Goal: Task Accomplishment & Management: Manage account settings

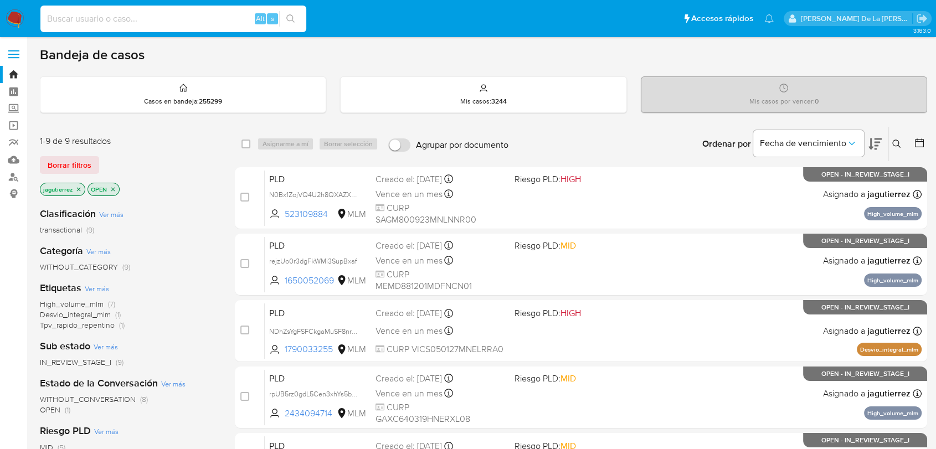
click at [112, 14] on input at bounding box center [173, 19] width 266 height 14
paste input "2186329338"
type input "2186329338"
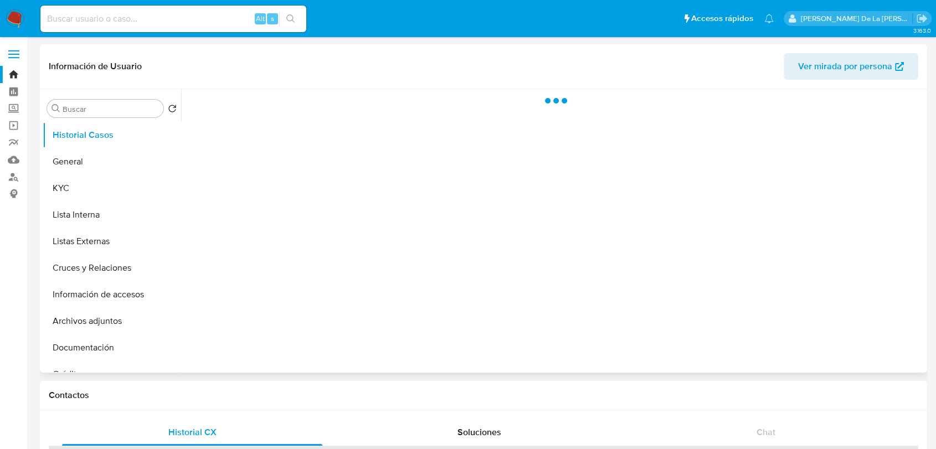
select select "10"
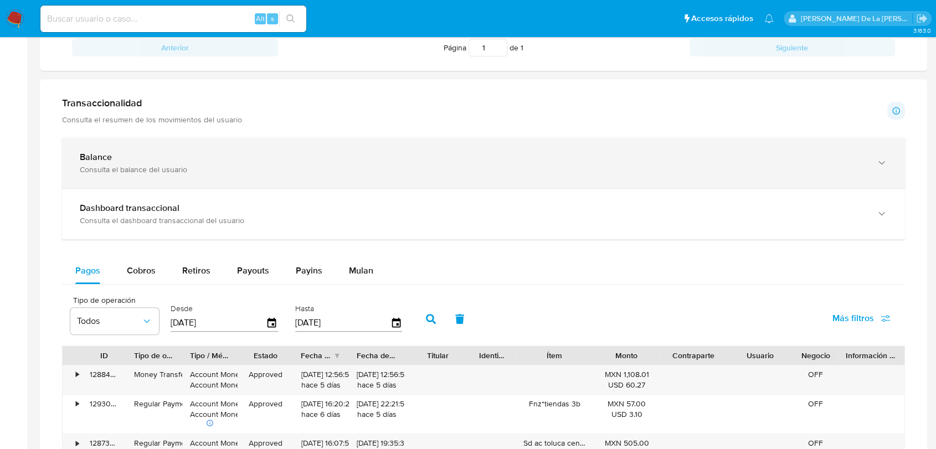
scroll to position [554, 0]
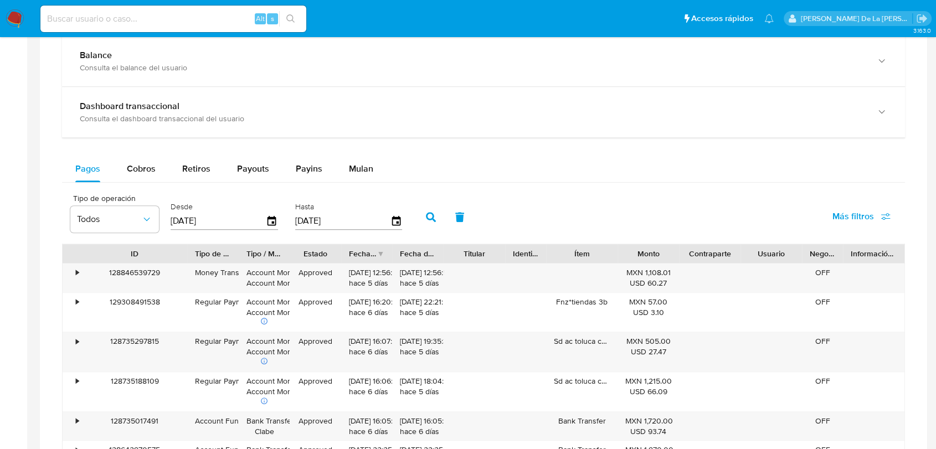
drag, startPoint x: 122, startPoint y: 250, endPoint x: 183, endPoint y: 250, distance: 60.9
click at [183, 250] on div at bounding box center [187, 253] width 20 height 19
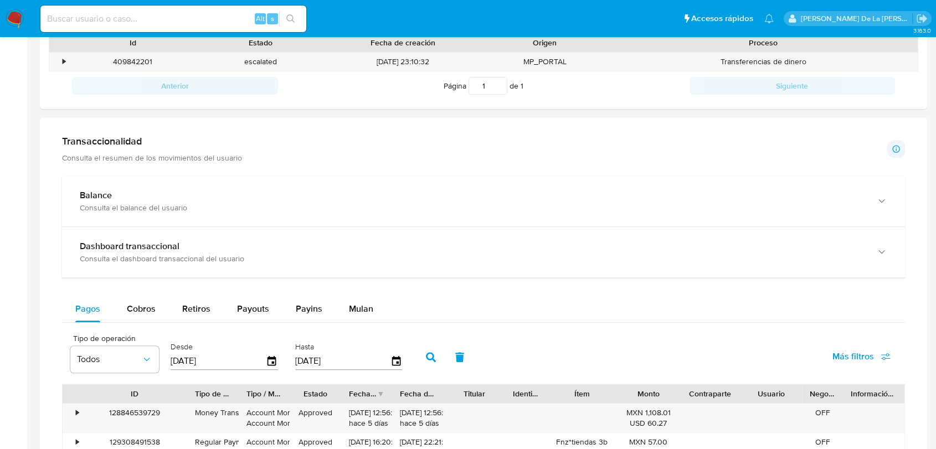
scroll to position [369, 0]
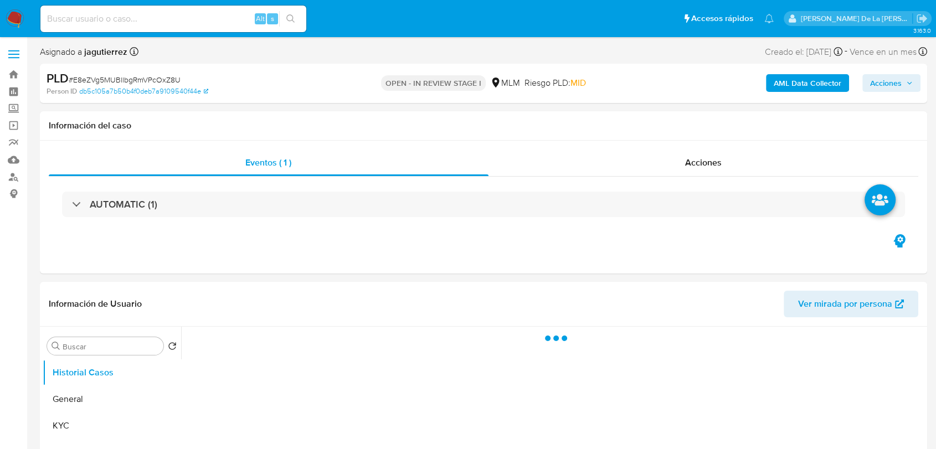
select select "10"
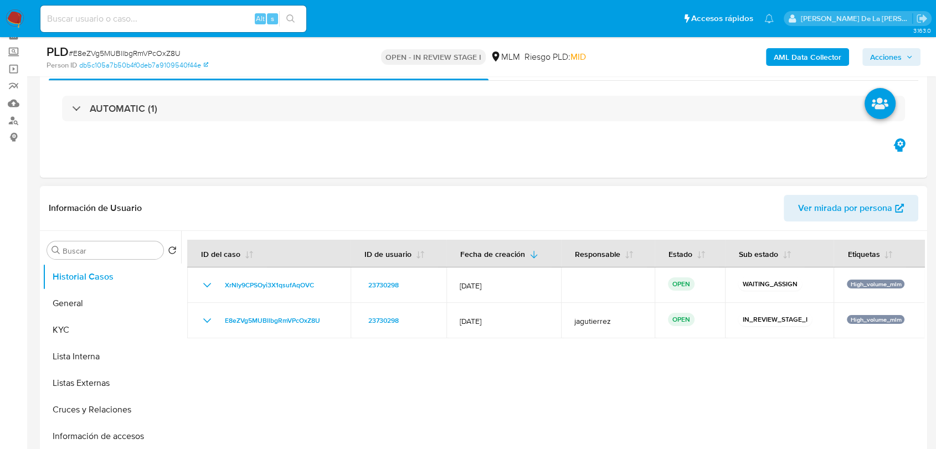
scroll to position [123, 0]
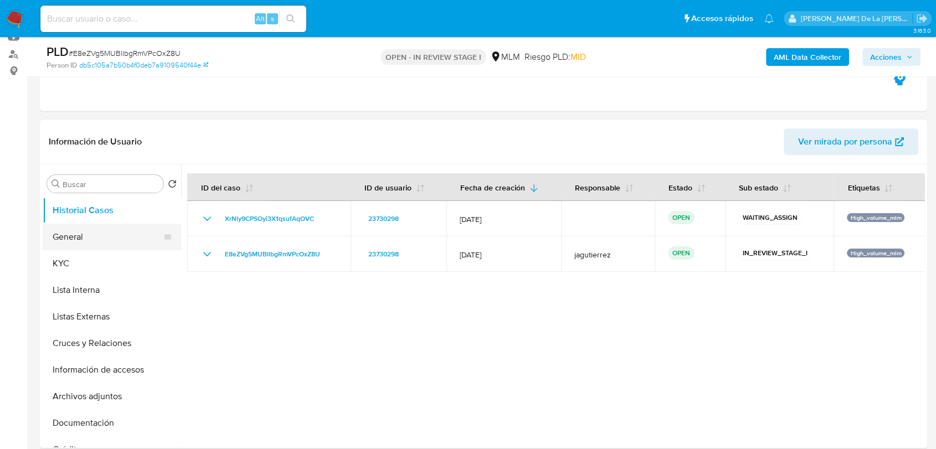
click at [68, 233] on button "General" at bounding box center [108, 237] width 130 height 27
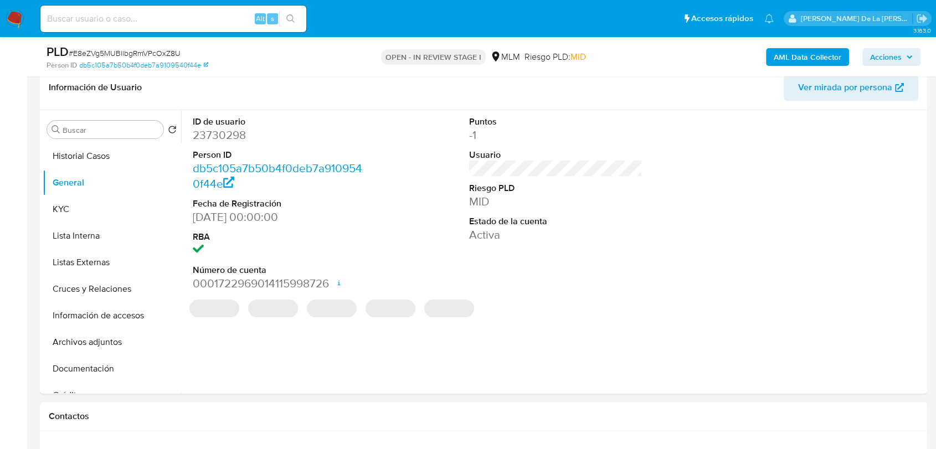
scroll to position [170, 0]
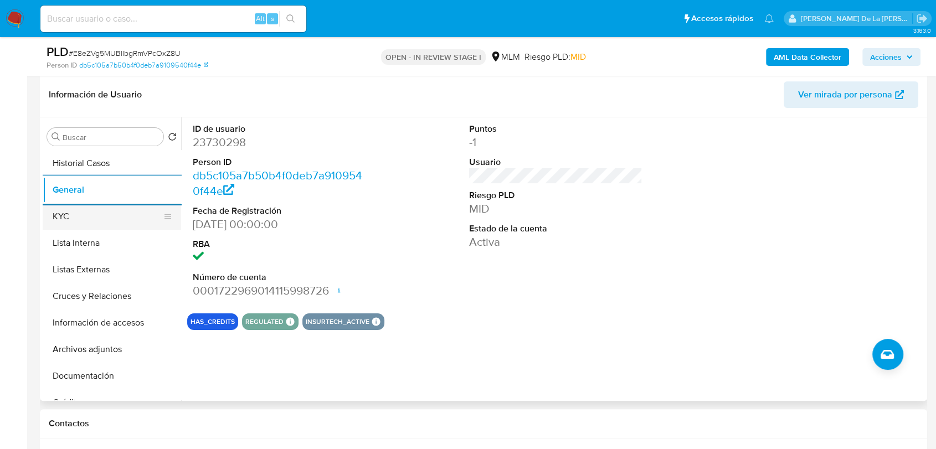
click at [84, 223] on button "KYC" at bounding box center [108, 216] width 130 height 27
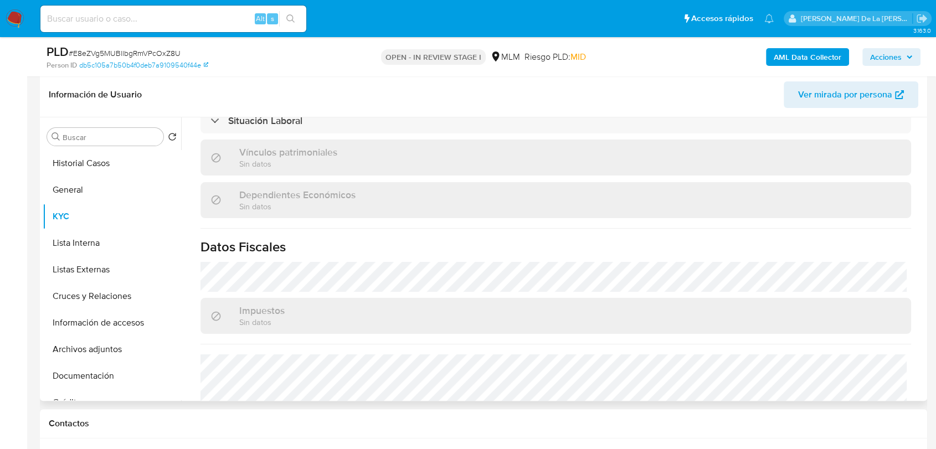
scroll to position [685, 0]
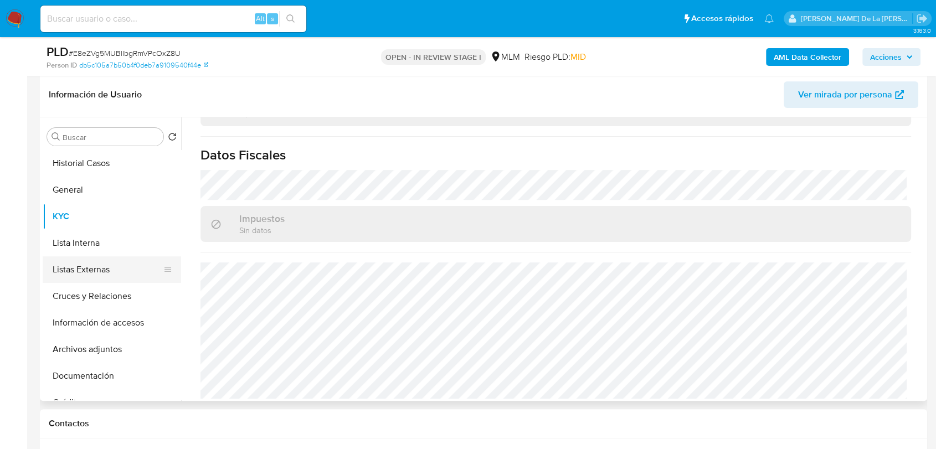
click at [75, 258] on button "Listas Externas" at bounding box center [108, 270] width 130 height 27
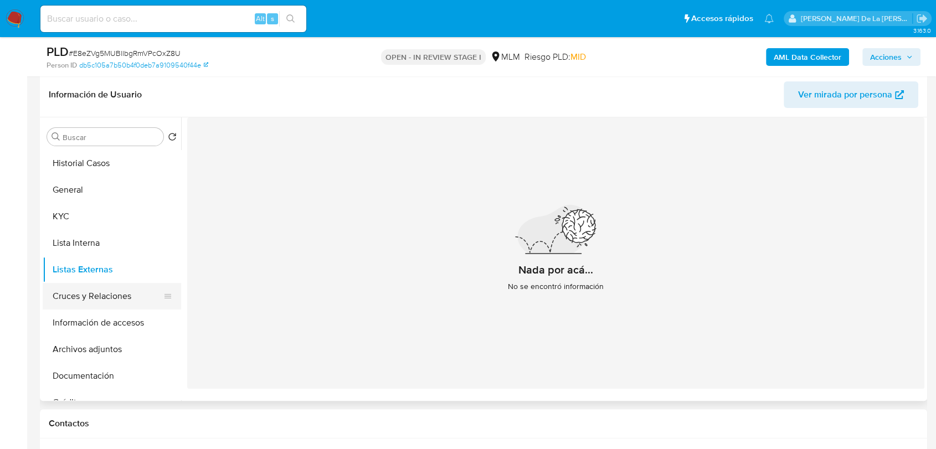
click at [94, 289] on button "Cruces y Relaciones" at bounding box center [108, 296] width 130 height 27
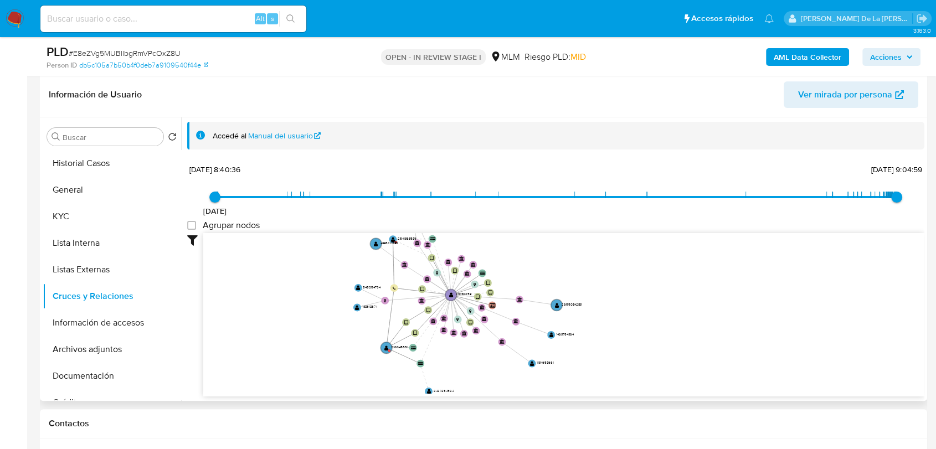
drag, startPoint x: 439, startPoint y: 334, endPoint x: 462, endPoint y: 277, distance: 61.4
click at [462, 277] on icon "device-6860766bbead7f69ac1c8cce  device-687adca64e2176cd3af05606  user-237302…" at bounding box center [563, 313] width 721 height 161
click at [119, 319] on button "Información de accesos" at bounding box center [108, 323] width 130 height 27
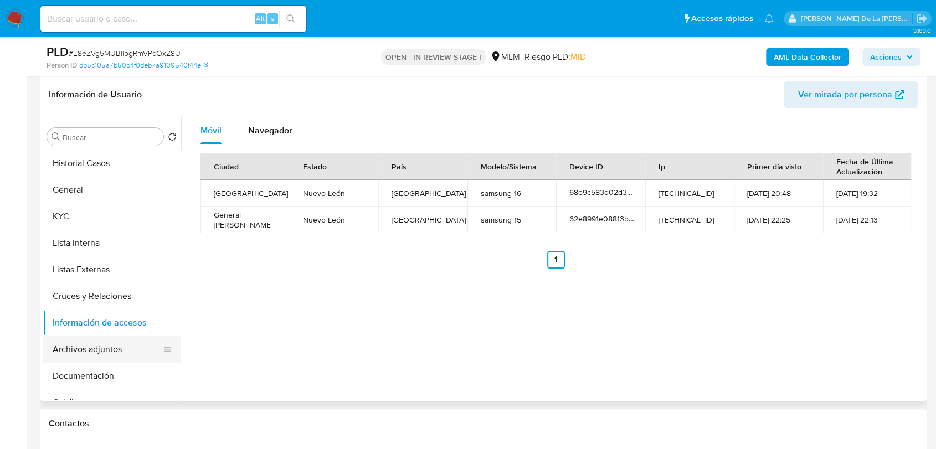
click at [91, 351] on button "Archivos adjuntos" at bounding box center [108, 349] width 130 height 27
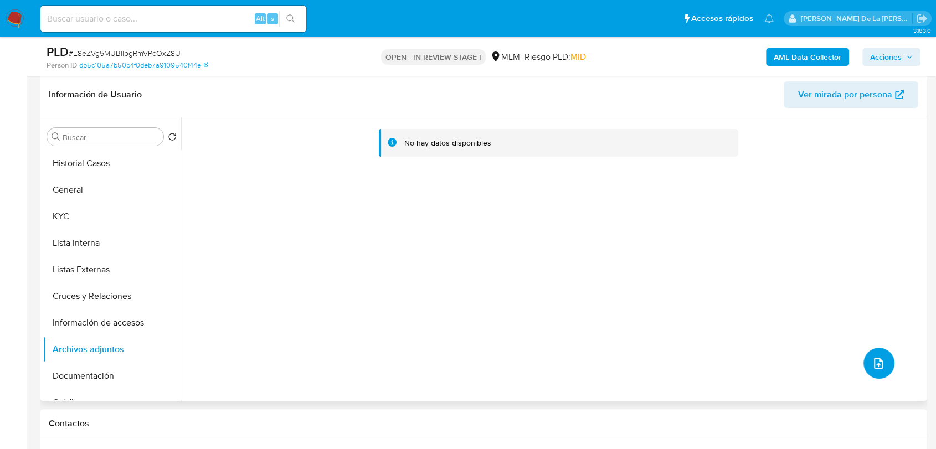
click at [874, 360] on icon "upload-file" at bounding box center [878, 363] width 9 height 11
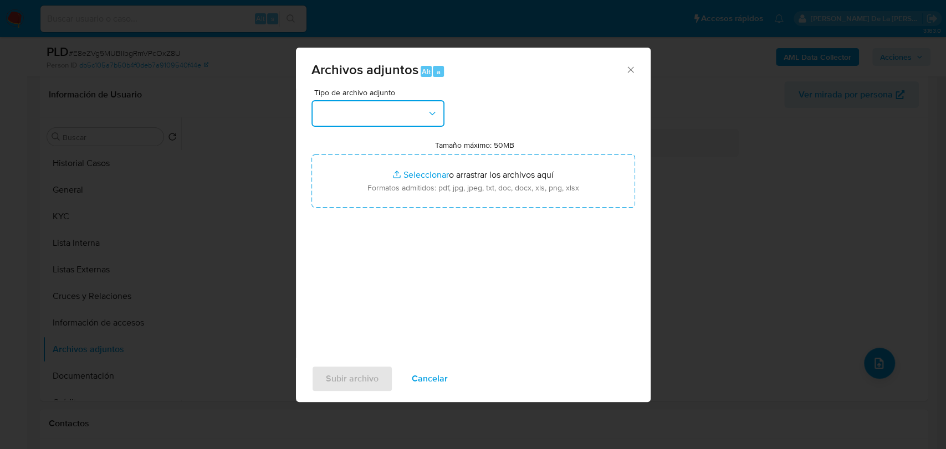
click at [408, 107] on button "button" at bounding box center [377, 113] width 133 height 27
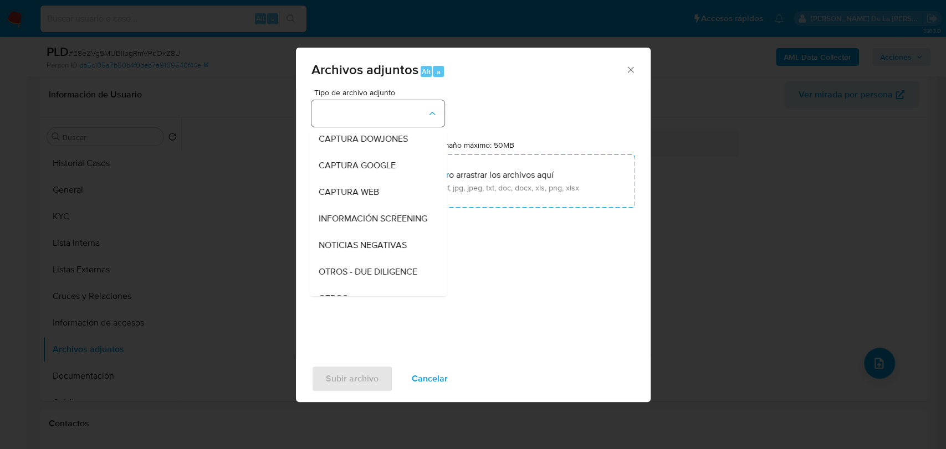
scroll to position [58, 0]
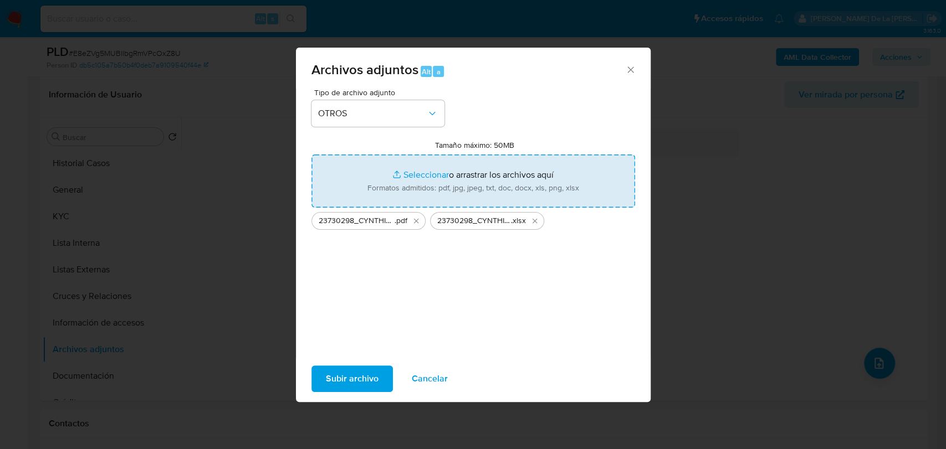
click at [367, 377] on span "Subir archivo" at bounding box center [352, 379] width 53 height 24
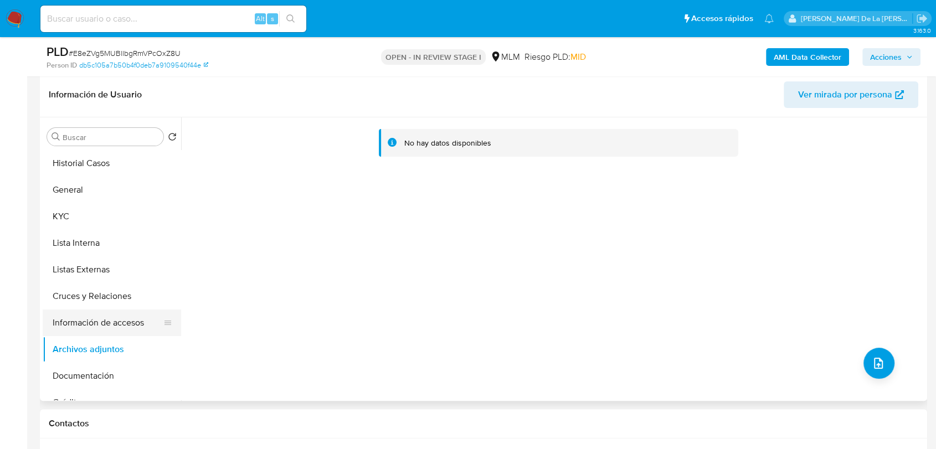
click at [117, 320] on button "Información de accesos" at bounding box center [108, 323] width 130 height 27
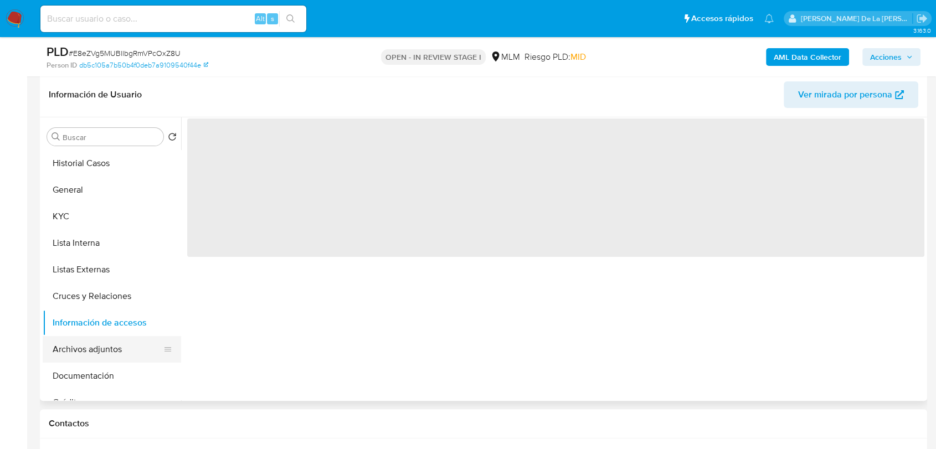
click at [99, 347] on button "Archivos adjuntos" at bounding box center [108, 349] width 130 height 27
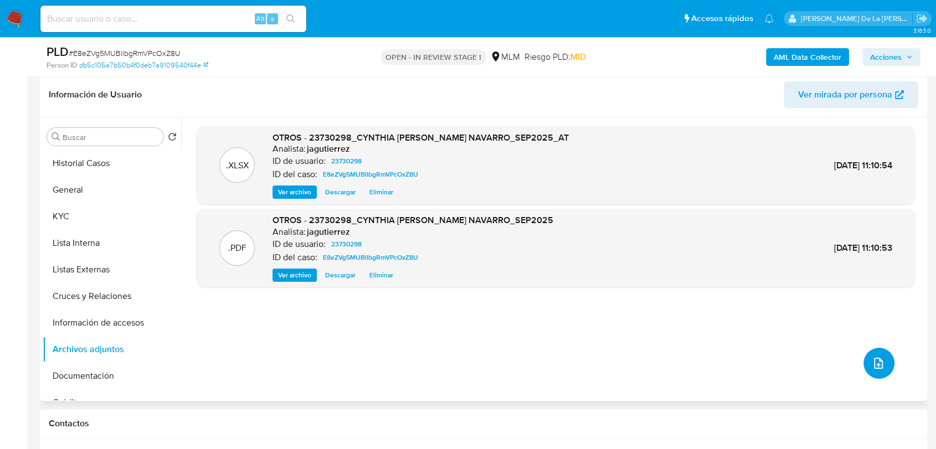
click at [880, 362] on icon "upload-file" at bounding box center [878, 363] width 13 height 13
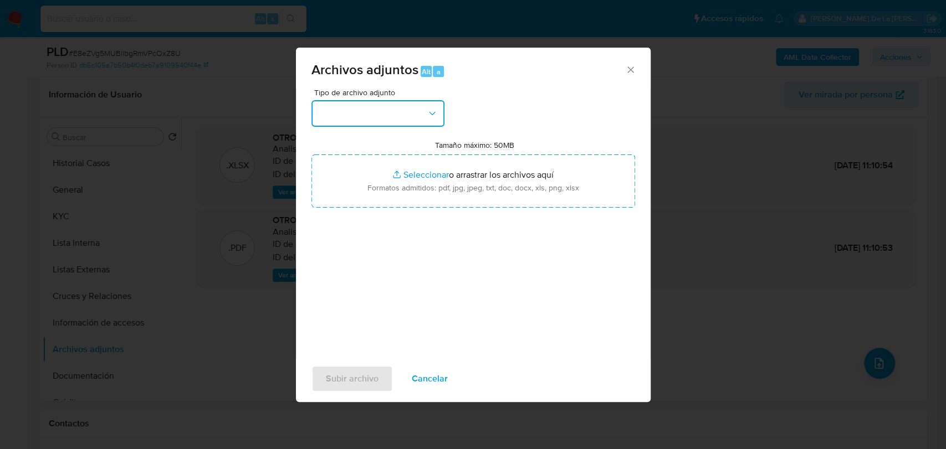
click at [376, 117] on button "button" at bounding box center [377, 113] width 133 height 27
click at [233, 290] on div "Archivos adjuntos Alt a Tipo de archivo adjunto OTROS Tamaño máximo: 50MB Selec…" at bounding box center [473, 224] width 946 height 449
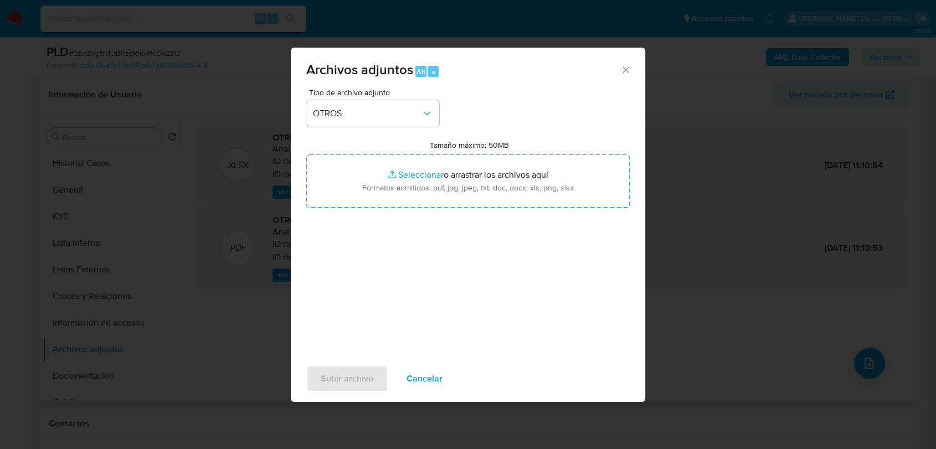
click at [239, 325] on div ".XLSX OTROS - 23730298_CYNTHIA FERNANDEZ NAVARRO_SEP2025_AT Analista: jagutierr…" at bounding box center [551, 259] width 710 height 266
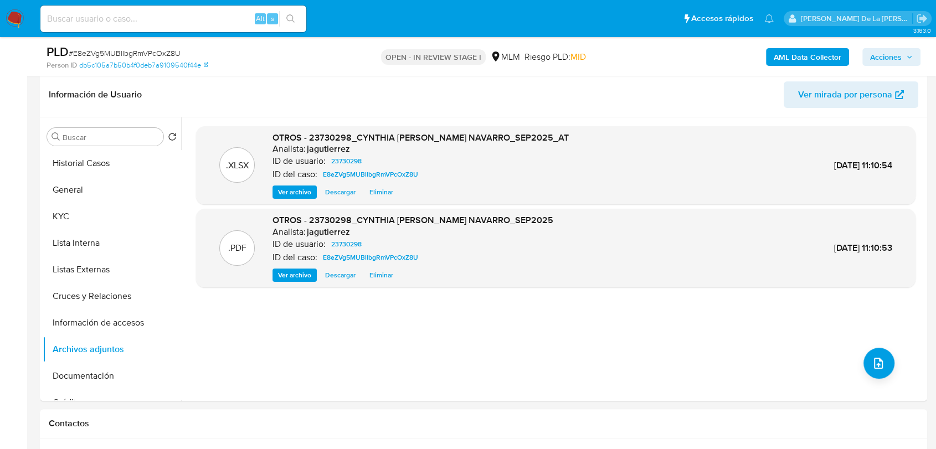
click at [890, 58] on span "Acciones" at bounding box center [886, 57] width 32 height 18
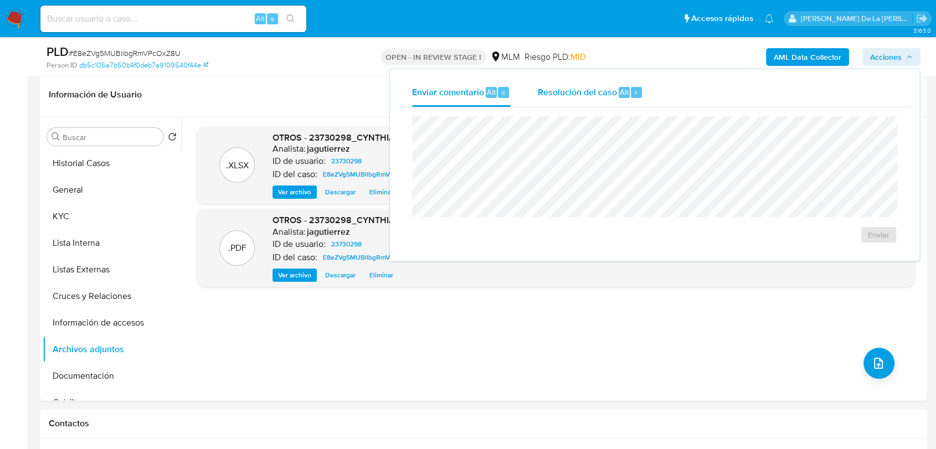
click at [547, 88] on span "Resolución del caso" at bounding box center [576, 91] width 79 height 13
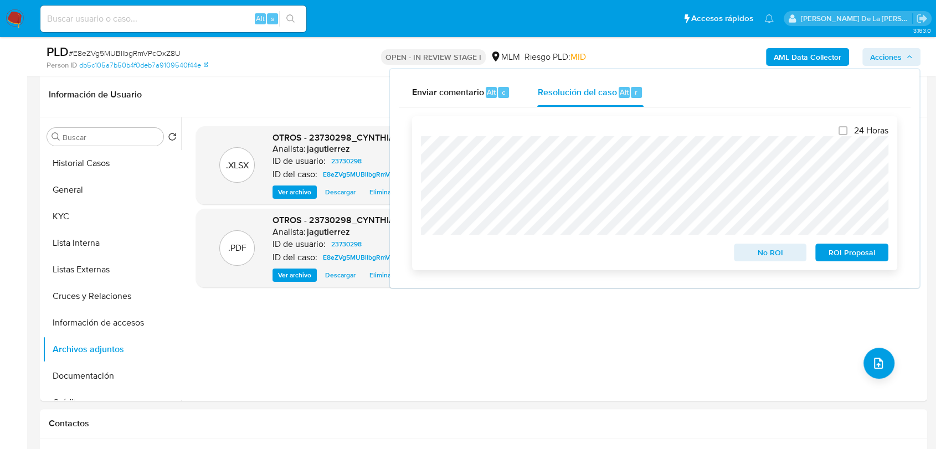
click at [837, 183] on div "24 Horas No ROI ROI Proposal" at bounding box center [655, 193] width 468 height 136
click at [855, 254] on span "ROI Proposal" at bounding box center [852, 253] width 58 height 16
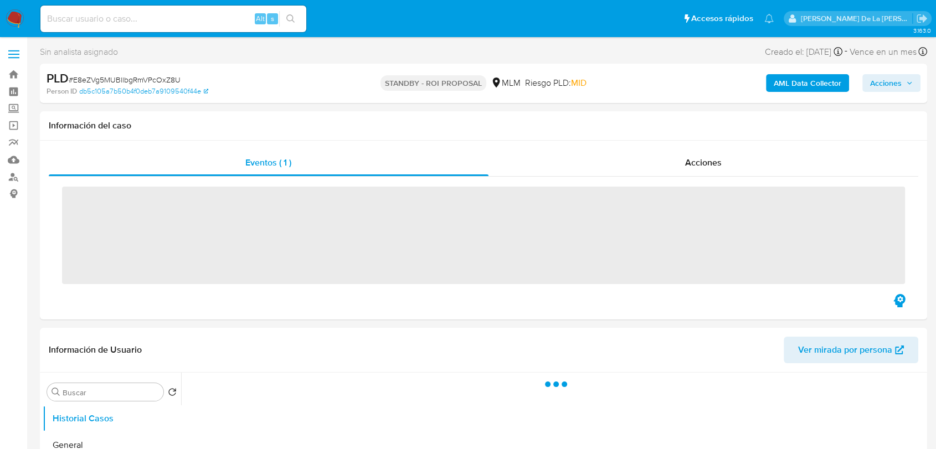
click at [13, 17] on img at bounding box center [15, 18] width 19 height 19
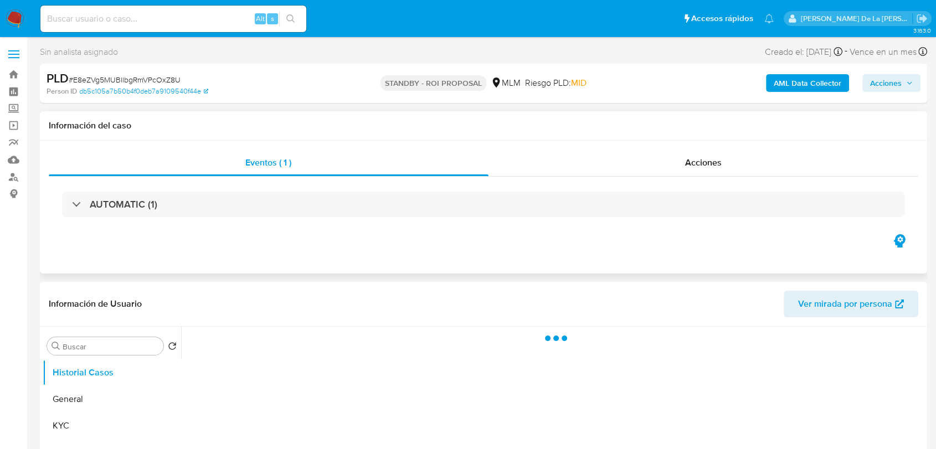
select select "10"
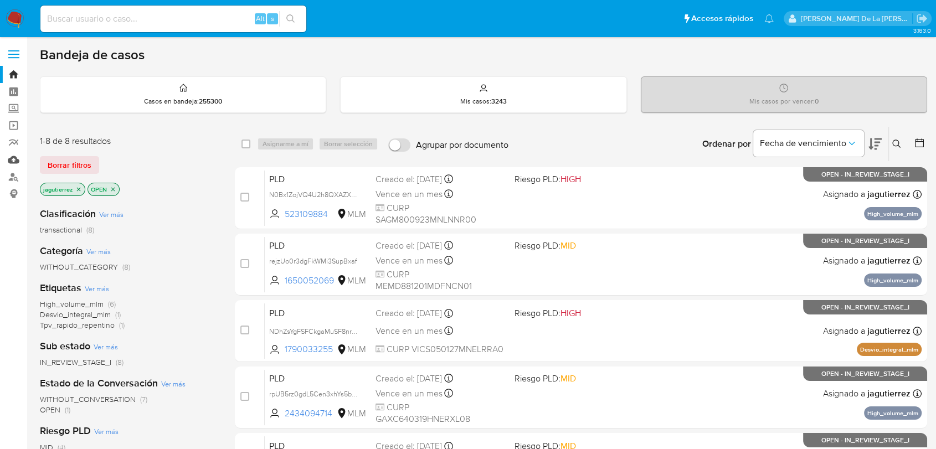
click at [14, 163] on link "Mulan" at bounding box center [66, 159] width 132 height 17
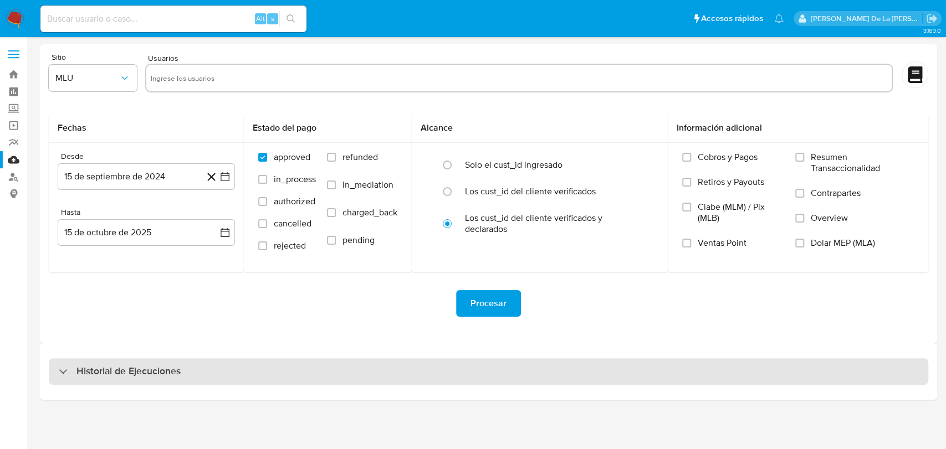
click at [110, 360] on div "Historial de Ejecuciones" at bounding box center [488, 371] width 879 height 27
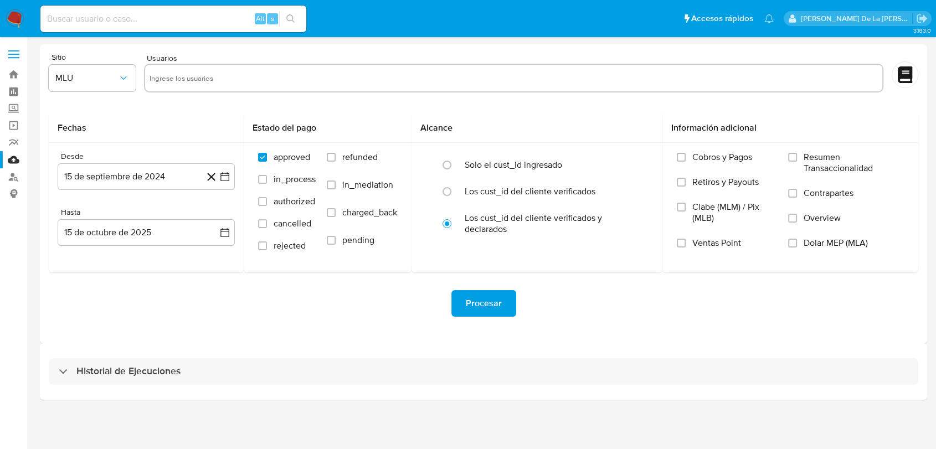
select select "10"
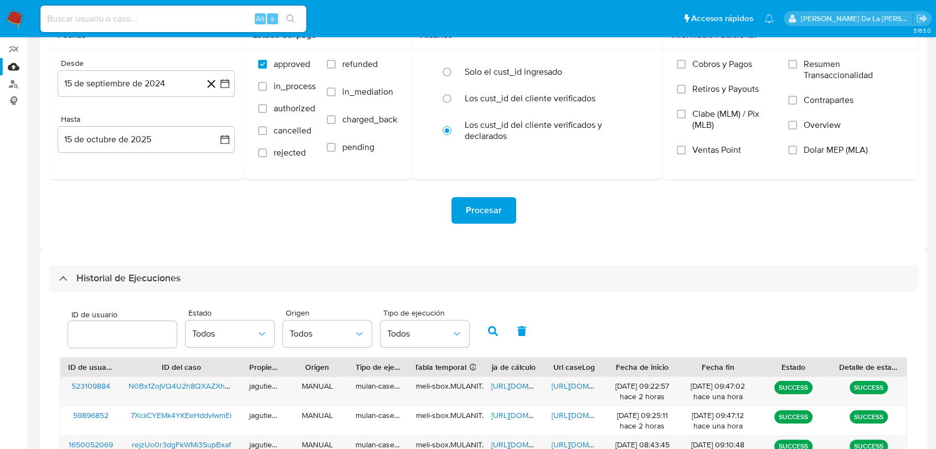
scroll to position [307, 0]
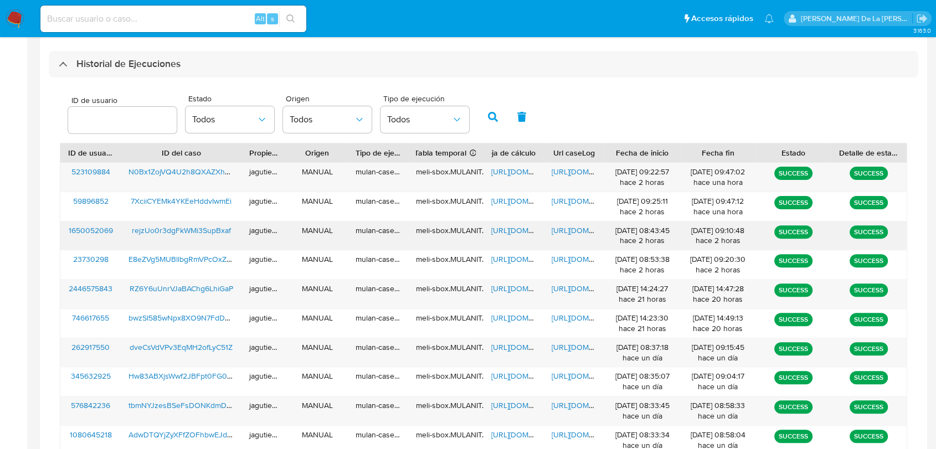
click at [168, 228] on span "rejzUo0r3dgFkWMi3SupBxaf" at bounding box center [181, 230] width 99 height 11
click at [513, 223] on div "https://docs.google.com/spreadsheets/d/1xwIrUj5v1KDHx9U8D0V5eBnhoxuZWblylSFz8fs…" at bounding box center [514, 236] width 60 height 29
click at [512, 225] on span "https://docs.google.com/spreadsheets/d/1xwIrUj5v1KDHx9U8D0V5eBnhoxuZWblylSFz8fs…" at bounding box center [529, 230] width 76 height 11
click at [563, 228] on span "https://docs.google.com/document/d/1dzosxCEMCsOUKOqdTTXNl44n5wFoGLX39BgSA66TPBk…" at bounding box center [590, 230] width 76 height 11
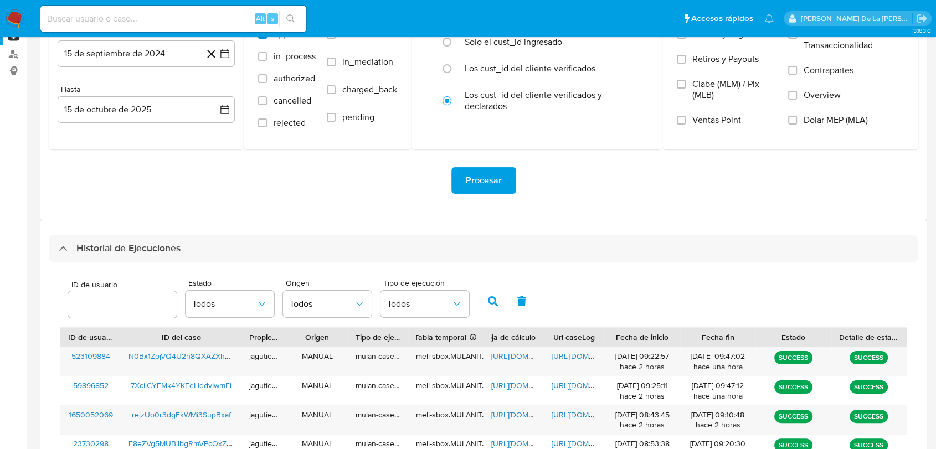
scroll to position [0, 0]
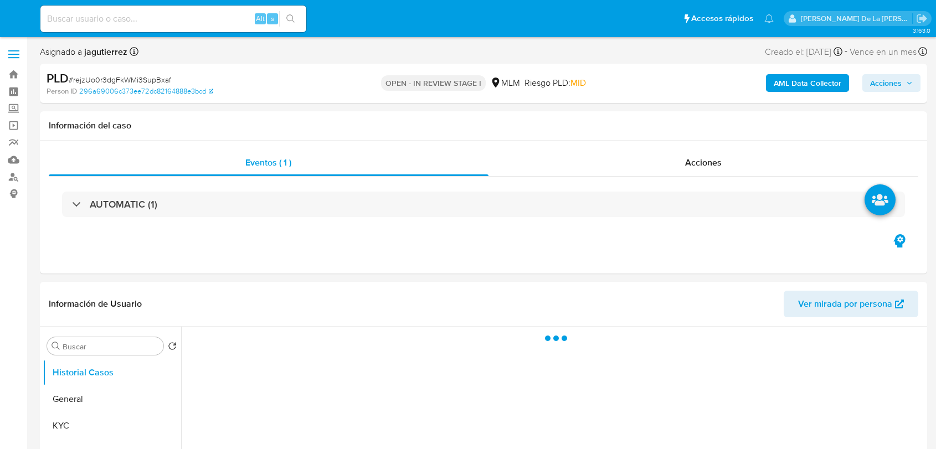
select select "10"
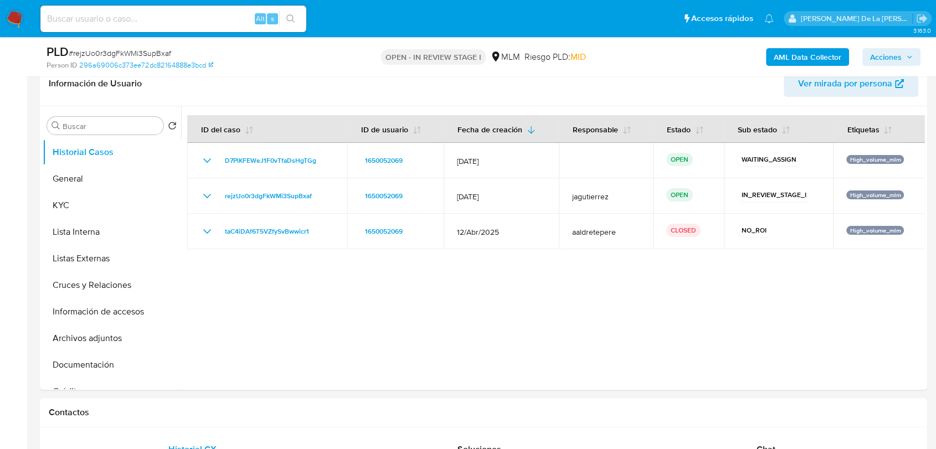
scroll to position [184, 0]
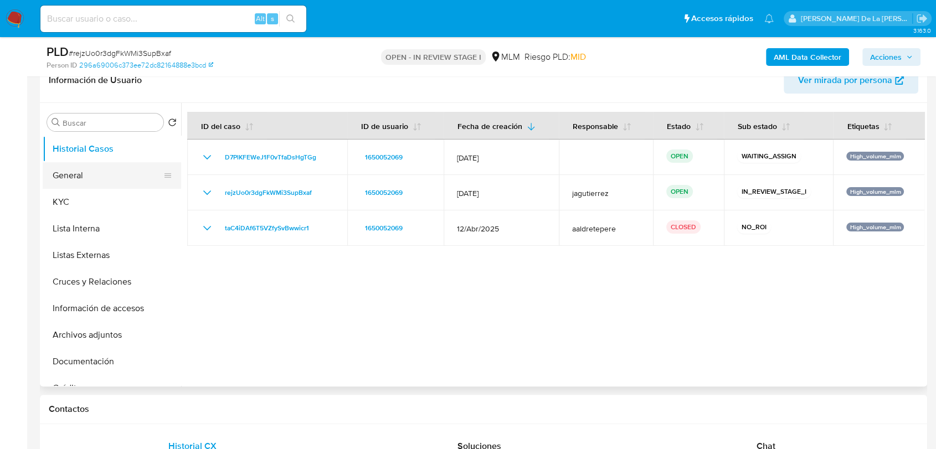
click at [109, 170] on button "General" at bounding box center [108, 175] width 130 height 27
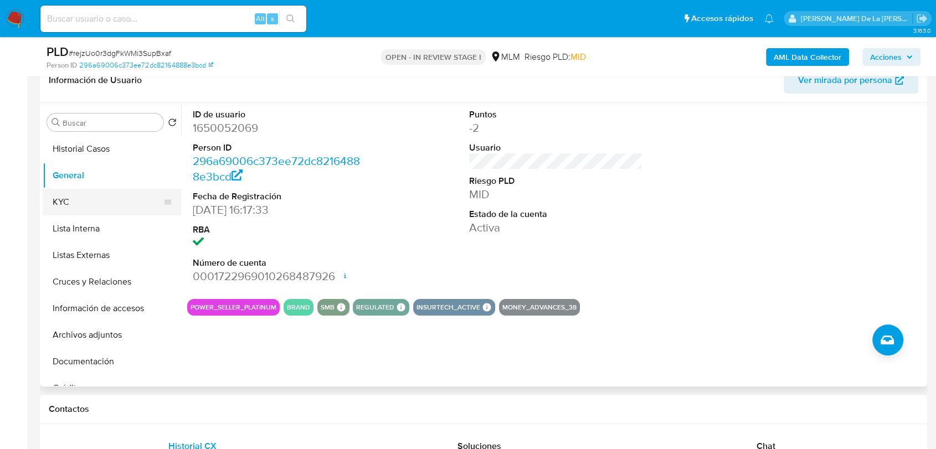
click at [94, 204] on button "KYC" at bounding box center [108, 202] width 130 height 27
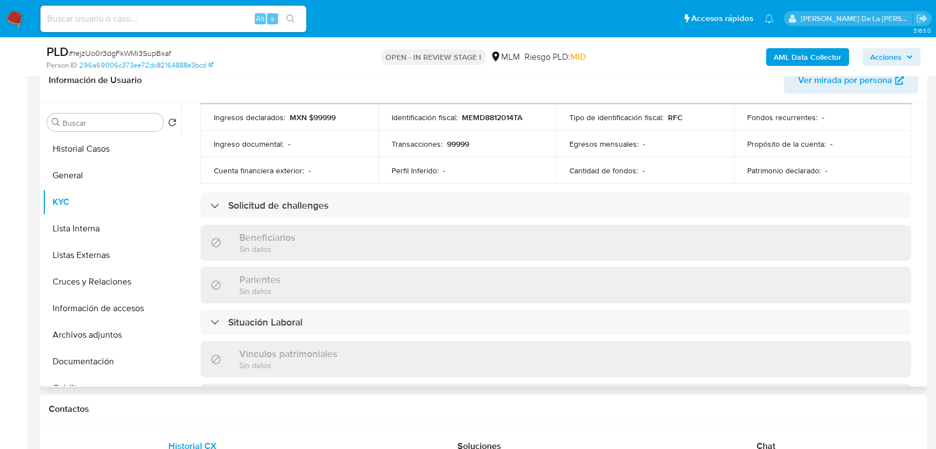
scroll to position [70, 0]
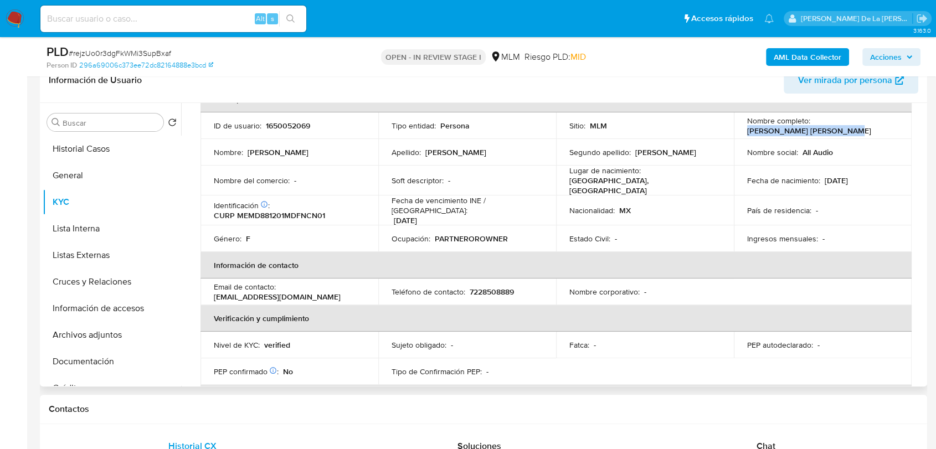
drag, startPoint x: 842, startPoint y: 133, endPoint x: 744, endPoint y: 132, distance: 98.1
click at [747, 132] on p "Diana Karen Mendez Macias" at bounding box center [809, 131] width 124 height 10
click at [55, 370] on button "Documentación" at bounding box center [108, 361] width 130 height 27
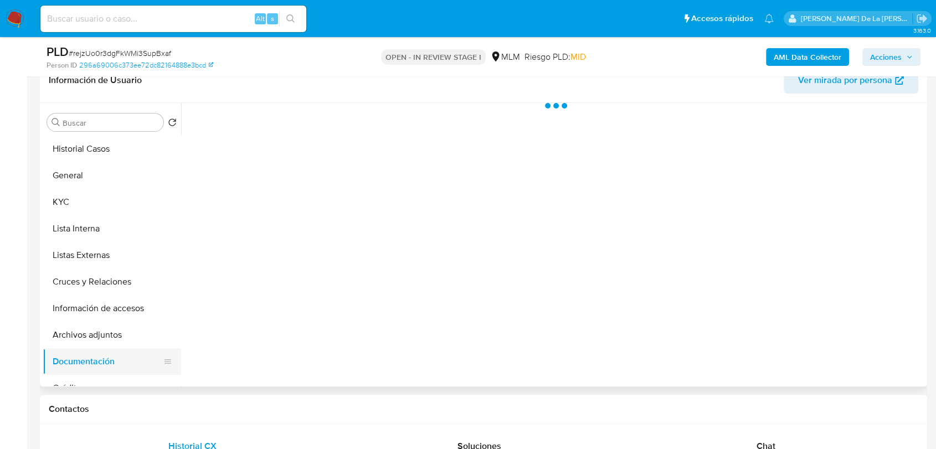
scroll to position [0, 0]
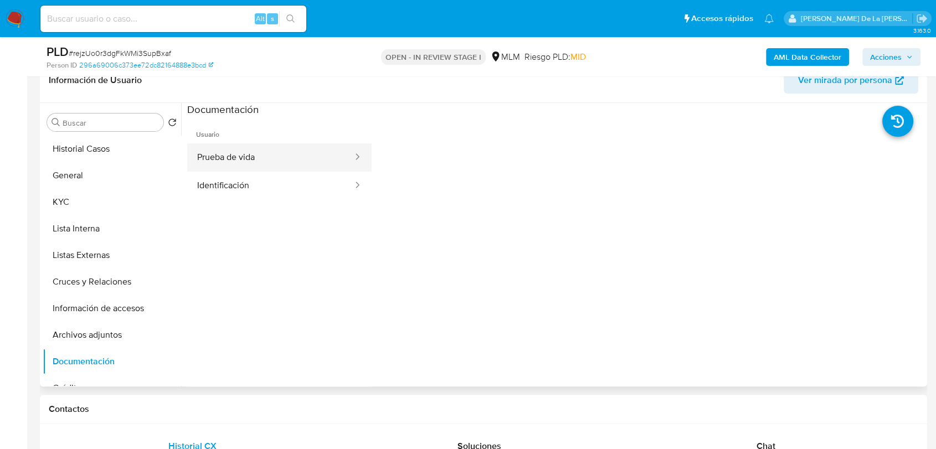
click at [250, 158] on button "Prueba de vida" at bounding box center [270, 157] width 167 height 28
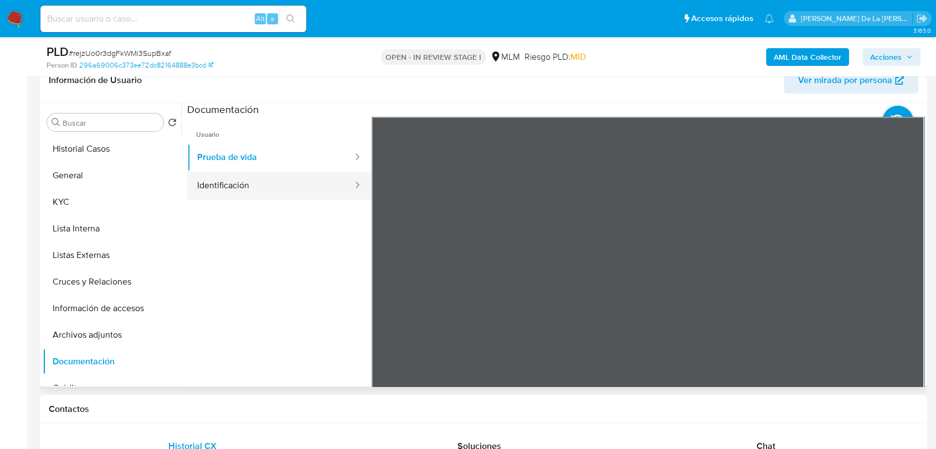
click at [249, 192] on button "Identificación" at bounding box center [270, 186] width 167 height 28
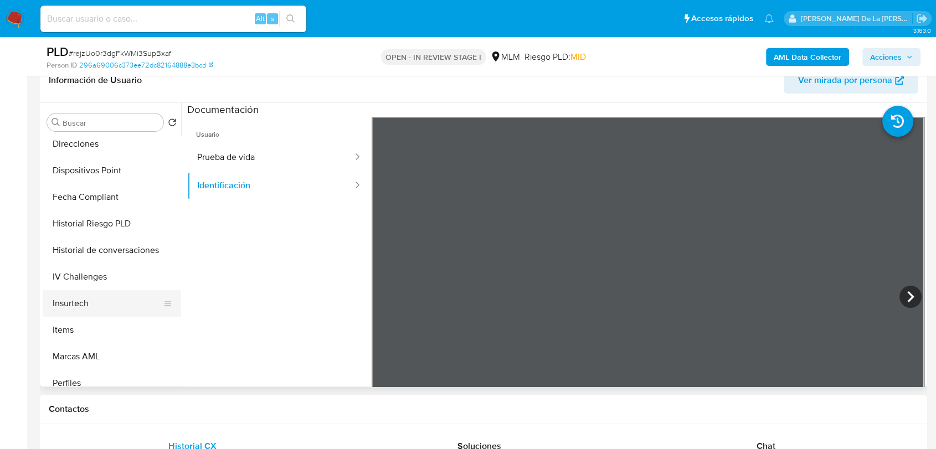
scroll to position [430, 0]
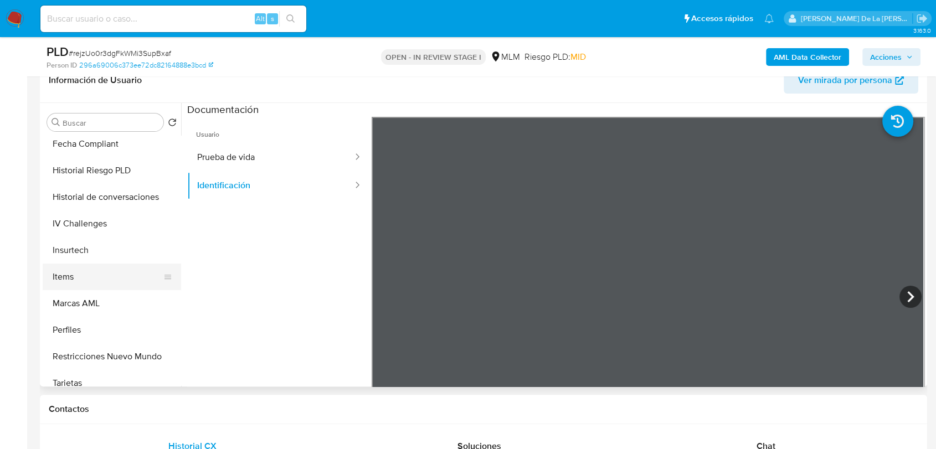
click at [86, 268] on button "Items" at bounding box center [108, 277] width 130 height 27
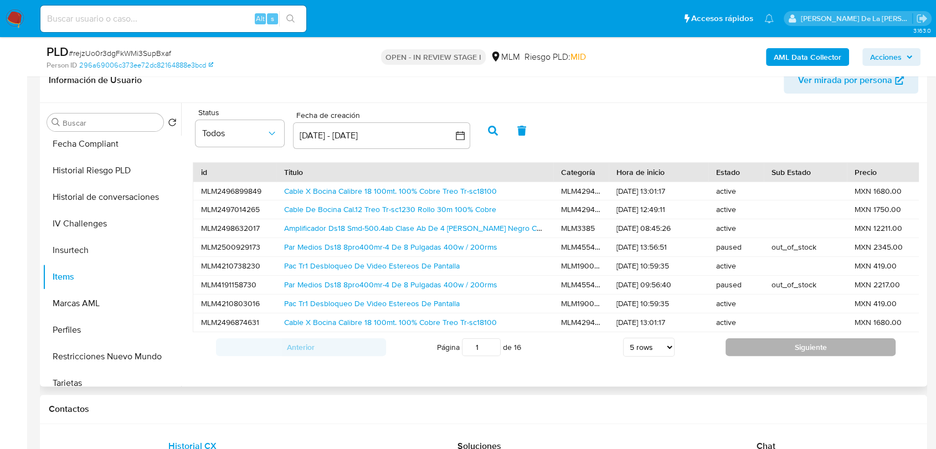
click at [777, 356] on button "Siguiente" at bounding box center [811, 348] width 170 height 18
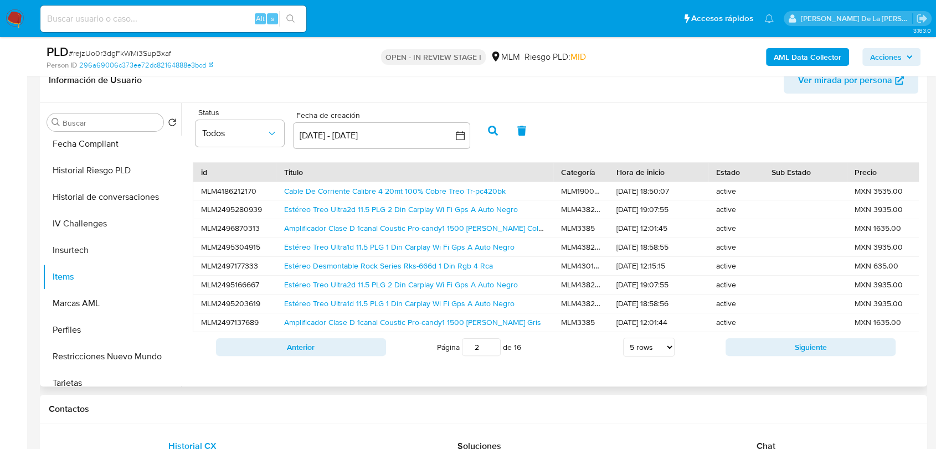
click at [777, 356] on button "Siguiente" at bounding box center [811, 348] width 170 height 18
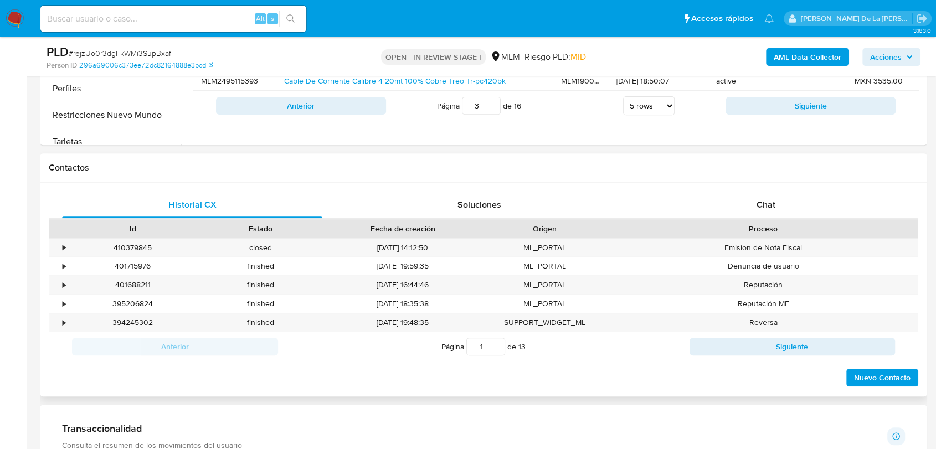
scroll to position [492, 0]
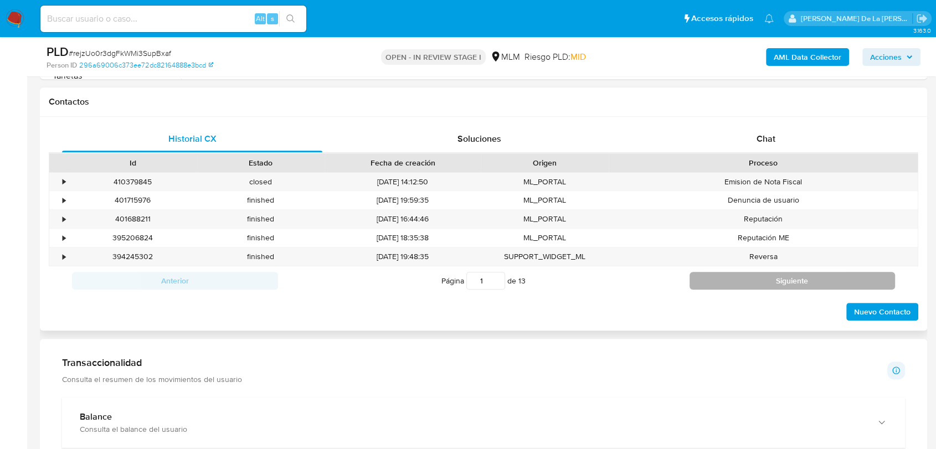
click at [754, 279] on button "Siguiente" at bounding box center [793, 281] width 206 height 18
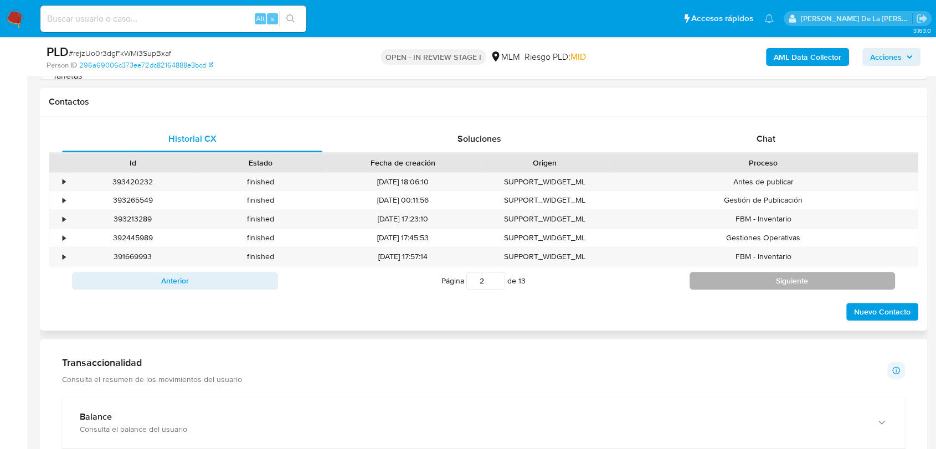
click at [754, 279] on button "Siguiente" at bounding box center [793, 281] width 206 height 18
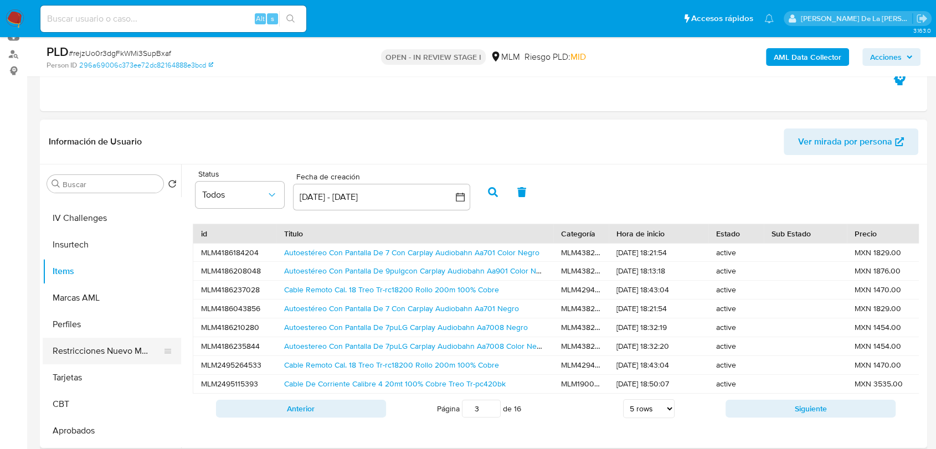
scroll to position [548, 0]
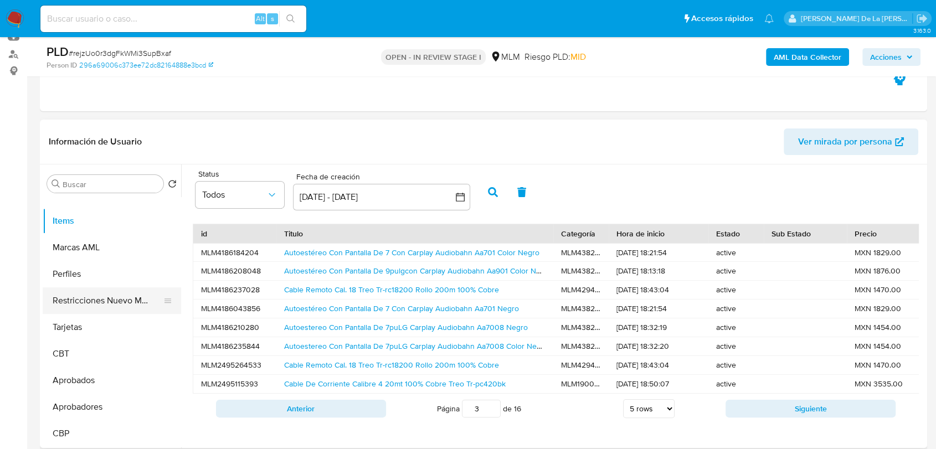
click at [106, 298] on button "Restricciones Nuevo Mundo" at bounding box center [108, 301] width 130 height 27
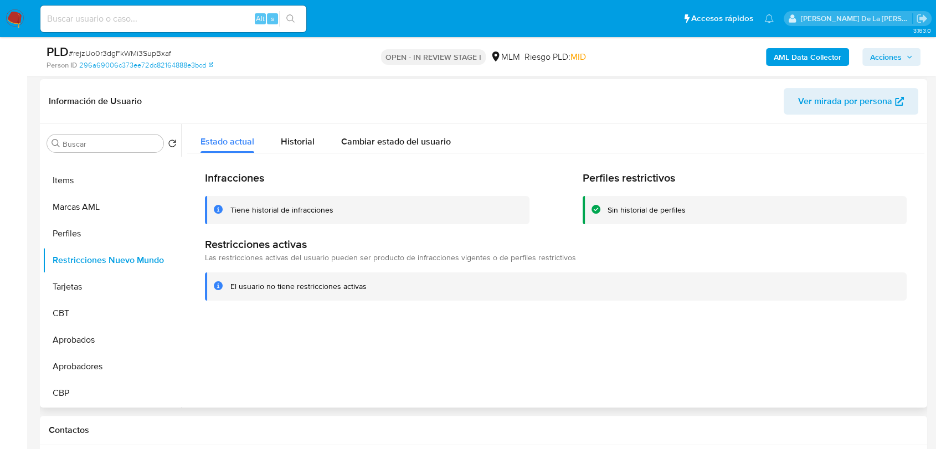
scroll to position [184, 0]
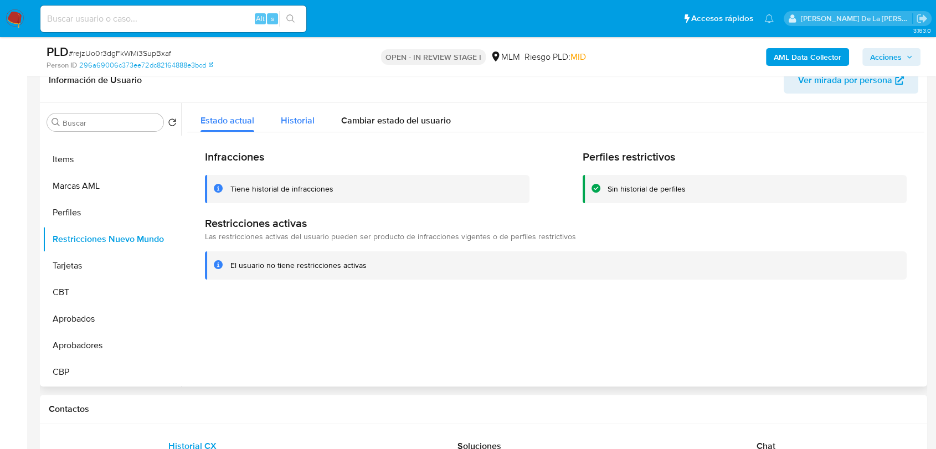
click at [297, 116] on span "Historial" at bounding box center [298, 120] width 34 height 13
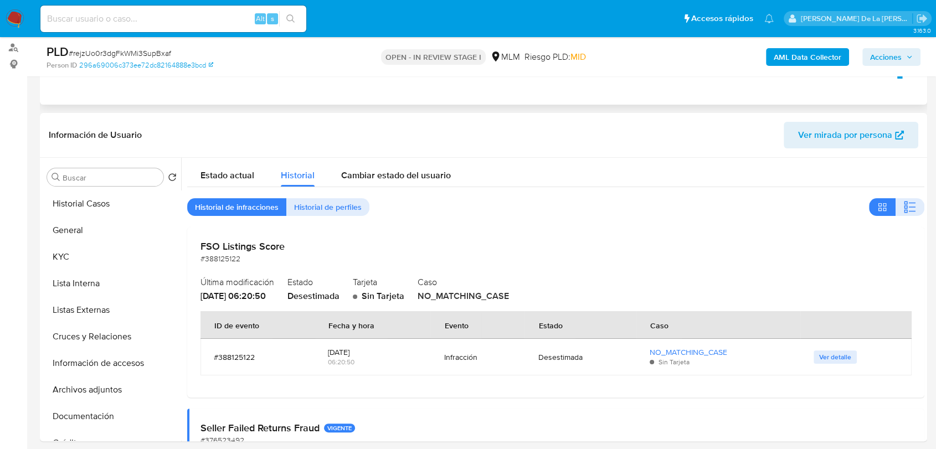
scroll to position [61, 0]
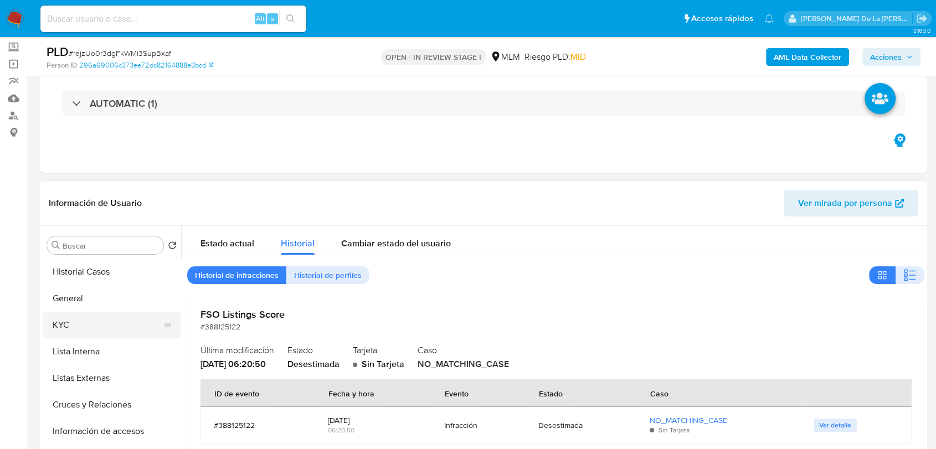
click at [89, 334] on button "KYC" at bounding box center [108, 325] width 130 height 27
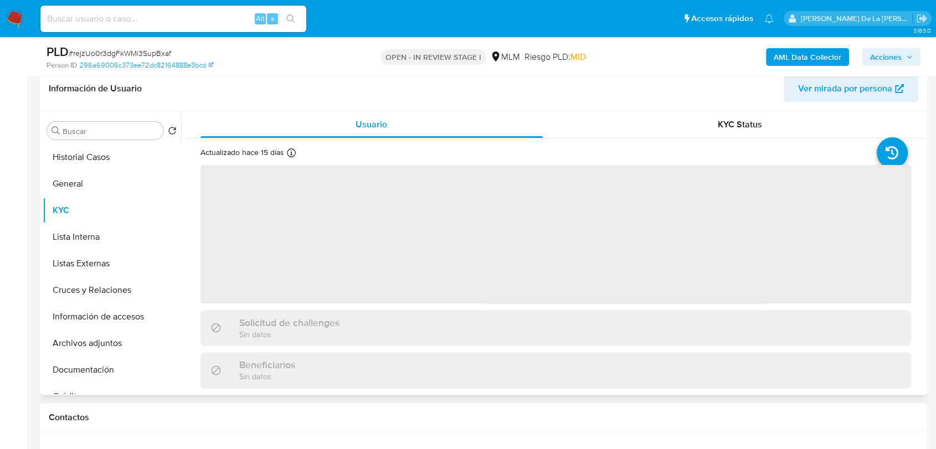
scroll to position [184, 0]
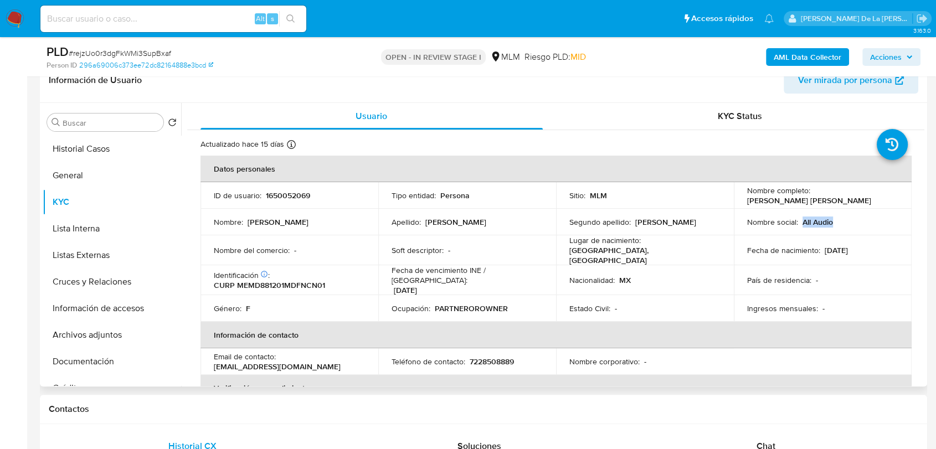
drag, startPoint x: 833, startPoint y: 219, endPoint x: 798, endPoint y: 222, distance: 35.0
click at [798, 222] on div "Nombre social : All Audio" at bounding box center [822, 222] width 151 height 10
click at [111, 140] on button "Historial Casos" at bounding box center [108, 149] width 130 height 27
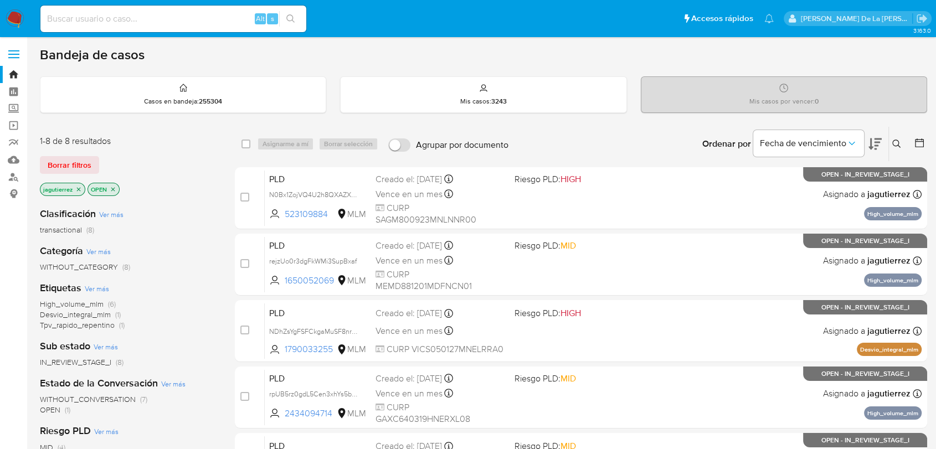
click at [78, 303] on span "High_volume_mlm" at bounding box center [72, 304] width 64 height 11
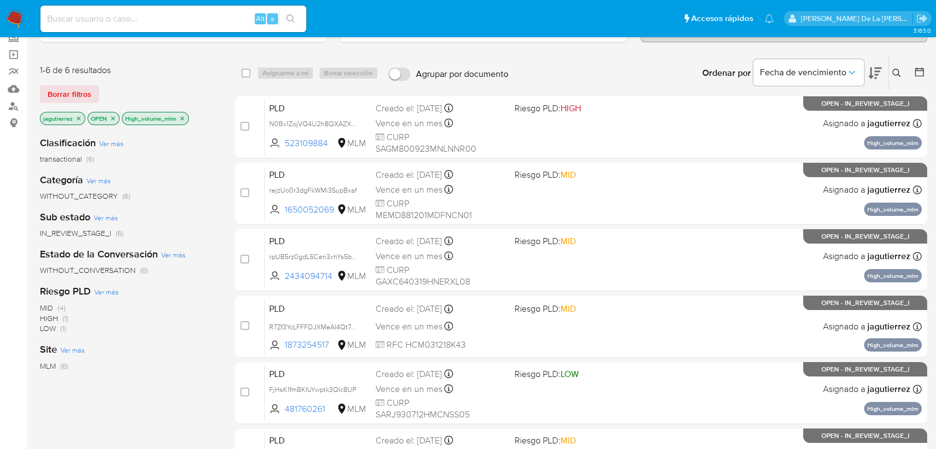
scroll to position [71, 0]
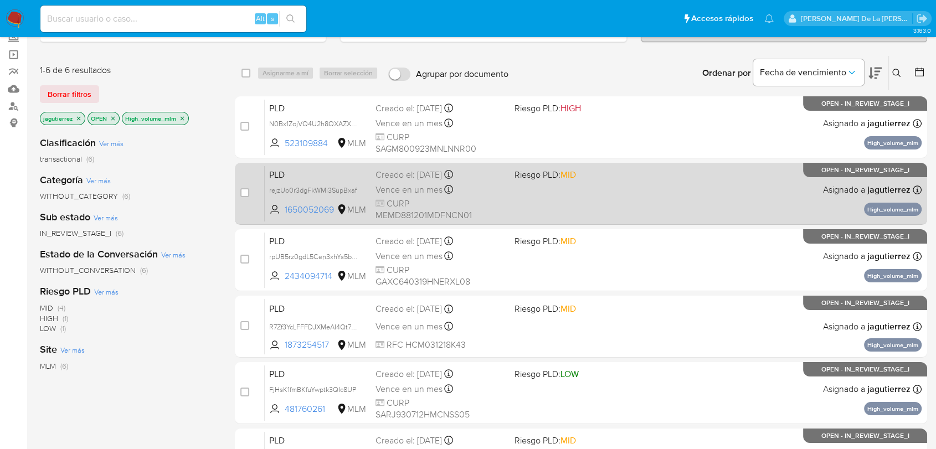
click at [496, 199] on span "CURP MEMD881201MDFNCN01" at bounding box center [441, 210] width 130 height 24
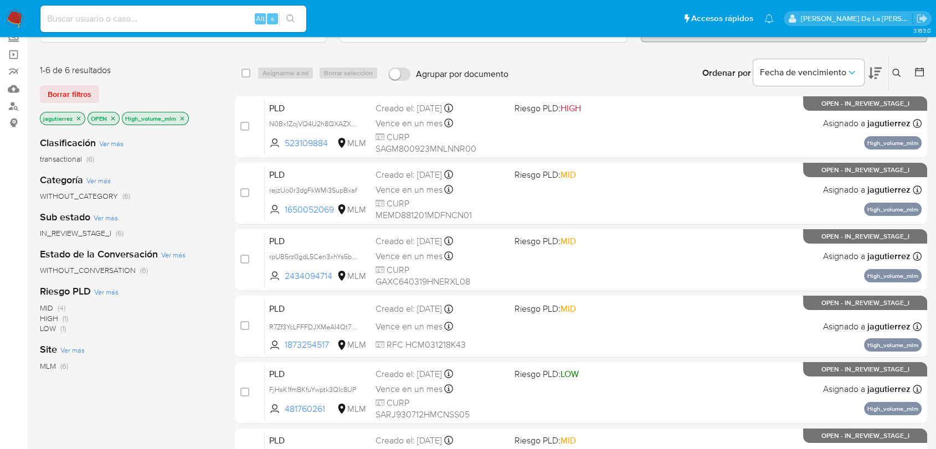
click at [12, 14] on img at bounding box center [15, 18] width 19 height 19
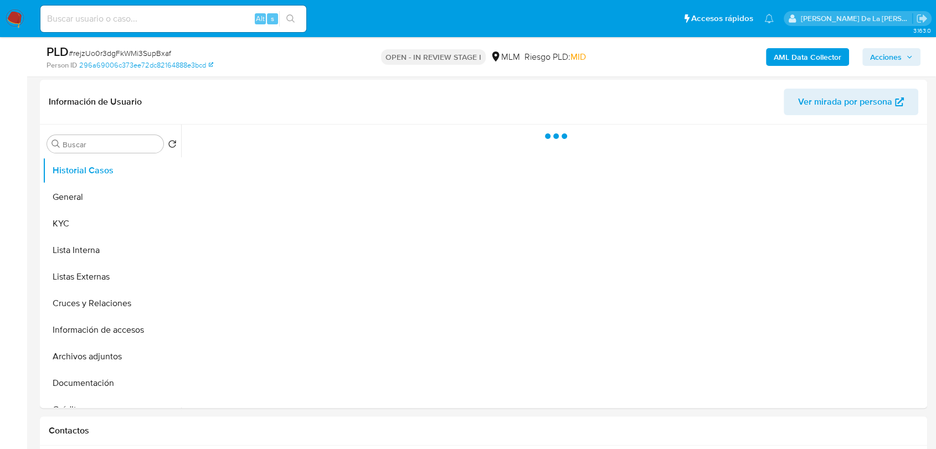
scroll to position [168, 0]
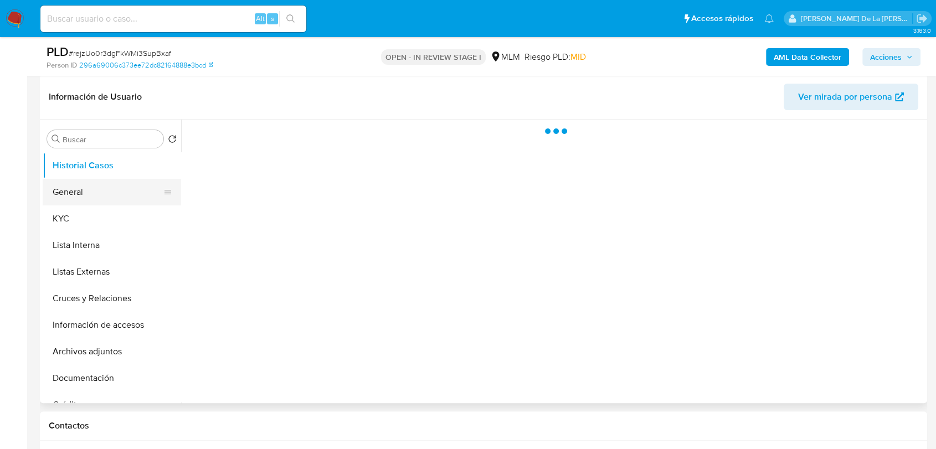
select select "10"
click at [115, 188] on button "General" at bounding box center [108, 192] width 130 height 27
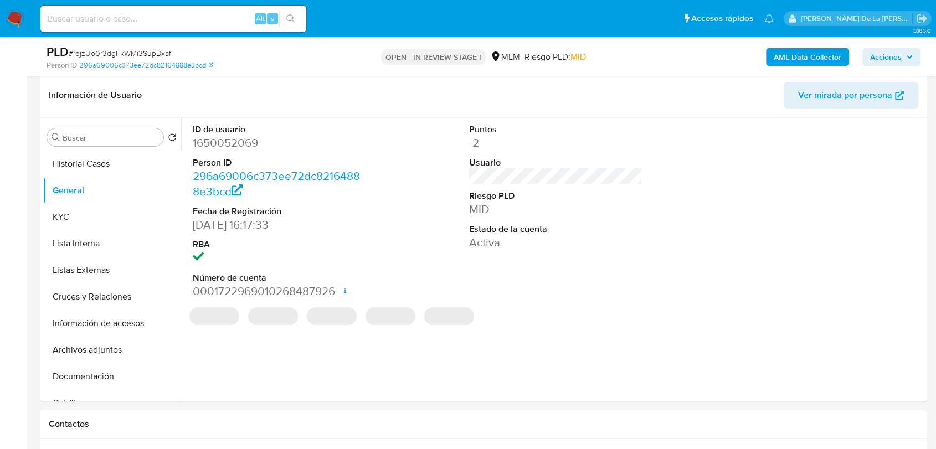
scroll to position [170, 0]
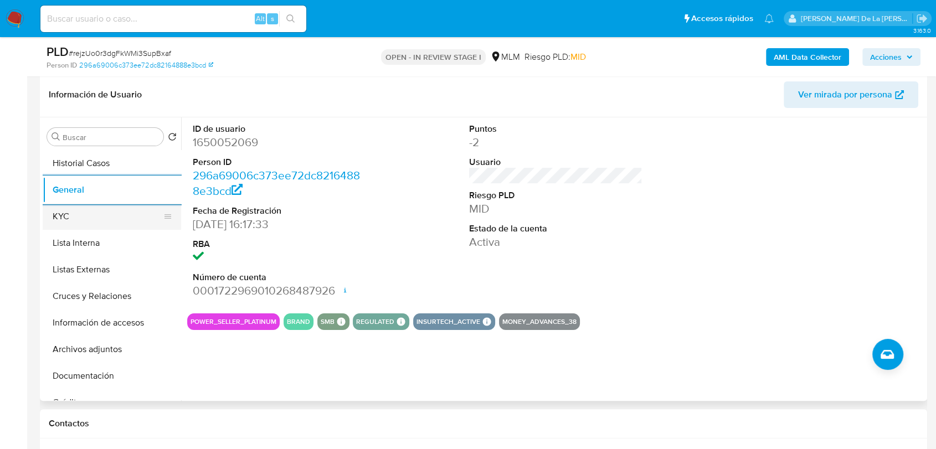
click at [112, 221] on button "KYC" at bounding box center [108, 216] width 130 height 27
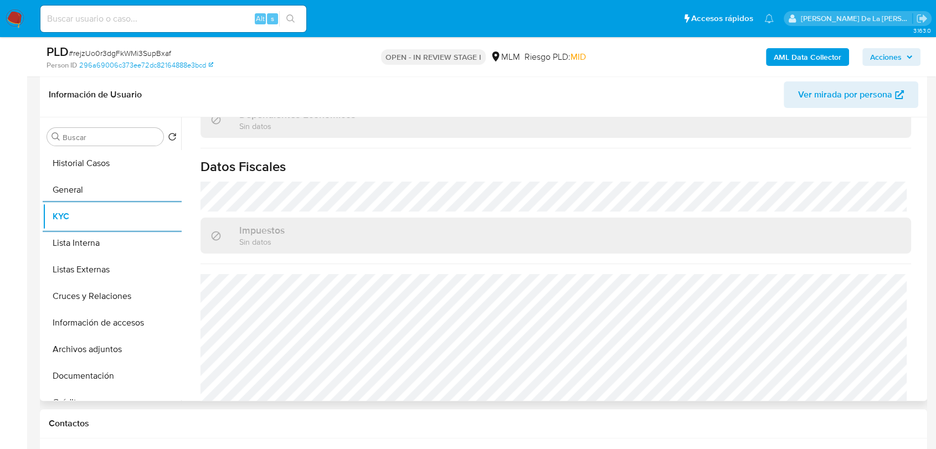
scroll to position [679, 0]
click at [120, 258] on button "Listas Externas" at bounding box center [108, 270] width 130 height 27
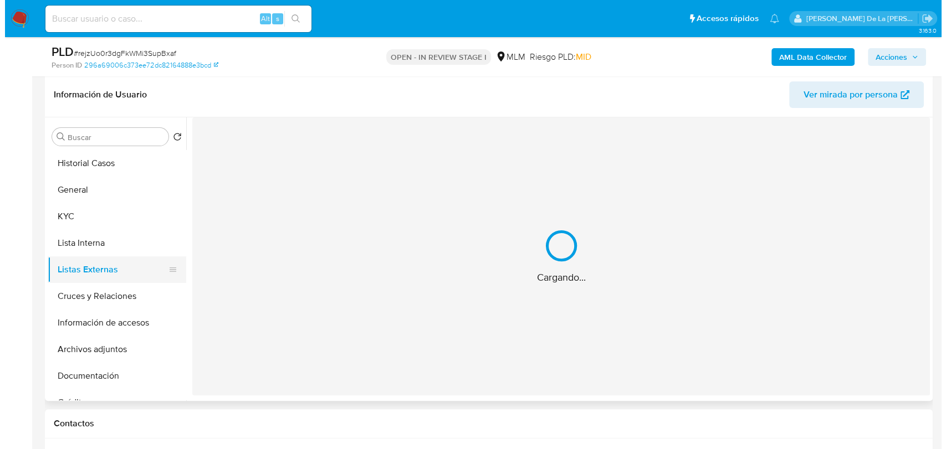
scroll to position [0, 0]
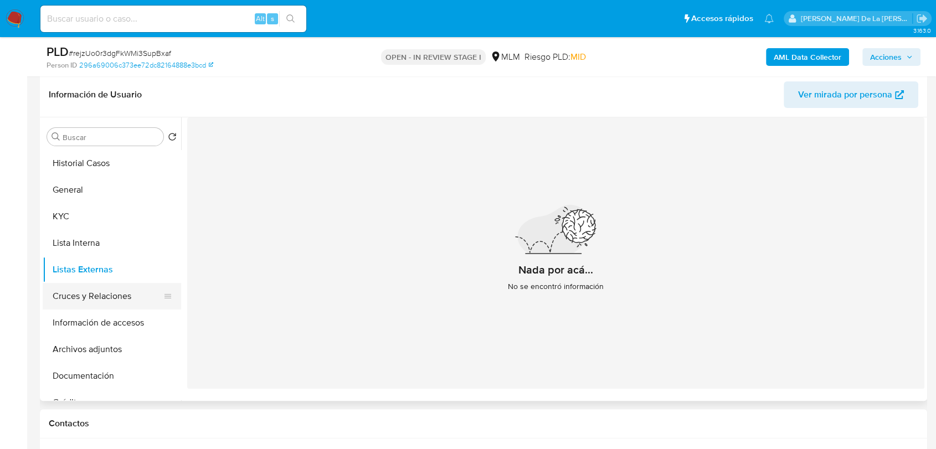
click at [90, 296] on button "Cruces y Relaciones" at bounding box center [108, 296] width 130 height 27
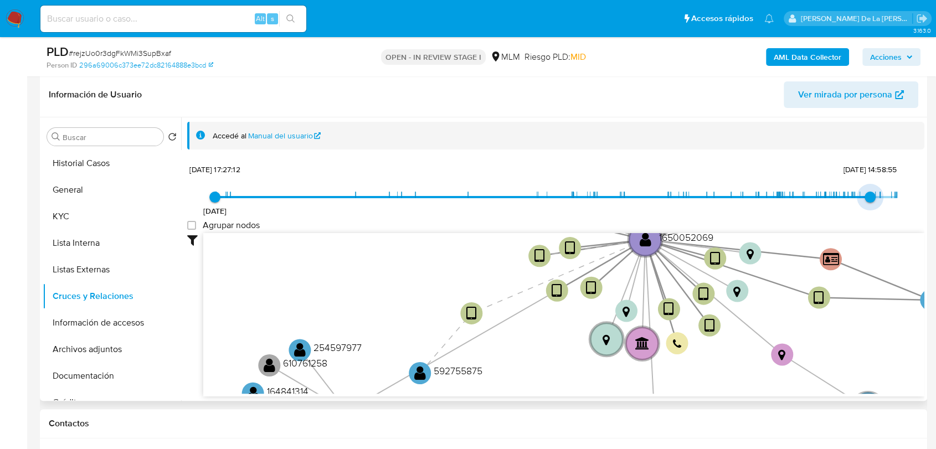
type input "1756608761000"
drag, startPoint x: 890, startPoint y: 195, endPoint x: 869, endPoint y: 196, distance: 21.1
click at [870, 196] on span "[DATE] 20:52:41" at bounding box center [875, 197] width 11 height 11
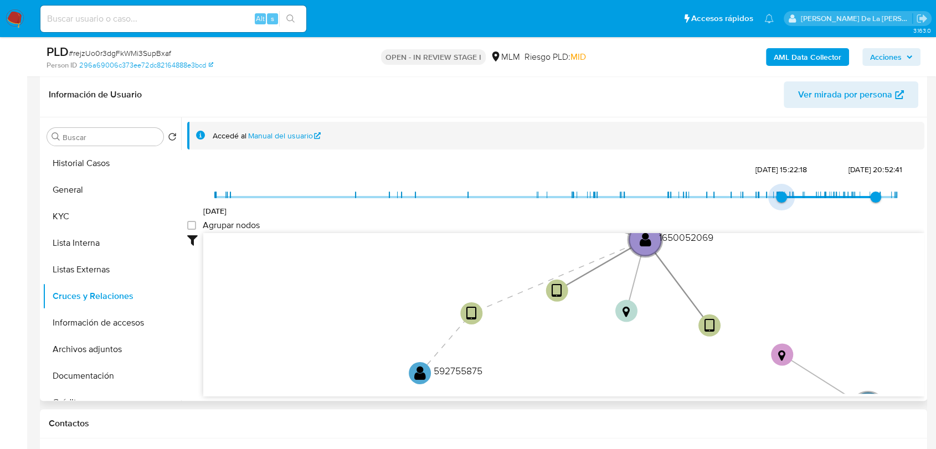
type input "1741037779000"
drag, startPoint x: 212, startPoint y: 194, endPoint x: 777, endPoint y: 278, distance: 571.8
click at [777, 278] on div "[DATE] [DATE] 15:36:19 [DATE] 20:52:41 Agrupar nodos Filtros Confianza alta Dev…" at bounding box center [555, 298] width 737 height 275
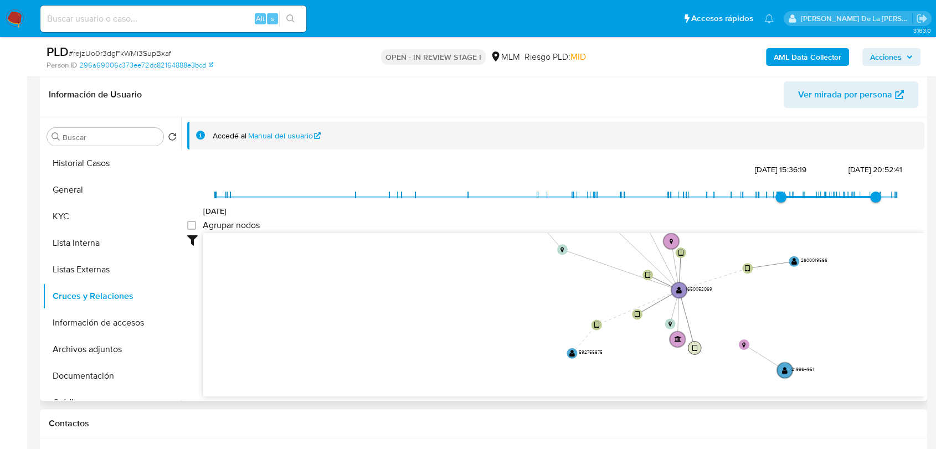
drag, startPoint x: 710, startPoint y: 335, endPoint x: 684, endPoint y: 364, distance: 38.8
click at [688, 355] on circle at bounding box center [694, 347] width 13 height 13
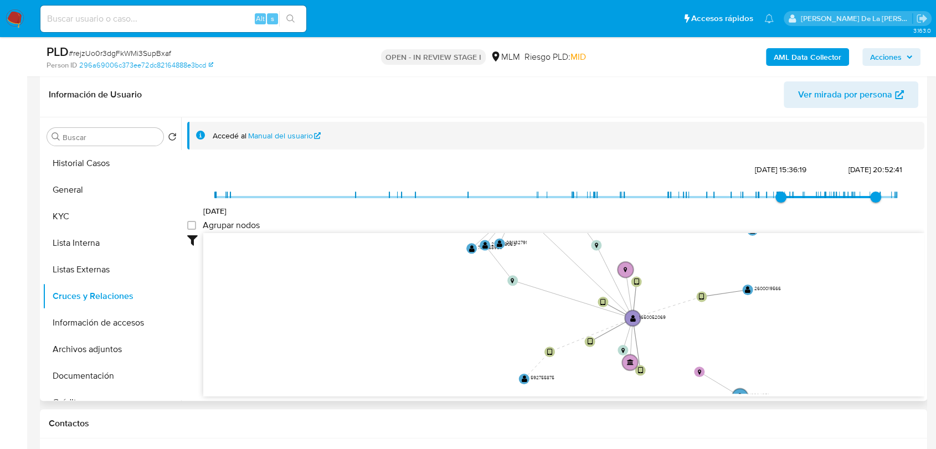
drag, startPoint x: 684, startPoint y: 364, endPoint x: 633, endPoint y: 392, distance: 57.5
click at [633, 392] on icon "device-65e09f5ece90bd64fe33b91d  device-65f9cb4de0233e5324dbf2dc  device-67c4…" at bounding box center [563, 313] width 721 height 161
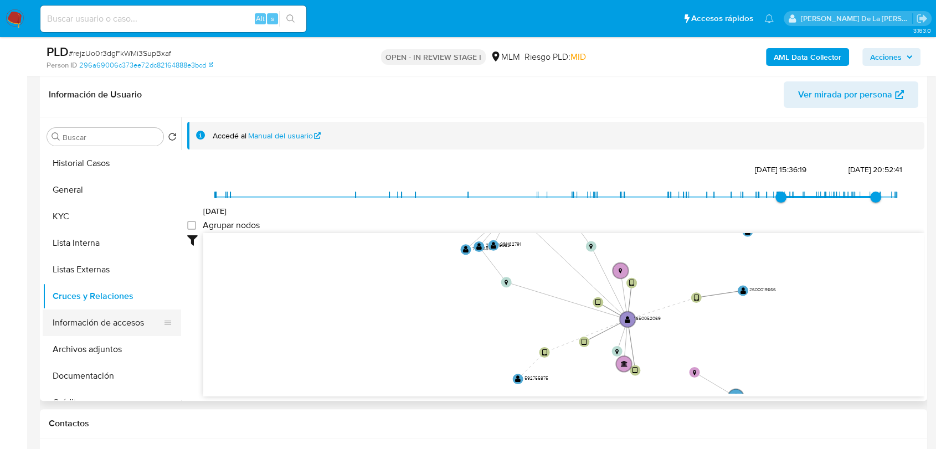
click at [148, 320] on button "Información de accesos" at bounding box center [108, 323] width 130 height 27
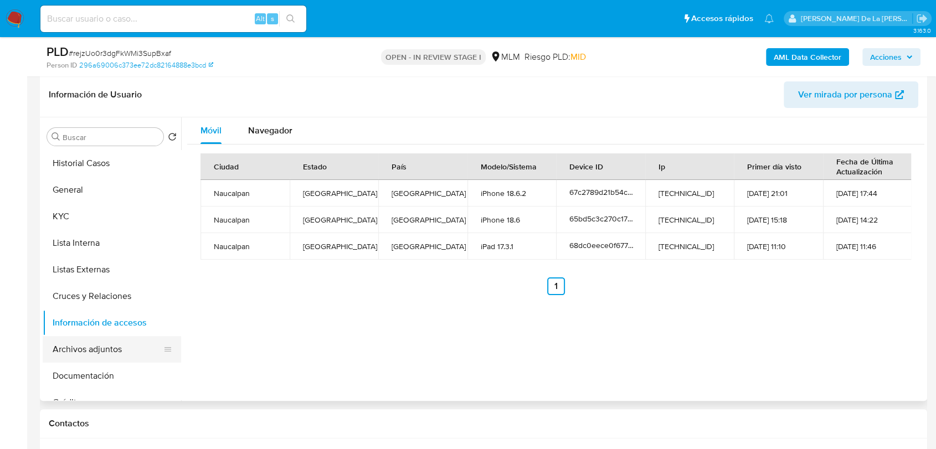
click at [100, 347] on button "Archivos adjuntos" at bounding box center [108, 349] width 130 height 27
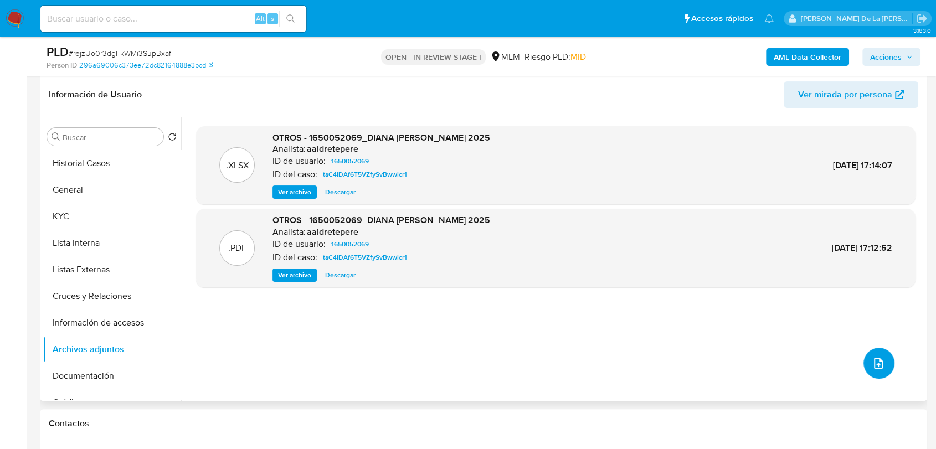
click at [872, 357] on icon "upload-file" at bounding box center [878, 363] width 13 height 13
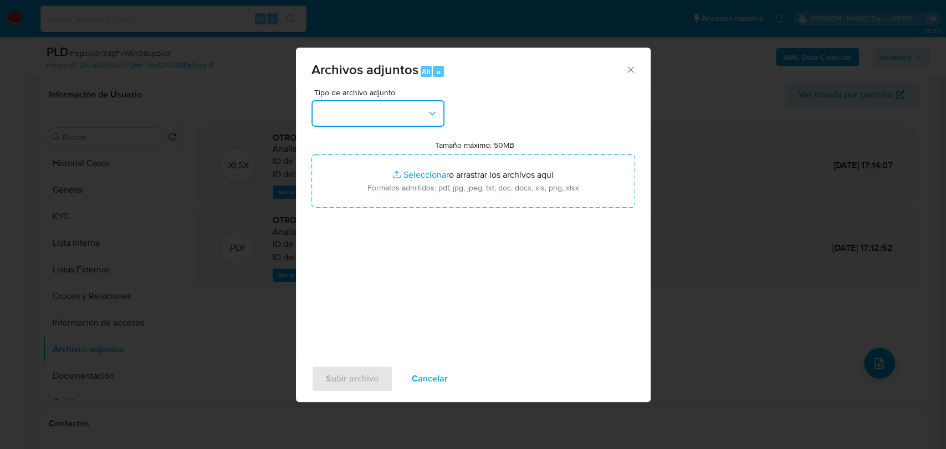
click at [390, 105] on button "button" at bounding box center [377, 113] width 133 height 27
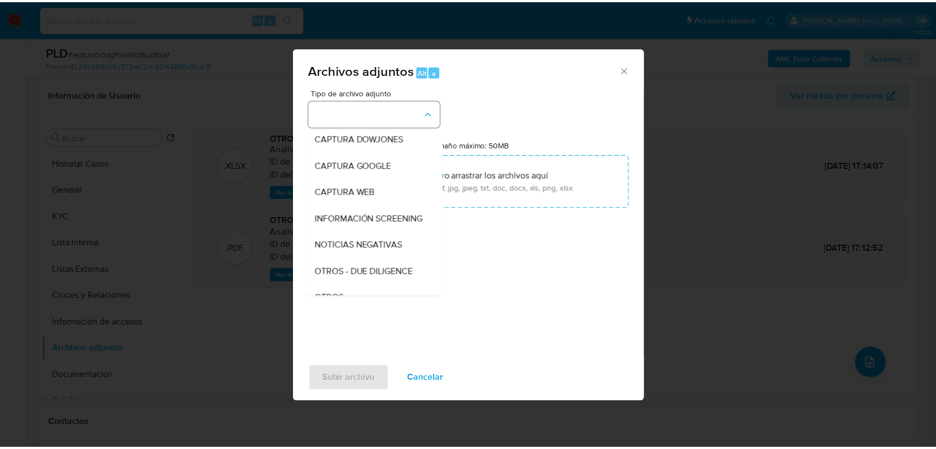
scroll to position [58, 0]
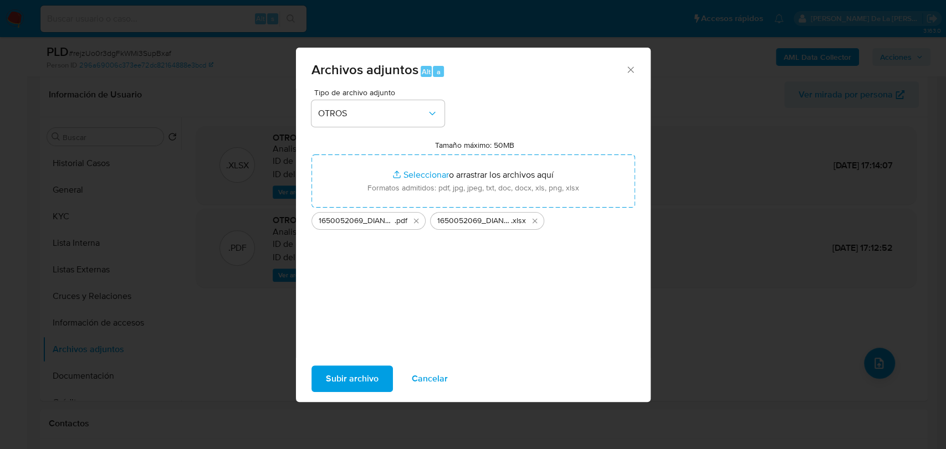
click at [363, 378] on span "Subir archivo" at bounding box center [352, 379] width 53 height 24
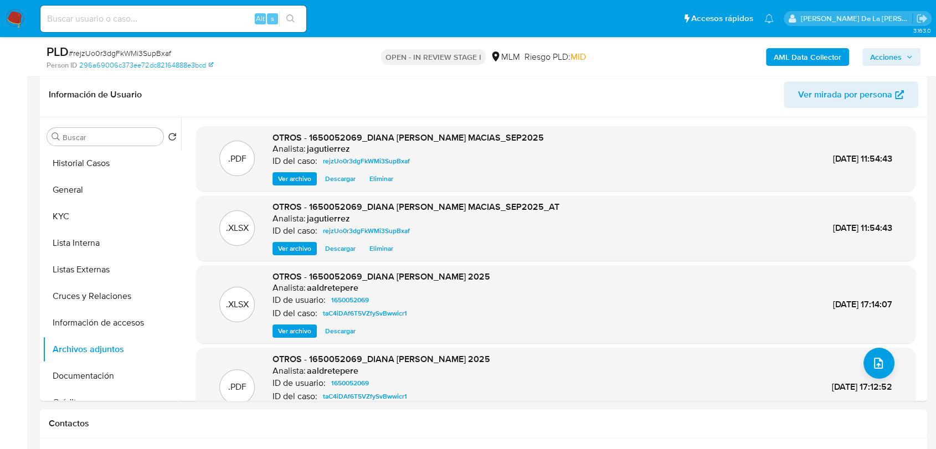
drag, startPoint x: 911, startPoint y: 55, endPoint x: 876, endPoint y: 66, distance: 36.8
click at [911, 55] on icon "button" at bounding box center [909, 57] width 7 height 7
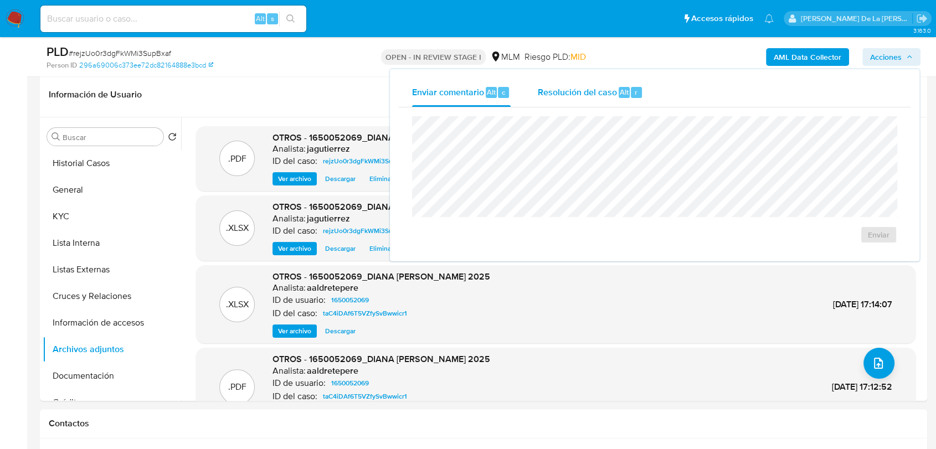
click at [634, 84] on div "Resolución del caso Alt r" at bounding box center [590, 92] width 106 height 29
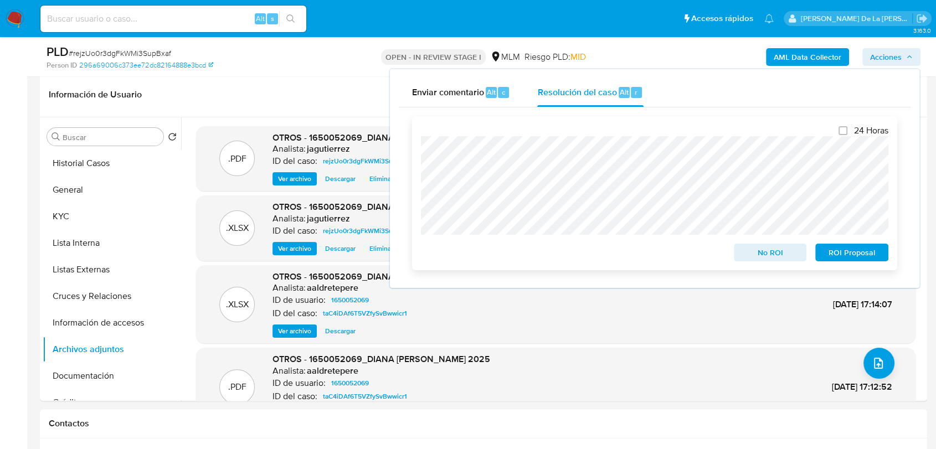
click at [789, 250] on span "No ROI" at bounding box center [771, 253] width 58 height 16
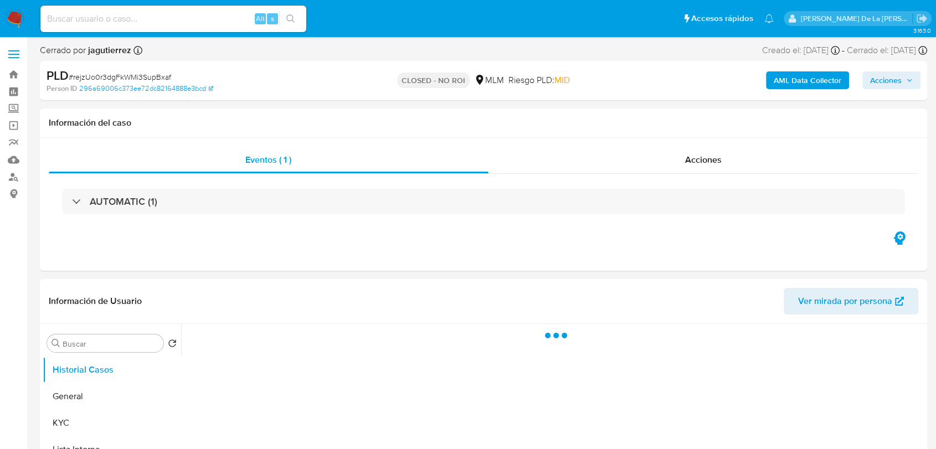
select select "10"
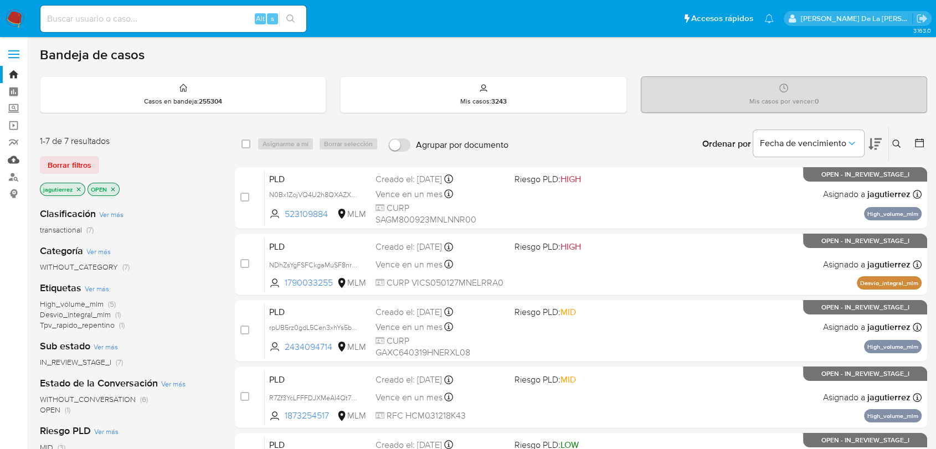
drag, startPoint x: 20, startPoint y: 161, endPoint x: 27, endPoint y: 163, distance: 6.9
click at [20, 161] on link "Mulan" at bounding box center [66, 159] width 132 height 17
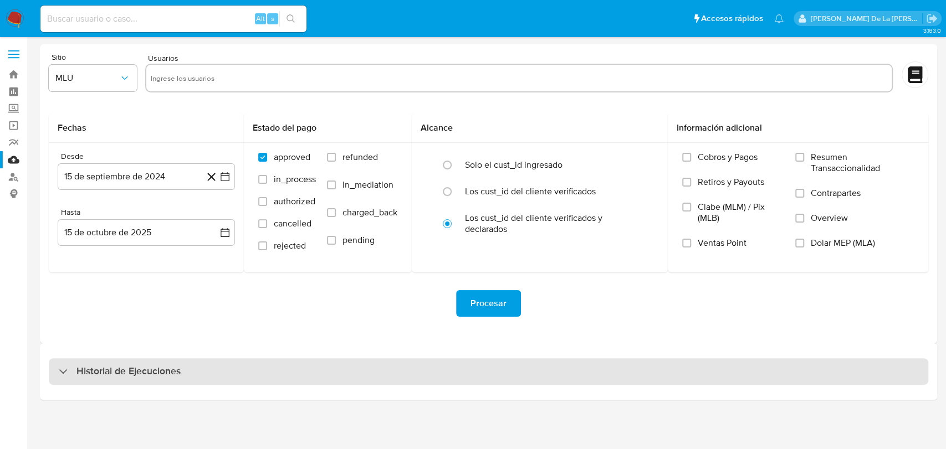
click at [102, 369] on h3 "Historial de Ejecuciones" at bounding box center [128, 371] width 104 height 13
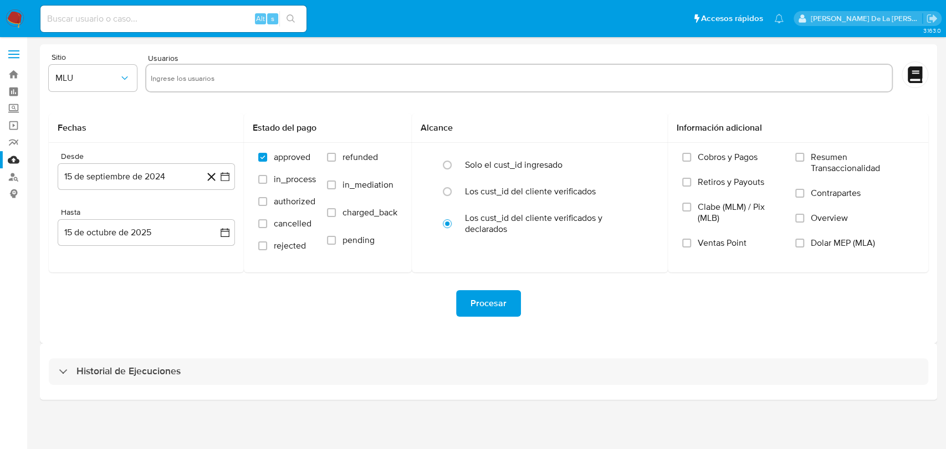
select select "10"
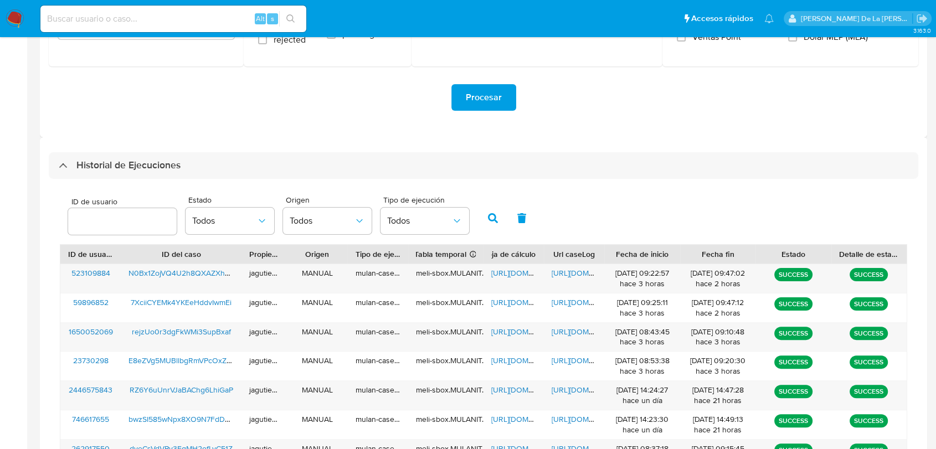
scroll to position [307, 0]
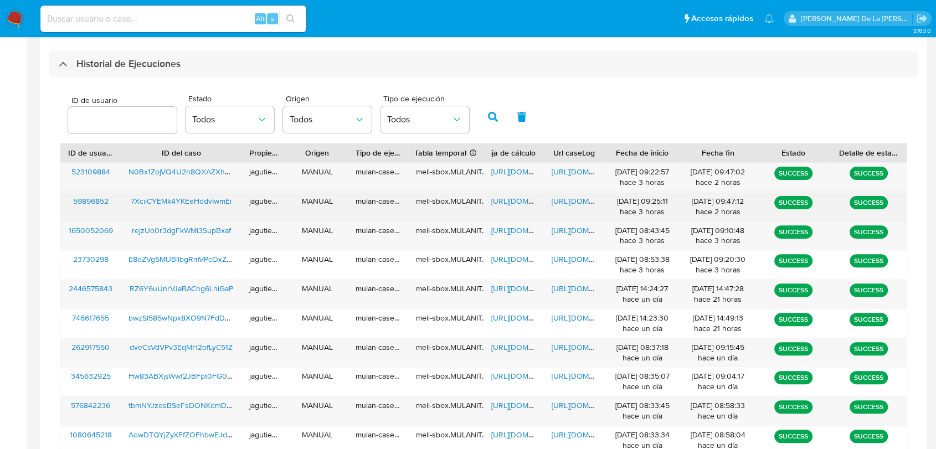
click at [527, 199] on span "https://docs.google.com/spreadsheets/d/1o10NtZSee_H46-ScmjQT6R_rZnKoJNC1j6fz4m8…" at bounding box center [529, 201] width 76 height 11
click at [572, 203] on span "https://docs.google.com/document/d/1EJIsTp3E_LIvk3a_K3gnXvrM6lJg5-x2n2IRuB6KPI8…" at bounding box center [590, 201] width 76 height 11
click at [191, 209] on div "7XciiCYEMk4YKEeHddvIwmEi" at bounding box center [181, 206] width 121 height 29
click at [196, 196] on span "7XciiCYEMk4YKEeHddvIwmEi" at bounding box center [181, 201] width 101 height 11
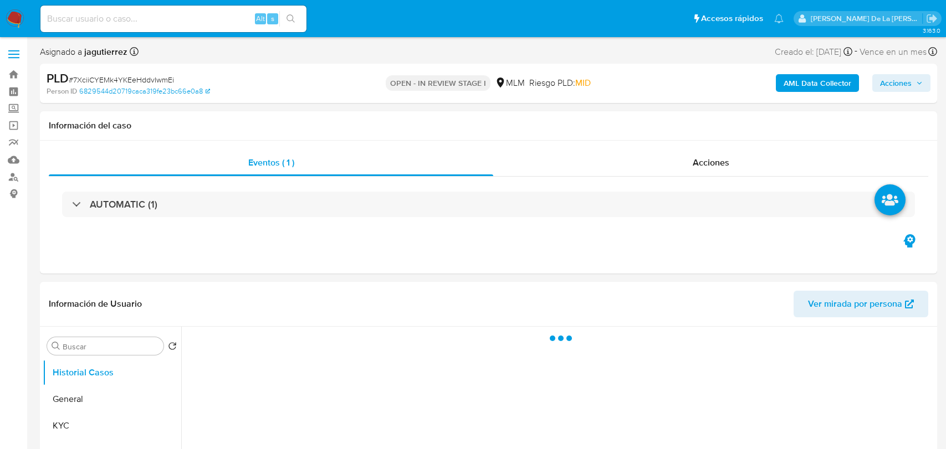
select select "10"
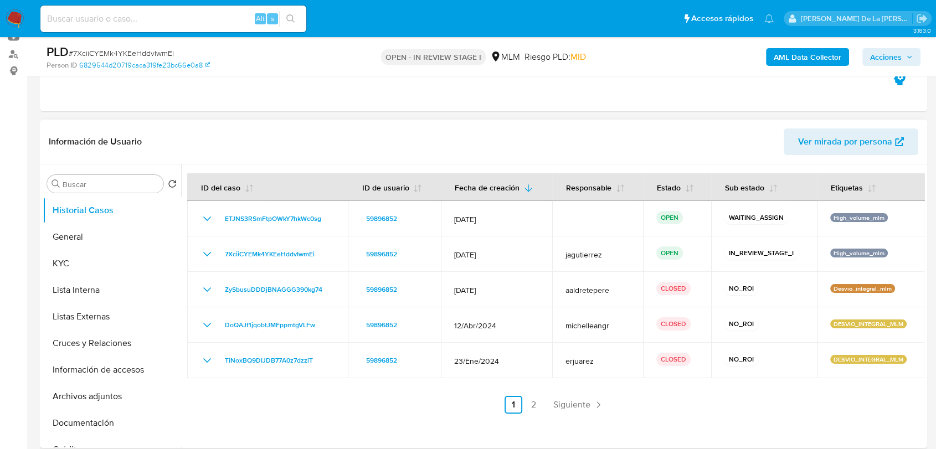
scroll to position [184, 0]
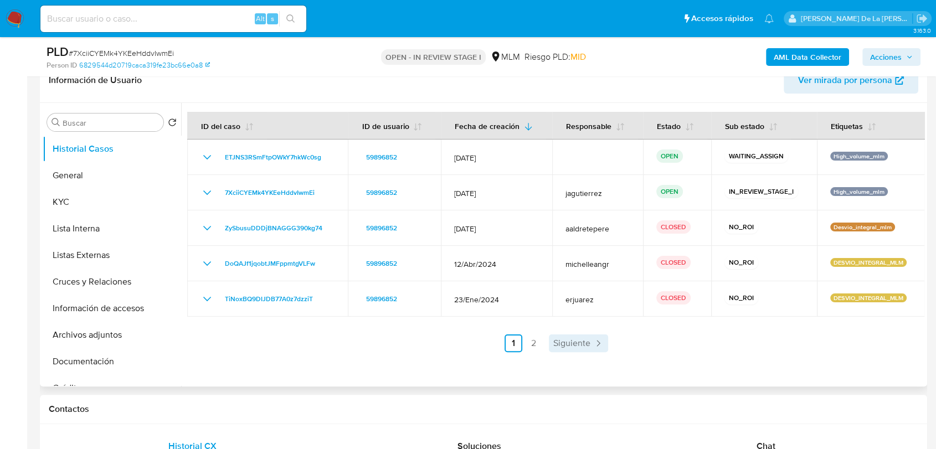
click at [558, 341] on span "Siguiente" at bounding box center [571, 343] width 37 height 9
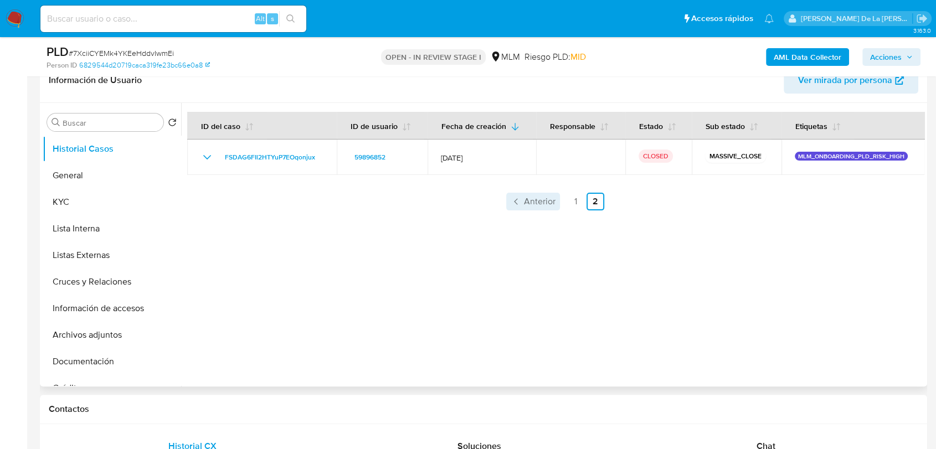
click at [547, 197] on span "Anterior" at bounding box center [540, 201] width 32 height 9
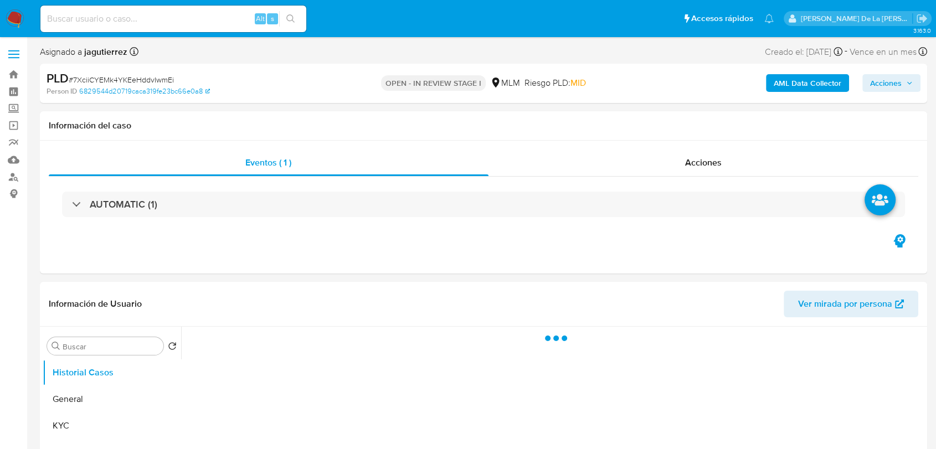
select select "10"
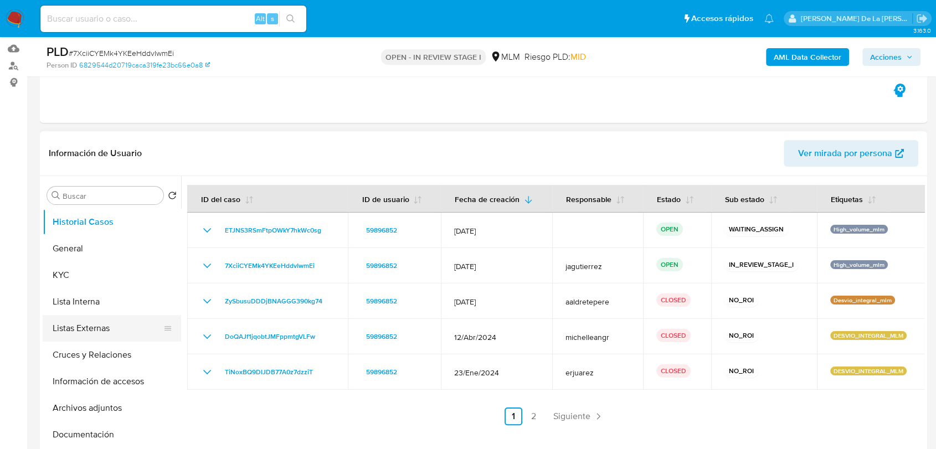
scroll to position [184, 0]
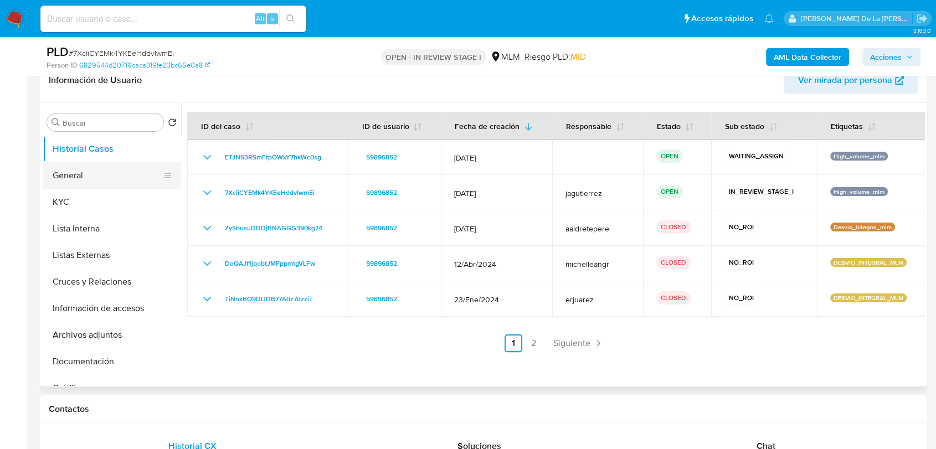
click at [65, 179] on button "General" at bounding box center [108, 175] width 130 height 27
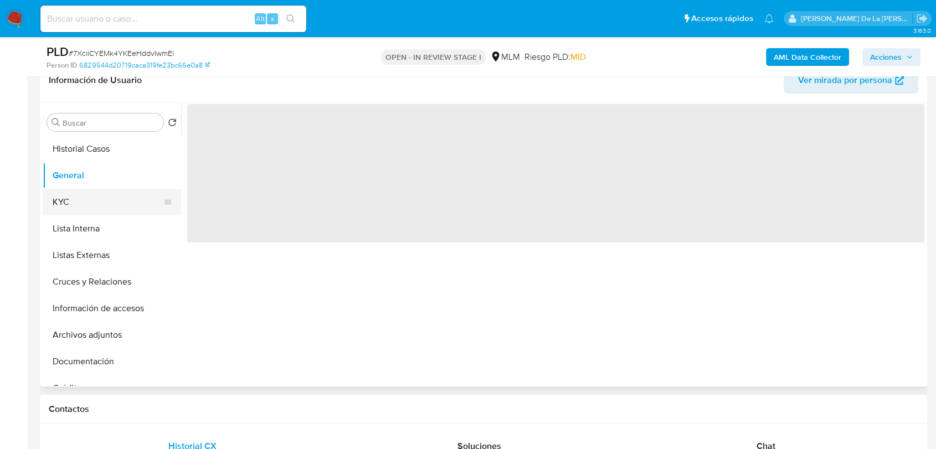
click at [68, 194] on button "KYC" at bounding box center [108, 202] width 130 height 27
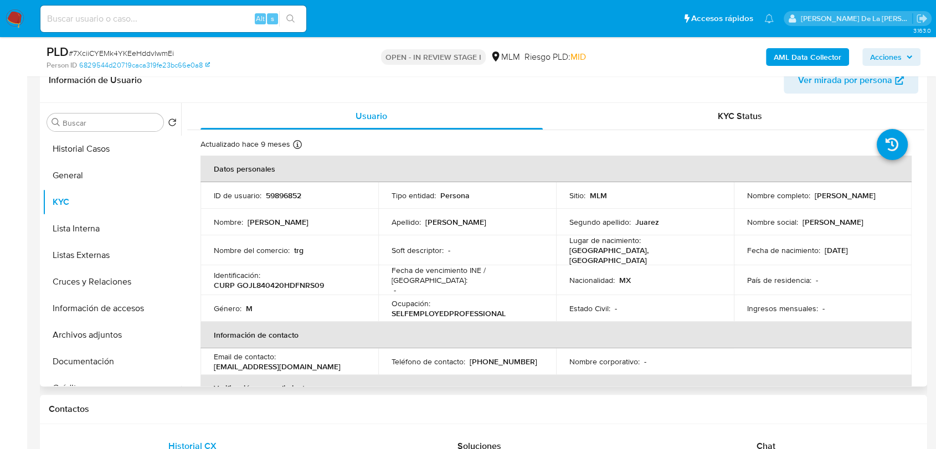
drag, startPoint x: 811, startPoint y: 197, endPoint x: 889, endPoint y: 196, distance: 78.1
click at [889, 196] on div "Nombre completo : Luis Gonzalez Juarez" at bounding box center [822, 196] width 151 height 10
drag, startPoint x: 863, startPoint y: 203, endPoint x: 894, endPoint y: 195, distance: 32.0
click at [894, 195] on td "Nombre completo : Luis Gonzalez Juarez" at bounding box center [823, 195] width 178 height 27
drag, startPoint x: 894, startPoint y: 195, endPoint x: 813, endPoint y: 199, distance: 81.6
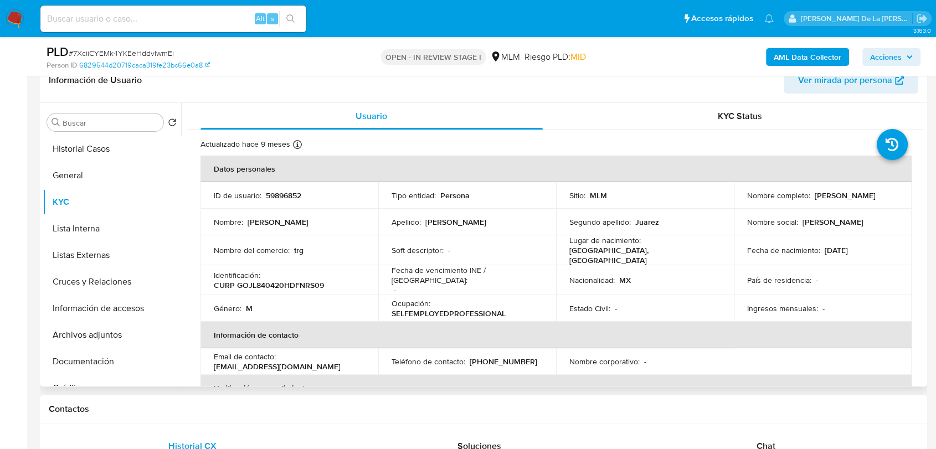
click at [813, 199] on td "Nombre completo : Luis Gonzalez Juarez" at bounding box center [823, 195] width 178 height 27
drag, startPoint x: 860, startPoint y: 203, endPoint x: 862, endPoint y: 193, distance: 10.0
drag, startPoint x: 862, startPoint y: 193, endPoint x: 890, endPoint y: 194, distance: 28.3
click at [896, 196] on td "Nombre completo : Luis Gonzalez Juarez" at bounding box center [823, 195] width 178 height 27
drag, startPoint x: 888, startPoint y: 194, endPoint x: 811, endPoint y: 196, distance: 76.5
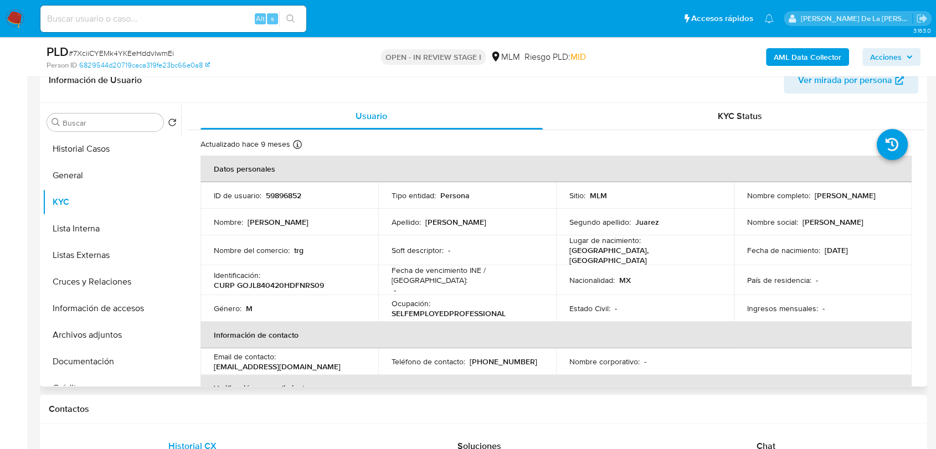
click at [811, 196] on div "Nombre completo : Luis Gonzalez Juarez" at bounding box center [822, 196] width 151 height 10
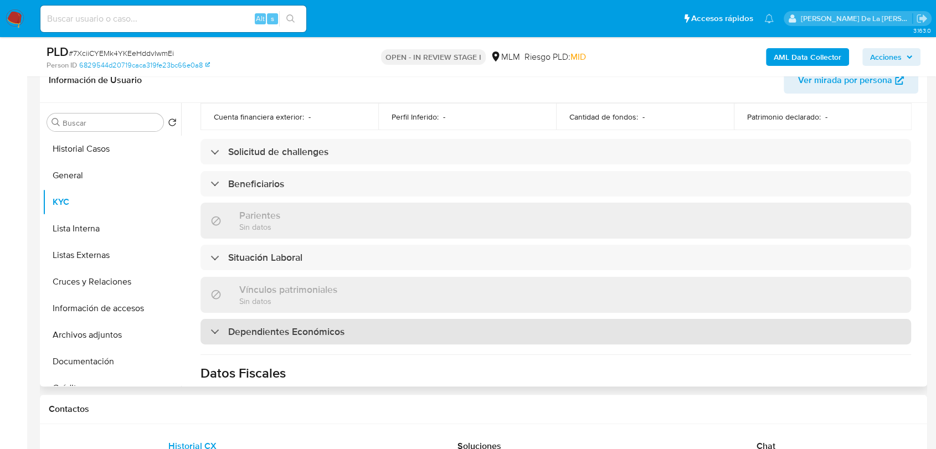
scroll to position [492, 0]
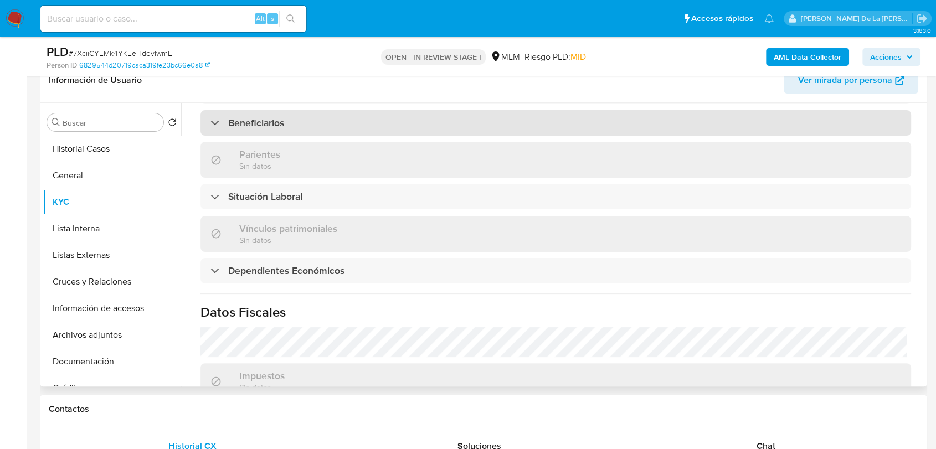
drag, startPoint x: 278, startPoint y: 111, endPoint x: 276, endPoint y: 117, distance: 6.9
click at [276, 117] on h3 "Beneficiarios" at bounding box center [256, 123] width 56 height 12
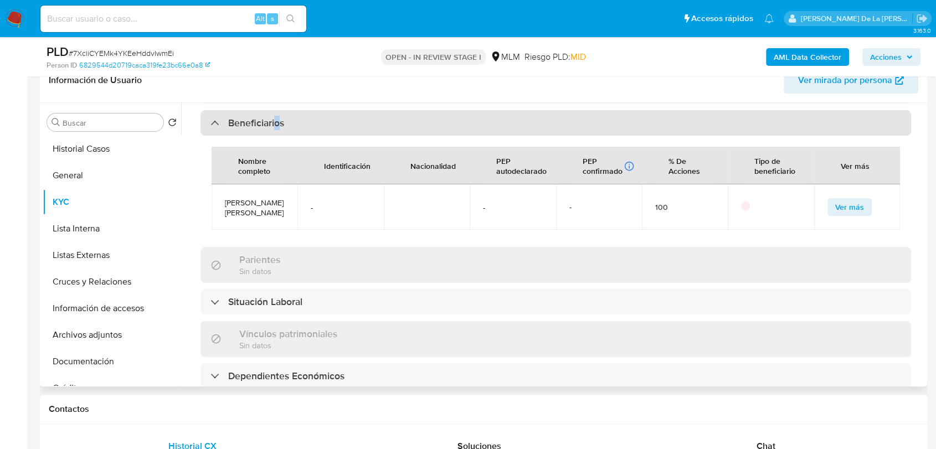
click at [275, 117] on h3 "Beneficiarios" at bounding box center [256, 123] width 56 height 12
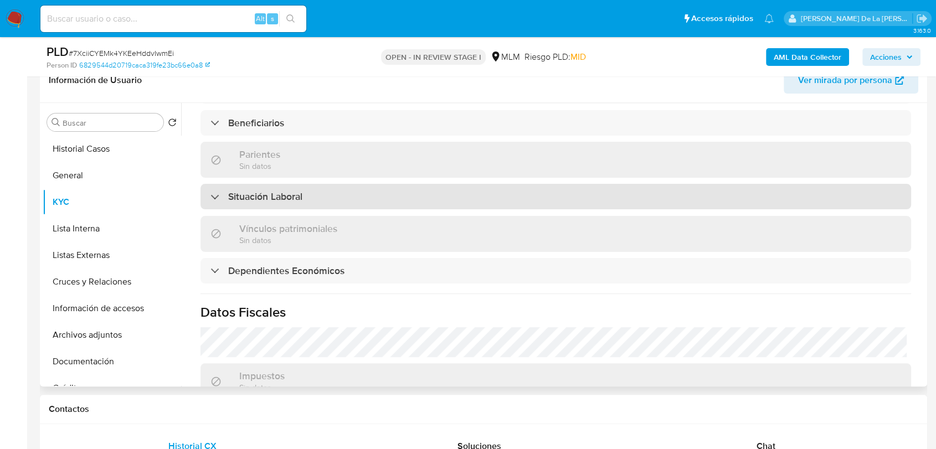
click at [260, 192] on h3 "Situación Laboral" at bounding box center [265, 197] width 74 height 12
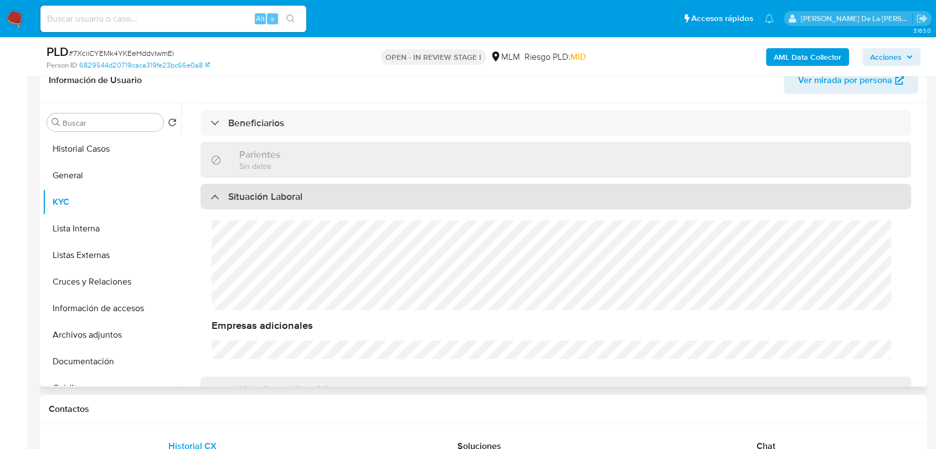
drag, startPoint x: 268, startPoint y: 191, endPoint x: 273, endPoint y: 194, distance: 6.8
click at [268, 191] on h3 "Situación Laboral" at bounding box center [265, 197] width 74 height 12
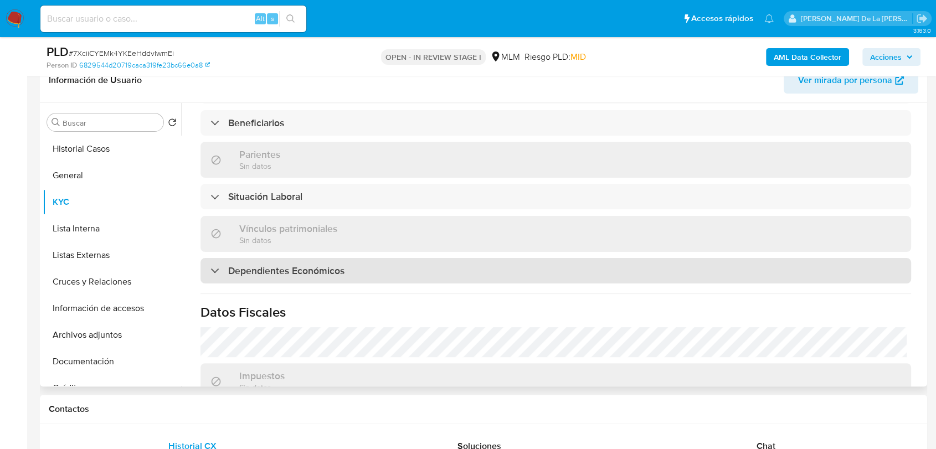
scroll to position [554, 0]
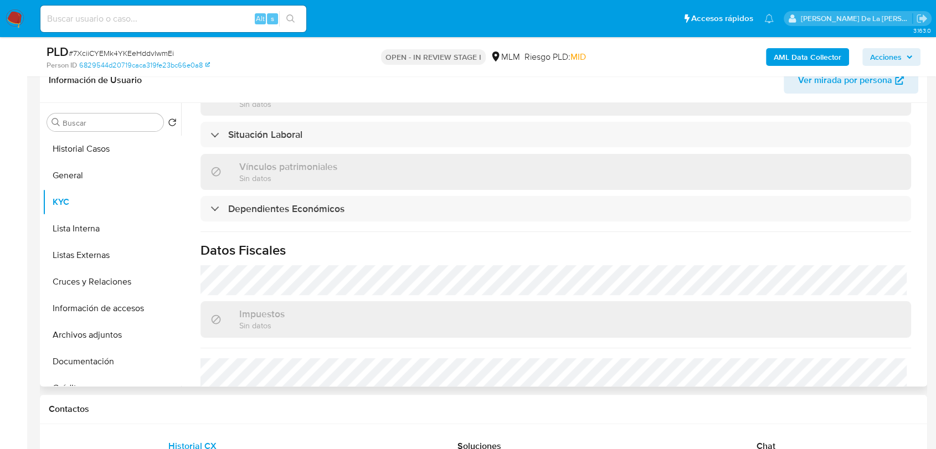
click at [292, 255] on div "Actualizado hace 9 meses Creado: 16/06/2020 19:07:34 Actualizado: 14/01/2025 00…" at bounding box center [555, 39] width 737 height 927
click at [301, 217] on div "Actualizado hace 9 meses Creado: 16/06/2020 19:07:34 Actualizado: 14/01/2025 00…" at bounding box center [555, 39] width 737 height 927
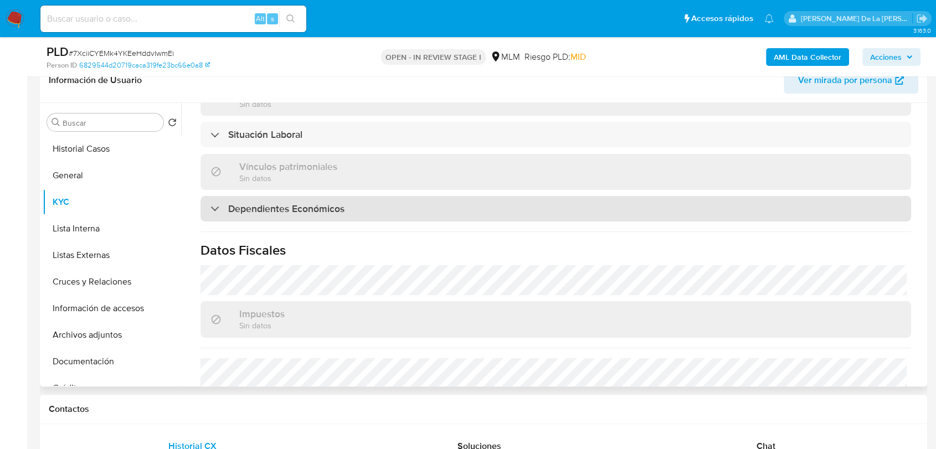
click at [302, 208] on div "Dependientes Económicos" at bounding box center [556, 208] width 711 height 25
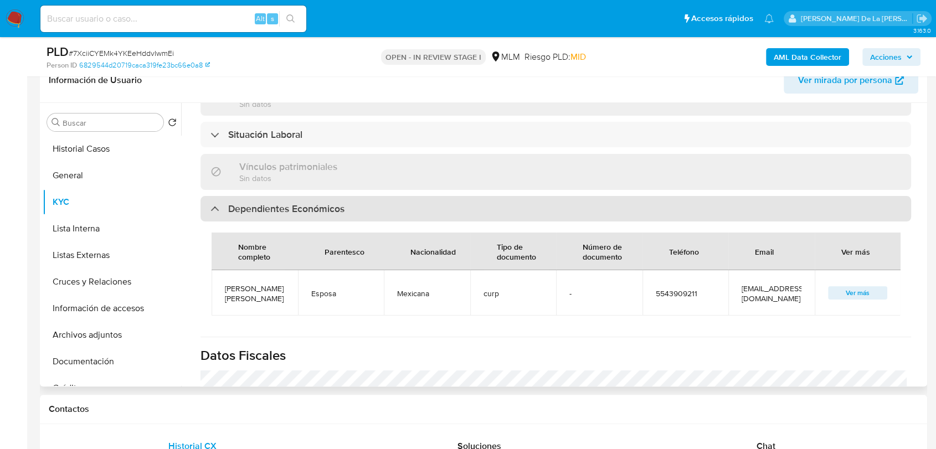
click at [302, 208] on h3 "Dependientes Económicos" at bounding box center [286, 209] width 116 height 12
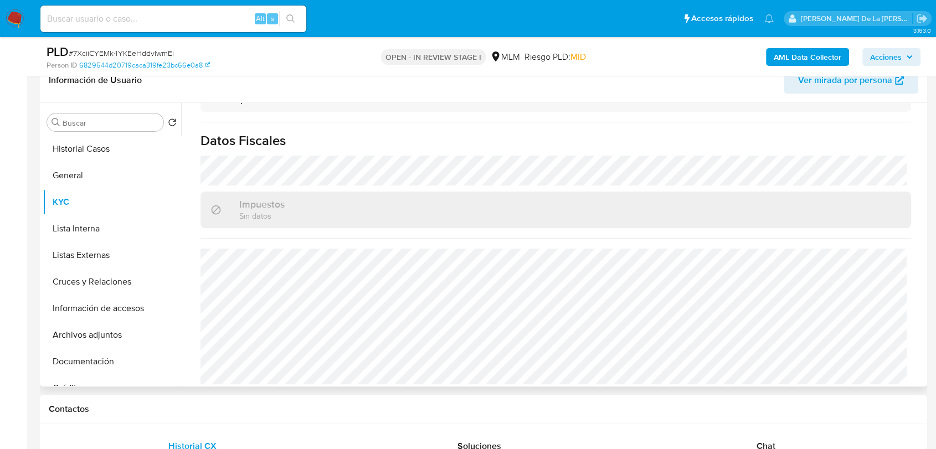
scroll to position [246, 0]
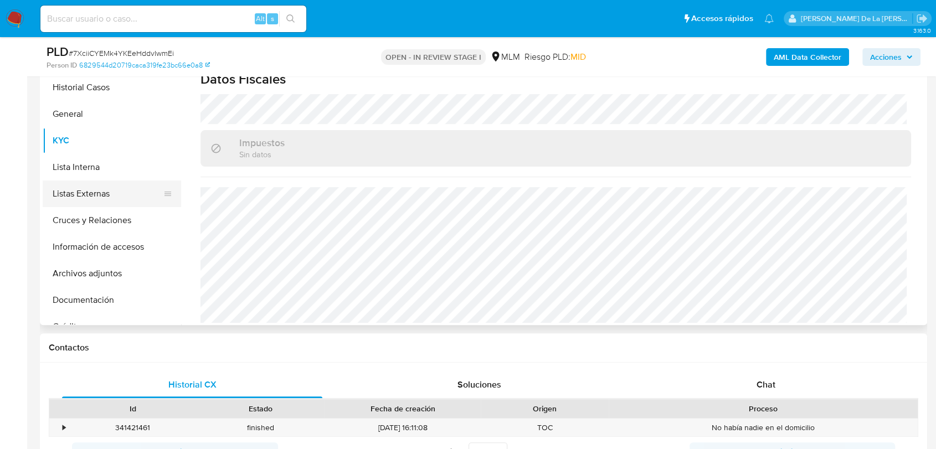
click at [97, 182] on button "Listas Externas" at bounding box center [108, 194] width 130 height 27
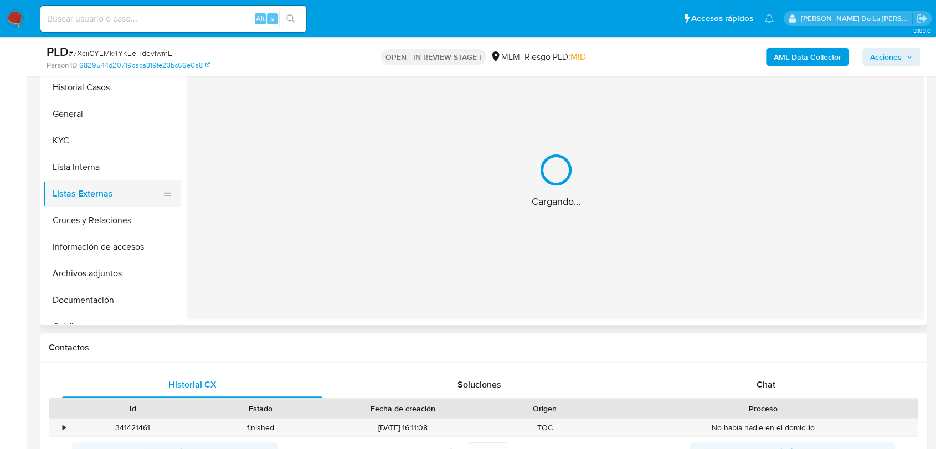
scroll to position [0, 0]
click at [98, 177] on button "Lista Interna" at bounding box center [108, 167] width 130 height 27
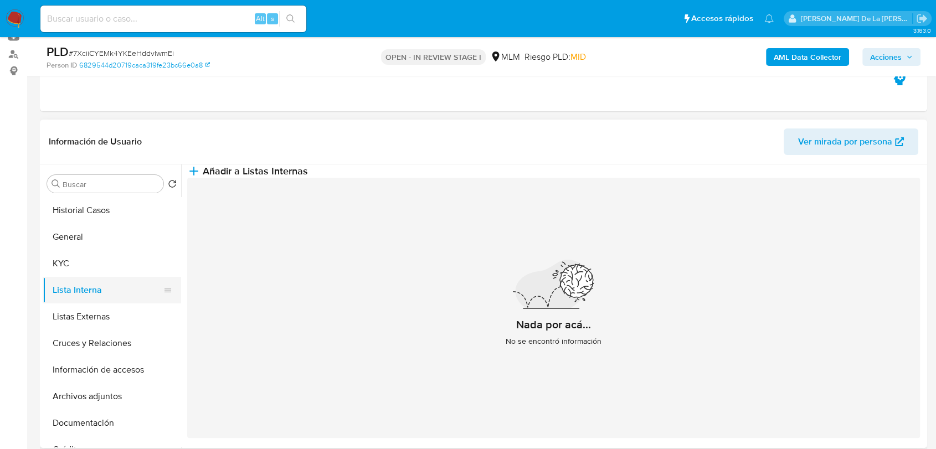
scroll to position [13, 0]
click at [65, 325] on button "Listas Externas" at bounding box center [108, 317] width 130 height 27
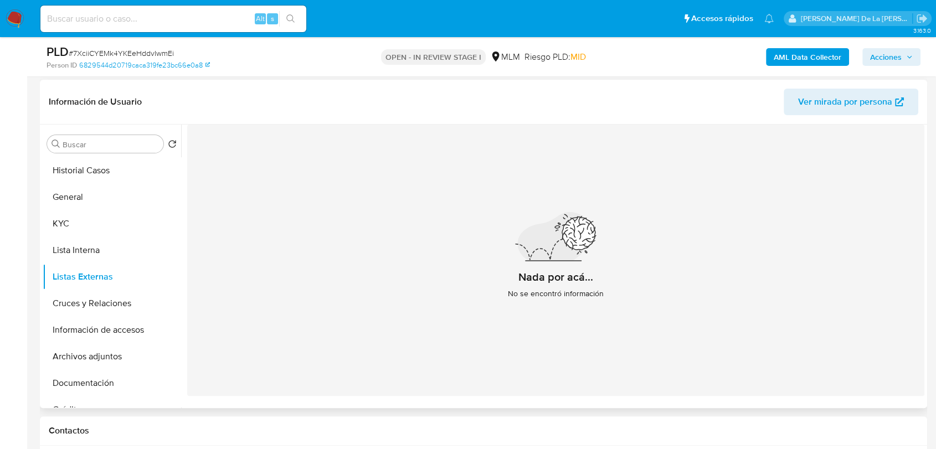
scroll to position [184, 0]
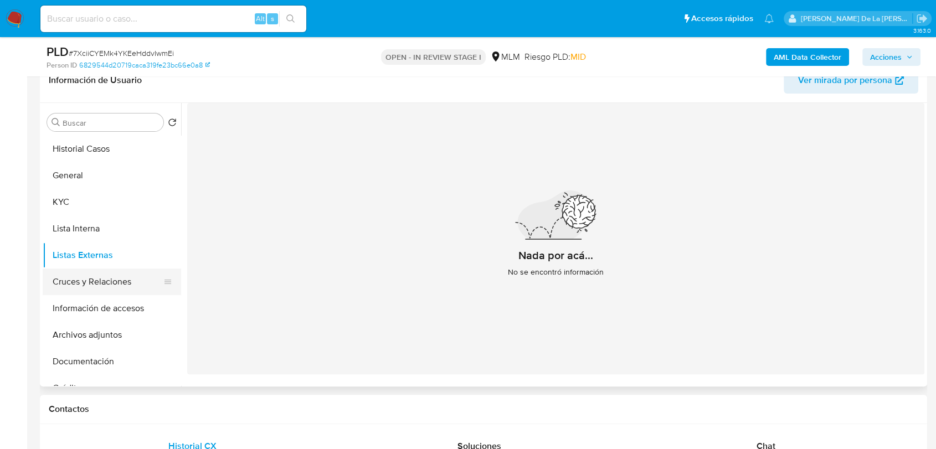
click at [68, 292] on button "Cruces y Relaciones" at bounding box center [108, 282] width 130 height 27
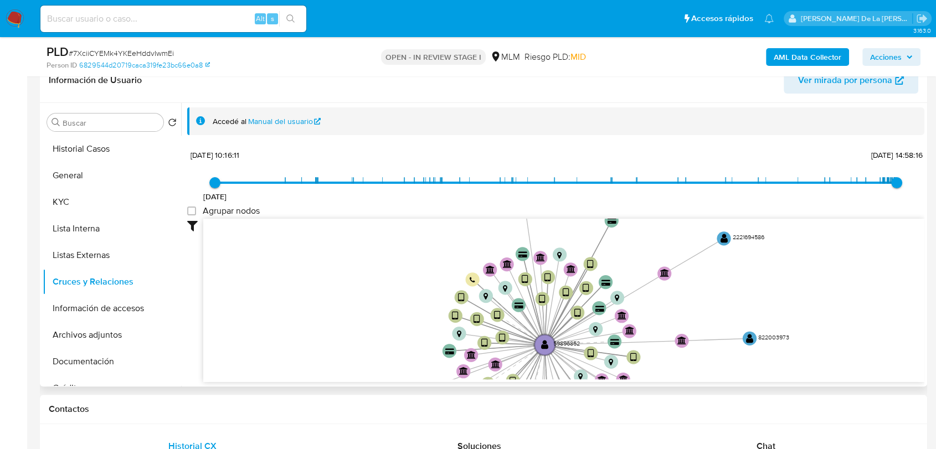
drag, startPoint x: 305, startPoint y: 335, endPoint x: 362, endPoint y: 362, distance: 63.0
click at [362, 362] on icon "device-6572296d4079ef90d4fdbe89  device-629a0fc408813b0018d5d4a0  device-6292…" at bounding box center [563, 299] width 721 height 161
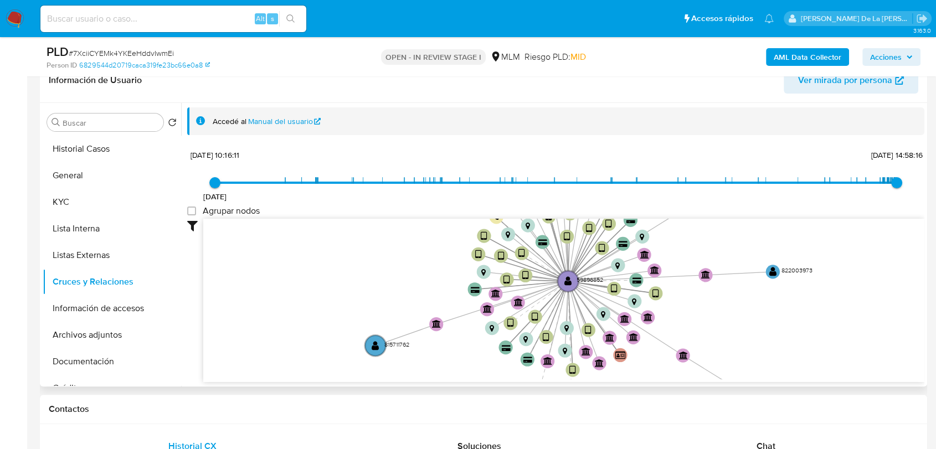
drag, startPoint x: 367, startPoint y: 274, endPoint x: 381, endPoint y: 207, distance: 68.6
click at [392, 182] on div "29/11/2020 29/11/2020, 10:16:11 14/10/2025, 14:58:16 Agrupar nodos Filtros Conf…" at bounding box center [555, 284] width 737 height 275
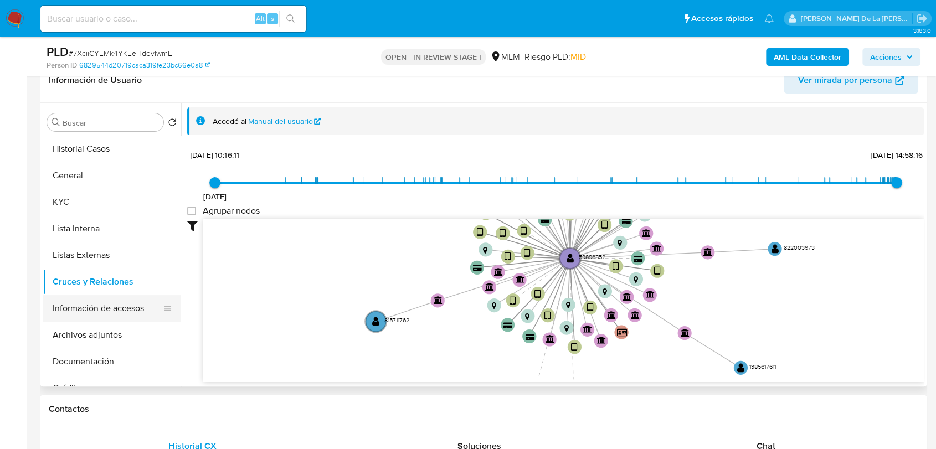
click at [103, 317] on button "Información de accesos" at bounding box center [108, 308] width 130 height 27
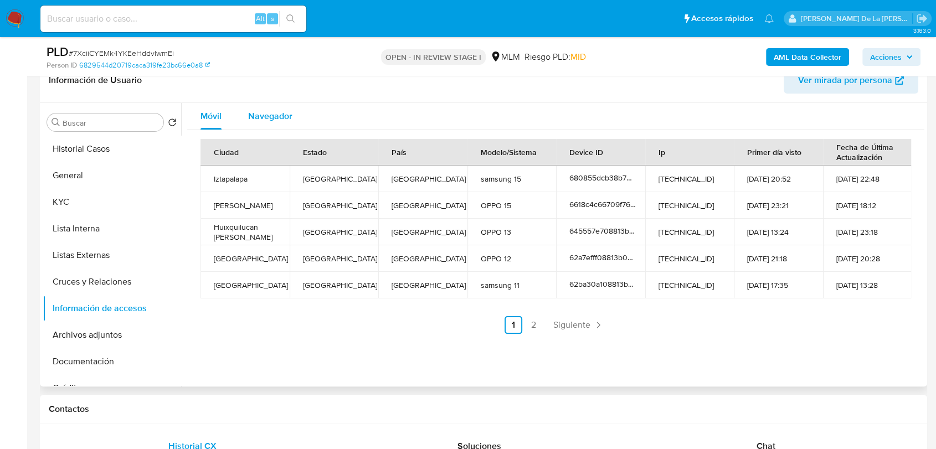
click at [270, 107] on div "Navegador" at bounding box center [270, 116] width 44 height 27
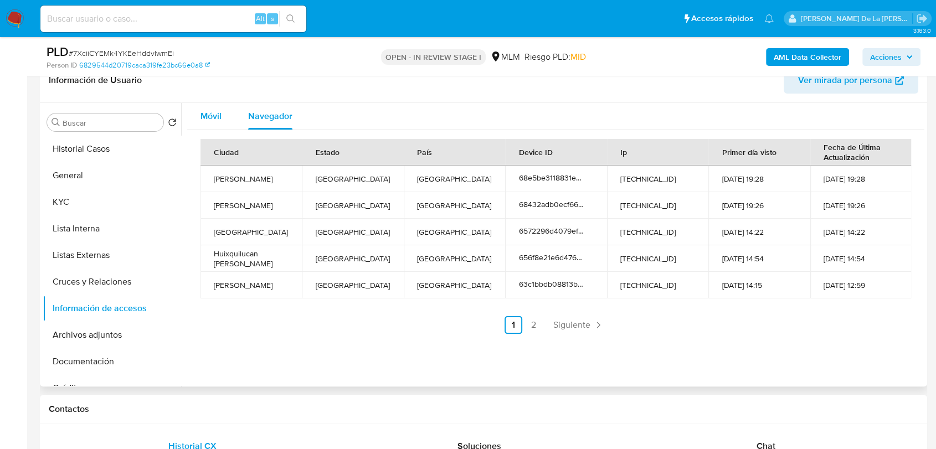
click at [209, 112] on span "Móvil" at bounding box center [211, 116] width 21 height 13
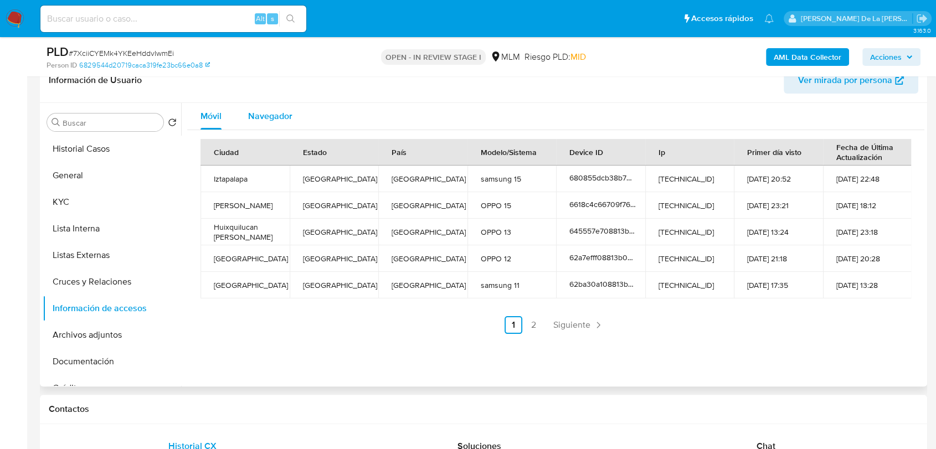
click at [279, 111] on span "Navegador" at bounding box center [270, 116] width 44 height 13
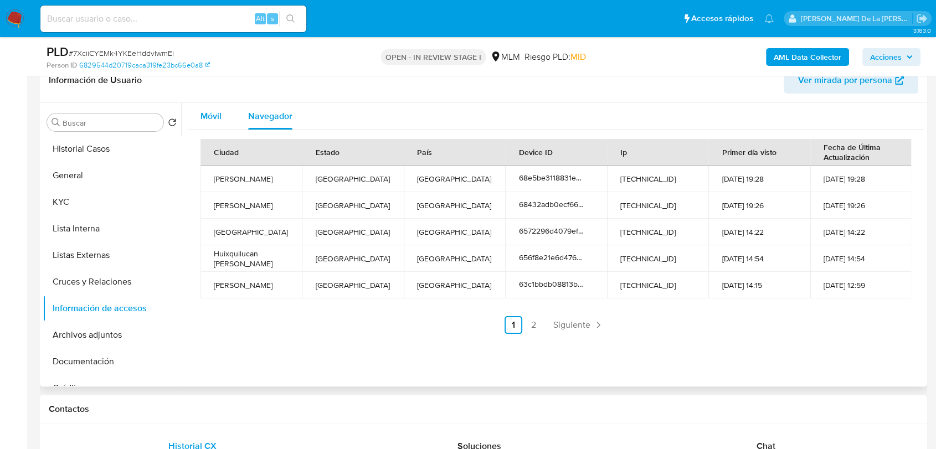
click at [206, 112] on span "Móvil" at bounding box center [211, 116] width 21 height 13
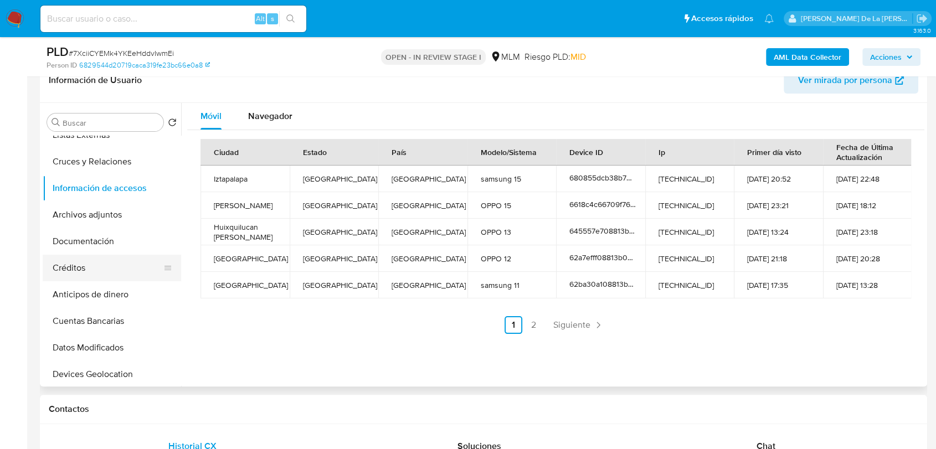
scroll to position [123, 0]
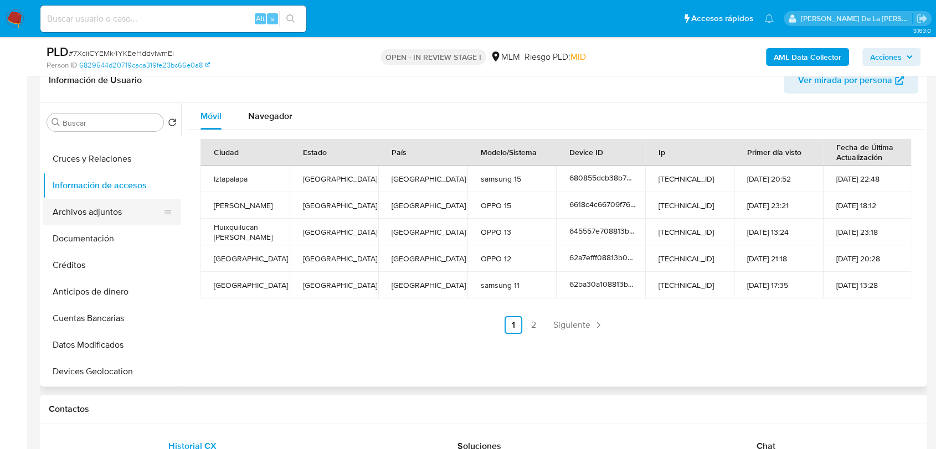
click at [59, 221] on button "Archivos adjuntos" at bounding box center [108, 212] width 130 height 27
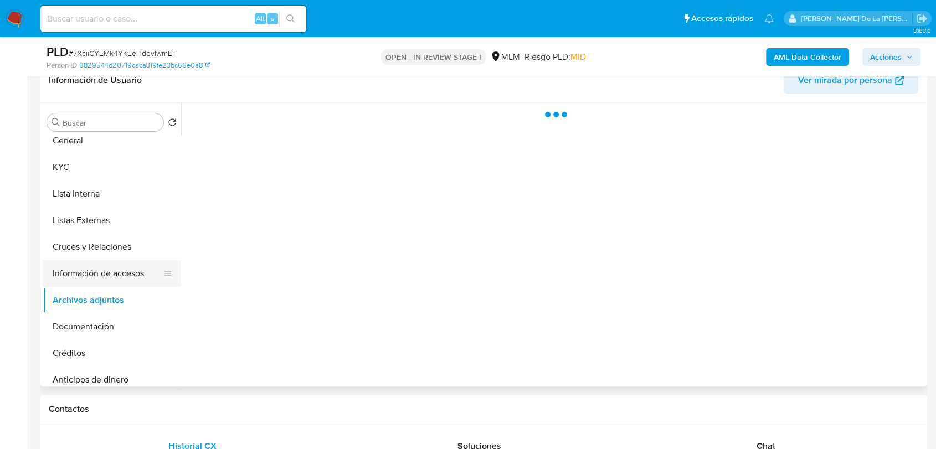
scroll to position [0, 0]
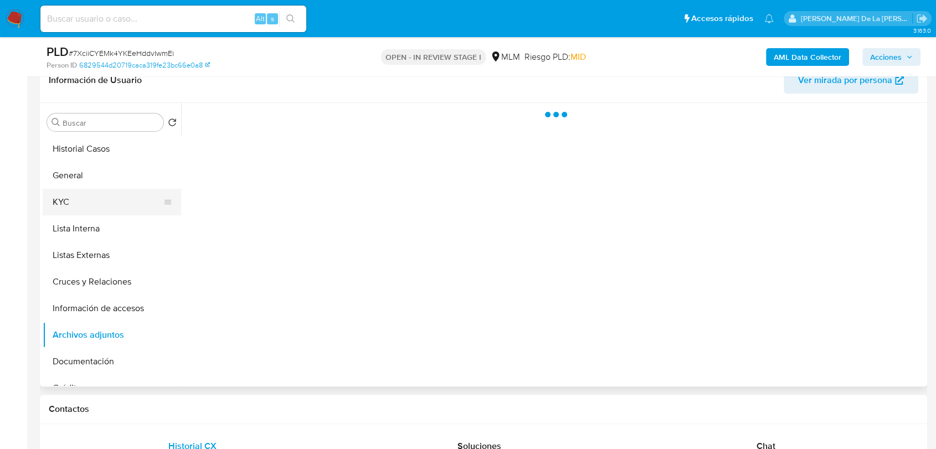
click at [91, 194] on button "KYC" at bounding box center [108, 202] width 130 height 27
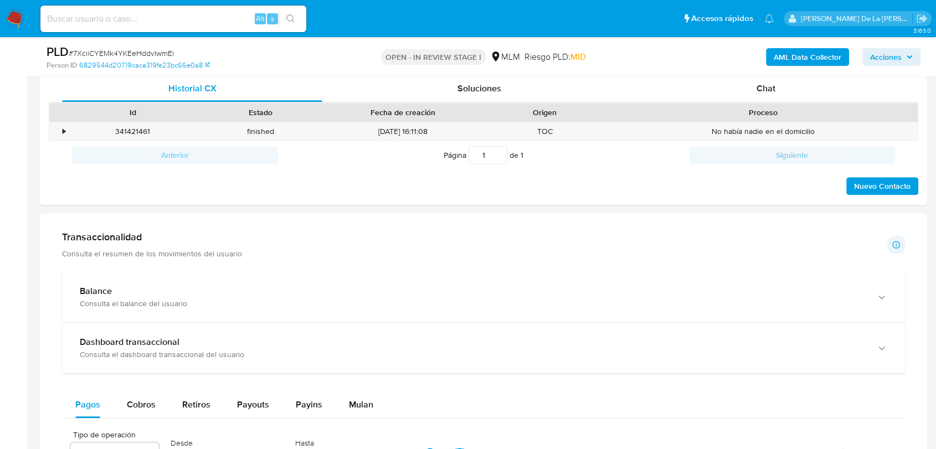
scroll to position [616, 0]
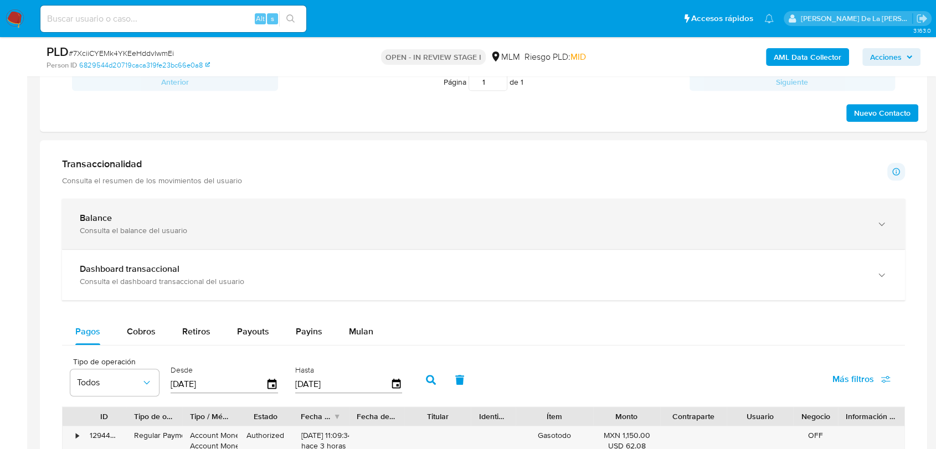
click at [217, 224] on div "Balance Consulta el balance del usuario" at bounding box center [473, 224] width 786 height 23
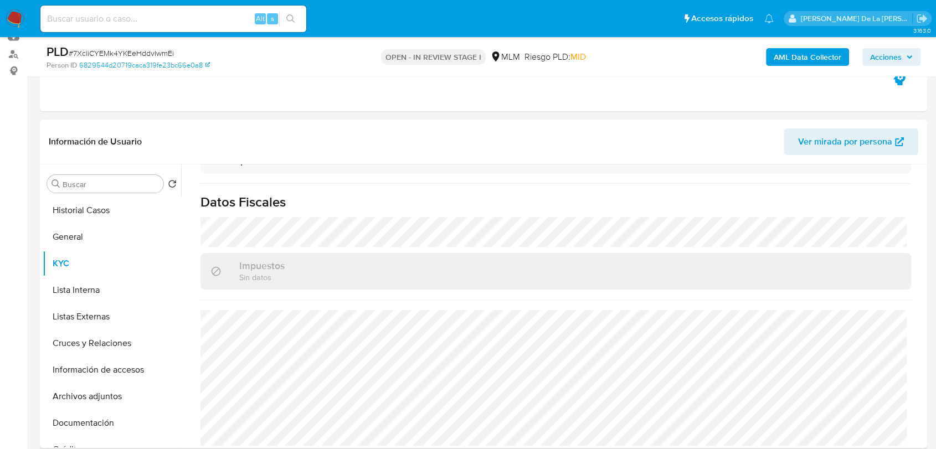
scroll to position [430, 0]
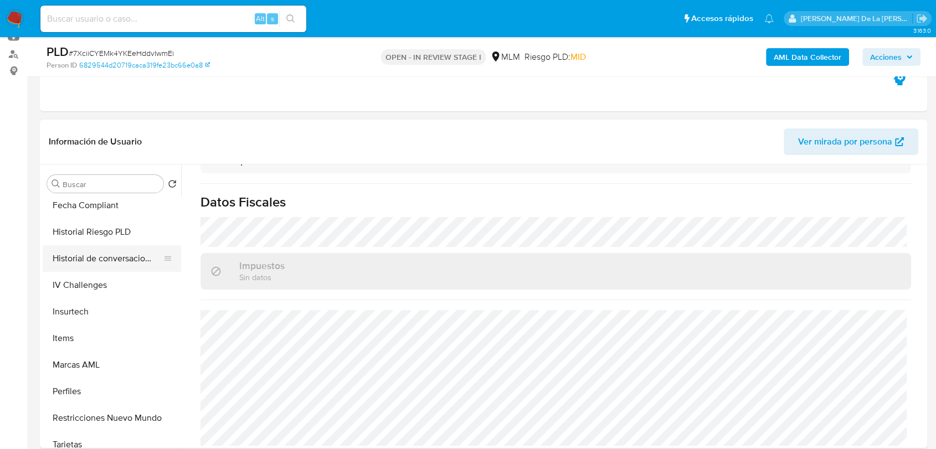
click at [127, 259] on button "Historial de conversaciones" at bounding box center [108, 258] width 130 height 27
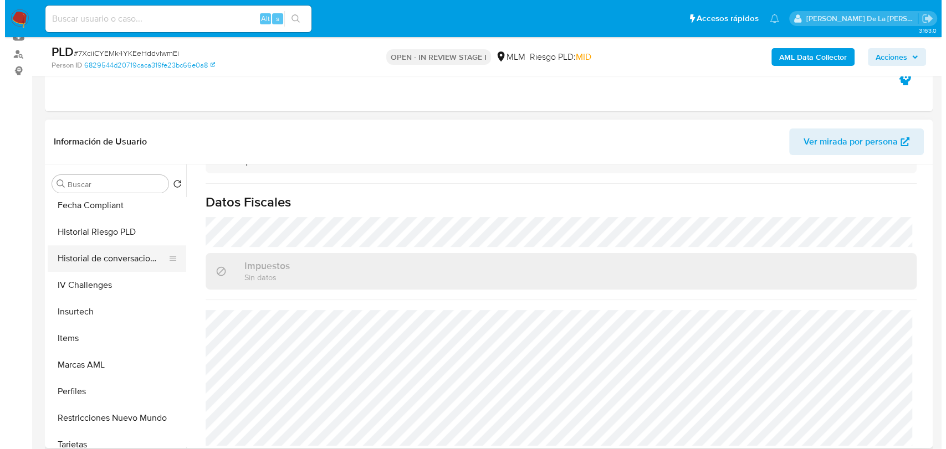
scroll to position [0, 0]
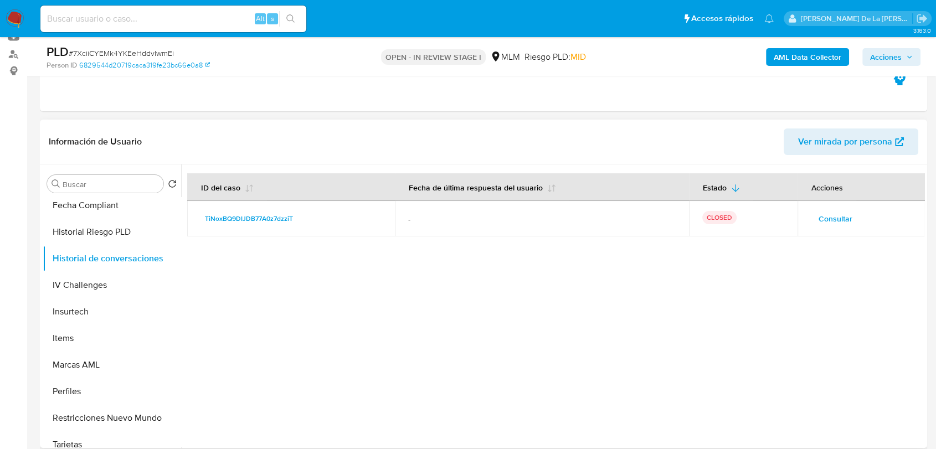
click at [847, 219] on span "Consultar" at bounding box center [836, 219] width 34 height 16
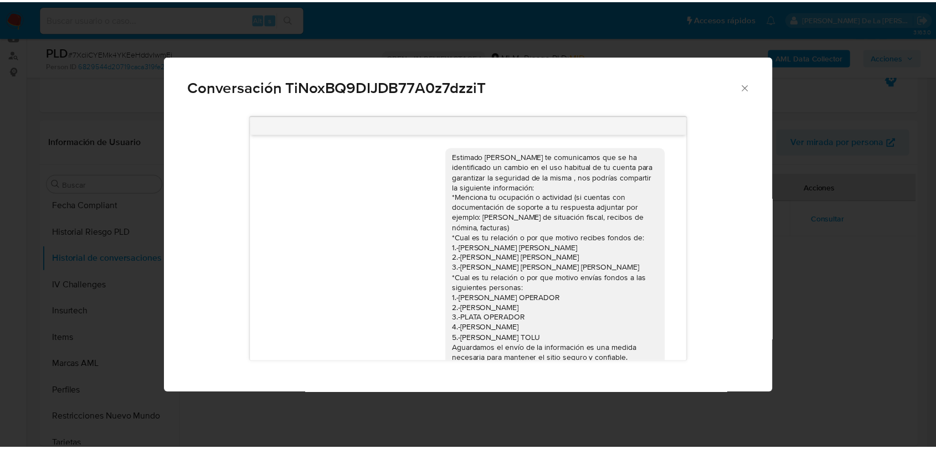
scroll to position [37, 0]
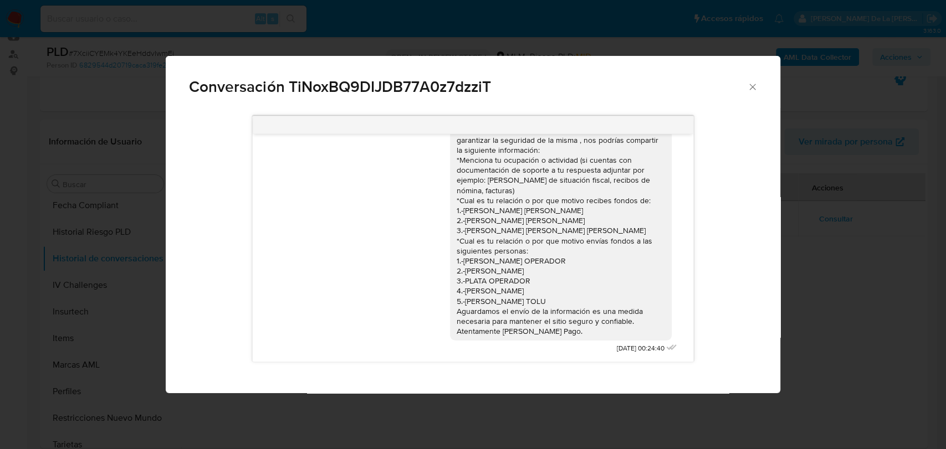
click at [860, 245] on div "Conversación TiNoxBQ9DIJDB77A0z7dzziT Estimado Luis te comunicamos que se ha id…" at bounding box center [473, 224] width 946 height 449
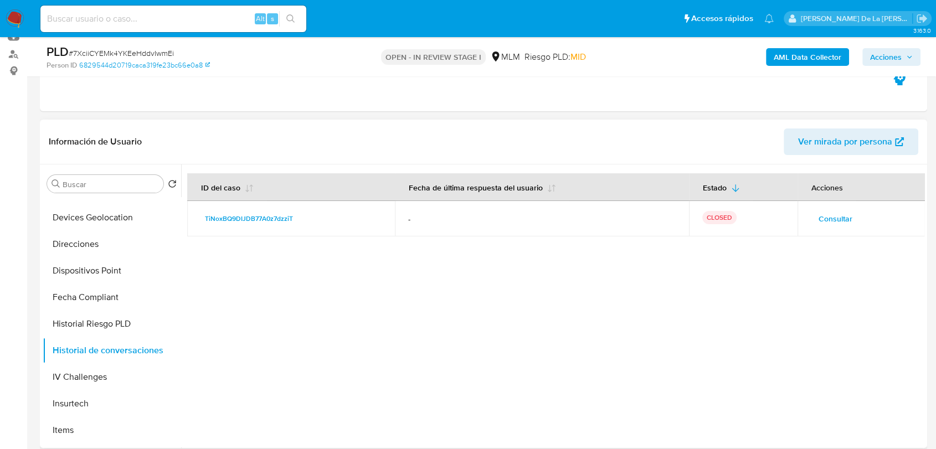
scroll to position [123, 0]
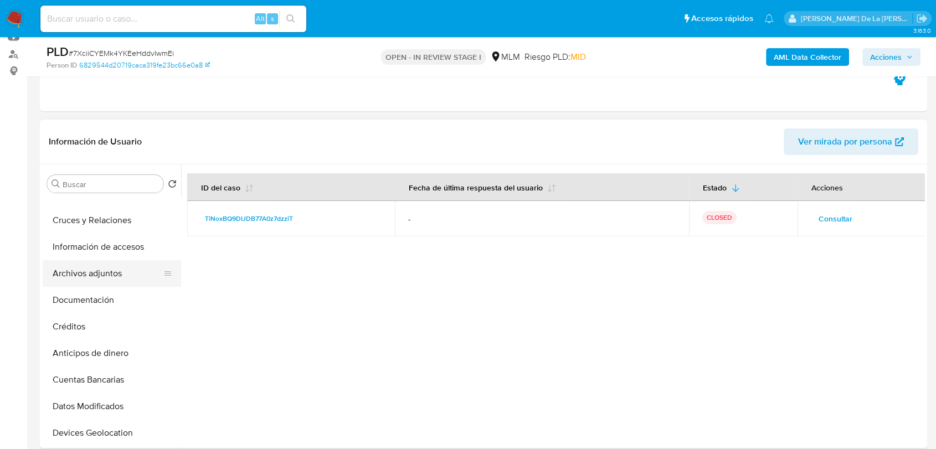
click at [81, 260] on button "Archivos adjuntos" at bounding box center [108, 273] width 130 height 27
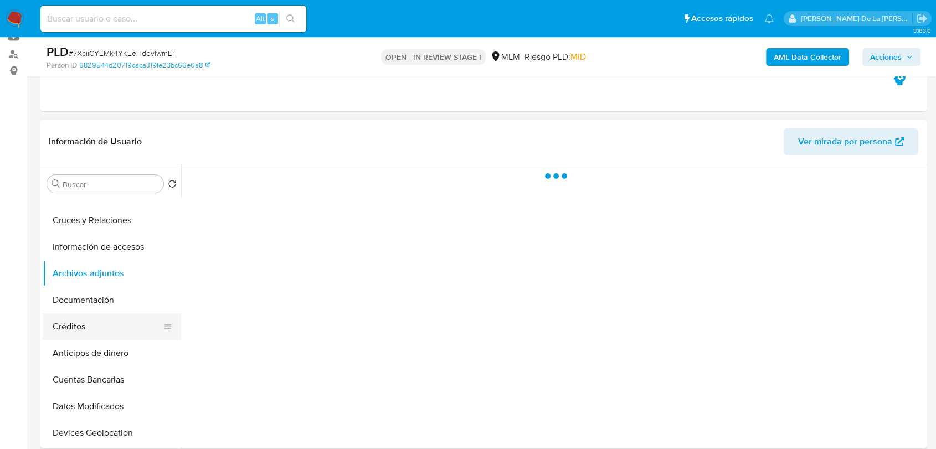
click at [103, 314] on button "Créditos" at bounding box center [108, 327] width 130 height 27
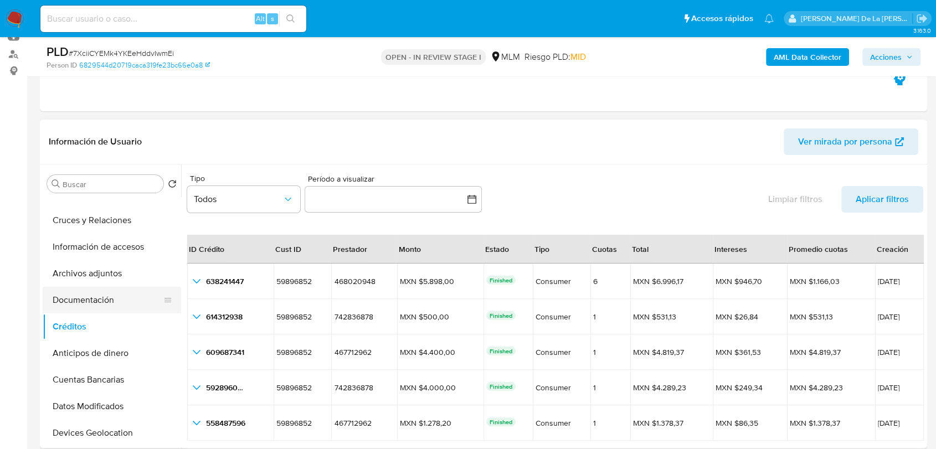
click at [105, 308] on button "Documentación" at bounding box center [108, 300] width 130 height 27
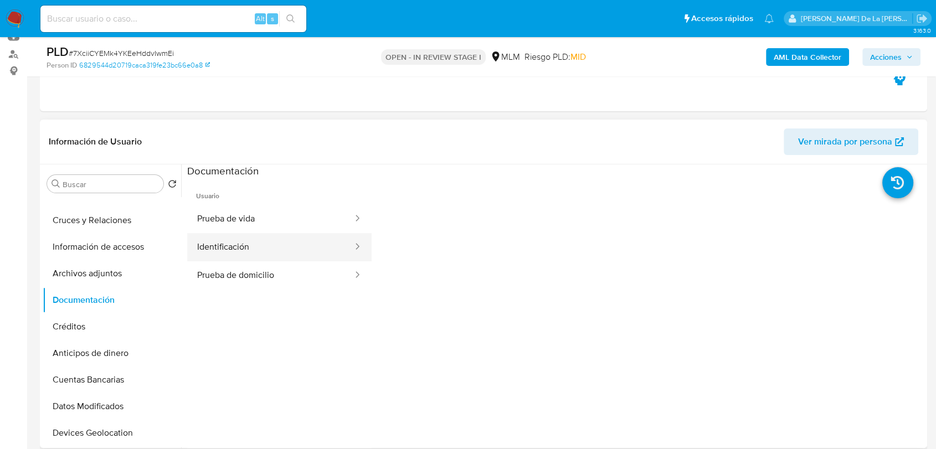
click at [266, 234] on button "Identificación" at bounding box center [270, 247] width 167 height 28
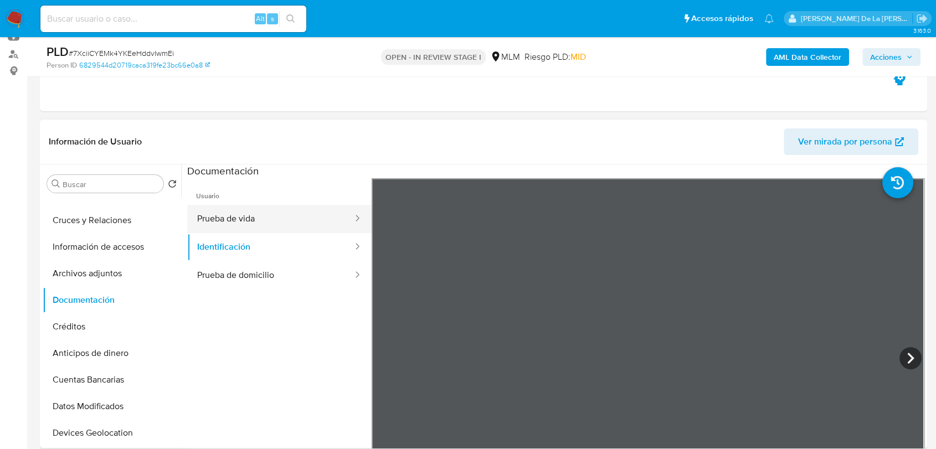
click at [257, 206] on button "Prueba de vida" at bounding box center [270, 219] width 167 height 28
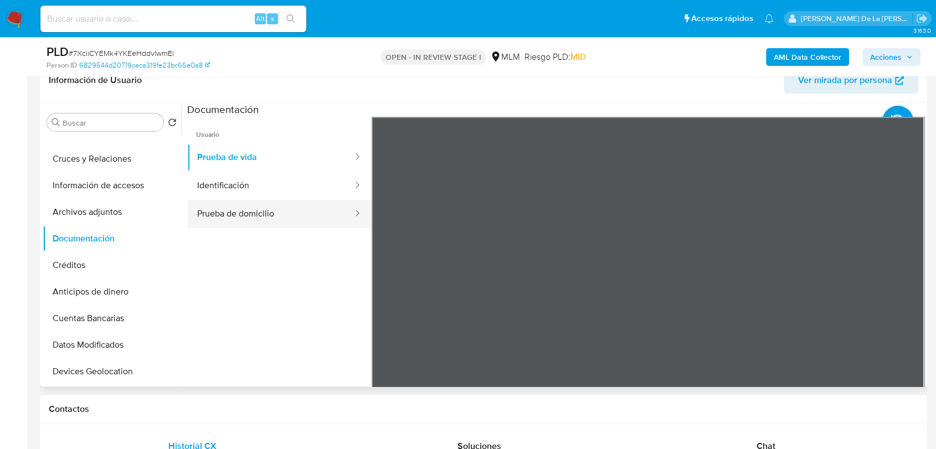
click at [245, 214] on button "Prueba de domicilio" at bounding box center [270, 214] width 167 height 28
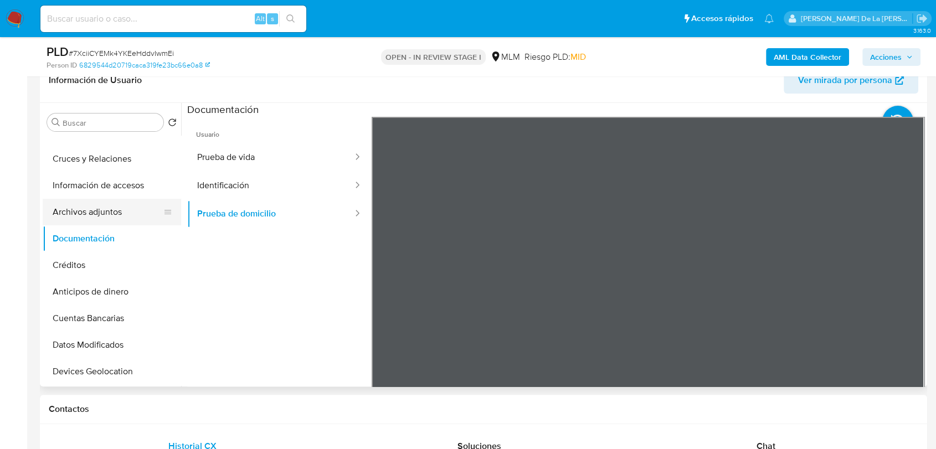
scroll to position [0, 0]
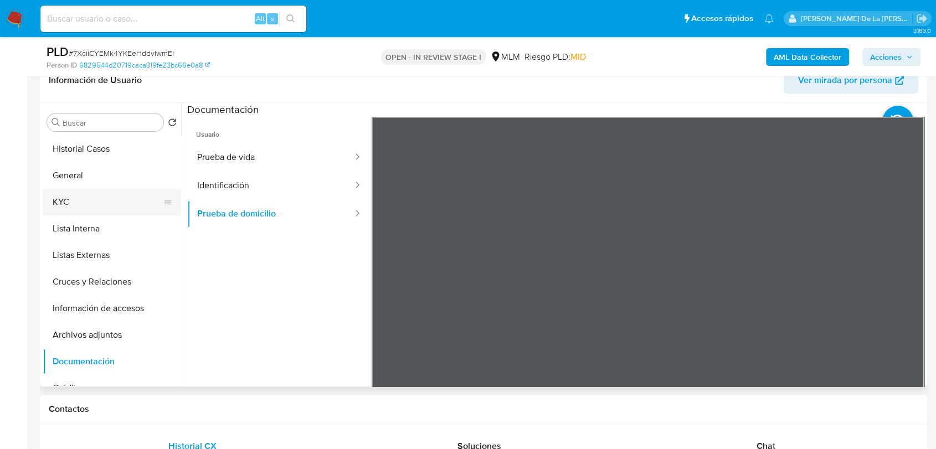
click at [114, 208] on button "KYC" at bounding box center [108, 202] width 130 height 27
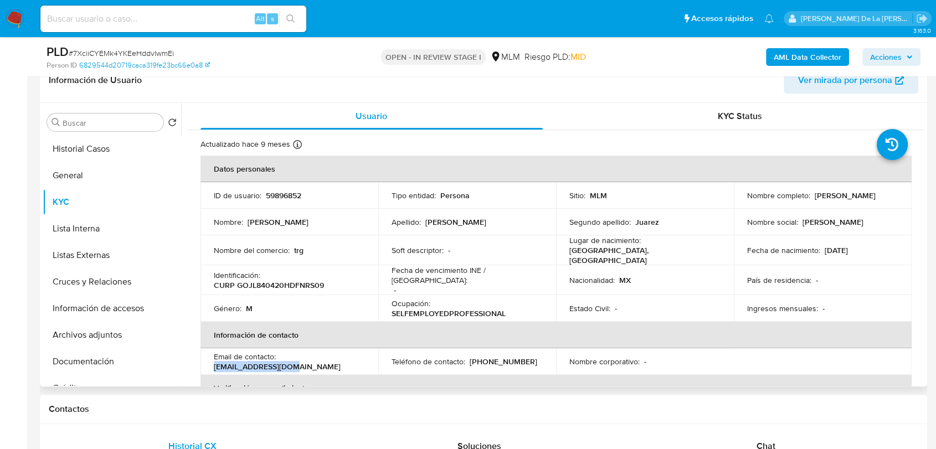
drag, startPoint x: 359, startPoint y: 357, endPoint x: 280, endPoint y: 355, distance: 78.7
click at [280, 355] on div "Email de contacto : radicluis@gmail.com" at bounding box center [289, 362] width 151 height 20
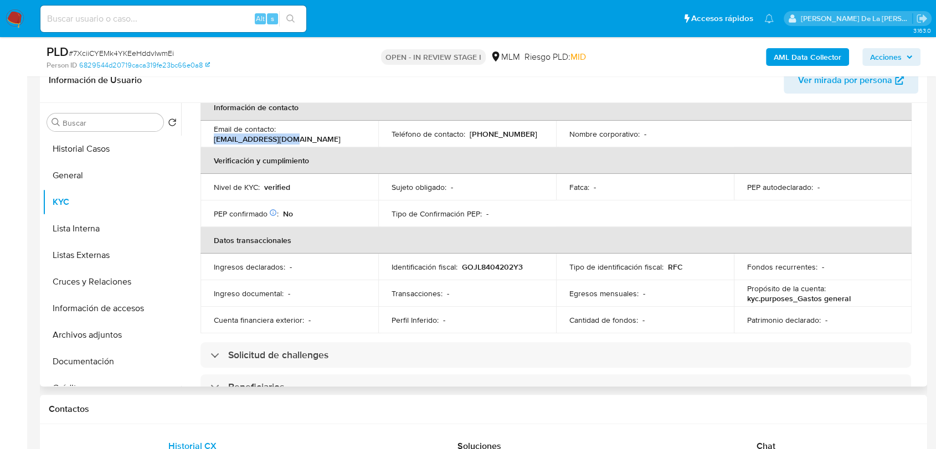
scroll to position [246, 0]
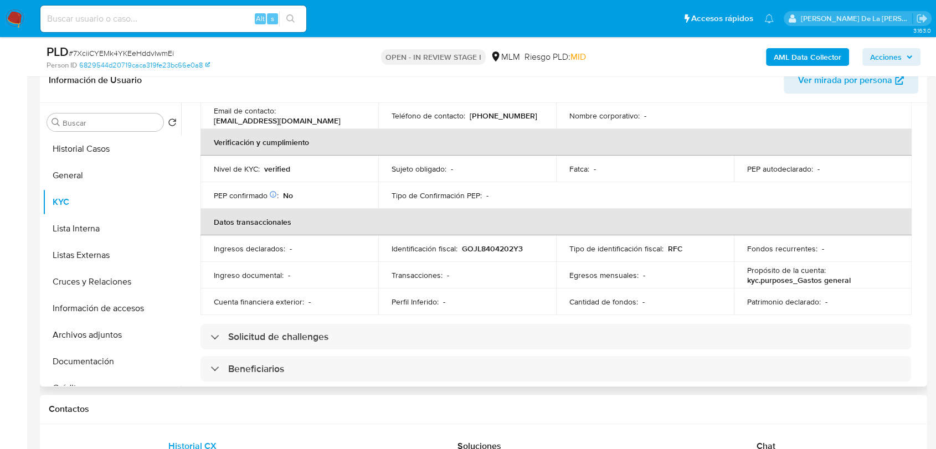
click at [491, 244] on p "GOJL8404202Y3" at bounding box center [492, 249] width 61 height 10
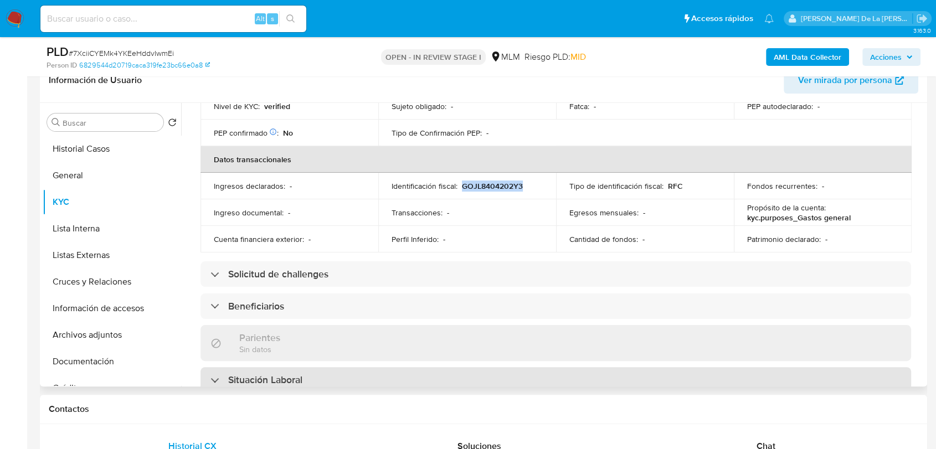
scroll to position [369, 0]
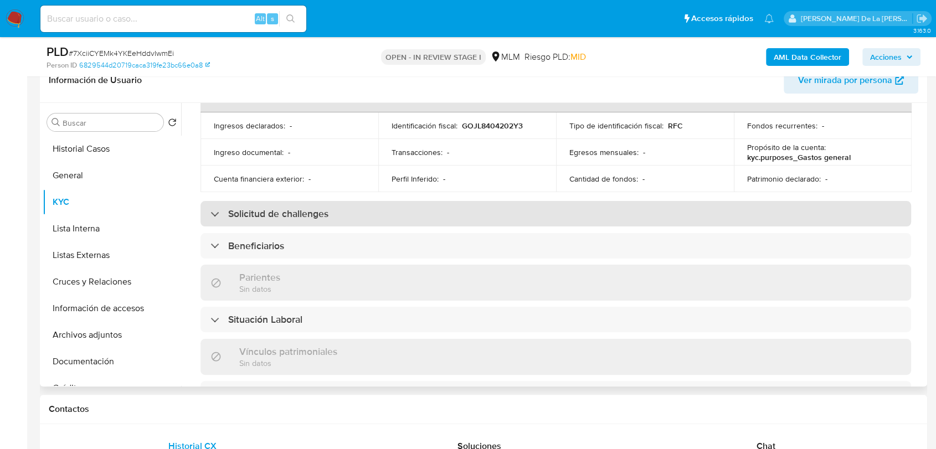
click at [304, 208] on h3 "Solicitud de challenges" at bounding box center [278, 214] width 100 height 12
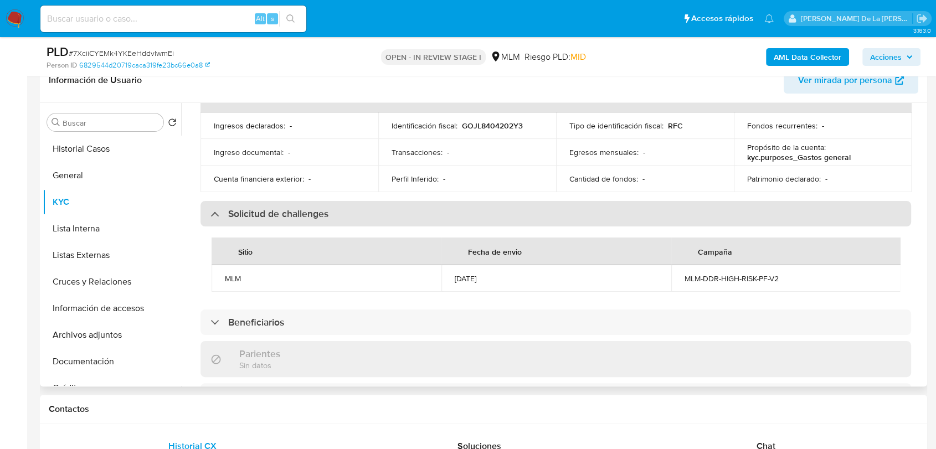
click at [292, 208] on h3 "Solicitud de challenges" at bounding box center [278, 214] width 100 height 12
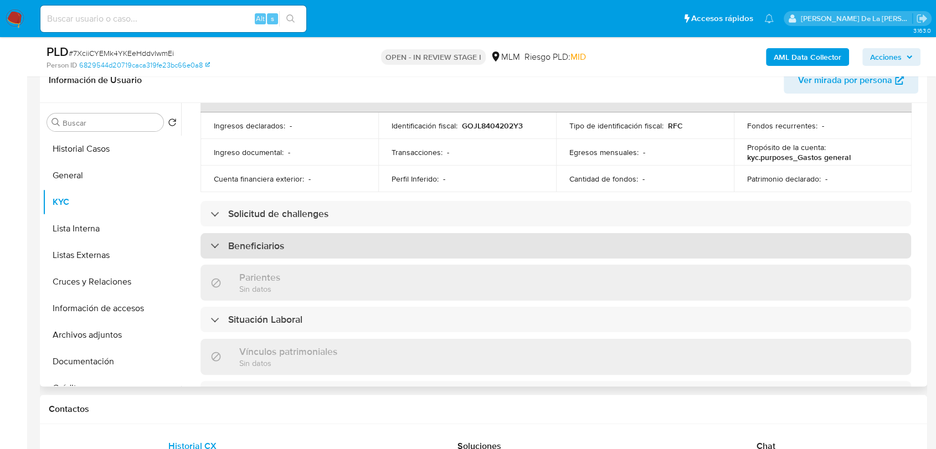
click at [265, 240] on h3 "Beneficiarios" at bounding box center [256, 246] width 56 height 12
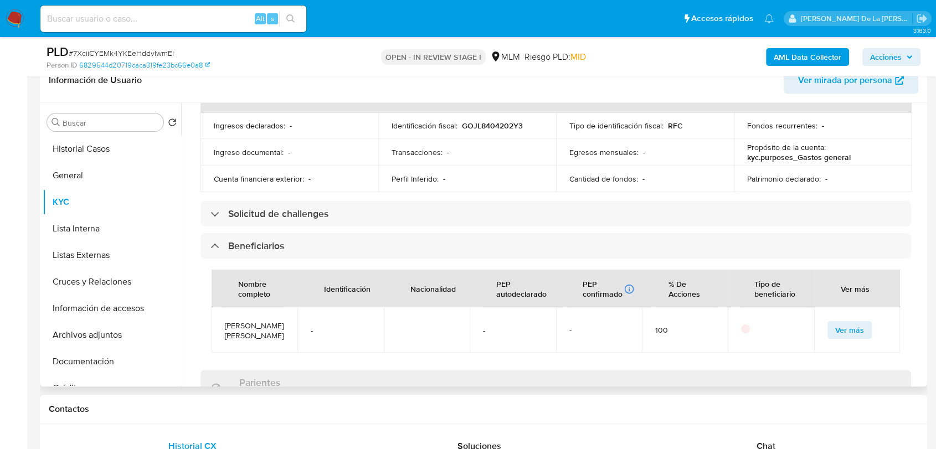
click at [250, 340] on span "Perla Lilia Martinez Villagomez" at bounding box center [254, 331] width 59 height 20
copy span "Perla Lilia Martinez Villagomez"
click at [125, 230] on button "Lista Interna" at bounding box center [108, 229] width 130 height 27
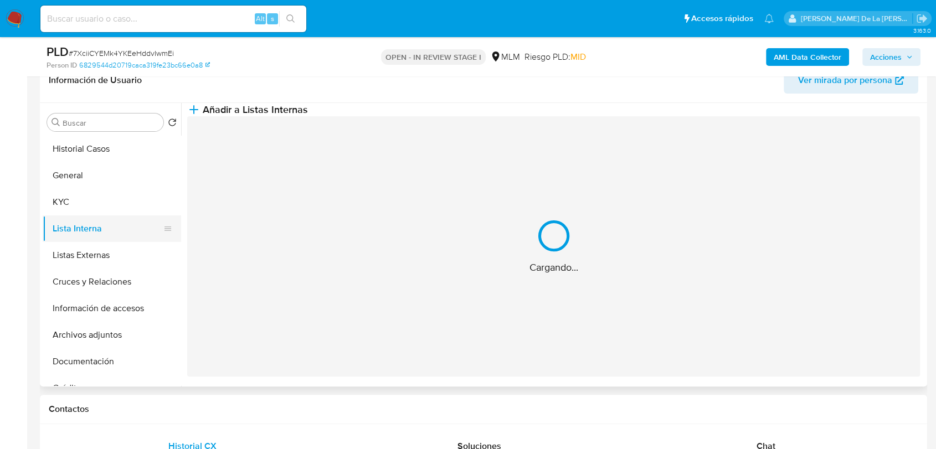
scroll to position [0, 0]
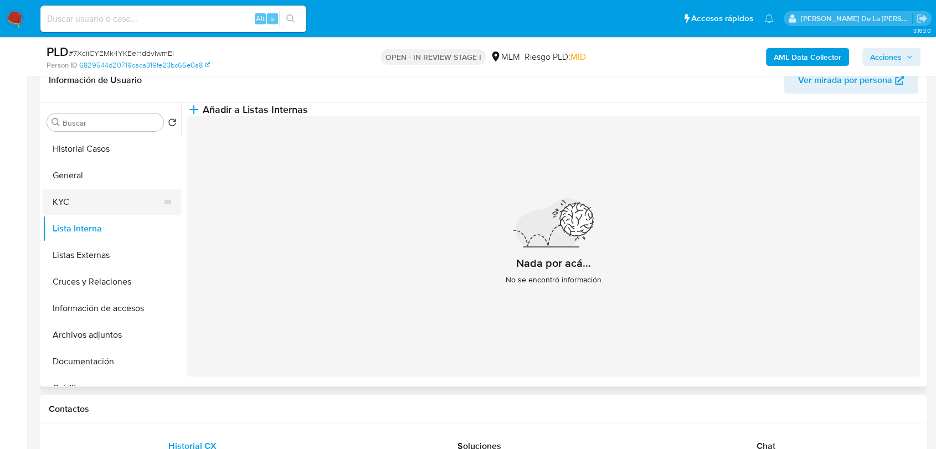
click at [115, 199] on button "KYC" at bounding box center [108, 202] width 130 height 27
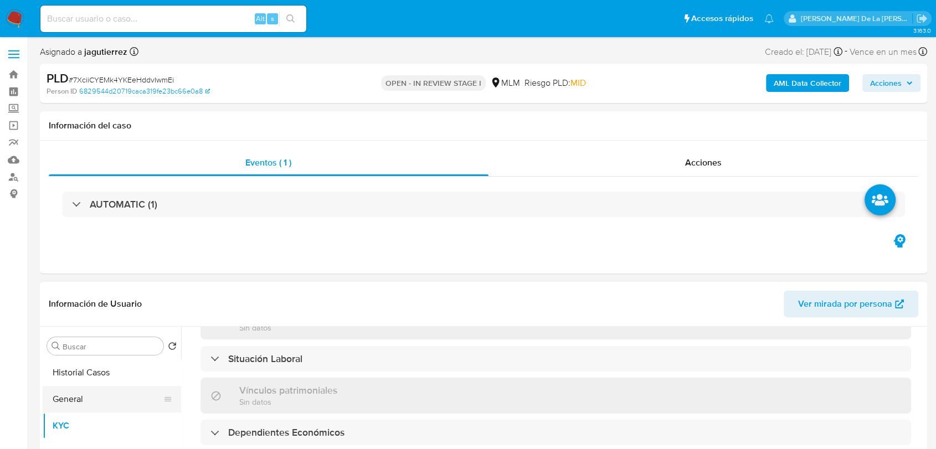
scroll to position [184, 0]
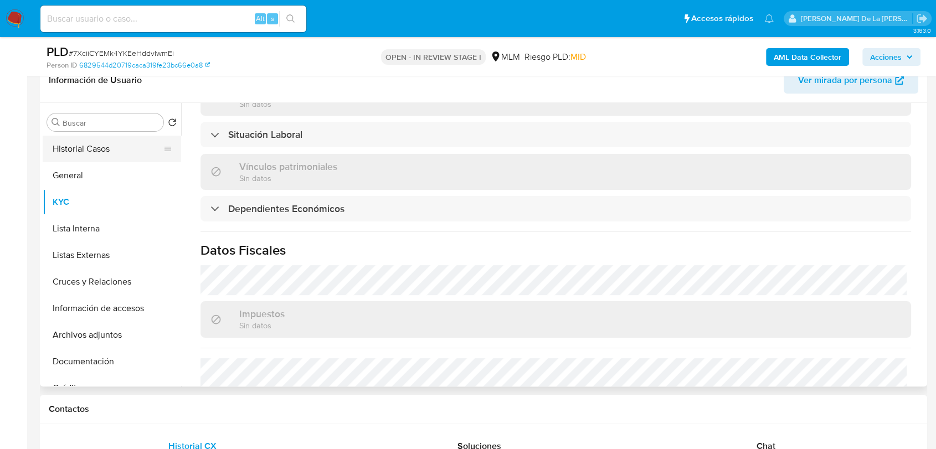
click at [99, 143] on button "Historial Casos" at bounding box center [108, 149] width 130 height 27
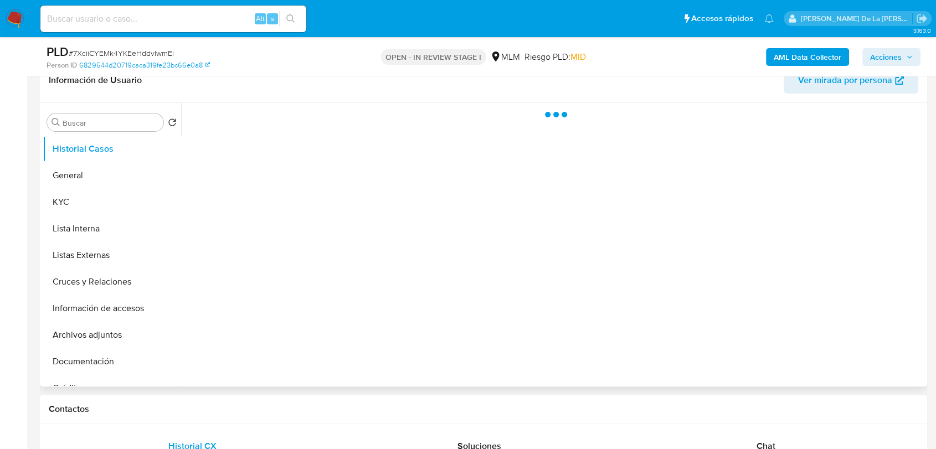
scroll to position [0, 0]
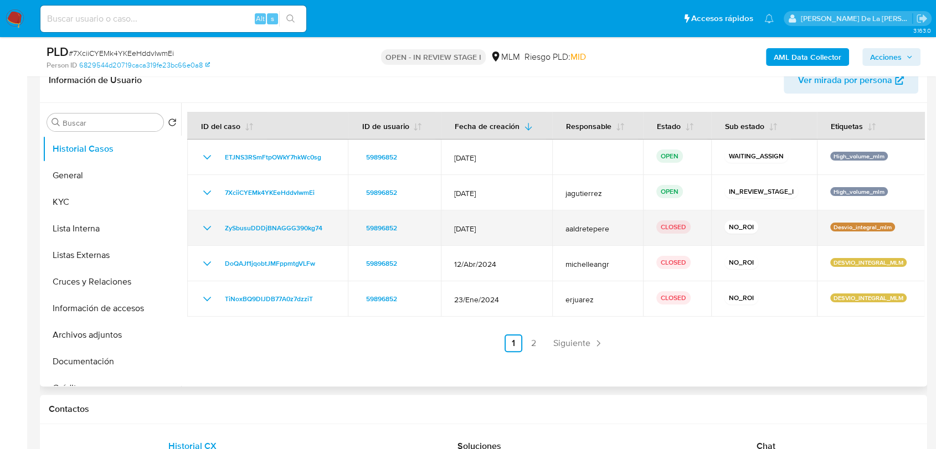
click at [206, 224] on icon "Mostrar/Ocultar" at bounding box center [207, 228] width 13 height 13
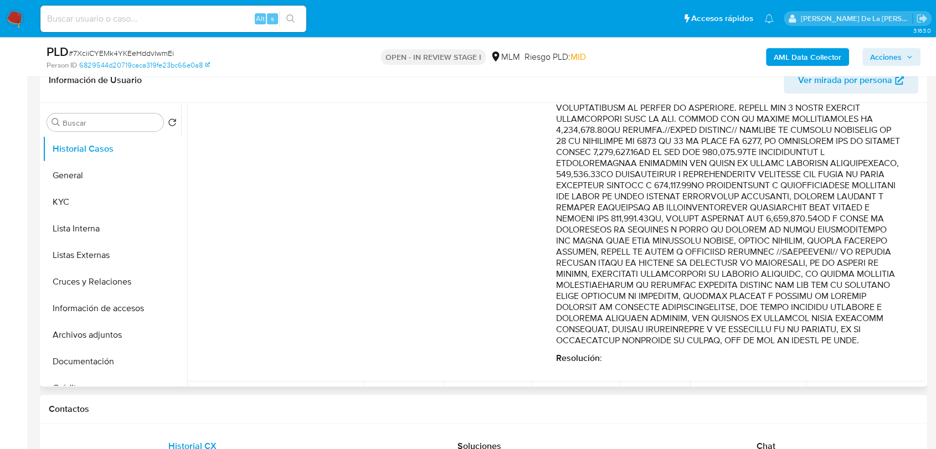
scroll to position [288, 0]
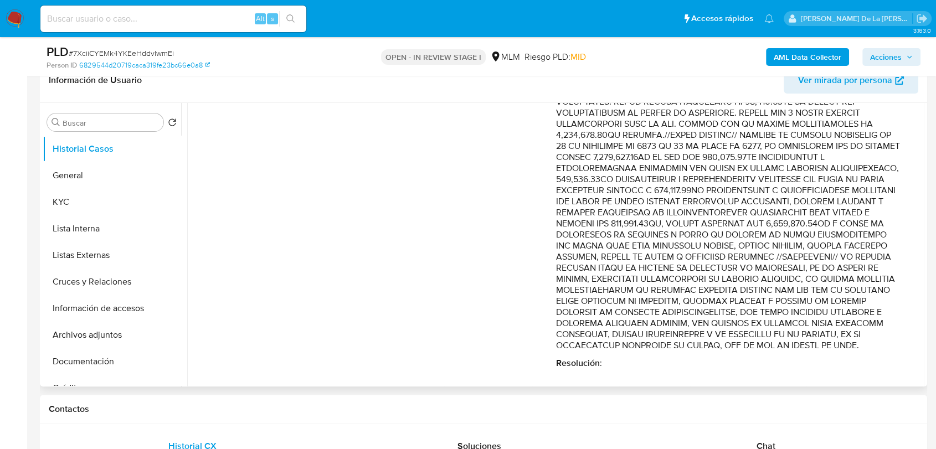
drag, startPoint x: 658, startPoint y: 267, endPoint x: 722, endPoint y: 291, distance: 69.3
click at [726, 291] on p "Comentario :" at bounding box center [729, 169] width 347 height 366
click at [722, 291] on p "Comentario :" at bounding box center [729, 169] width 347 height 366
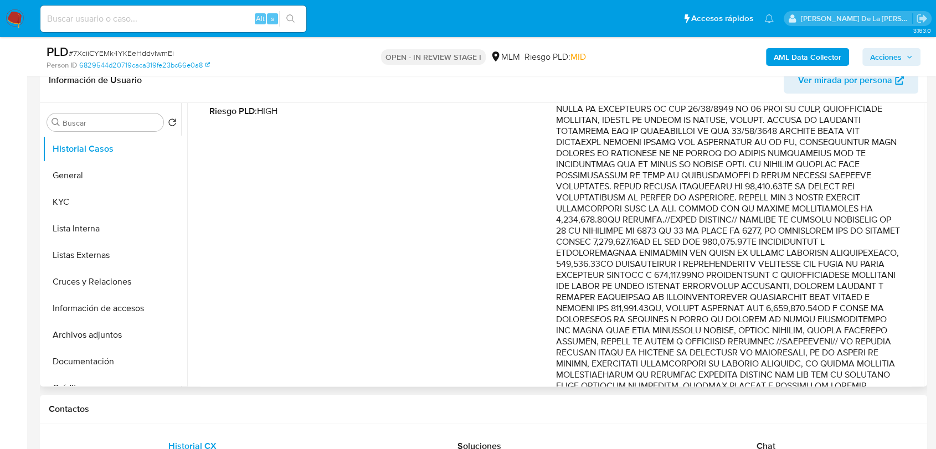
scroll to position [165, 0]
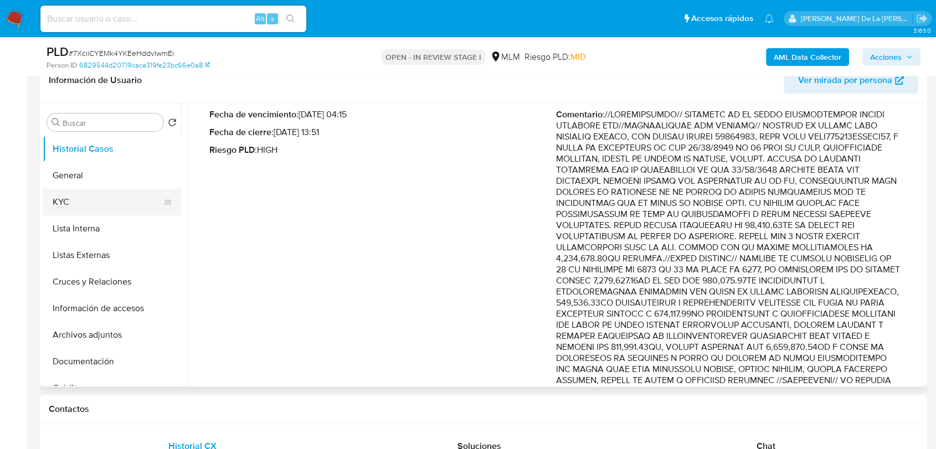
click at [101, 201] on button "KYC" at bounding box center [108, 202] width 130 height 27
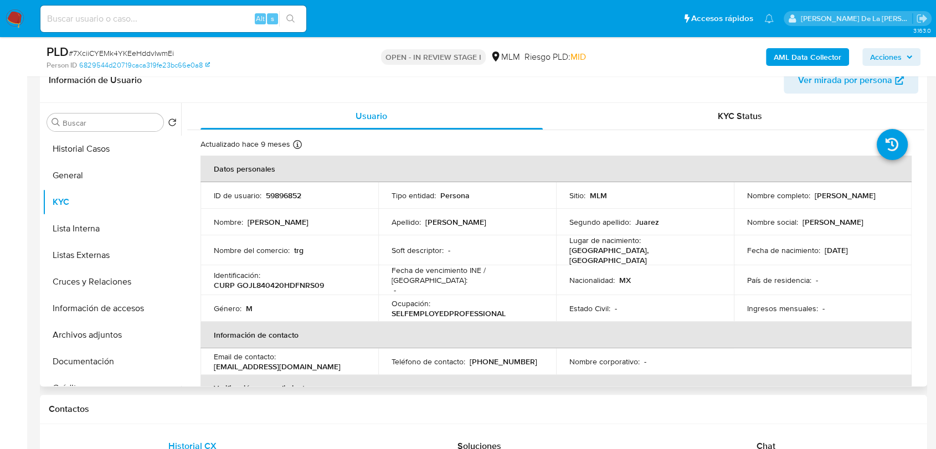
click at [300, 247] on p "trg" at bounding box center [298, 250] width 9 height 10
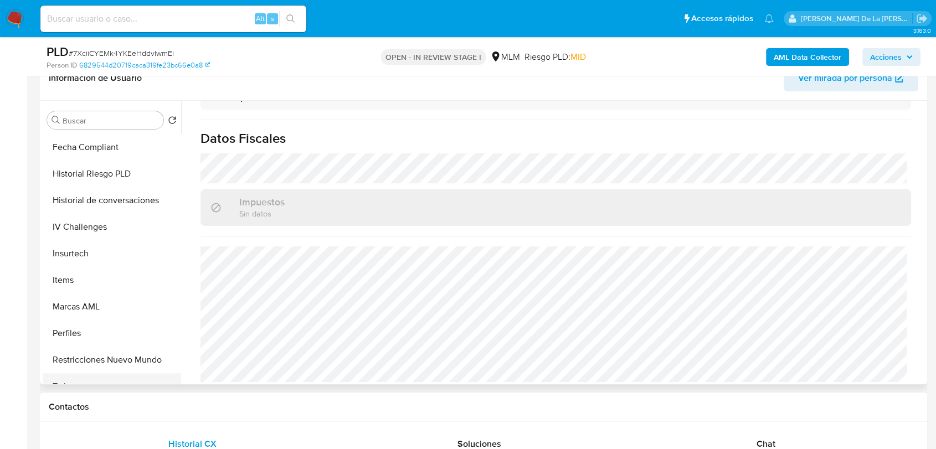
scroll to position [363, 0]
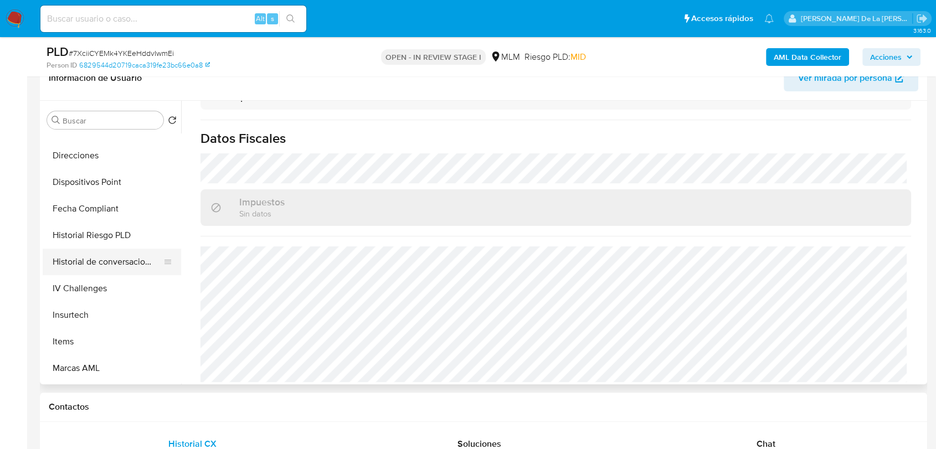
click at [112, 261] on button "Historial de conversaciones" at bounding box center [108, 262] width 130 height 27
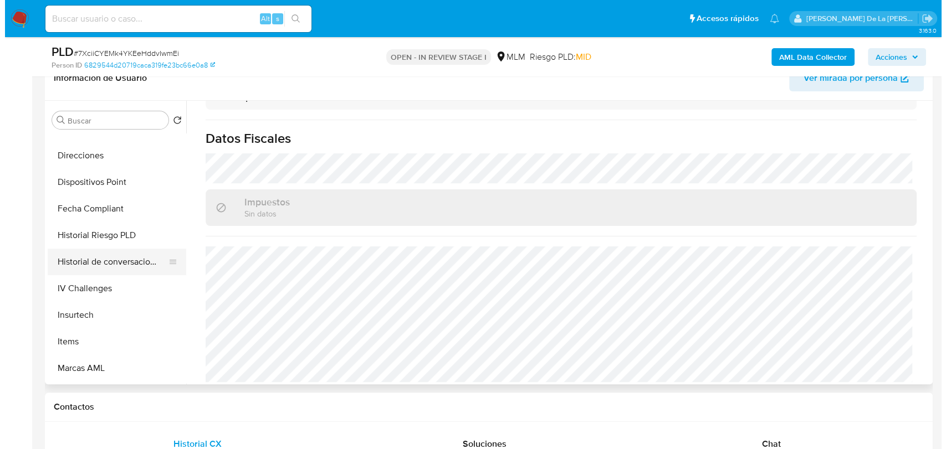
scroll to position [0, 0]
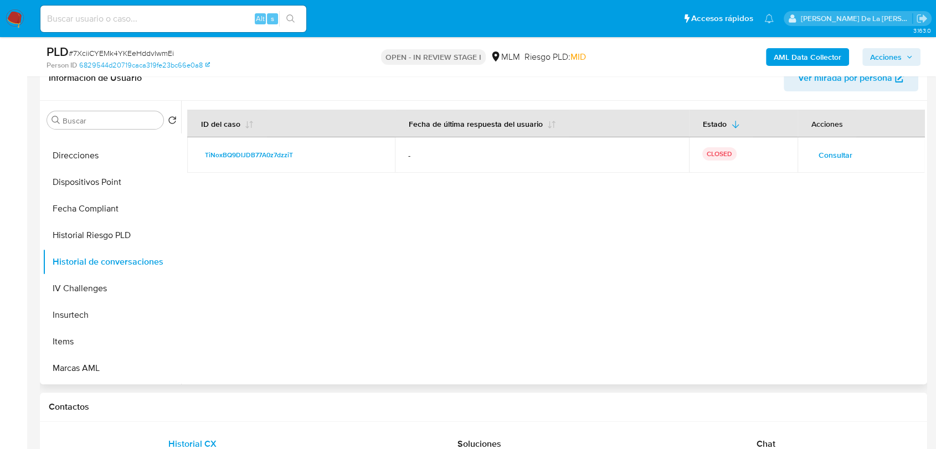
click at [811, 146] on button "Consultar" at bounding box center [835, 155] width 49 height 18
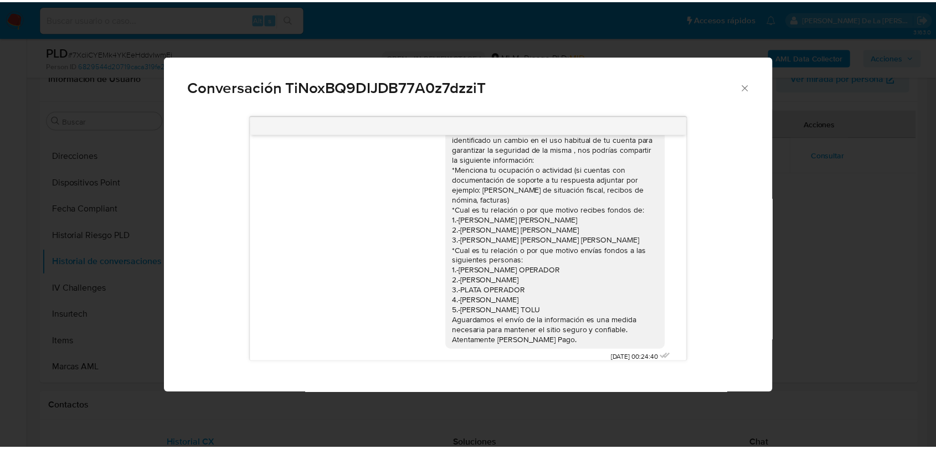
scroll to position [37, 0]
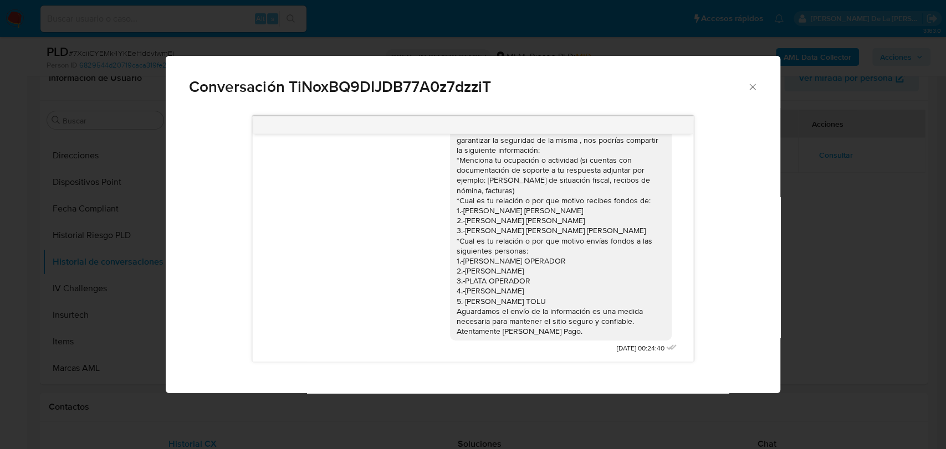
click at [787, 310] on div "Conversación TiNoxBQ9DIJDB77A0z7dzziT Estimado Luis te comunicamos que se ha id…" at bounding box center [473, 224] width 946 height 449
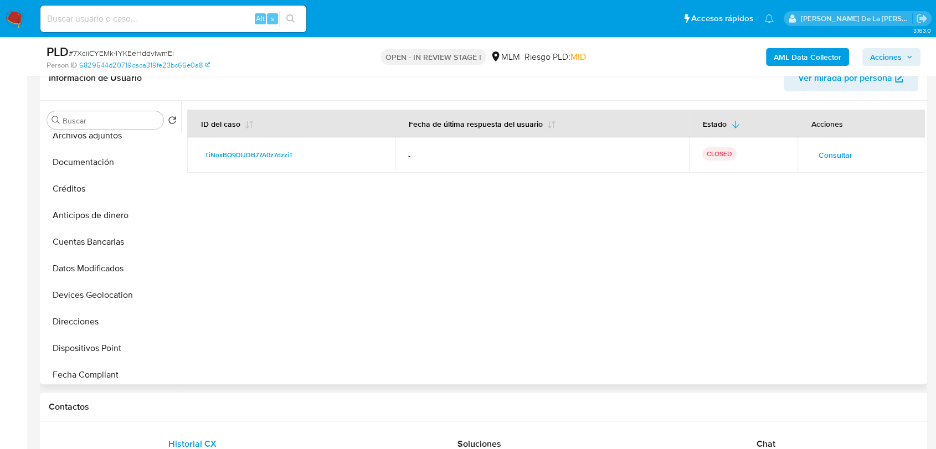
scroll to position [178, 0]
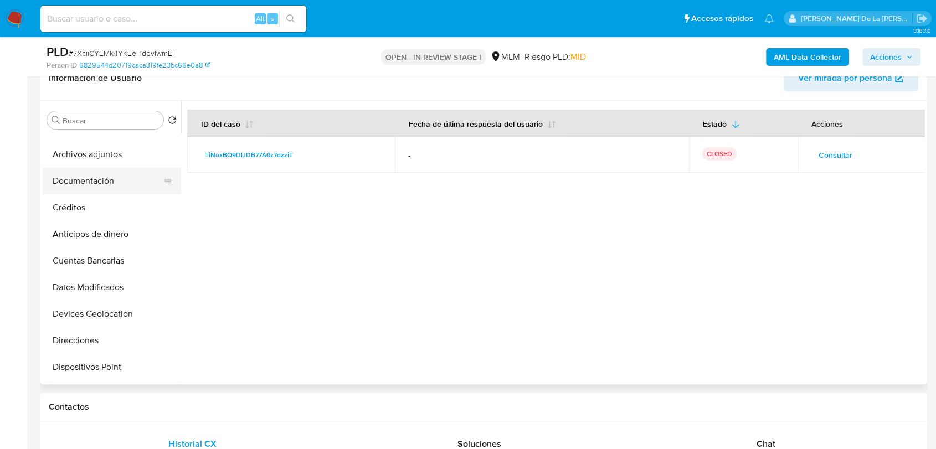
click at [110, 179] on button "Documentación" at bounding box center [108, 181] width 130 height 27
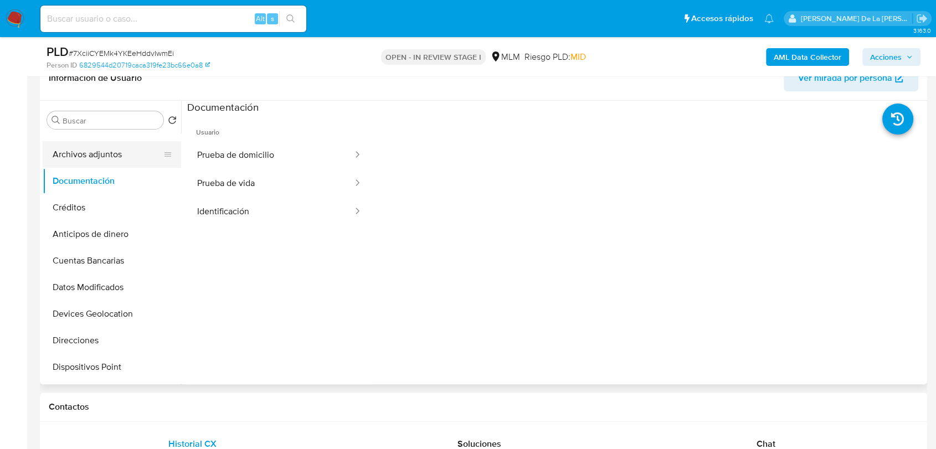
click at [119, 166] on button "Archivos adjuntos" at bounding box center [108, 154] width 130 height 27
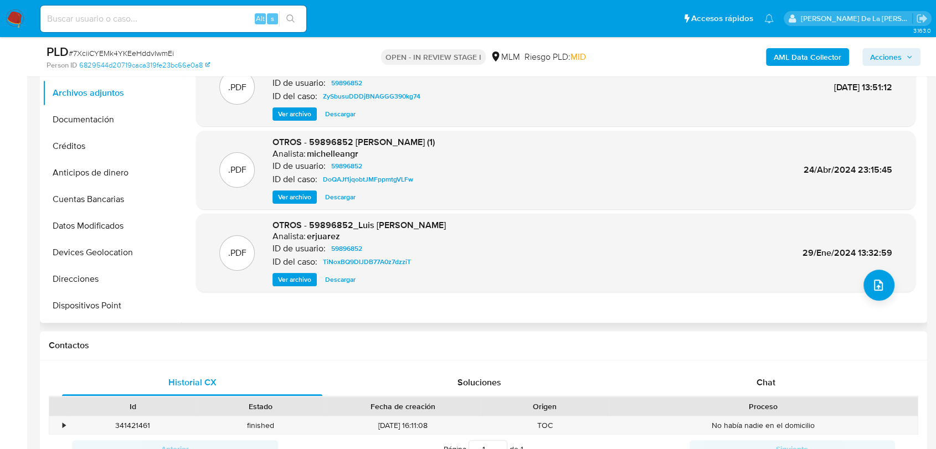
scroll to position [187, 0]
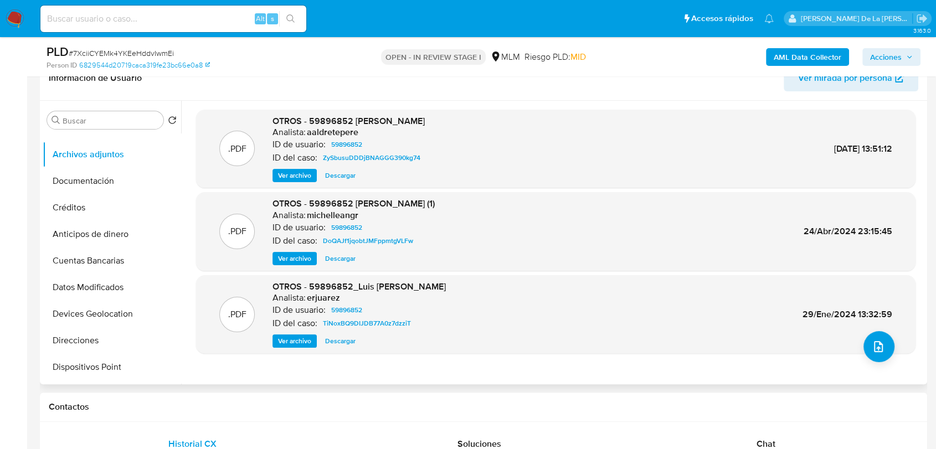
click at [294, 339] on span "Ver archivo" at bounding box center [294, 341] width 33 height 11
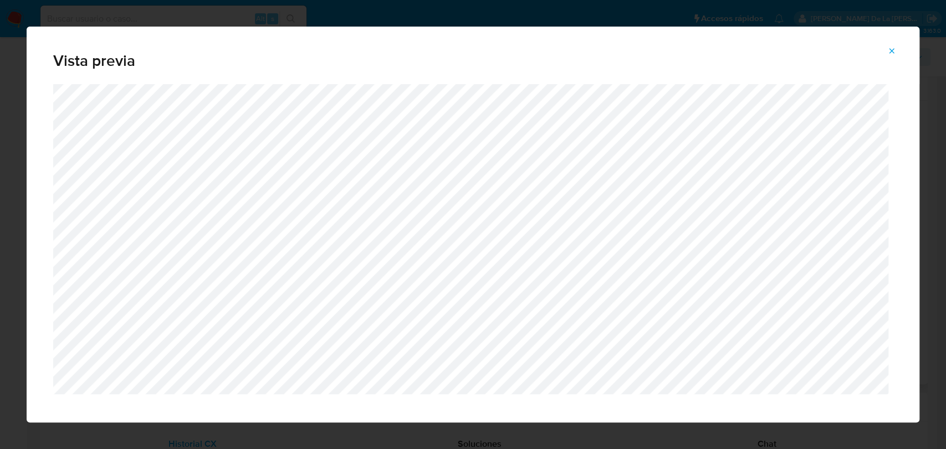
click at [901, 50] on button "Attachment preview" at bounding box center [891, 51] width 24 height 18
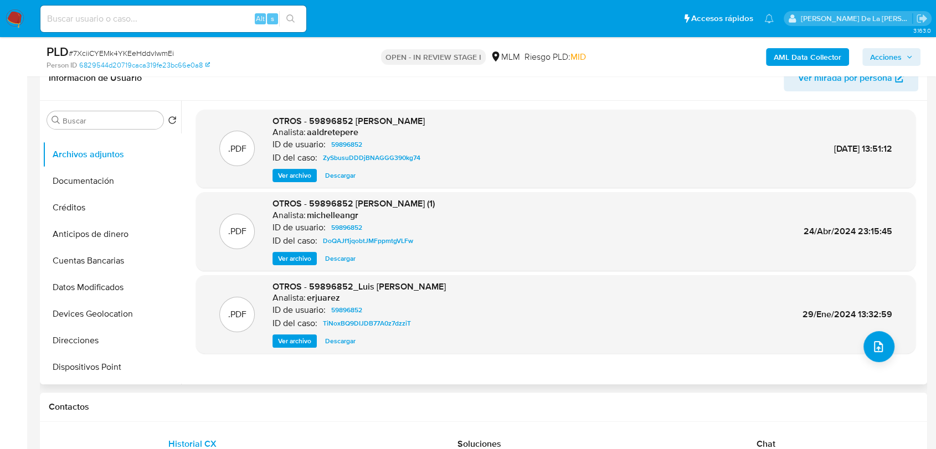
click at [290, 258] on span "Ver archivo" at bounding box center [294, 258] width 33 height 11
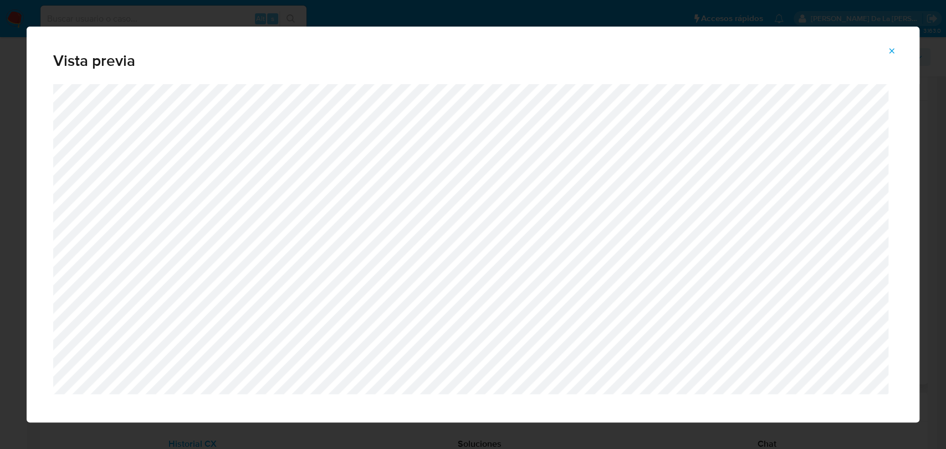
click at [11, 209] on div "Vista previa" at bounding box center [473, 224] width 946 height 449
click at [891, 54] on icon "Attachment preview" at bounding box center [891, 51] width 9 height 9
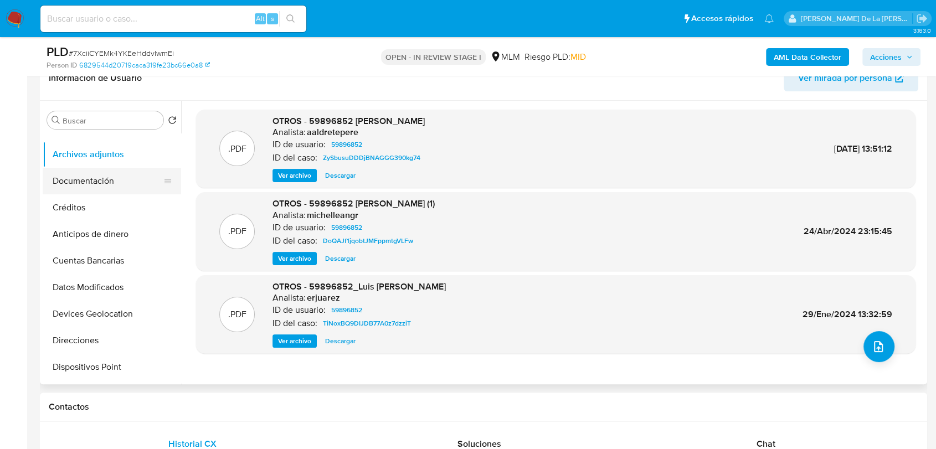
click at [129, 177] on button "Documentación" at bounding box center [108, 181] width 130 height 27
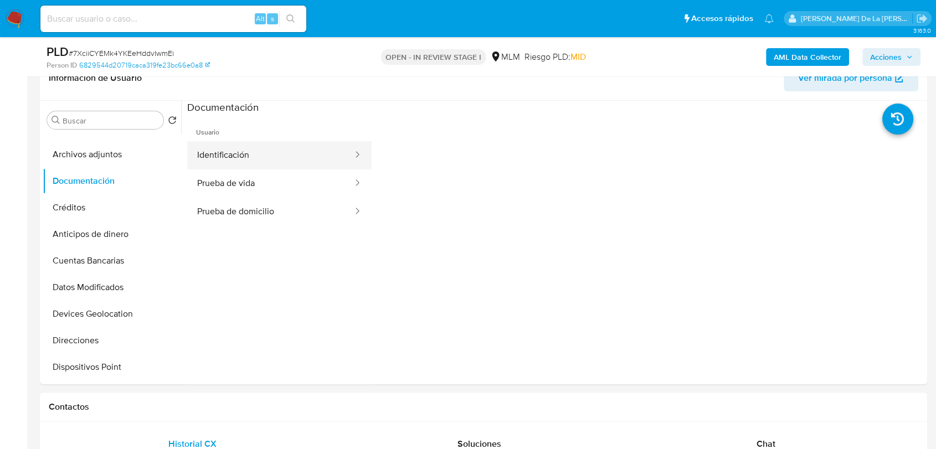
click at [248, 155] on button "Identificación" at bounding box center [270, 155] width 167 height 28
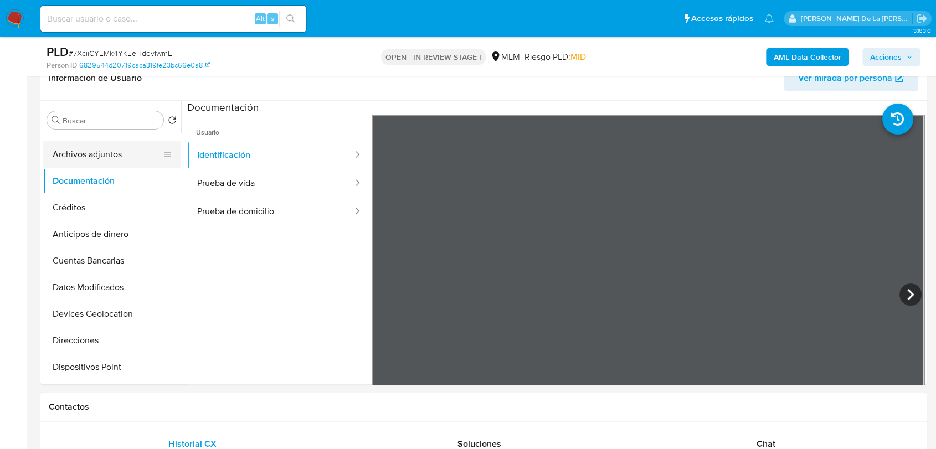
click at [82, 153] on button "Archivos adjuntos" at bounding box center [108, 154] width 130 height 27
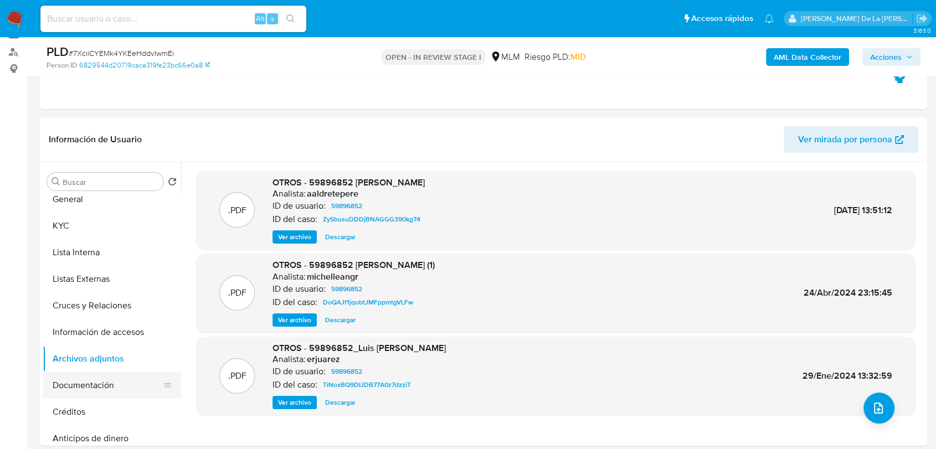
scroll to position [0, 0]
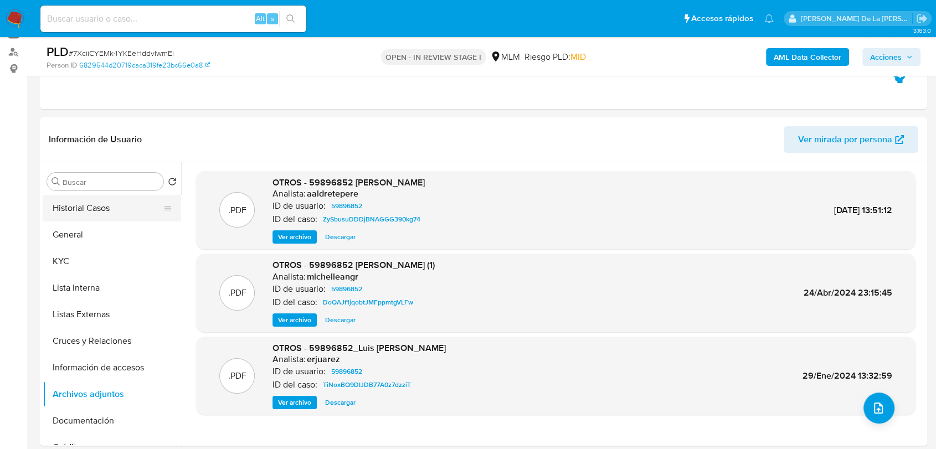
click at [101, 206] on button "Historial Casos" at bounding box center [108, 208] width 130 height 27
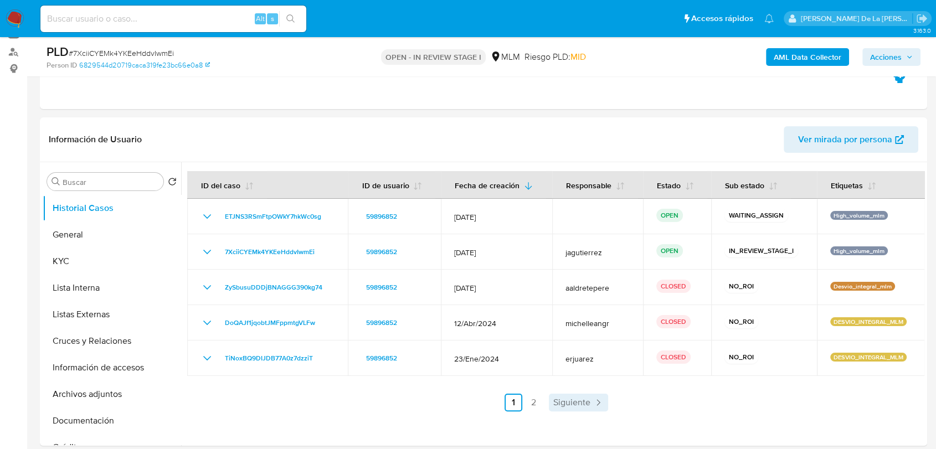
click at [581, 398] on span "Siguiente" at bounding box center [571, 402] width 37 height 9
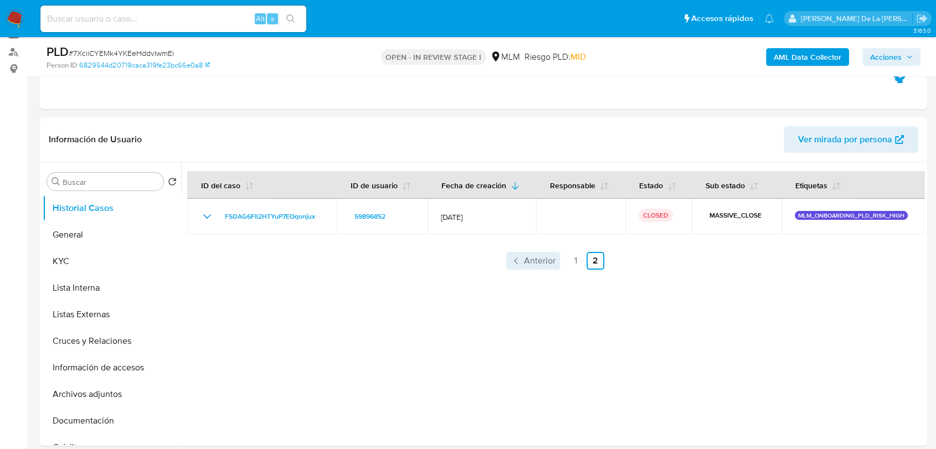
click at [527, 263] on span "Anterior" at bounding box center [540, 261] width 32 height 9
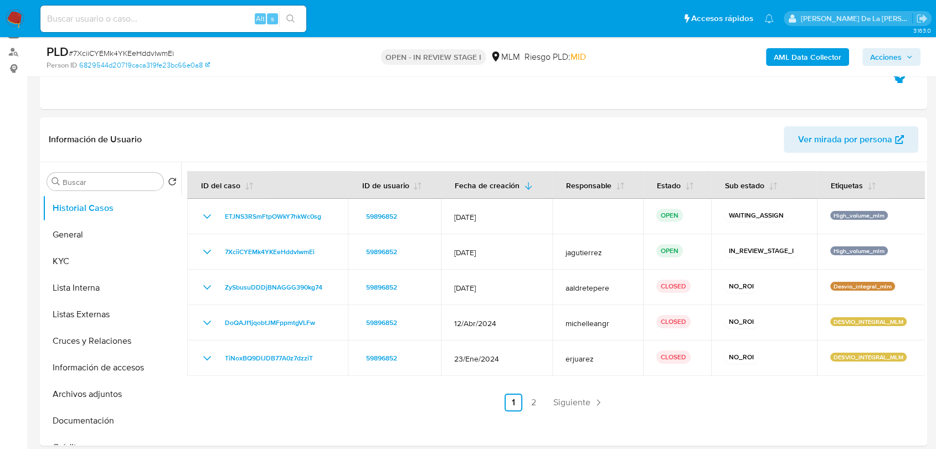
click at [527, 263] on td "[DATE]" at bounding box center [496, 251] width 111 height 35
click at [80, 261] on button "KYC" at bounding box center [108, 261] width 130 height 27
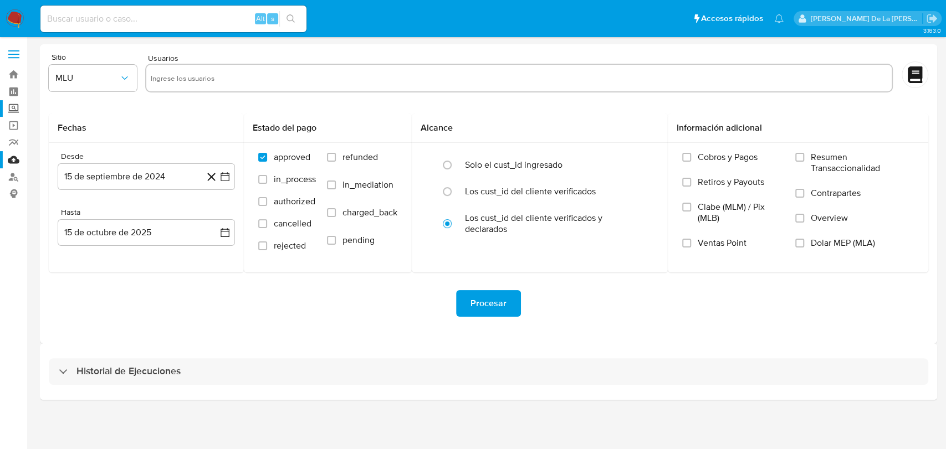
click at [15, 114] on label "Screening" at bounding box center [66, 108] width 132 height 17
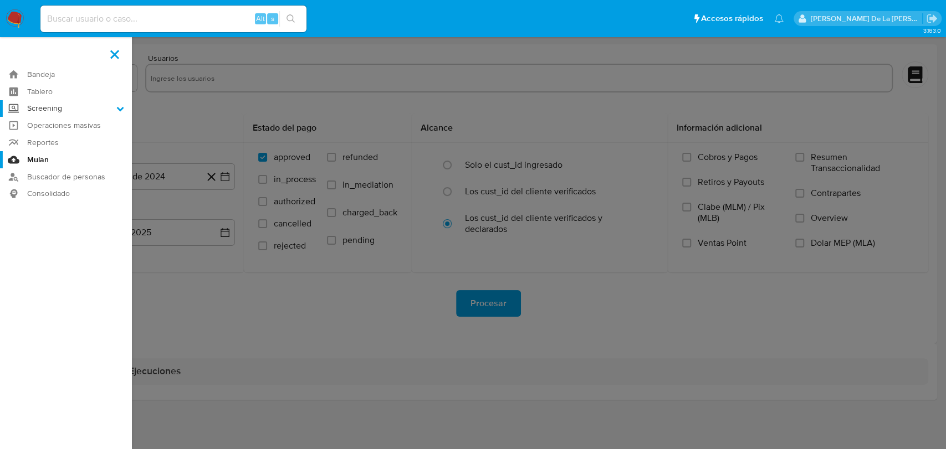
click at [0, 0] on input "Screening" at bounding box center [0, 0] width 0 height 0
click at [44, 148] on link "Herramientas" at bounding box center [66, 152] width 132 height 14
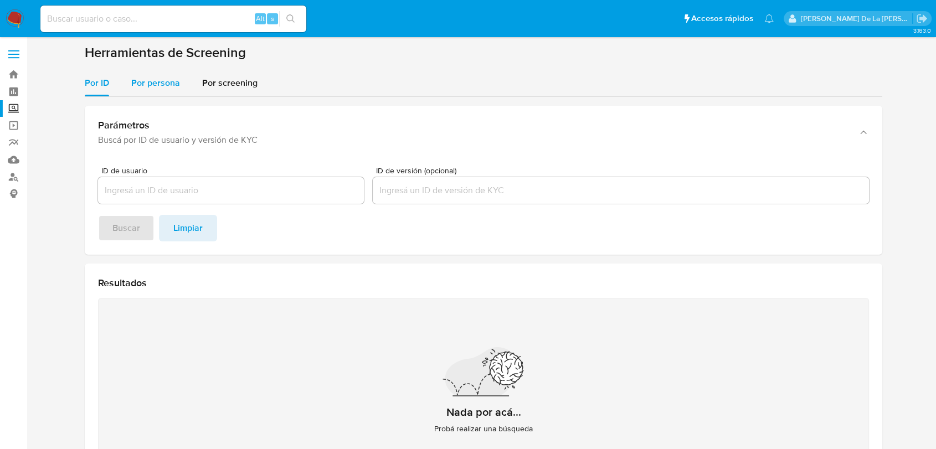
click at [155, 83] on span "Por persona" at bounding box center [155, 82] width 49 height 13
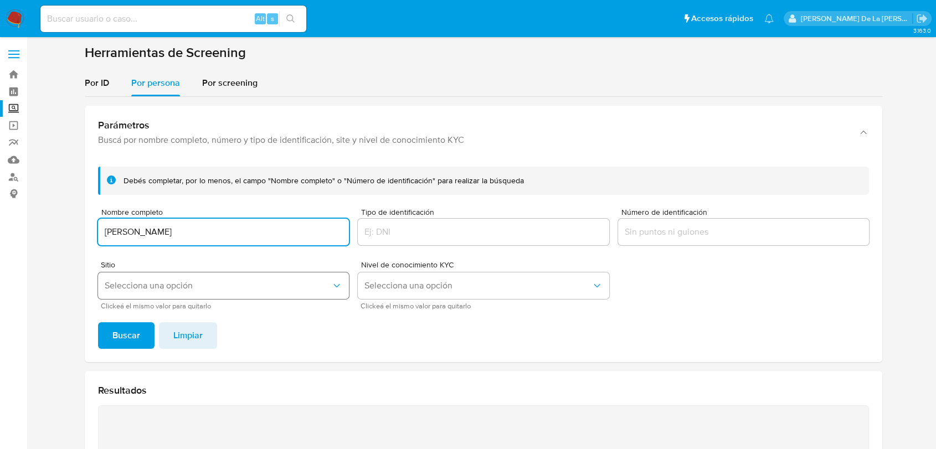
click at [214, 294] on button "Selecciona una opción" at bounding box center [223, 286] width 251 height 27
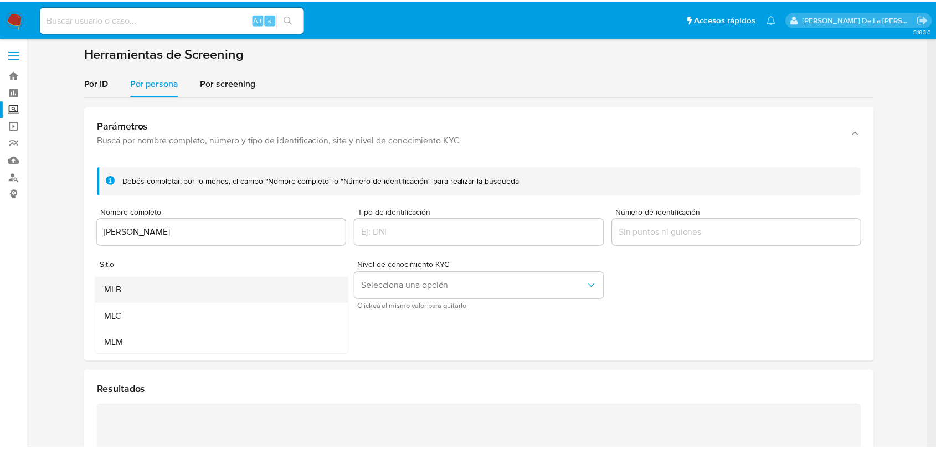
scroll to position [37, 0]
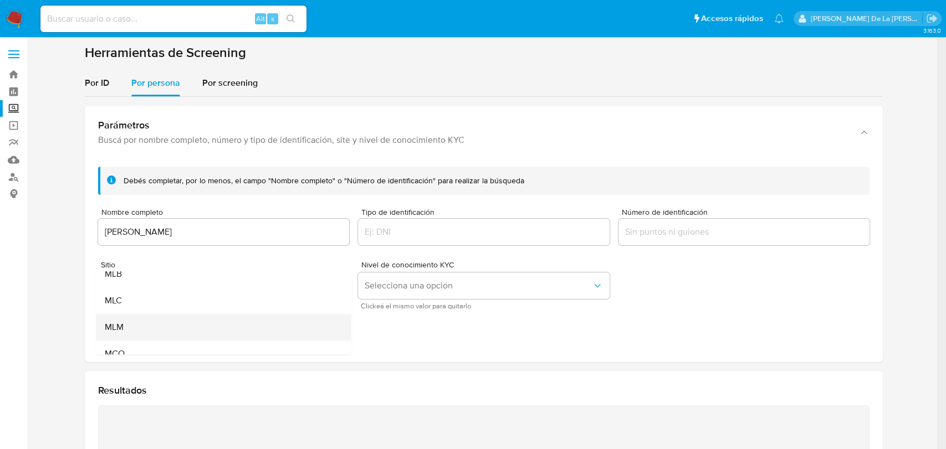
click at [150, 320] on div "MLM" at bounding box center [220, 327] width 231 height 27
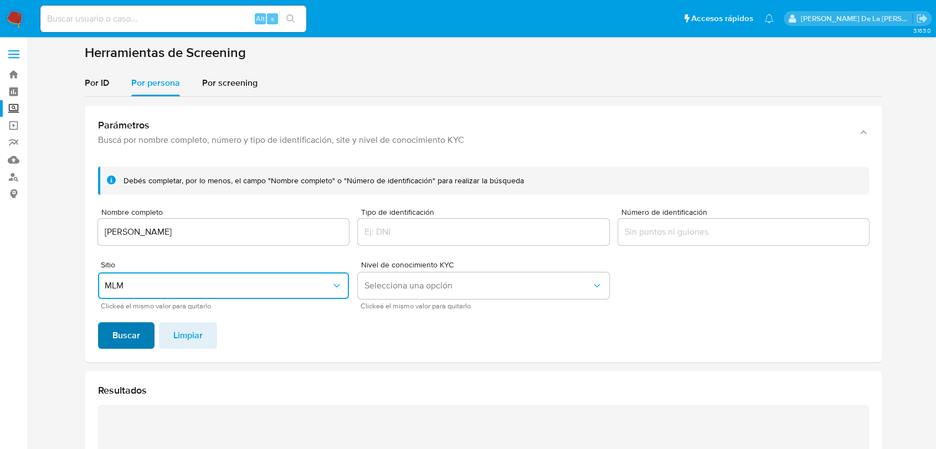
click at [127, 331] on span "Buscar" at bounding box center [126, 336] width 28 height 24
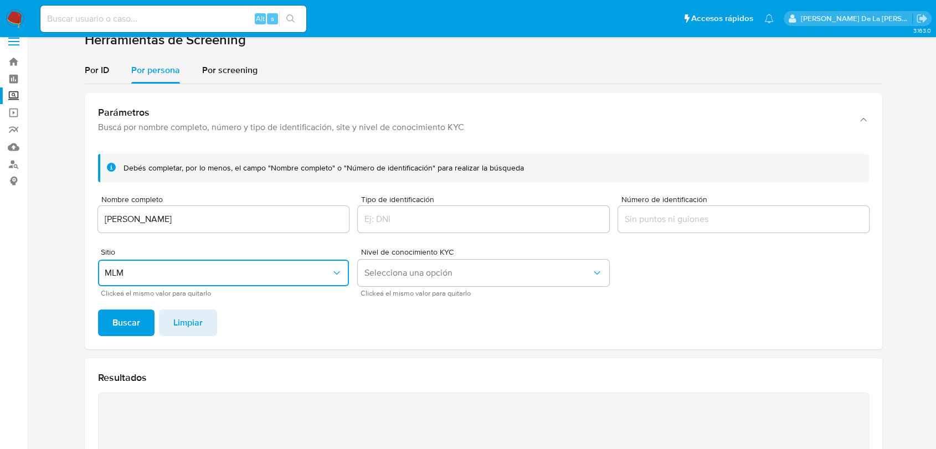
scroll to position [12, 0]
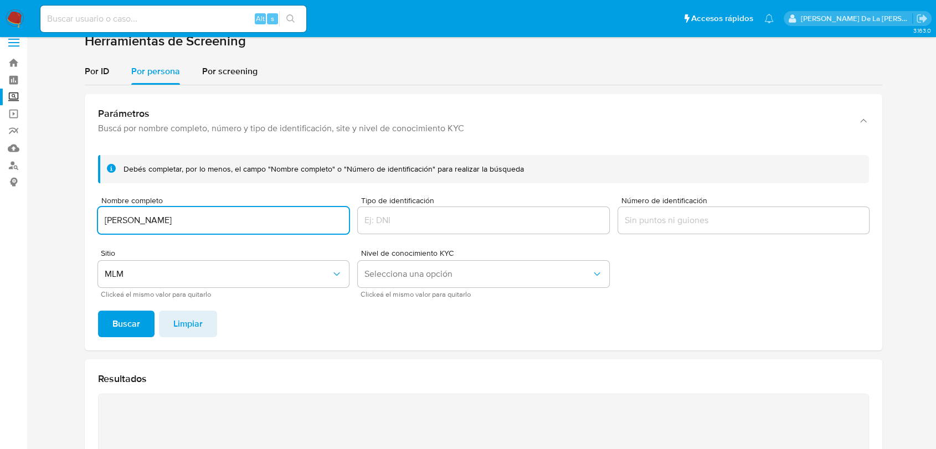
drag, startPoint x: 250, startPoint y: 227, endPoint x: 76, endPoint y: 209, distance: 174.8
click at [76, 209] on section at bounding box center [484, 321] width 888 height 577
type input "EFRAIN BALCAZAR VILLAVICENCIO"
click at [140, 324] on button "Buscar" at bounding box center [126, 324] width 57 height 27
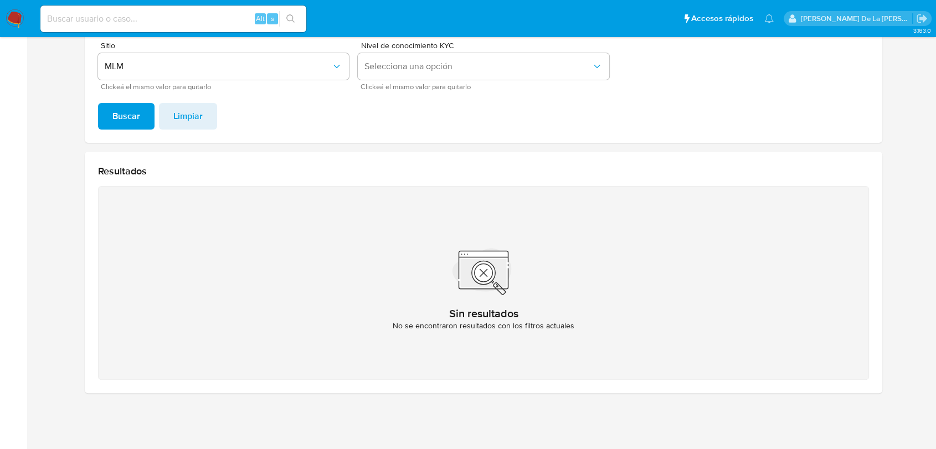
scroll to position [0, 0]
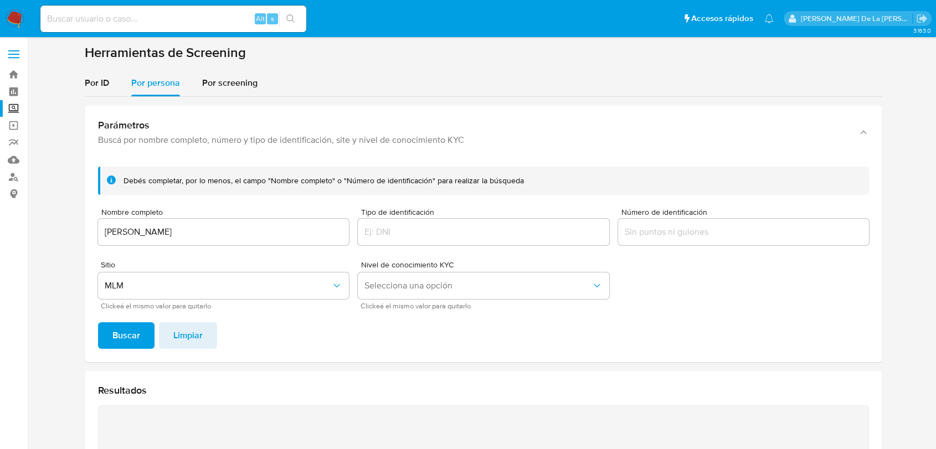
click at [8, 13] on img at bounding box center [15, 18] width 19 height 19
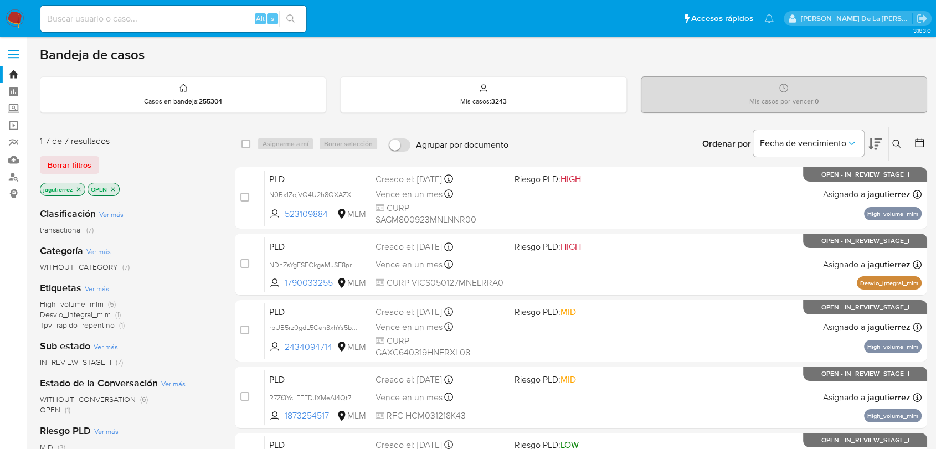
click at [48, 300] on span "High_volume_mlm" at bounding box center [72, 304] width 64 height 11
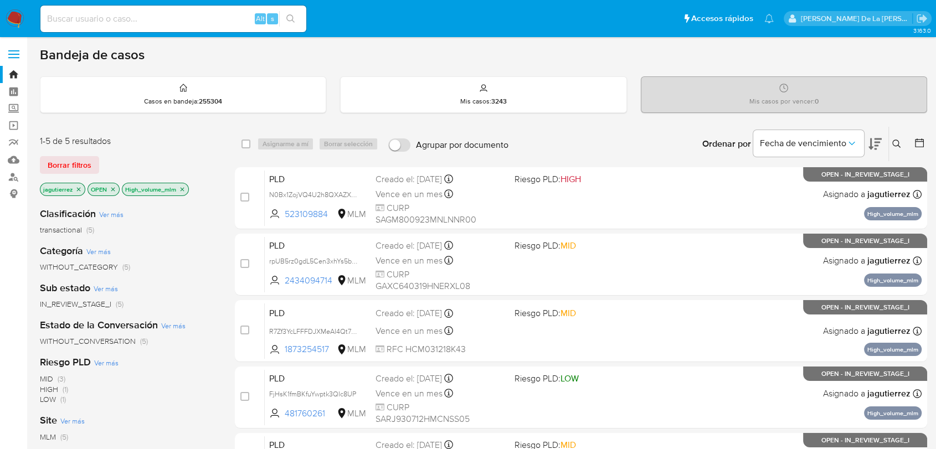
click at [874, 145] on icon at bounding box center [875, 145] width 13 height 12
click at [869, 129] on button at bounding box center [875, 144] width 13 height 34
click at [842, 143] on span "Fecha de vencimiento" at bounding box center [803, 143] width 86 height 11
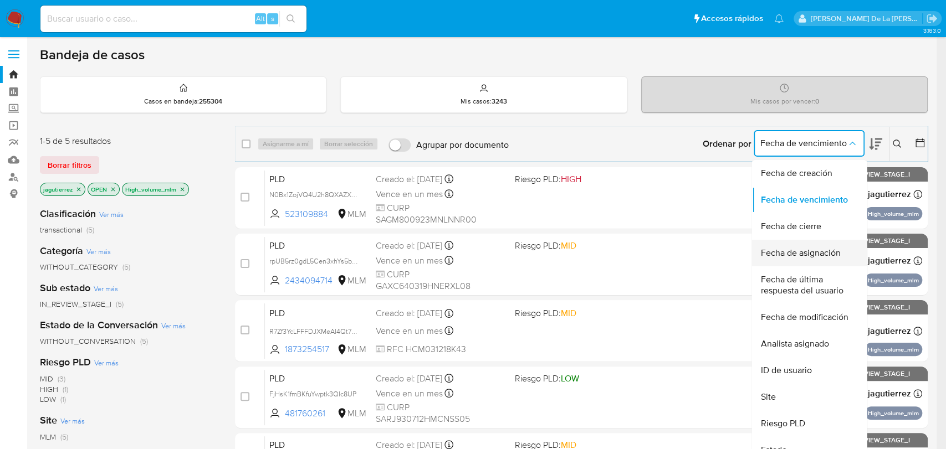
click at [799, 248] on span "Fecha de asignación" at bounding box center [800, 253] width 80 height 11
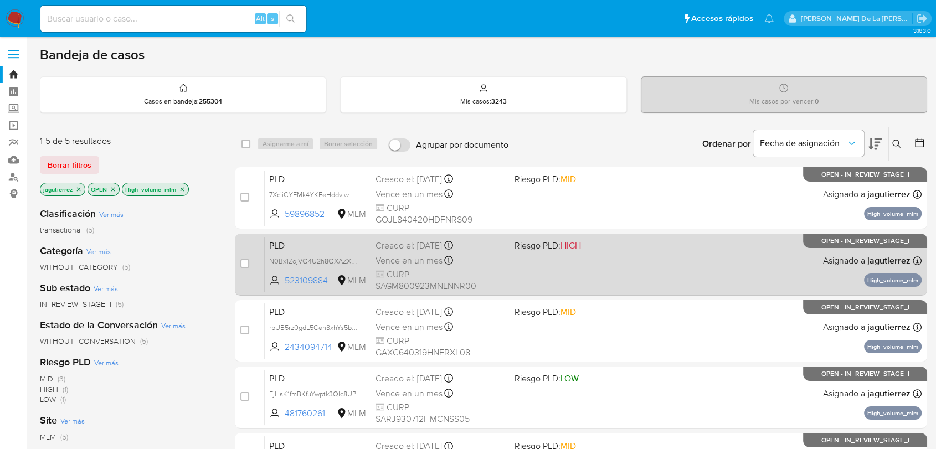
click at [644, 271] on div "PLD N0Bx1ZojVQ4U2h8QXAZXh35T 523109884 MLM Riesgo PLD: HIGH Creado el: [DATE] C…" at bounding box center [593, 265] width 657 height 56
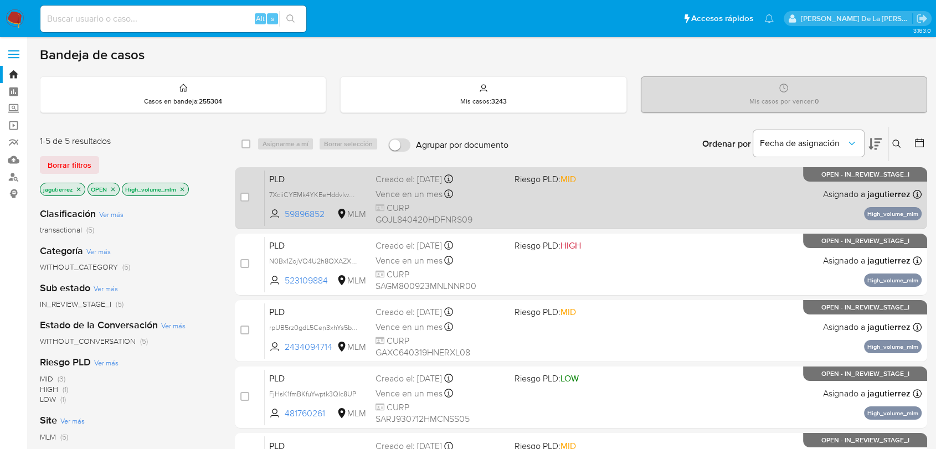
click at [721, 196] on div "PLD 7XciiCYEMk4YKEeHddvIwmEi 59896852 MLM Riesgo PLD: MID Creado el: [DATE] Cre…" at bounding box center [593, 198] width 657 height 56
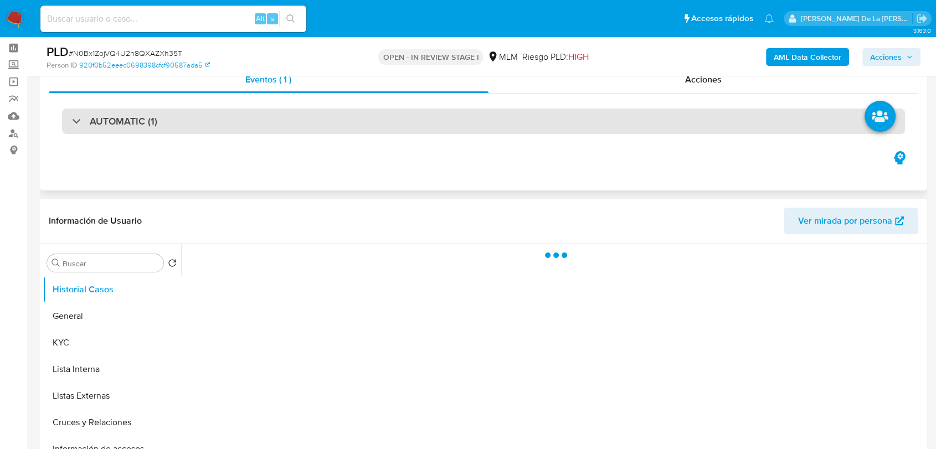
scroll to position [184, 0]
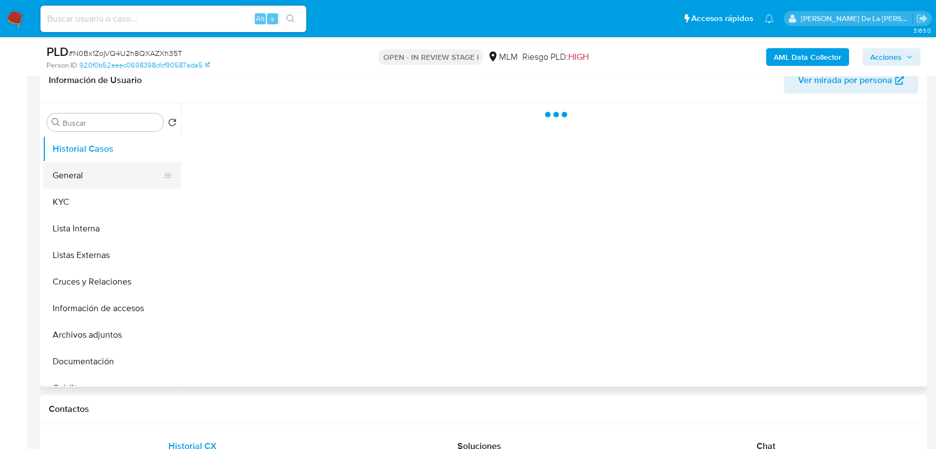
select select "10"
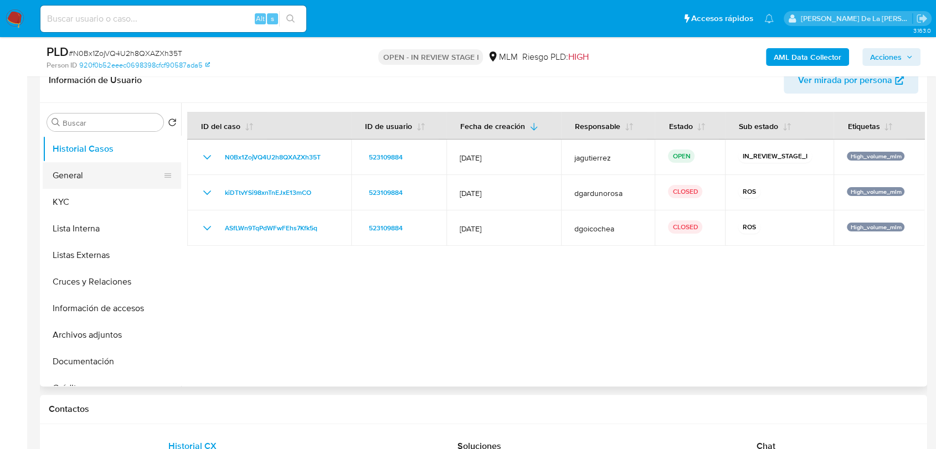
click at [94, 173] on button "General" at bounding box center [108, 175] width 130 height 27
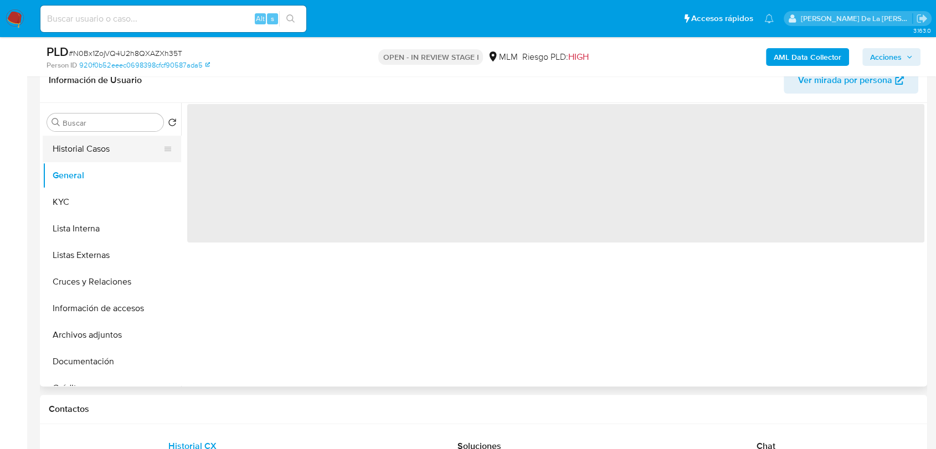
click at [102, 147] on button "Historial Casos" at bounding box center [108, 149] width 130 height 27
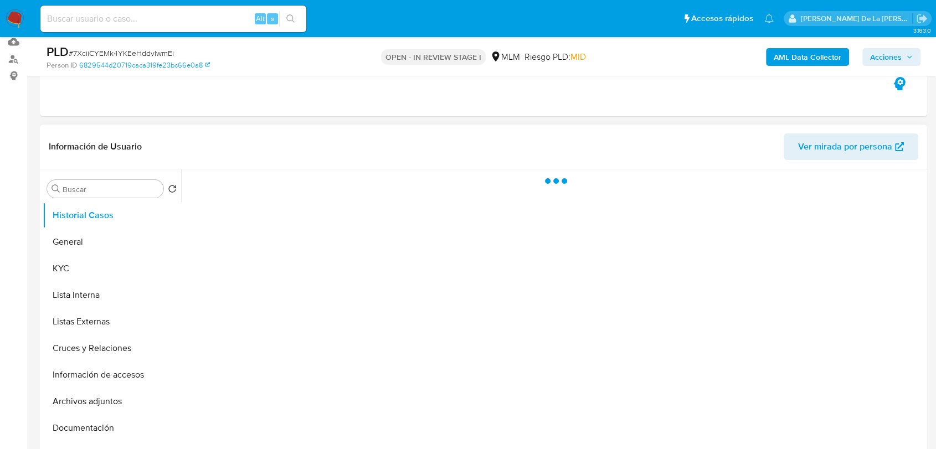
select select "10"
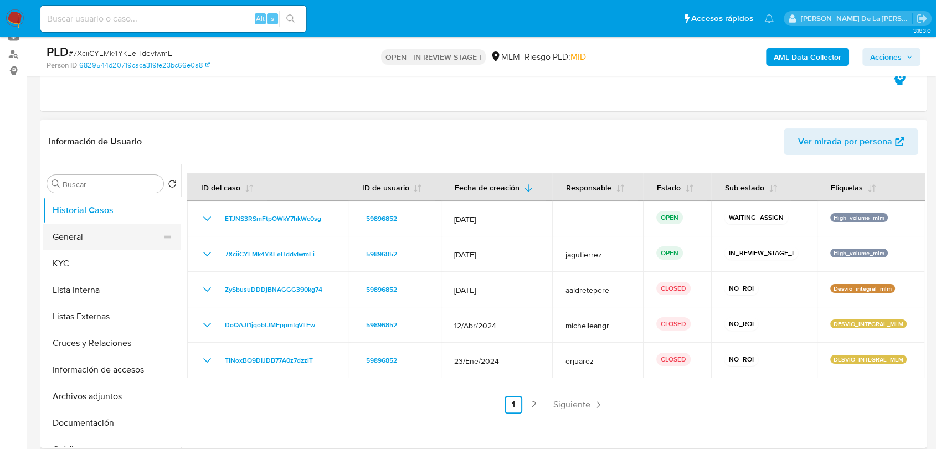
click at [110, 243] on button "General" at bounding box center [108, 237] width 130 height 27
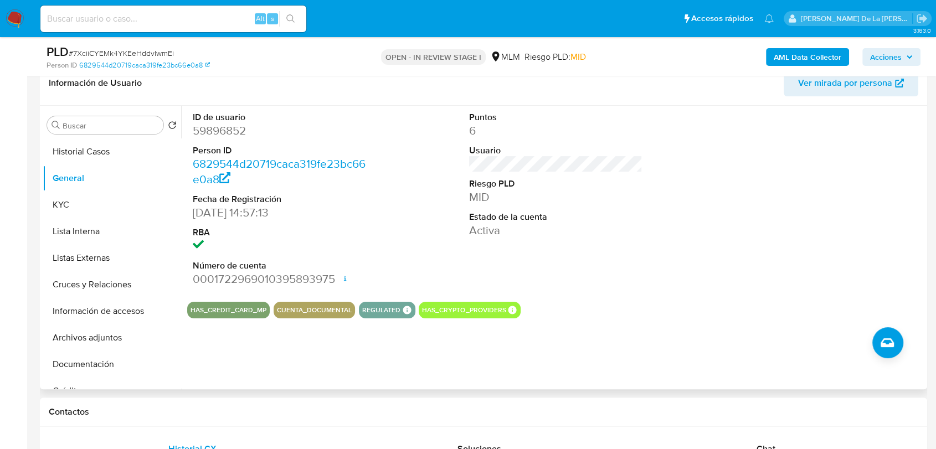
scroll to position [184, 0]
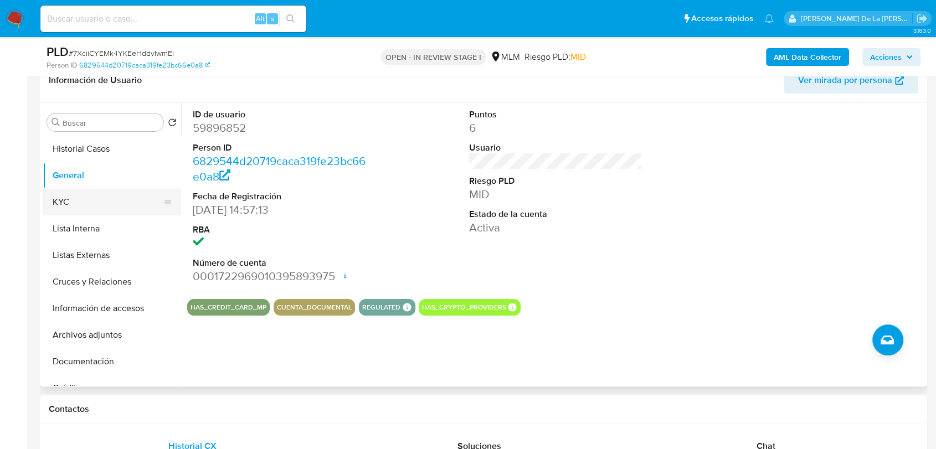
click at [112, 205] on button "KYC" at bounding box center [108, 202] width 130 height 27
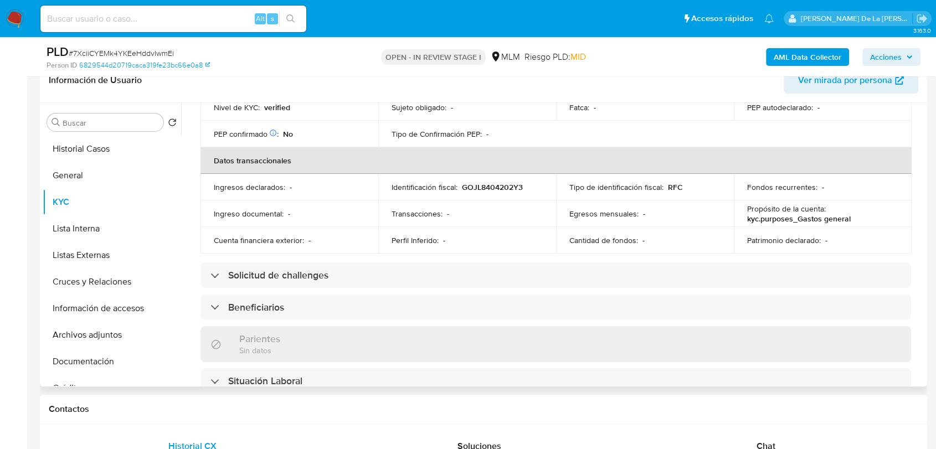
scroll to position [369, 0]
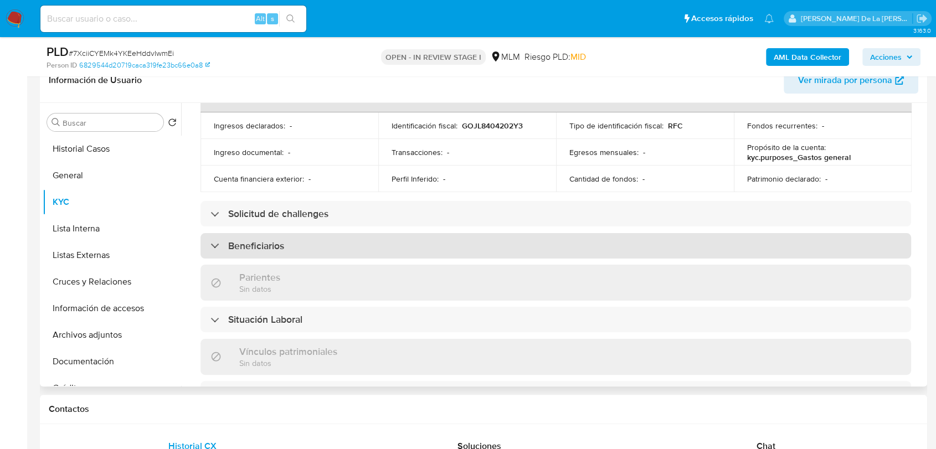
click at [262, 240] on h3 "Beneficiarios" at bounding box center [256, 246] width 56 height 12
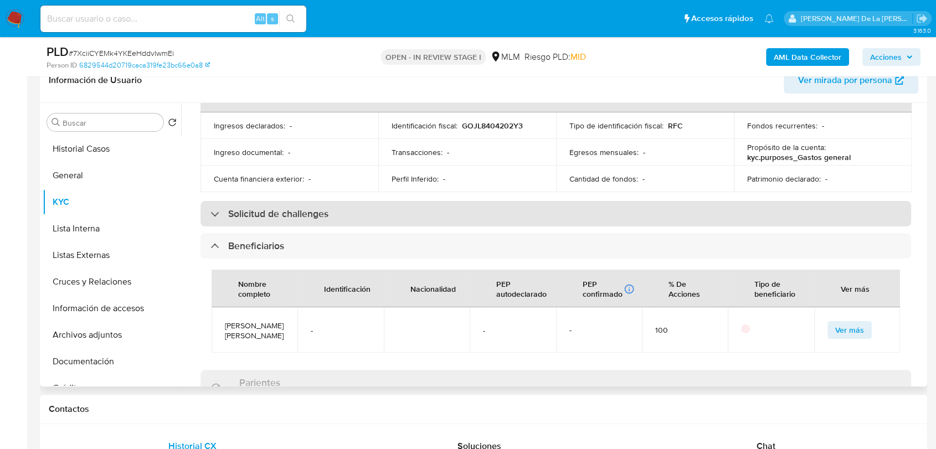
click at [271, 215] on div "Solicitud de challenges" at bounding box center [556, 213] width 711 height 25
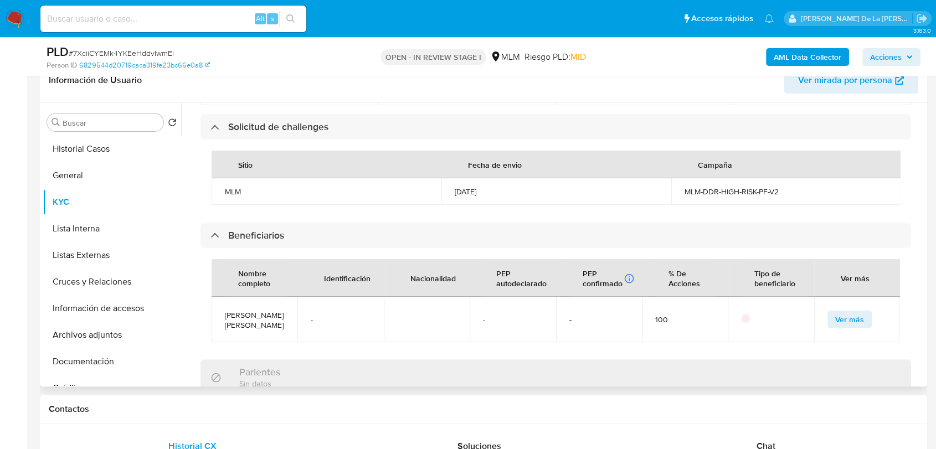
scroll to position [616, 0]
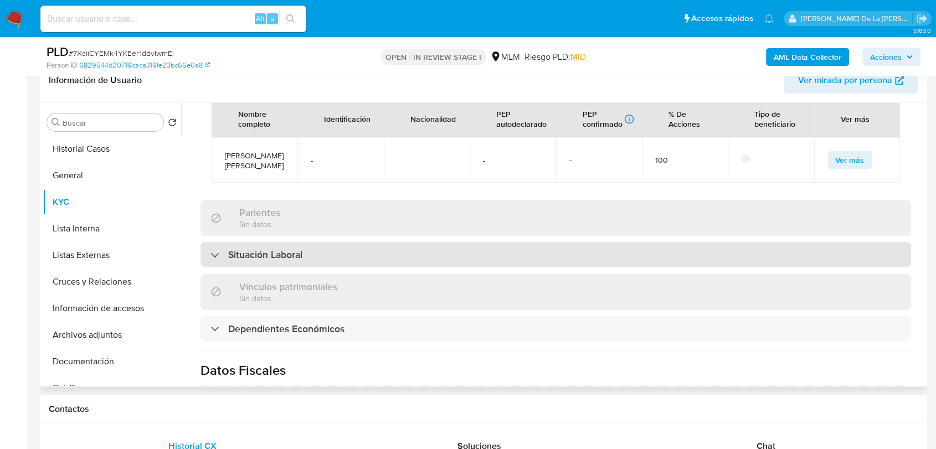
click at [252, 261] on h3 "Situación Laboral" at bounding box center [265, 255] width 74 height 12
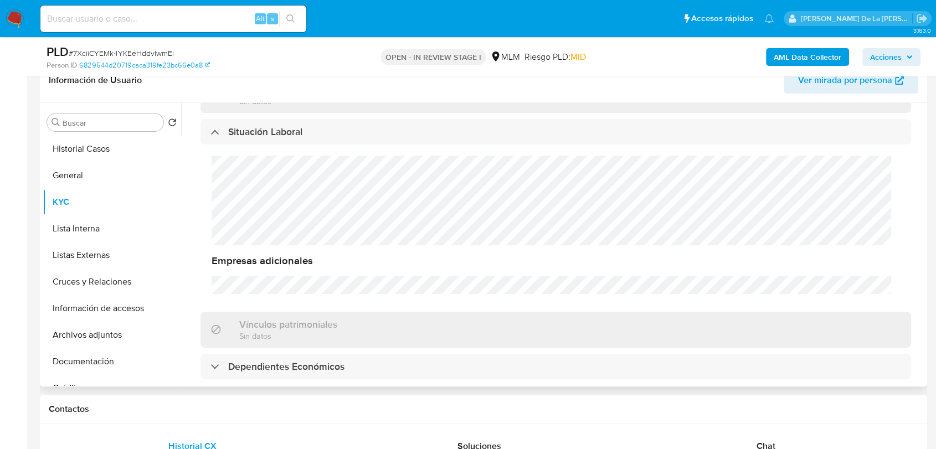
scroll to position [923, 0]
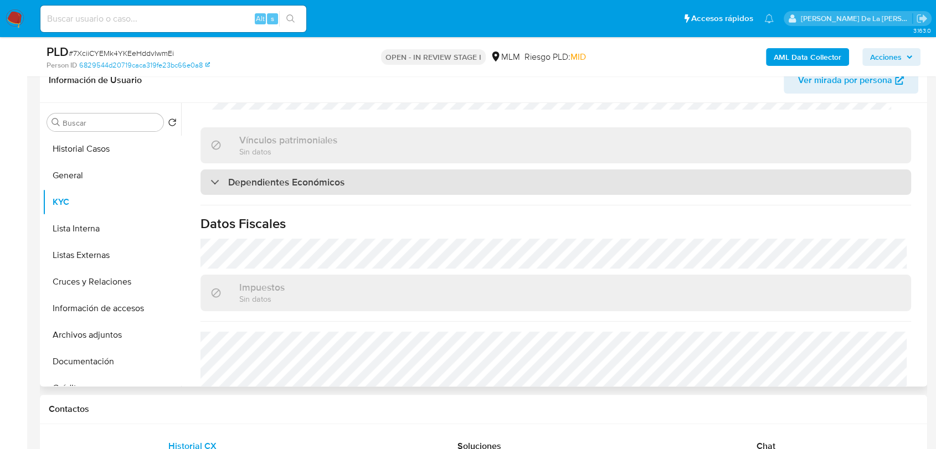
click at [286, 188] on h3 "Dependientes Económicos" at bounding box center [286, 182] width 116 height 12
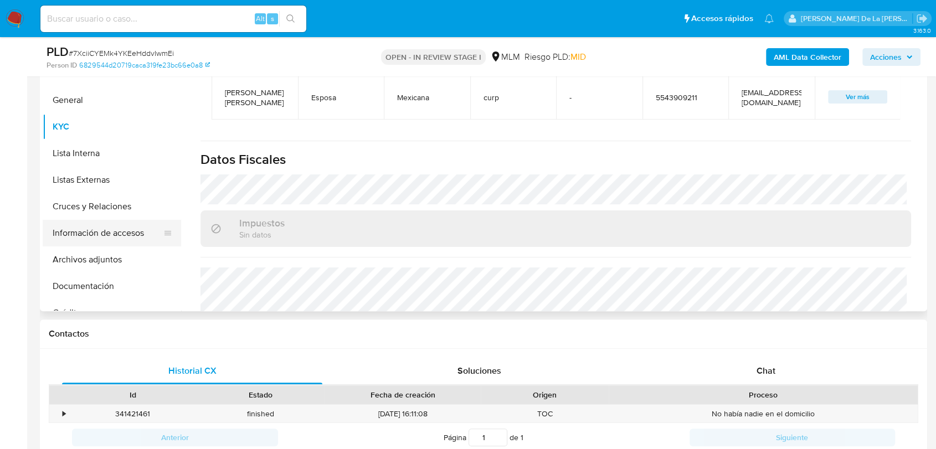
scroll to position [184, 0]
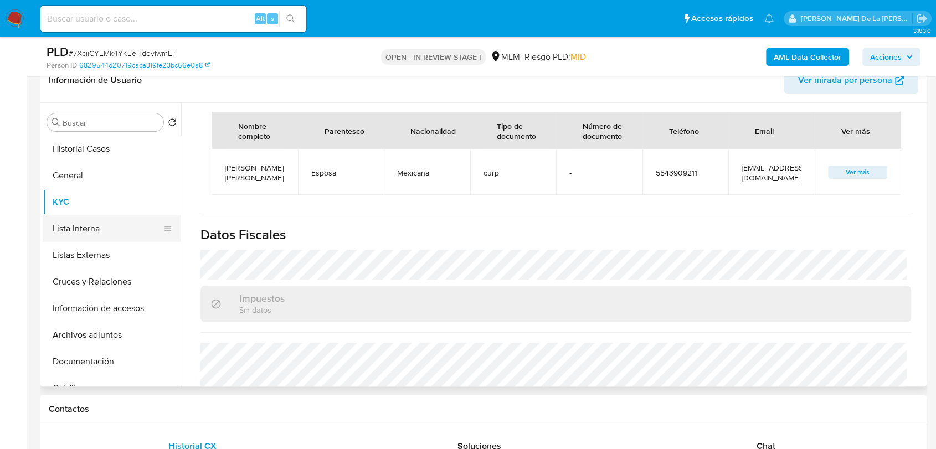
click at [124, 237] on button "Lista Interna" at bounding box center [108, 229] width 130 height 27
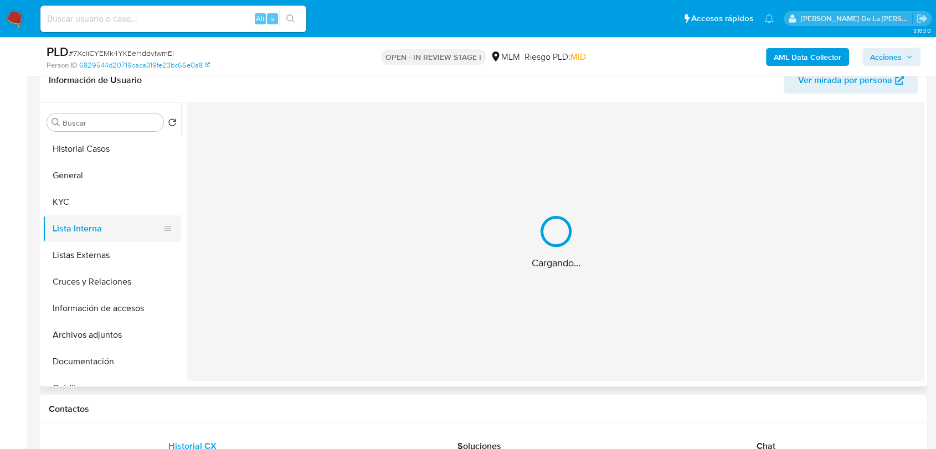
scroll to position [0, 0]
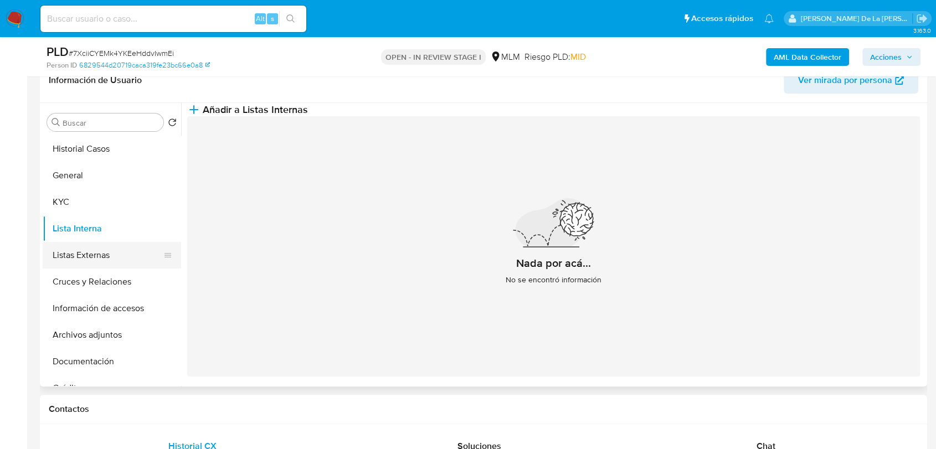
click at [76, 259] on button "Listas Externas" at bounding box center [108, 255] width 130 height 27
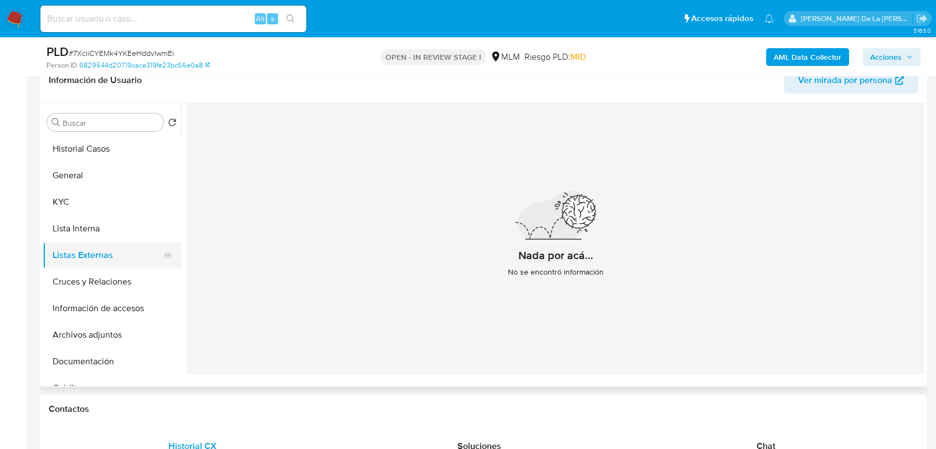
drag, startPoint x: 130, startPoint y: 258, endPoint x: 102, endPoint y: 277, distance: 33.5
click at [129, 260] on button "Listas Externas" at bounding box center [112, 255] width 139 height 27
click at [102, 277] on button "Cruces y Relaciones" at bounding box center [108, 282] width 130 height 27
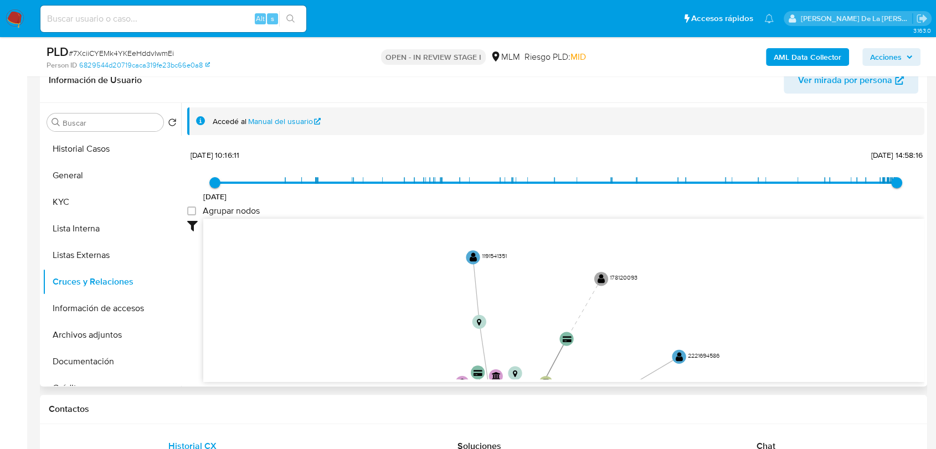
drag, startPoint x: 289, startPoint y: 284, endPoint x: 337, endPoint y: 317, distance: 58.4
click at [337, 317] on icon "device-6572296d4079ef90d4fdbe89  device-629a0fc408813b0018d5d4a0  device-6292…" at bounding box center [563, 299] width 721 height 161
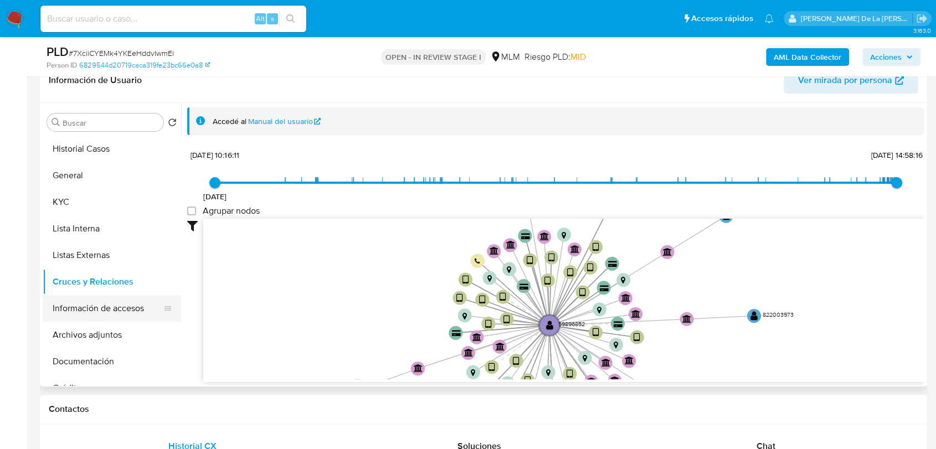
click at [90, 313] on button "Información de accesos" at bounding box center [108, 308] width 130 height 27
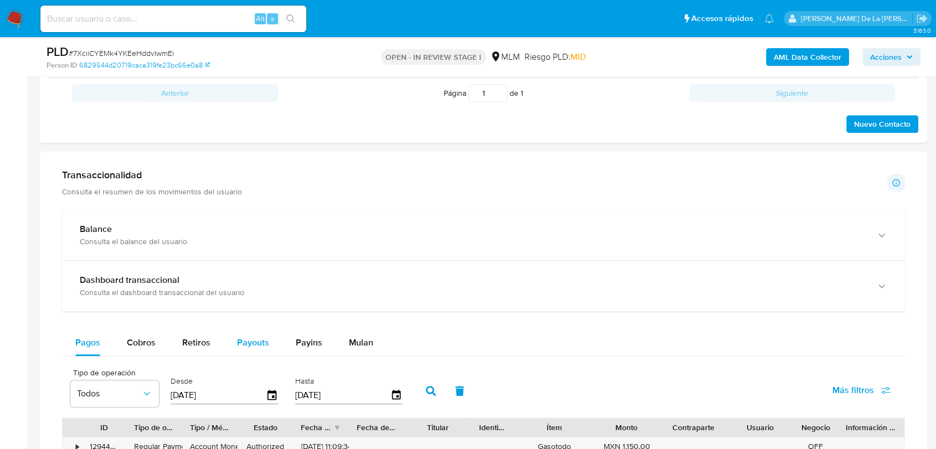
scroll to position [677, 0]
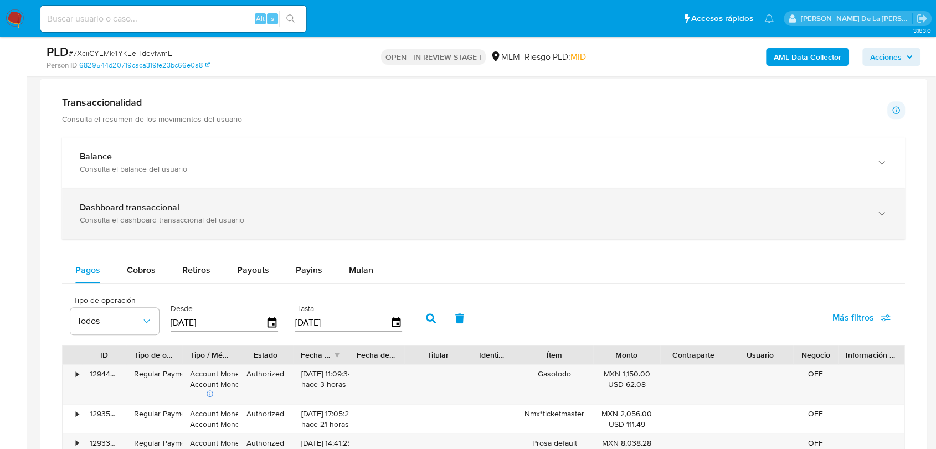
click at [260, 221] on div "Consulta el dashboard transaccional del usuario" at bounding box center [473, 220] width 786 height 10
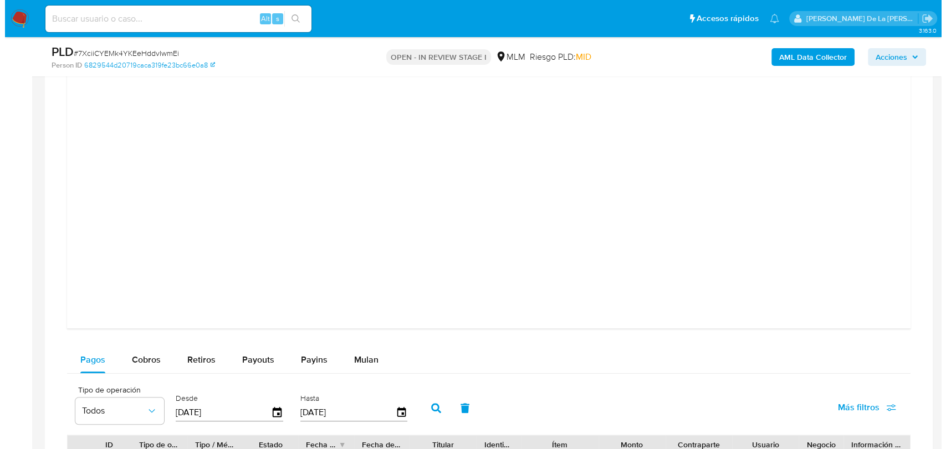
scroll to position [1416, 0]
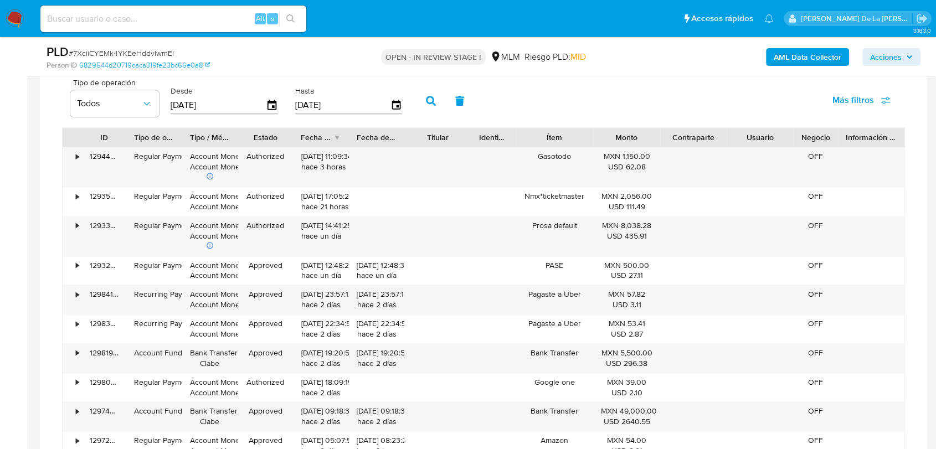
click at [810, 54] on b "AML Data Collector" at bounding box center [808, 57] width 68 height 18
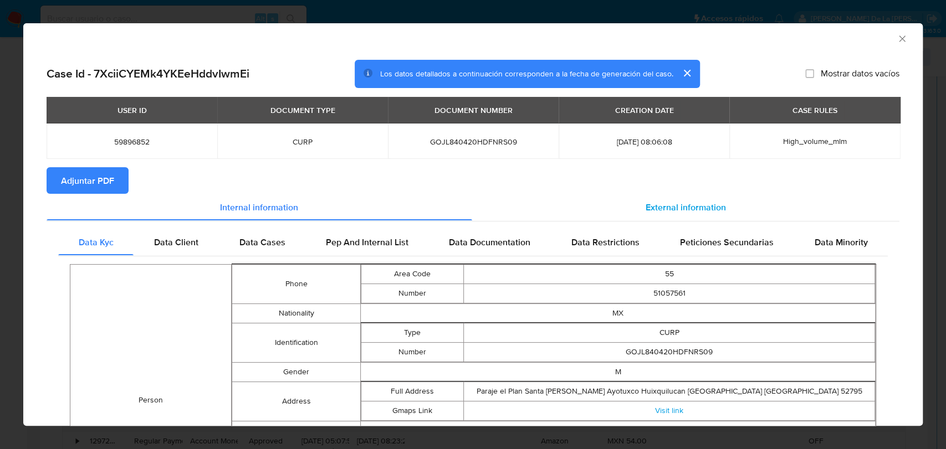
click at [704, 202] on span "External information" at bounding box center [685, 207] width 80 height 13
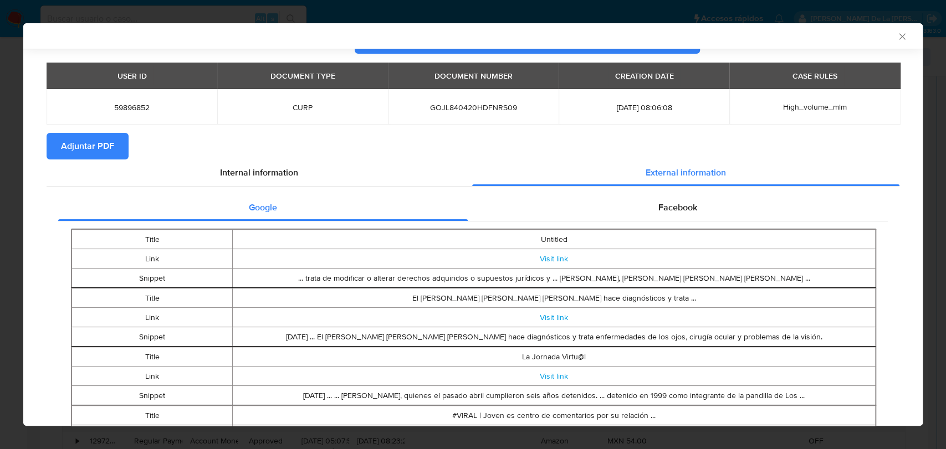
scroll to position [120, 0]
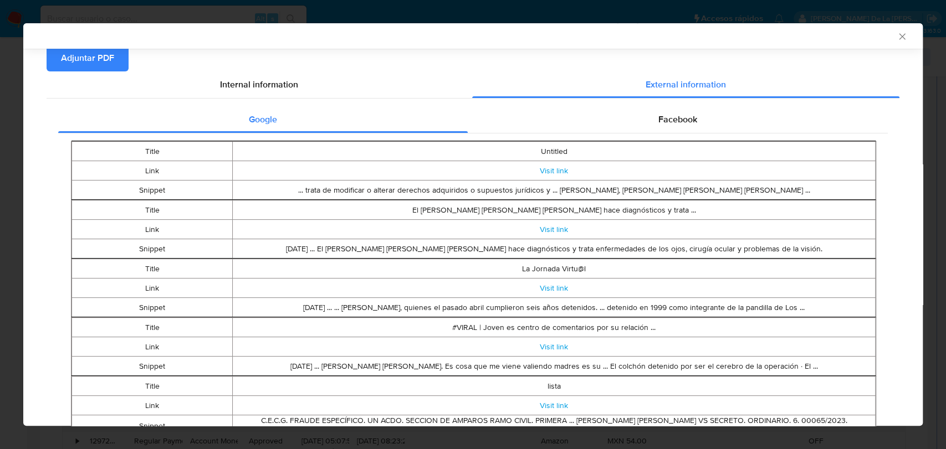
click at [551, 176] on td "Visit link" at bounding box center [554, 170] width 643 height 19
click at [551, 172] on link "Visit link" at bounding box center [554, 170] width 28 height 11
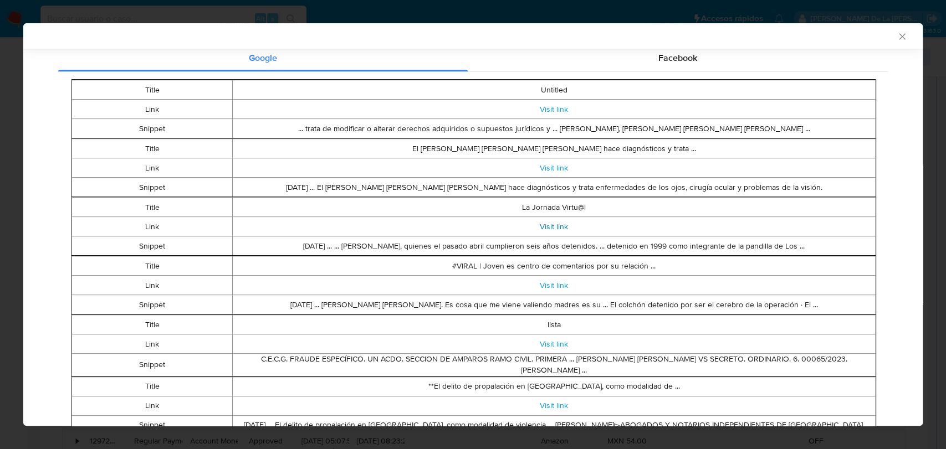
click at [544, 226] on link "Visit link" at bounding box center [554, 226] width 28 height 11
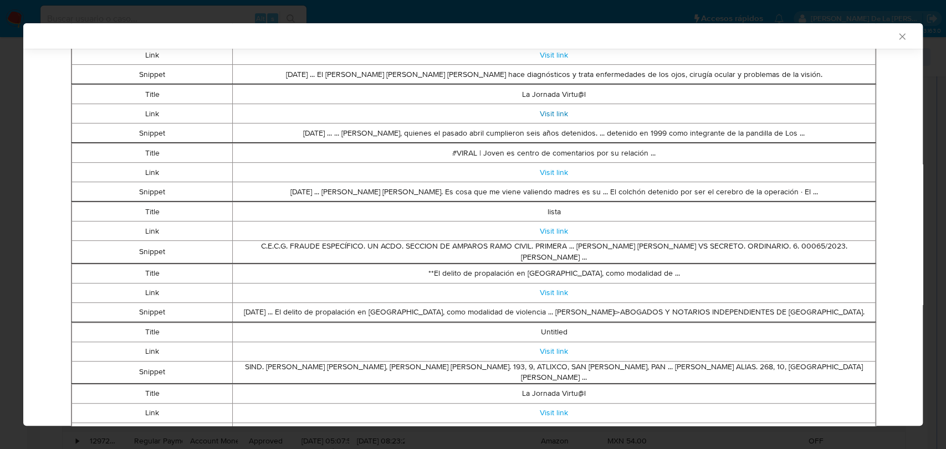
scroll to position [305, 0]
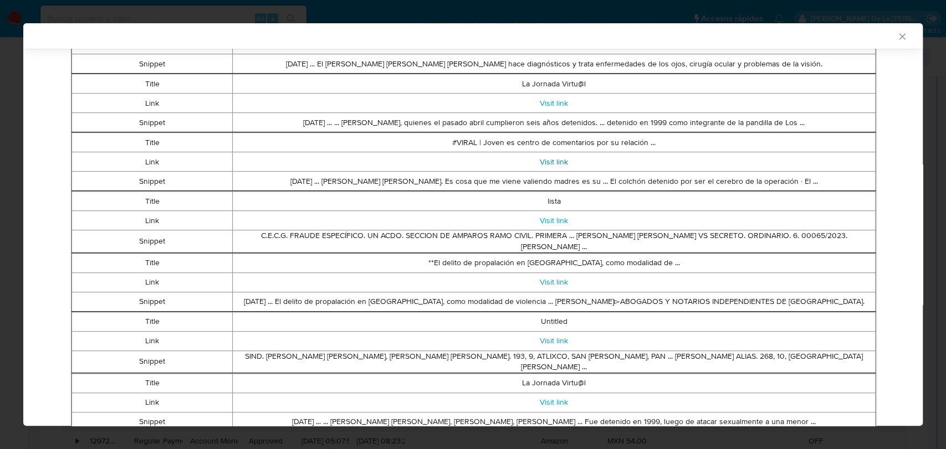
click at [553, 158] on link "Visit link" at bounding box center [554, 161] width 28 height 11
click at [550, 217] on link "Visit link" at bounding box center [554, 220] width 28 height 11
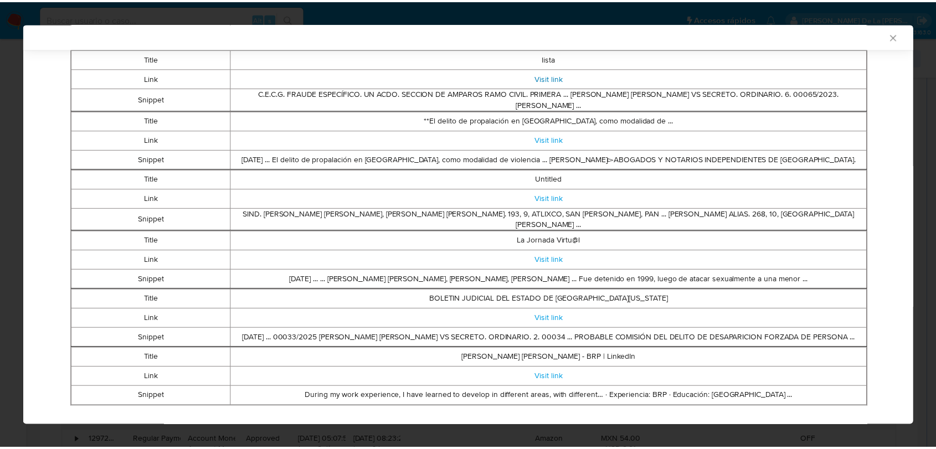
scroll to position [463, 0]
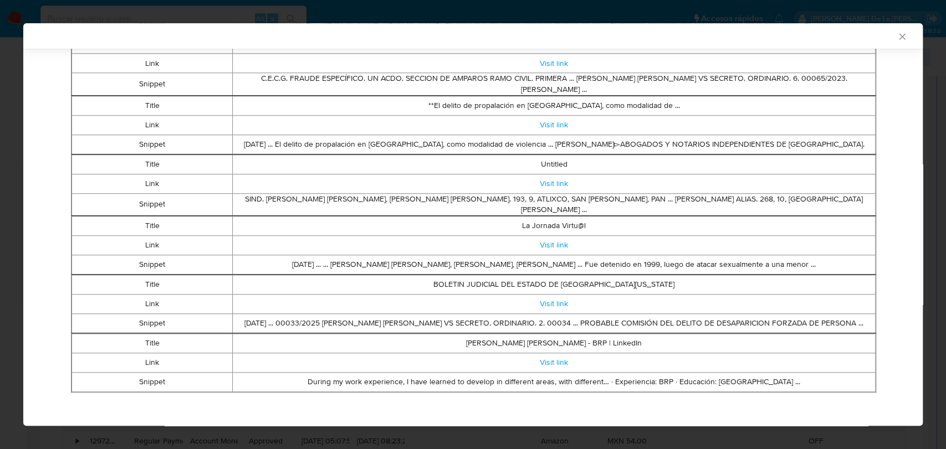
click at [896, 34] on icon "Cerrar ventana" at bounding box center [901, 36] width 11 height 11
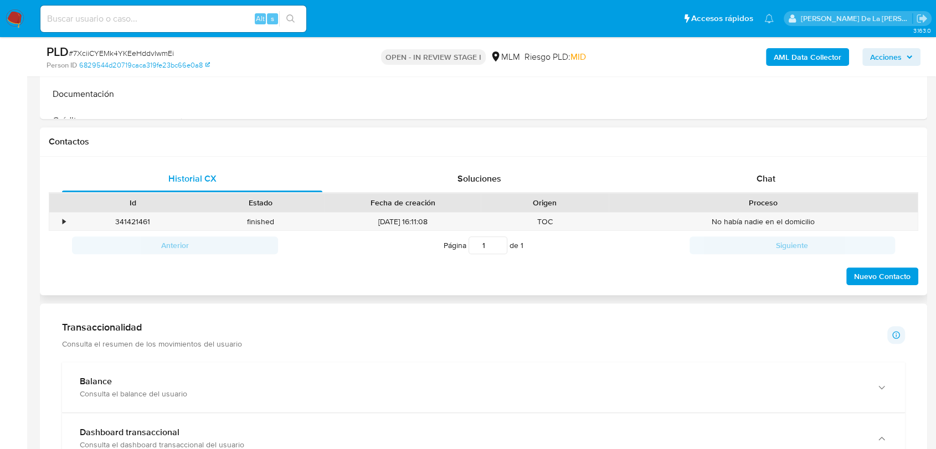
scroll to position [430, 0]
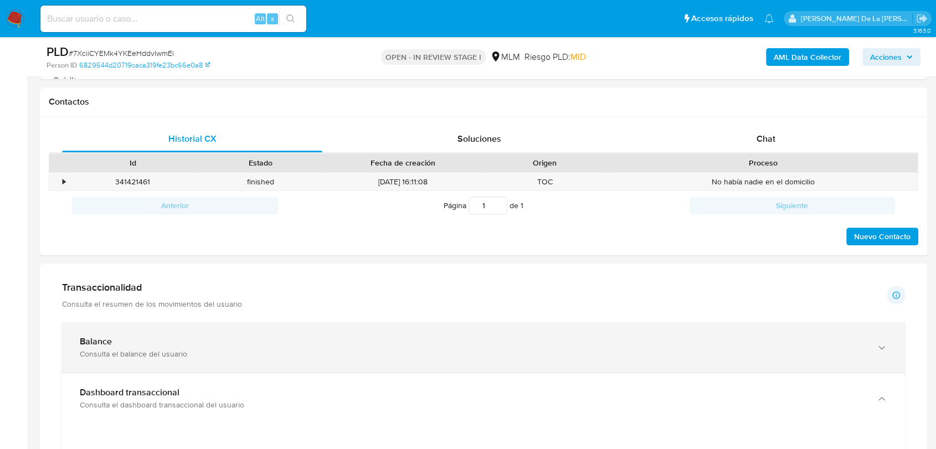
click at [112, 363] on div "Balance Consulta el balance del usuario" at bounding box center [483, 347] width 843 height 50
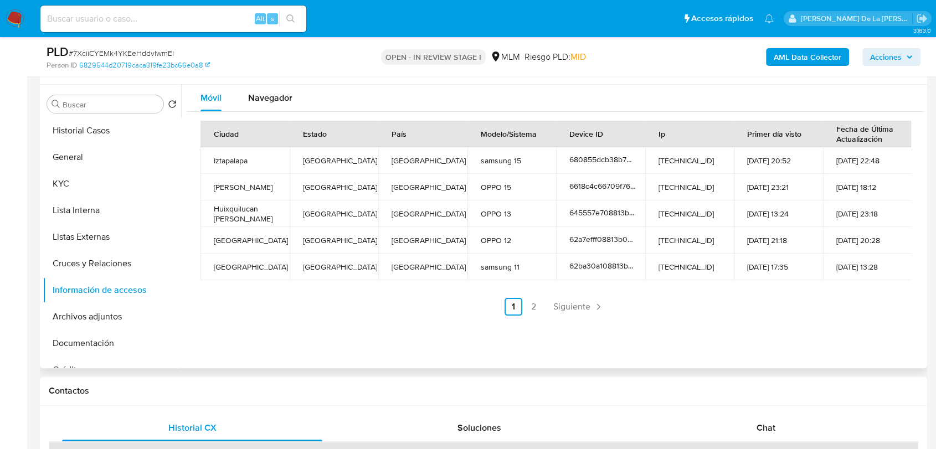
scroll to position [184, 0]
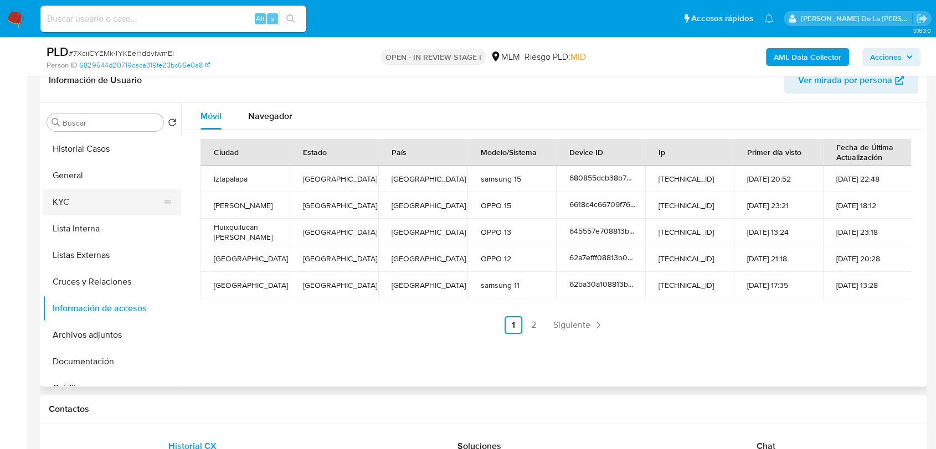
click at [90, 204] on button "KYC" at bounding box center [108, 202] width 130 height 27
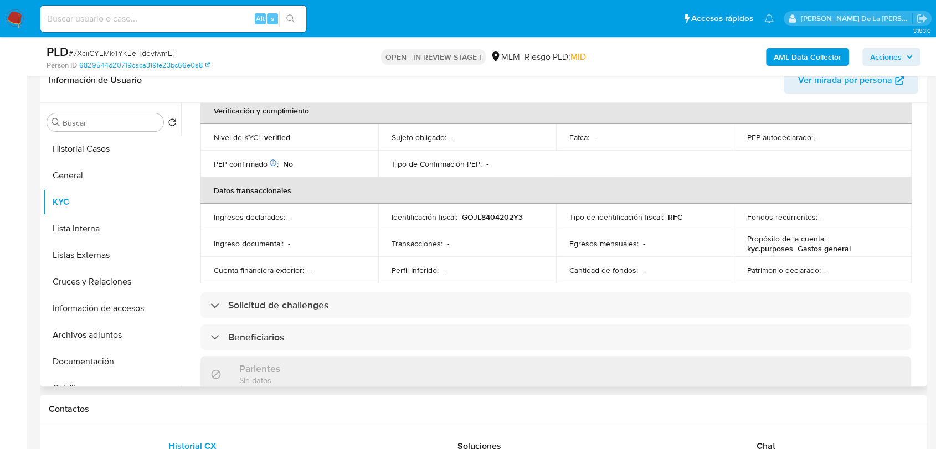
scroll to position [110, 0]
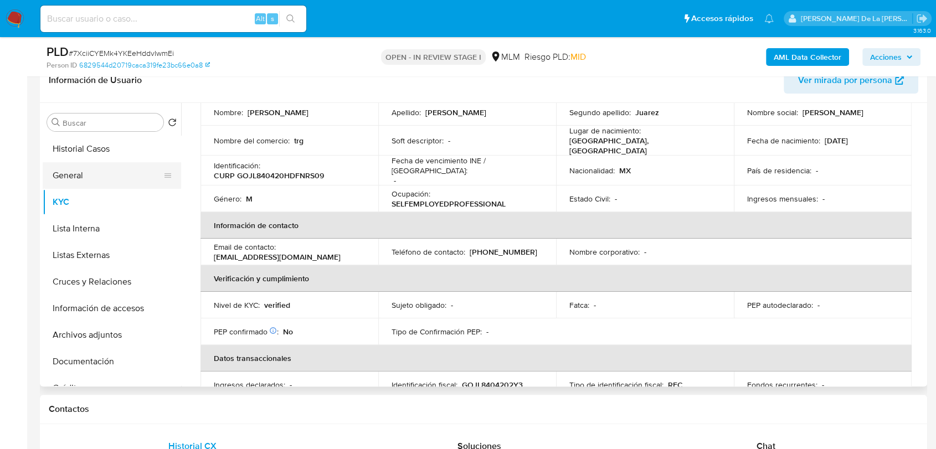
click at [78, 174] on button "General" at bounding box center [108, 175] width 130 height 27
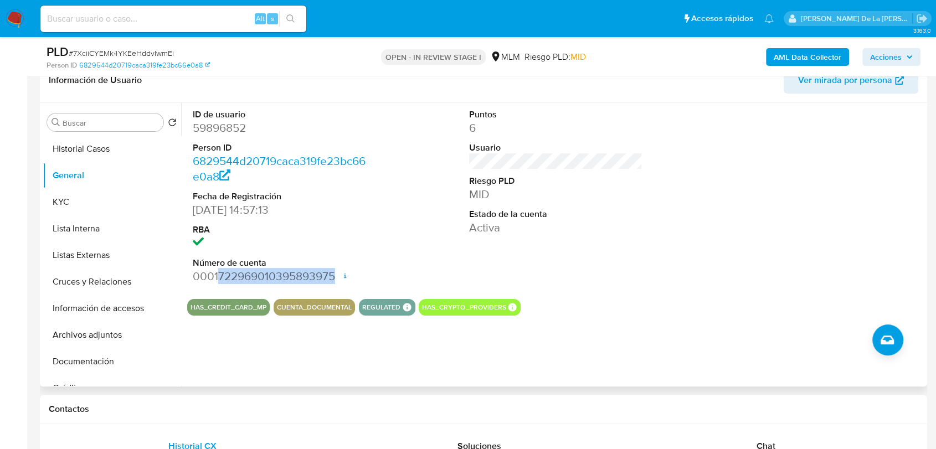
drag, startPoint x: 333, startPoint y: 276, endPoint x: 218, endPoint y: 276, distance: 114.7
click at [218, 276] on dd "0001722969010395893975 Fecha de apertura 14/02/2024 21:43 Estado ACTIVE" at bounding box center [279, 277] width 173 height 16
copy dd "722969010395893975"
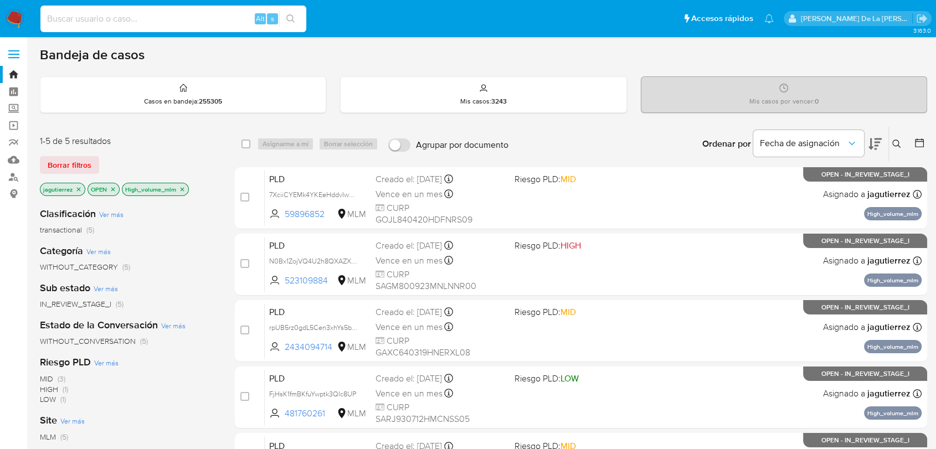
click at [91, 19] on input at bounding box center [173, 19] width 266 height 14
paste input "2125890117"
type input "2125890117"
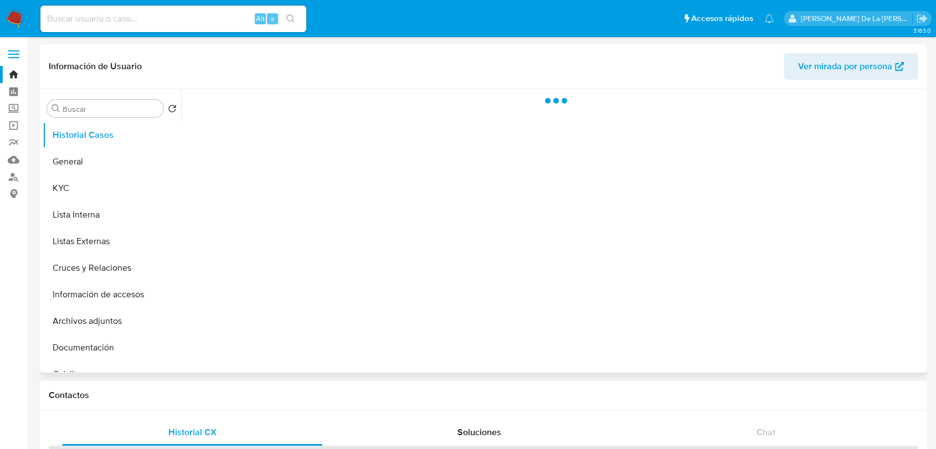
select select "10"
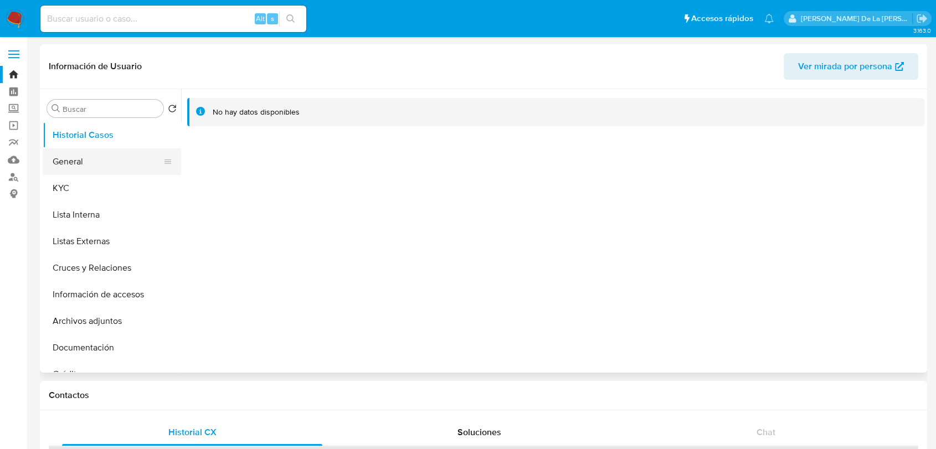
click at [84, 158] on button "General" at bounding box center [108, 161] width 130 height 27
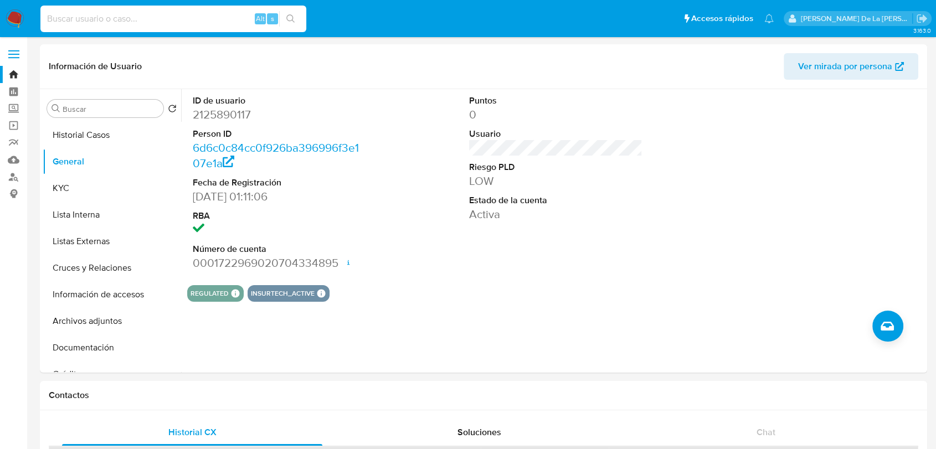
click at [133, 18] on input at bounding box center [173, 19] width 266 height 14
paste input "2098592410"
type input "2098592410"
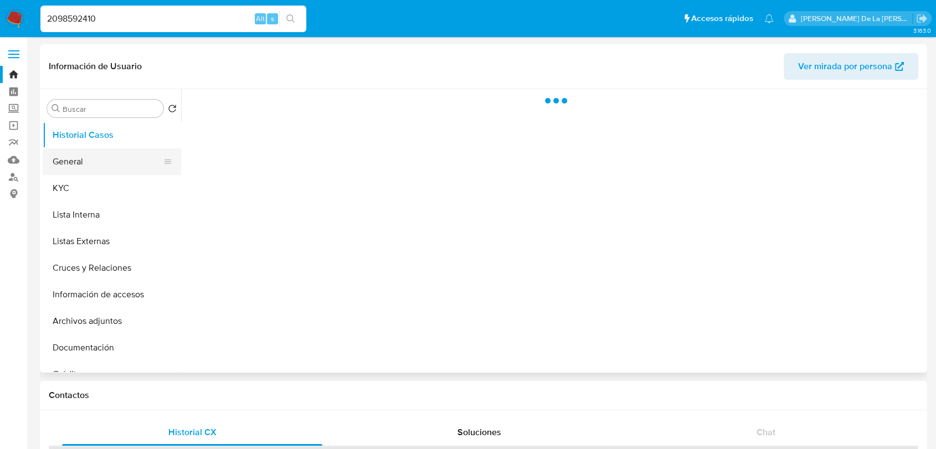
click at [111, 155] on button "General" at bounding box center [108, 161] width 130 height 27
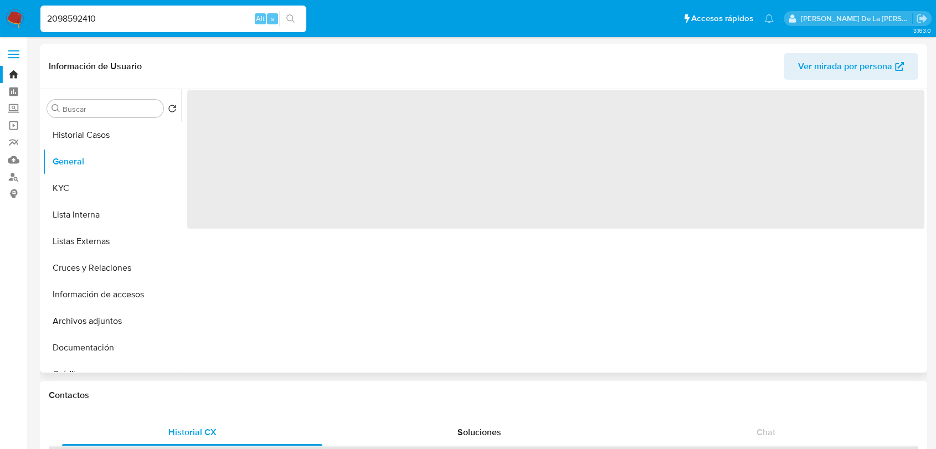
select select "10"
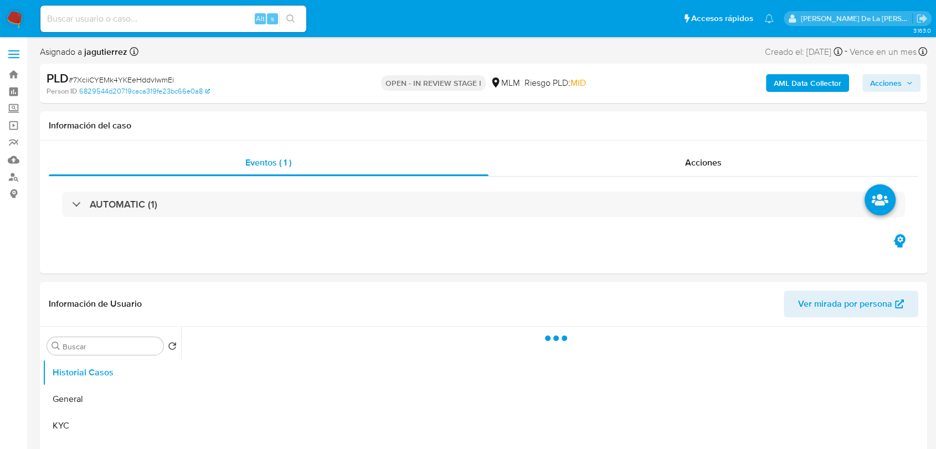
select select "10"
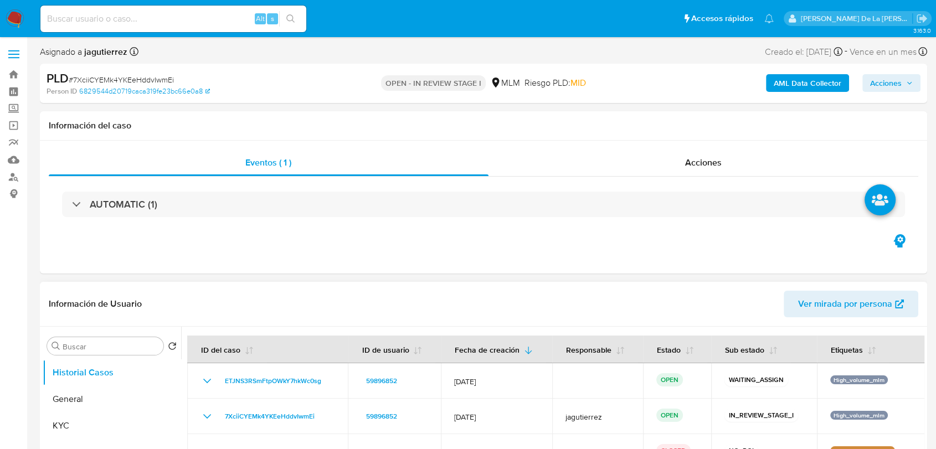
click at [413, 282] on div "Información de Usuario Ver mirada por persona" at bounding box center [484, 304] width 888 height 45
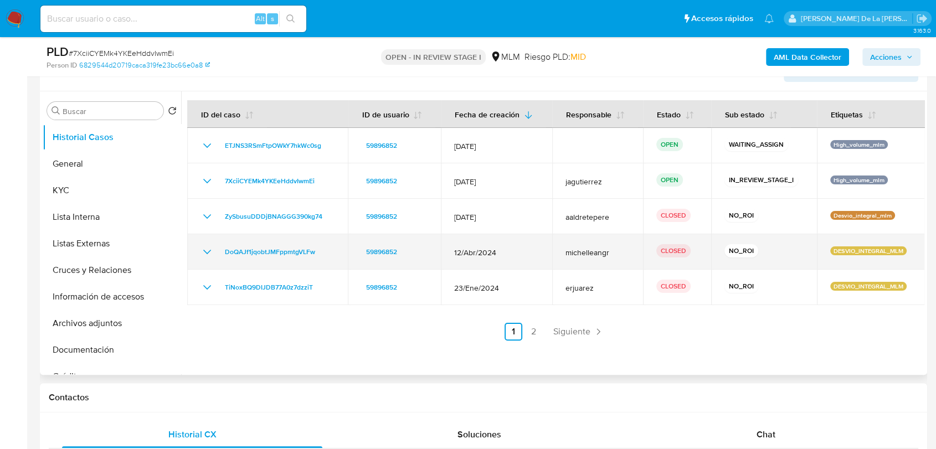
scroll to position [123, 0]
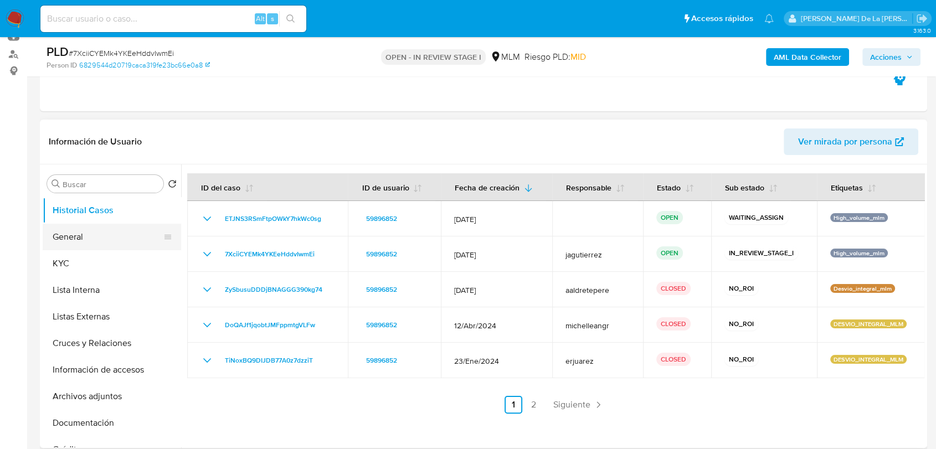
click at [131, 227] on button "General" at bounding box center [108, 237] width 130 height 27
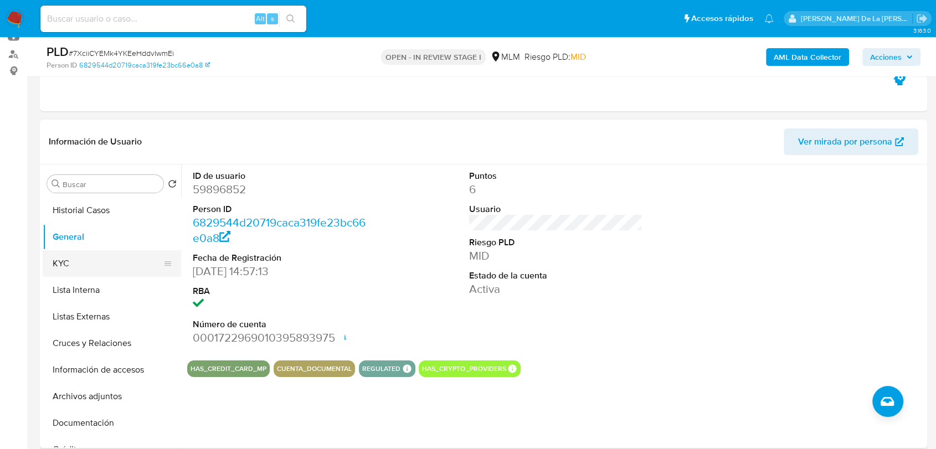
click at [86, 260] on button "KYC" at bounding box center [108, 263] width 130 height 27
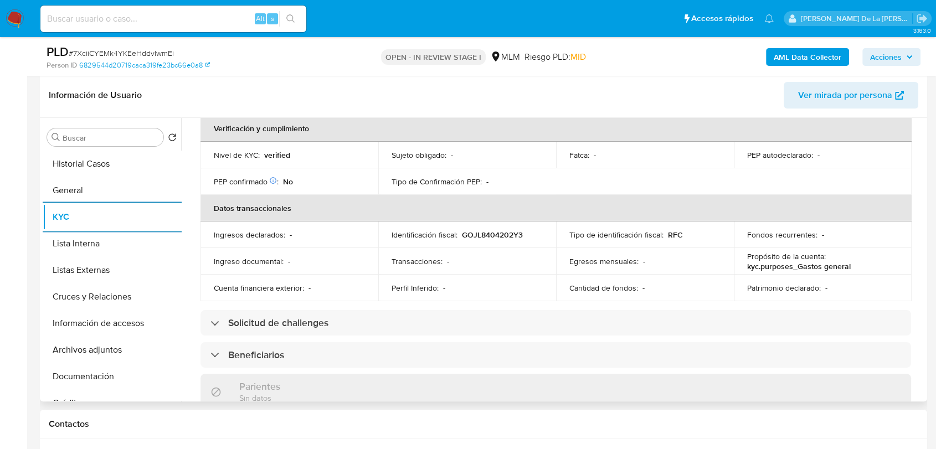
scroll to position [275, 0]
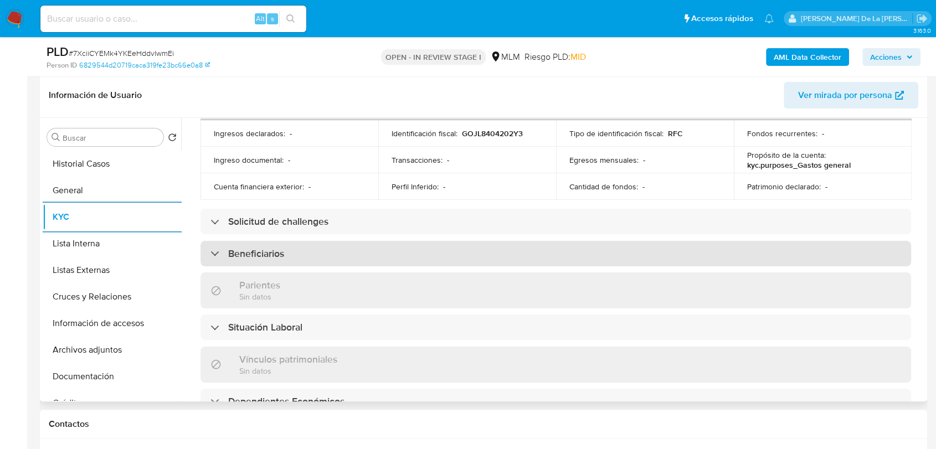
click at [332, 251] on div "Beneficiarios" at bounding box center [556, 253] width 711 height 25
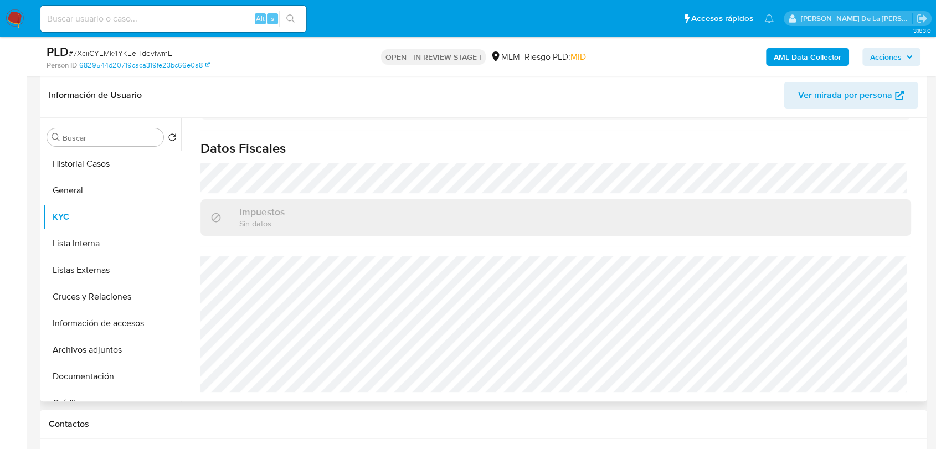
scroll to position [664, 0]
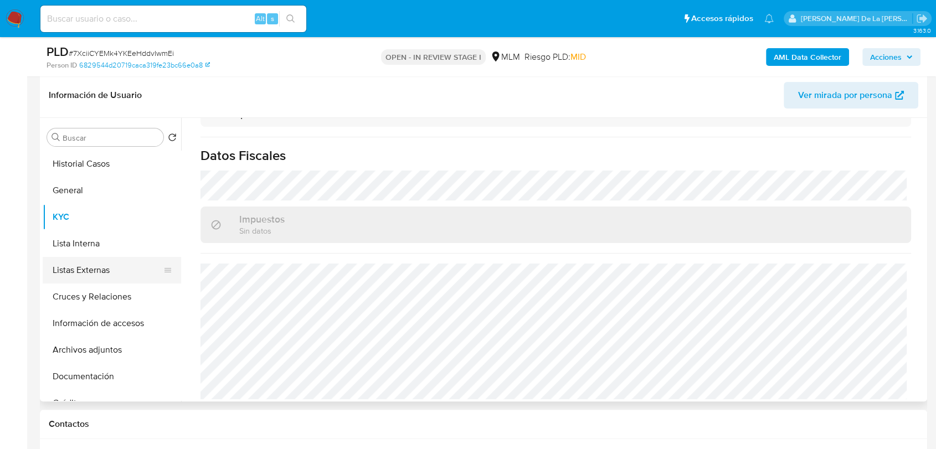
click at [85, 263] on button "Listas Externas" at bounding box center [108, 270] width 130 height 27
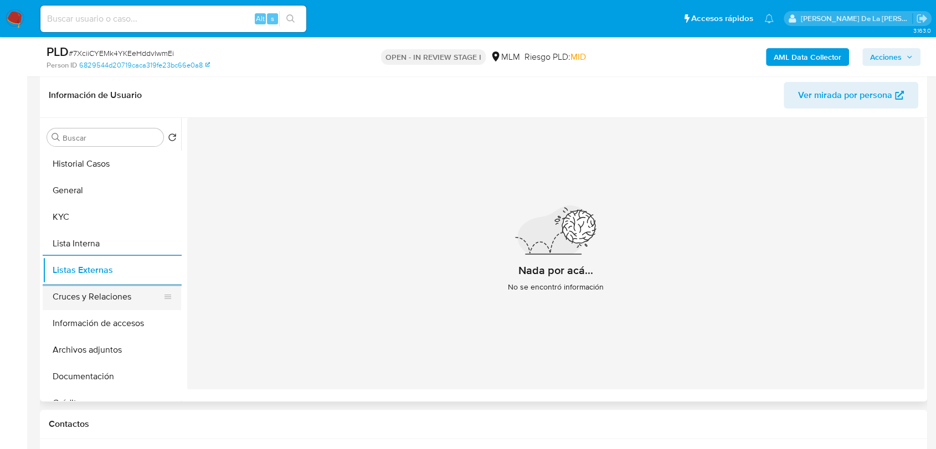
click at [94, 303] on button "Cruces y Relaciones" at bounding box center [108, 297] width 130 height 27
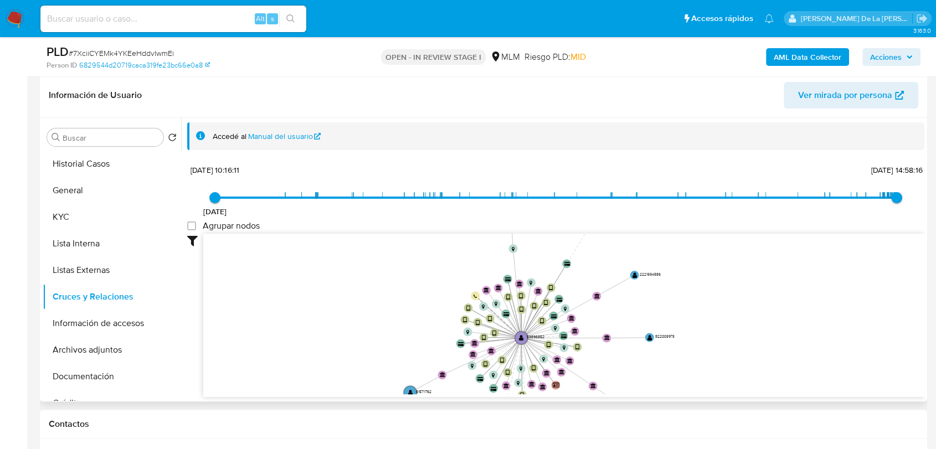
drag, startPoint x: 526, startPoint y: 269, endPoint x: 504, endPoint y: 335, distance: 69.7
click at [504, 335] on g at bounding box center [530, 341] width 239 height 261
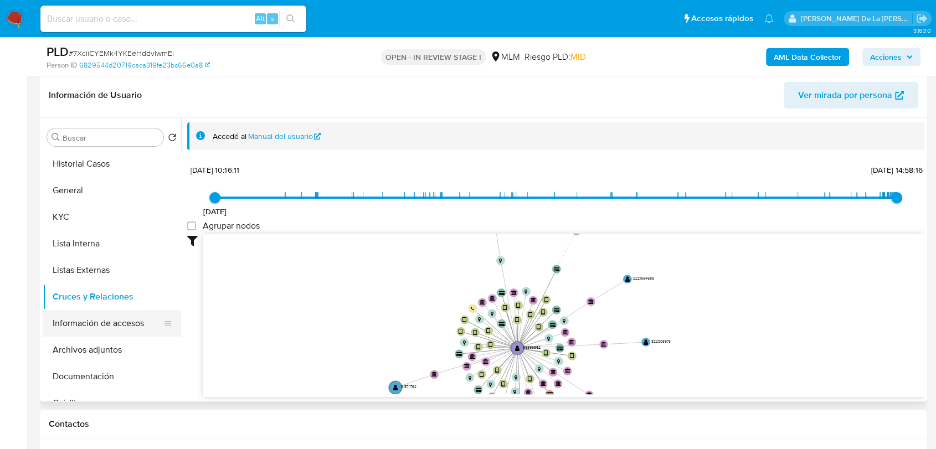
click at [113, 319] on button "Información de accesos" at bounding box center [108, 323] width 130 height 27
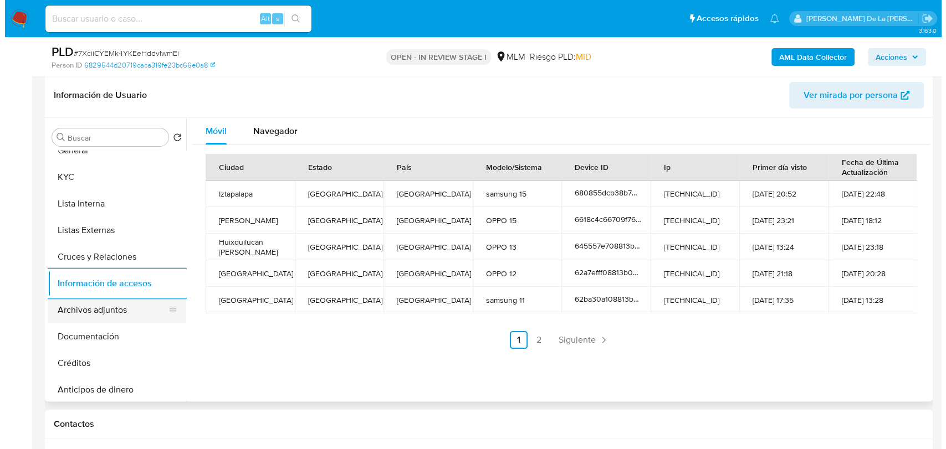
scroll to position [61, 0]
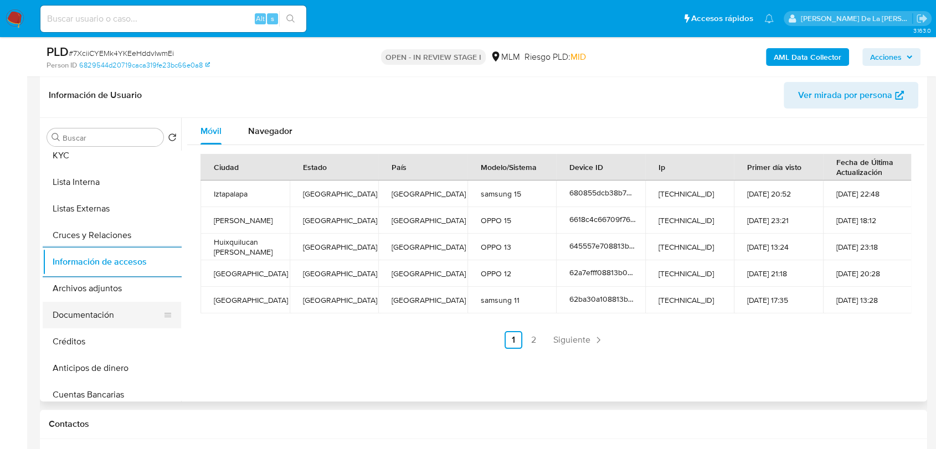
click at [126, 316] on button "Documentación" at bounding box center [108, 315] width 130 height 27
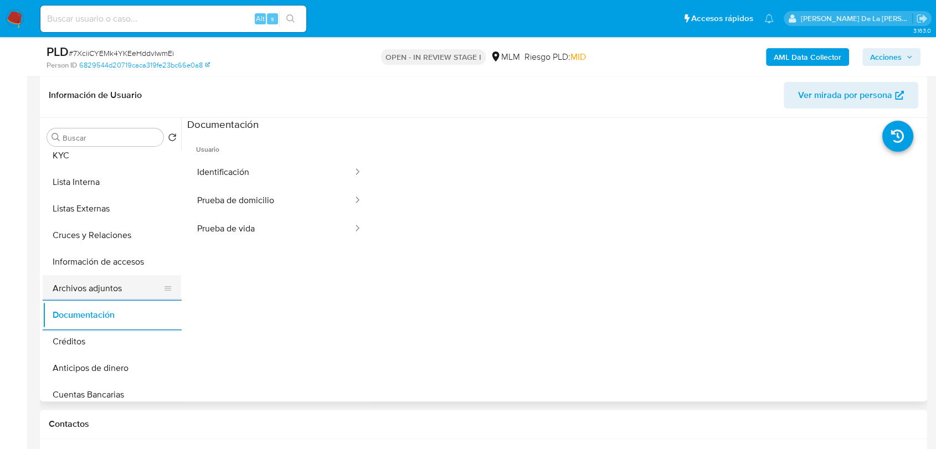
click at [114, 277] on button "Archivos adjuntos" at bounding box center [108, 288] width 130 height 27
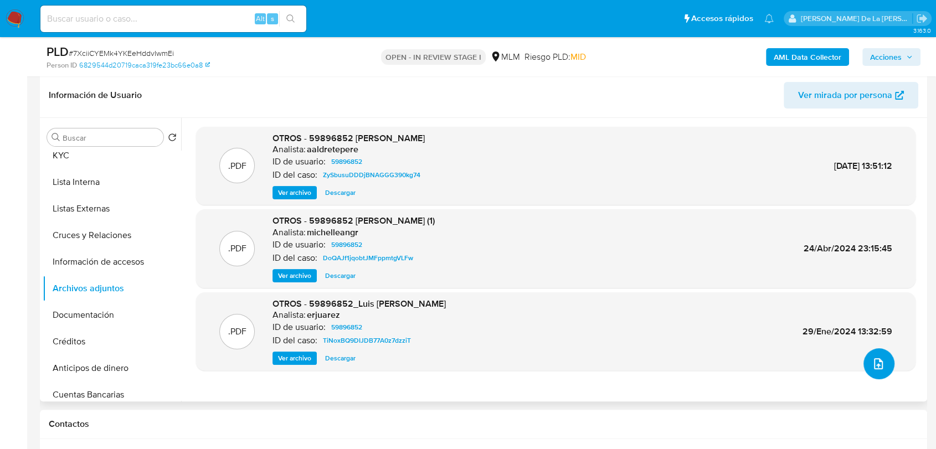
click at [875, 356] on button "upload-file" at bounding box center [879, 363] width 31 height 31
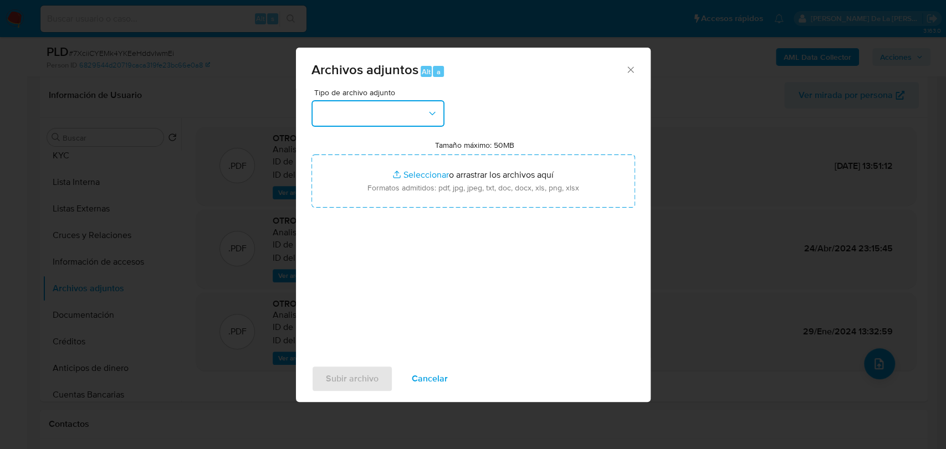
click at [353, 104] on button "button" at bounding box center [377, 113] width 133 height 27
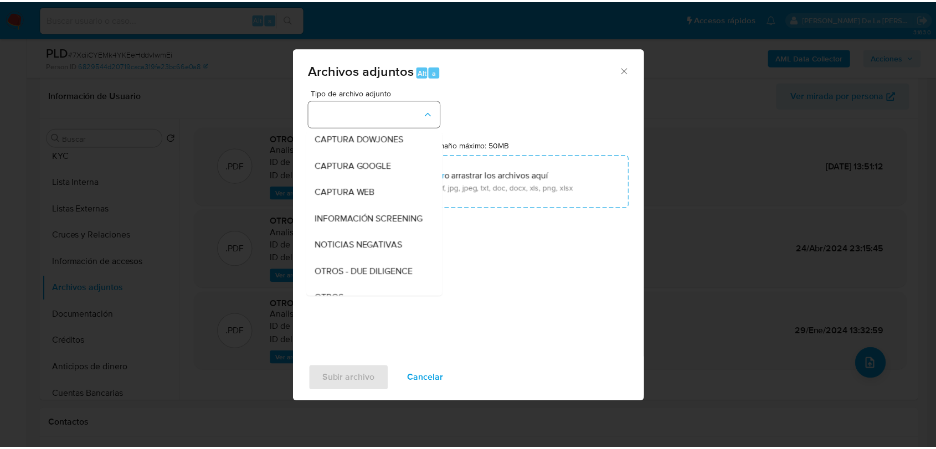
scroll to position [58, 0]
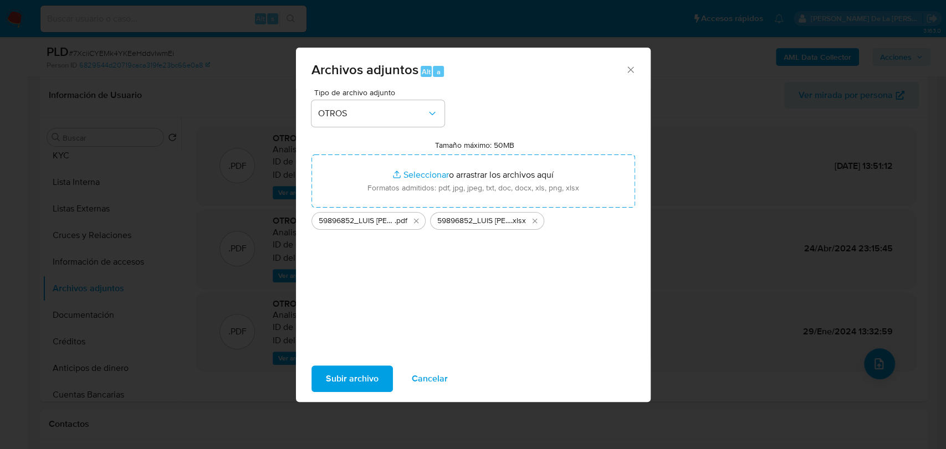
click at [357, 373] on span "Subir archivo" at bounding box center [352, 379] width 53 height 24
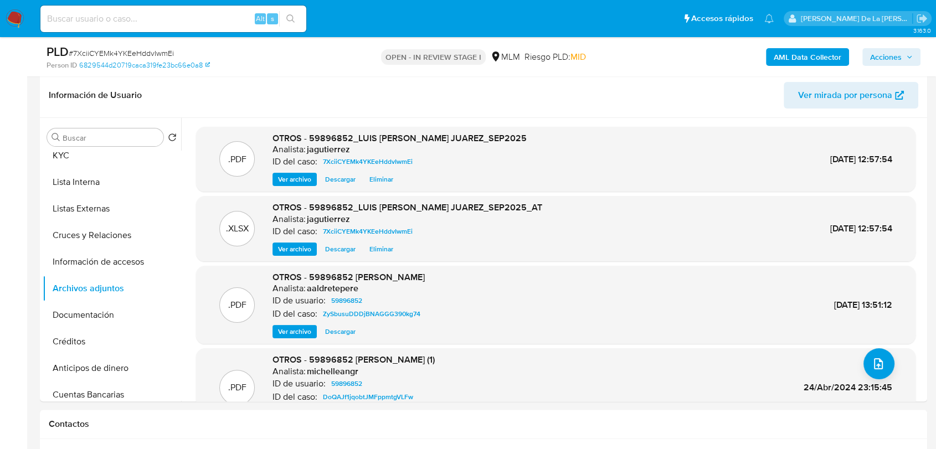
click at [878, 56] on span "Acciones" at bounding box center [886, 57] width 32 height 18
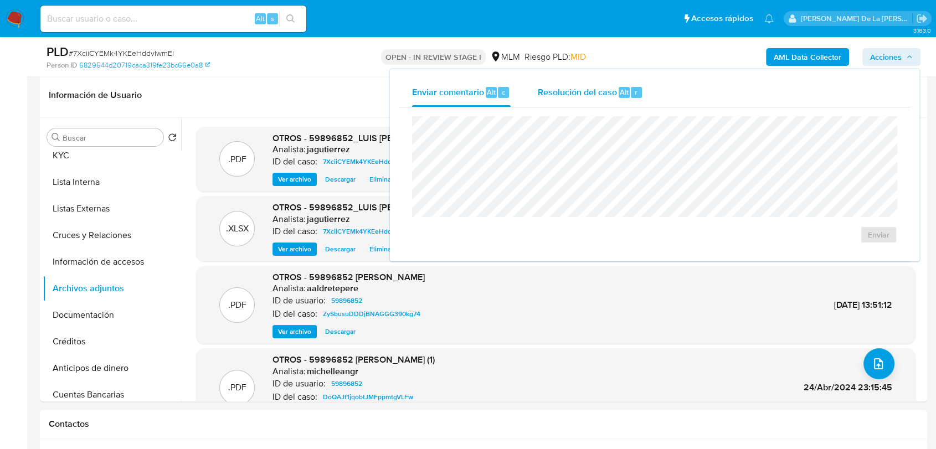
click at [533, 85] on button "Resolución del caso Alt r" at bounding box center [590, 92] width 132 height 29
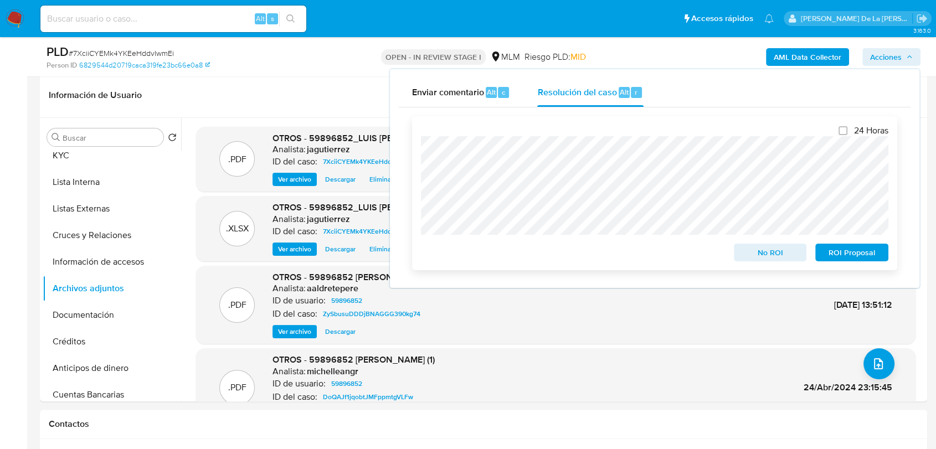
click at [760, 255] on span "No ROI" at bounding box center [771, 253] width 58 height 16
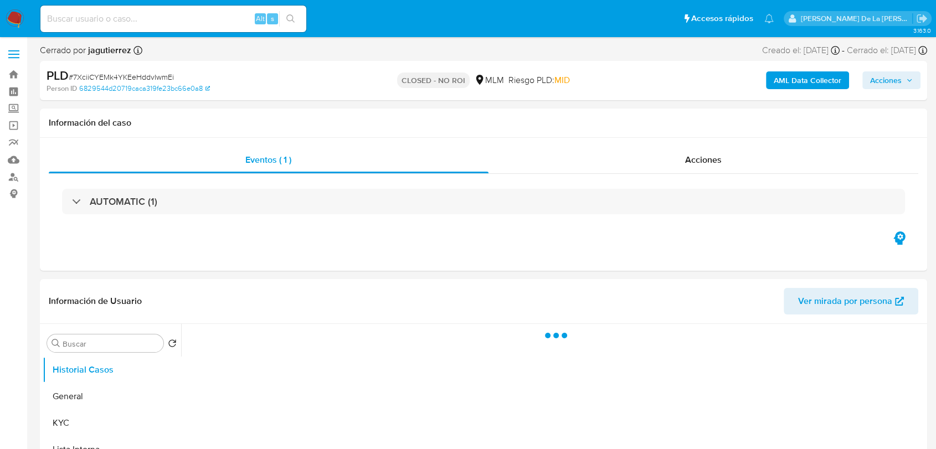
select select "10"
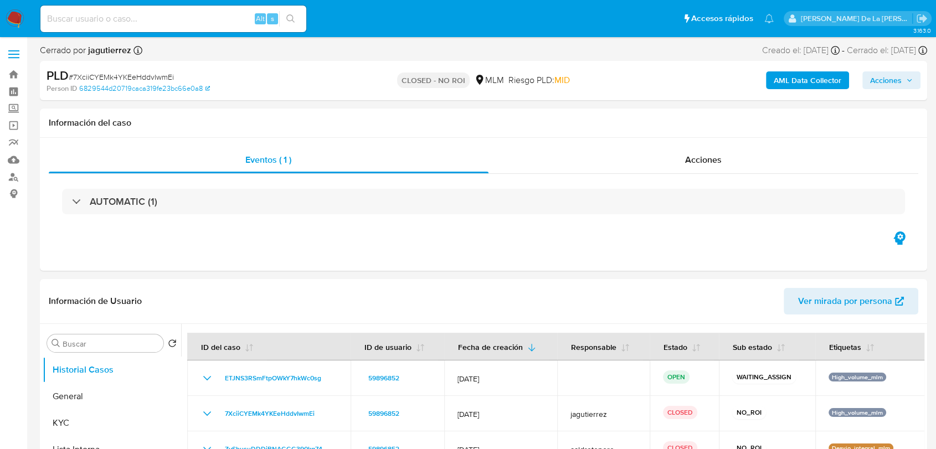
click at [20, 18] on img at bounding box center [15, 18] width 19 height 19
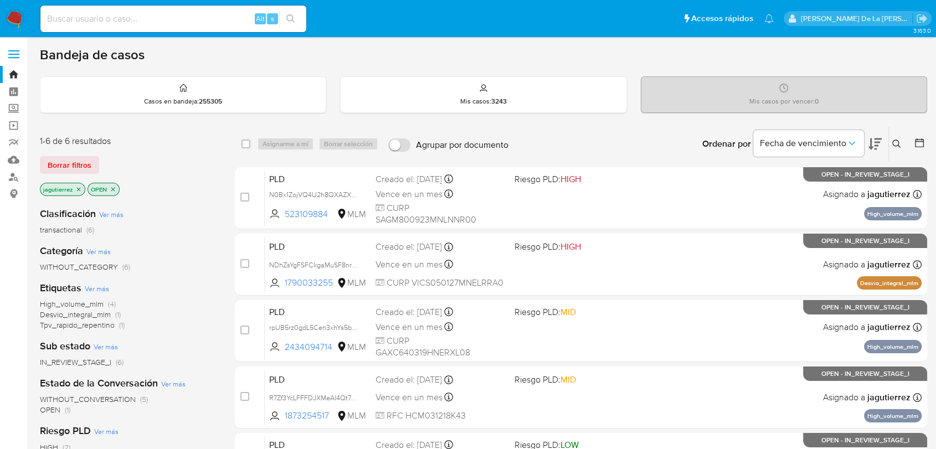
click at [71, 302] on span "High_volume_mlm" at bounding box center [72, 304] width 64 height 11
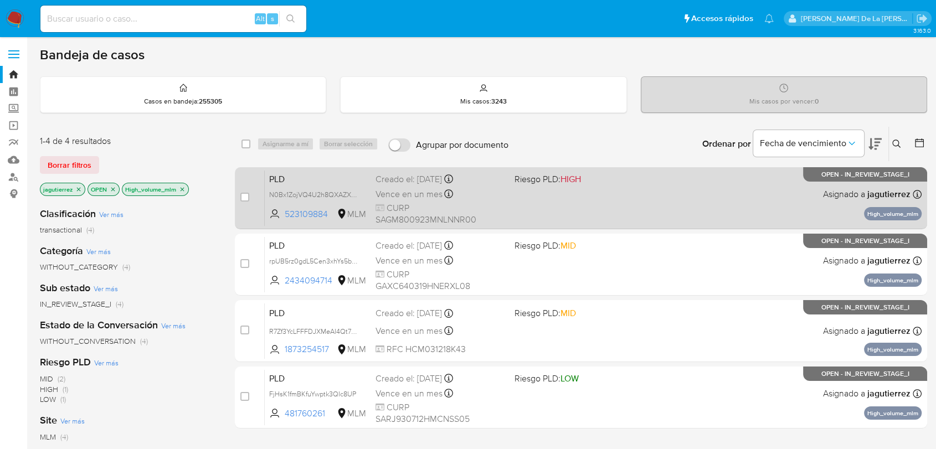
click at [606, 208] on div "PLD N0Bx1ZojVQ4U2h8QXAZXh35T 523109884 MLM Riesgo PLD: HIGH Creado el: [DATE] C…" at bounding box center [593, 198] width 657 height 56
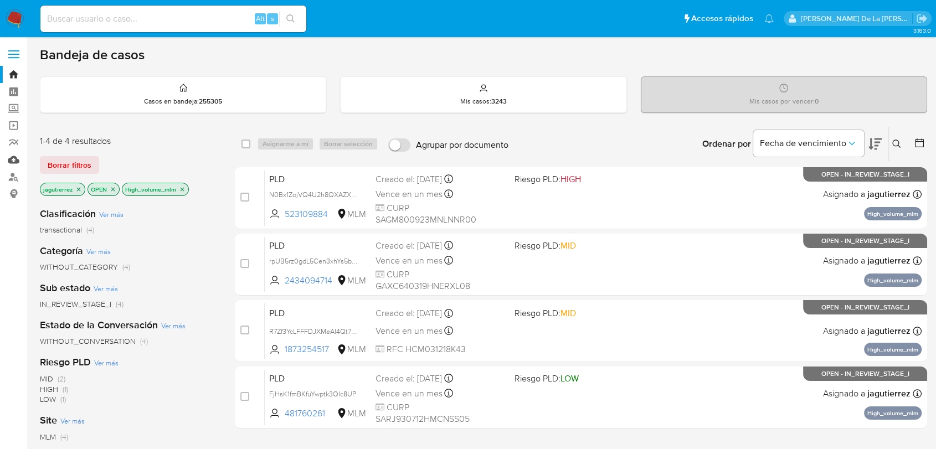
click at [6, 159] on link "Mulan" at bounding box center [66, 159] width 132 height 17
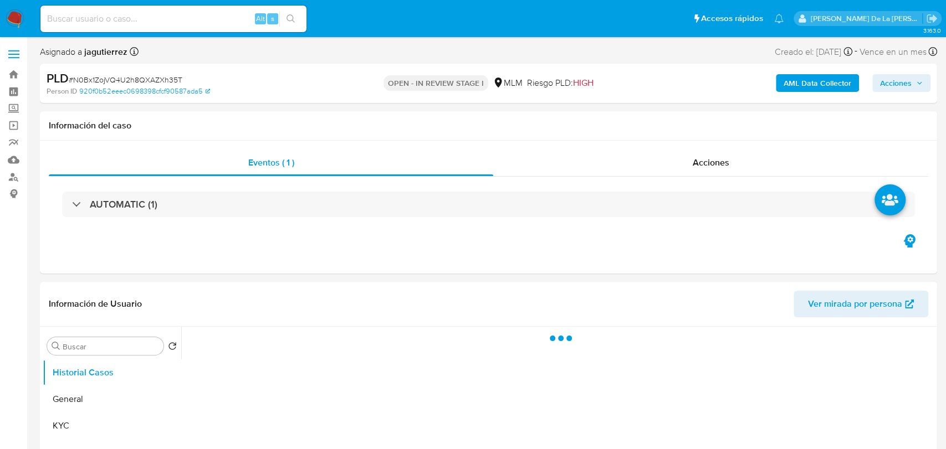
select select "10"
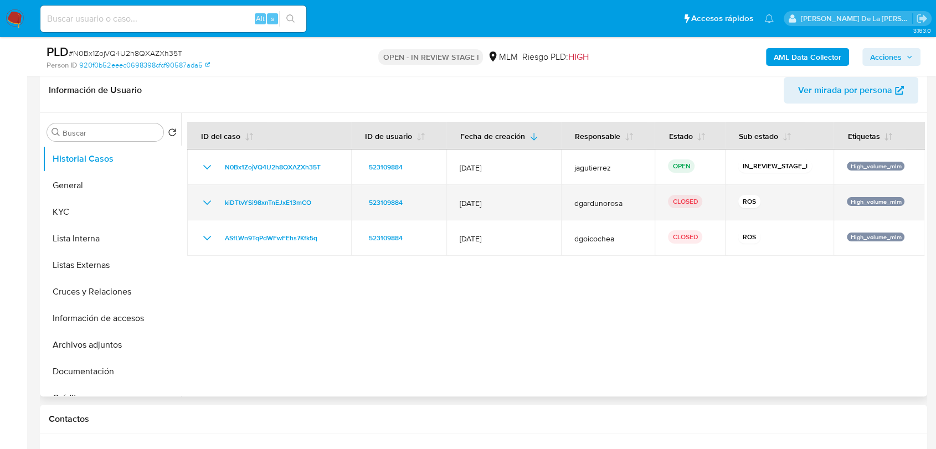
scroll to position [184, 0]
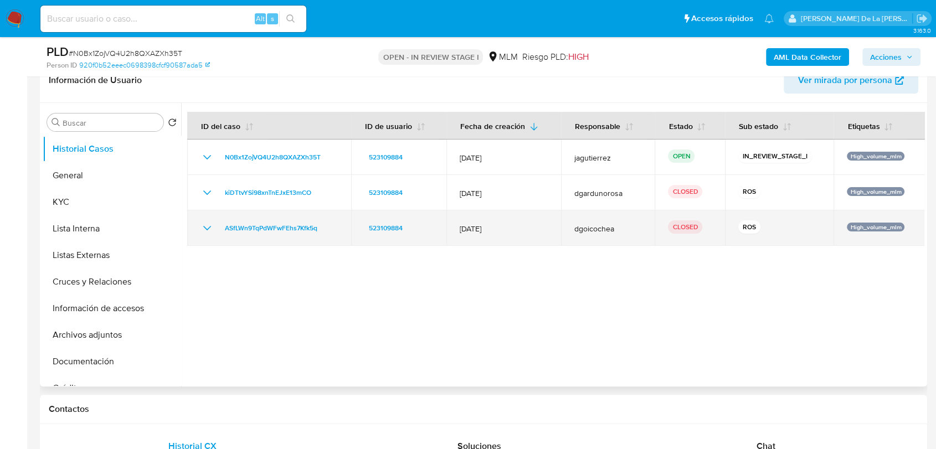
click at [209, 228] on icon "Mostrar/Ocultar" at bounding box center [207, 228] width 13 height 13
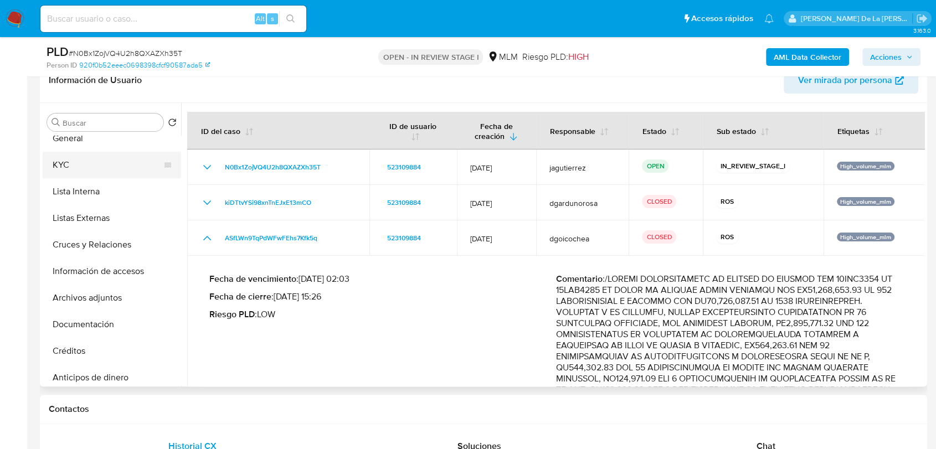
scroll to position [0, 0]
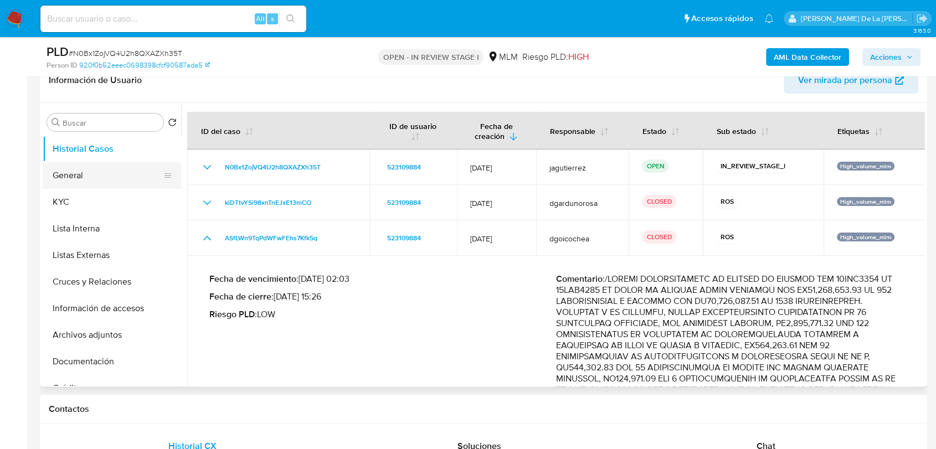
click at [94, 180] on button "General" at bounding box center [108, 175] width 130 height 27
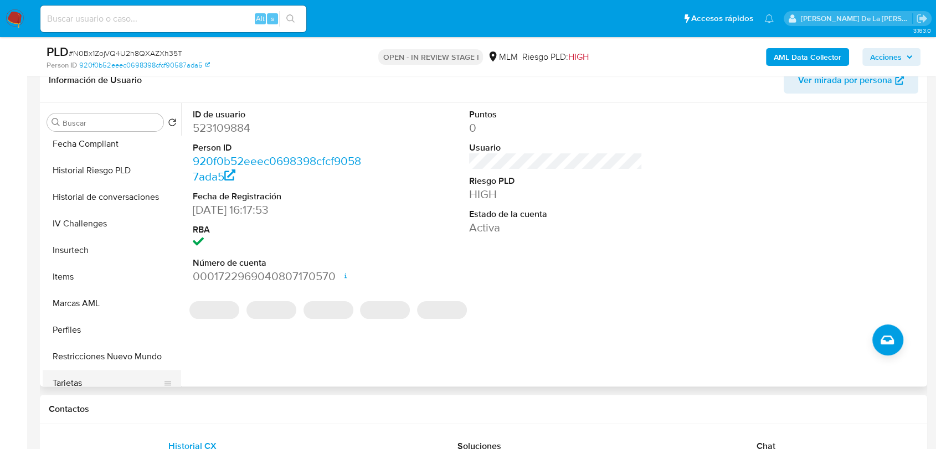
scroll to position [548, 0]
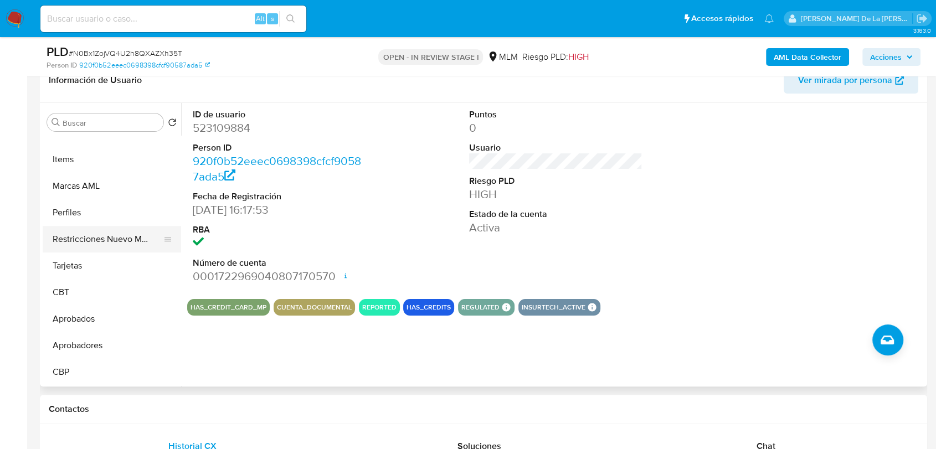
click at [119, 241] on button "Restricciones Nuevo Mundo" at bounding box center [108, 239] width 130 height 27
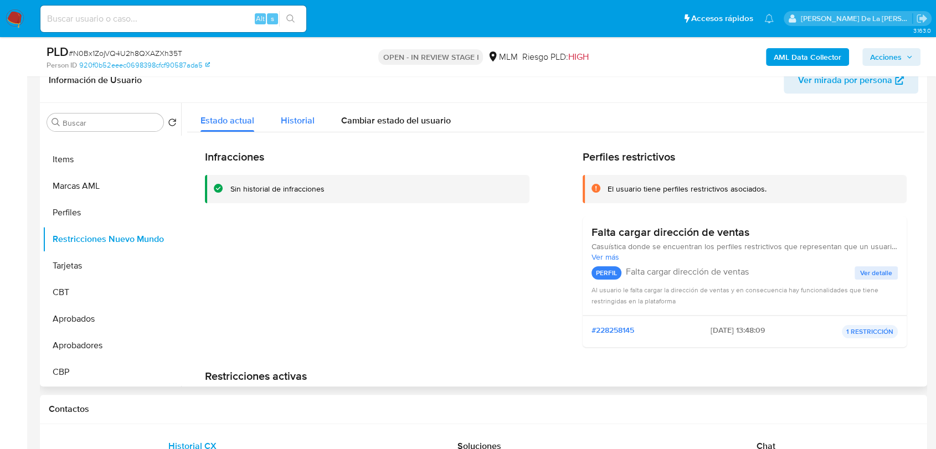
click at [298, 122] on span "Historial" at bounding box center [298, 120] width 34 height 13
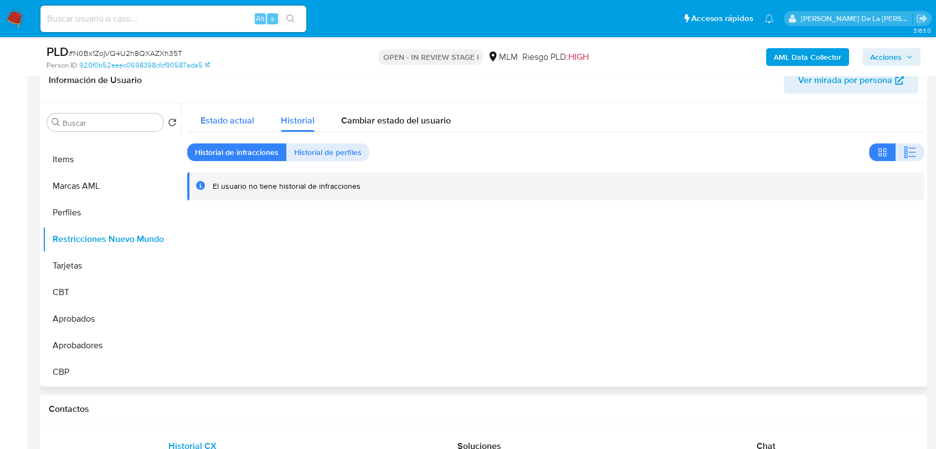
click at [237, 114] on span "Estado actual" at bounding box center [228, 120] width 54 height 13
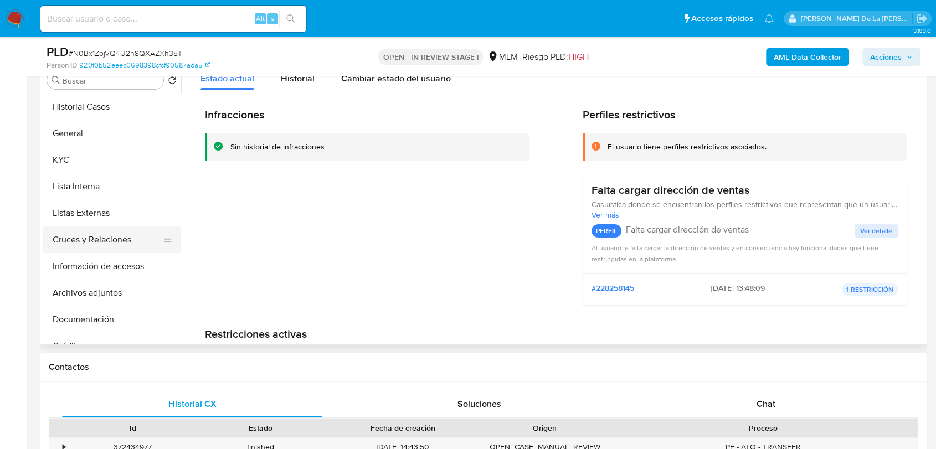
scroll to position [246, 0]
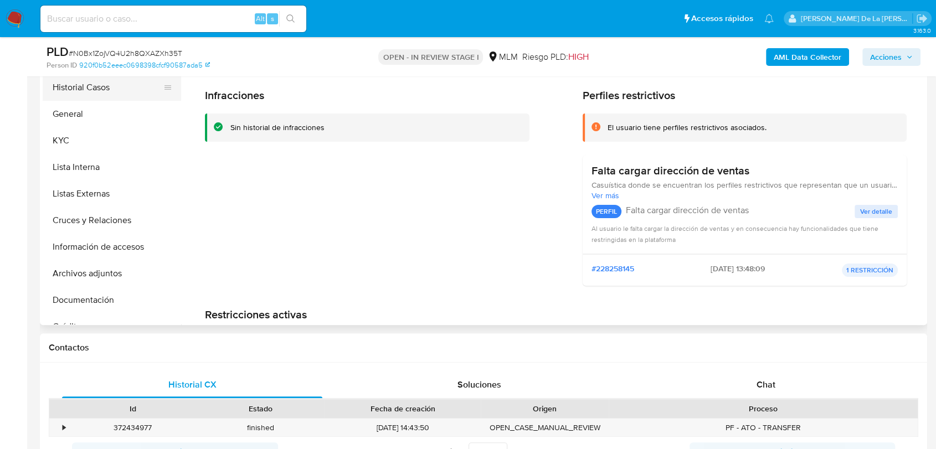
click at [111, 88] on button "Historial Casos" at bounding box center [108, 87] width 130 height 27
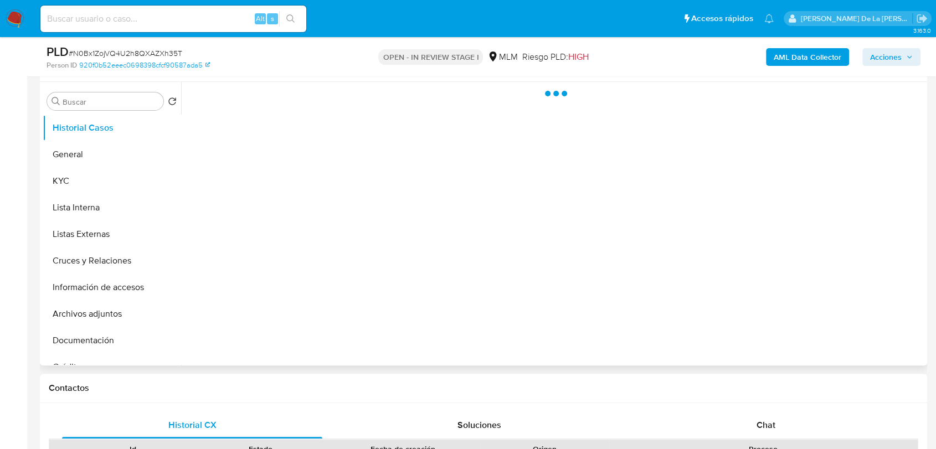
scroll to position [184, 0]
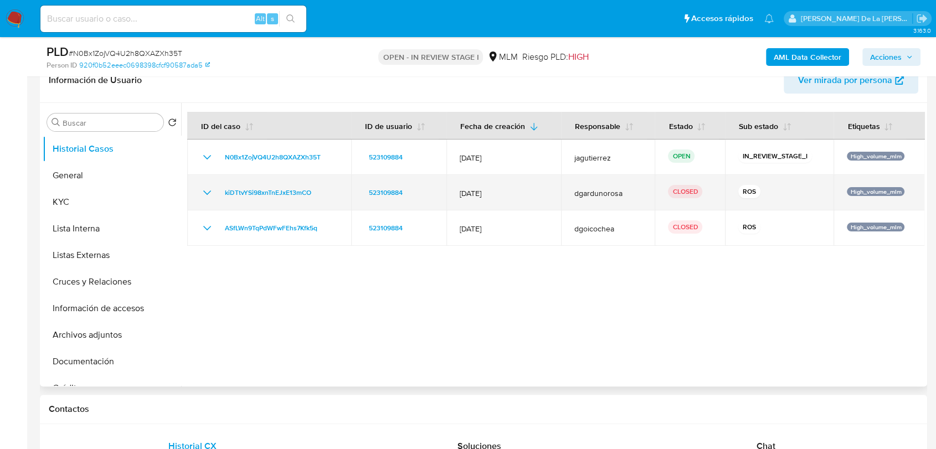
click at [203, 190] on icon "Mostrar/Ocultar" at bounding box center [207, 192] width 13 height 13
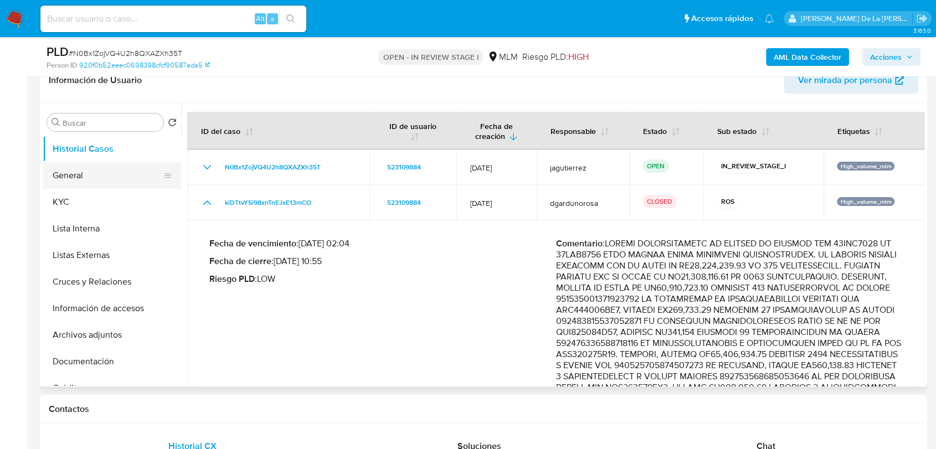
click at [73, 166] on button "General" at bounding box center [108, 175] width 130 height 27
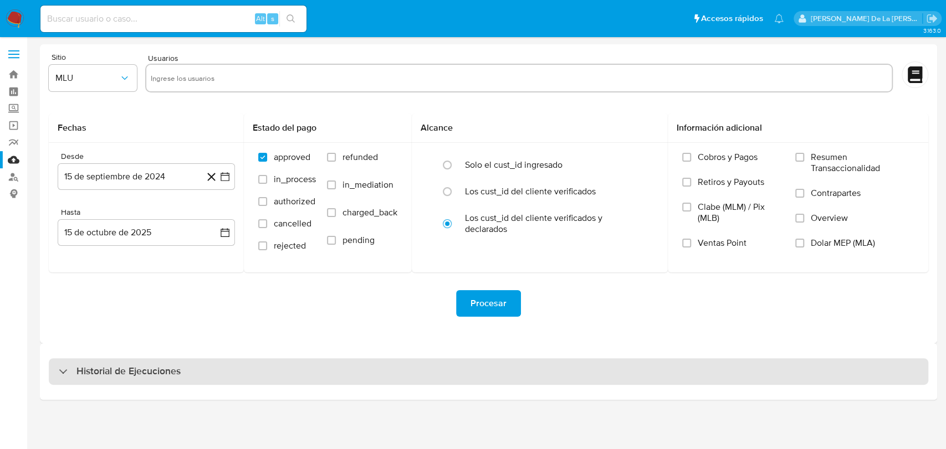
click at [121, 360] on div "Historial de Ejecuciones" at bounding box center [488, 371] width 879 height 27
select select "10"
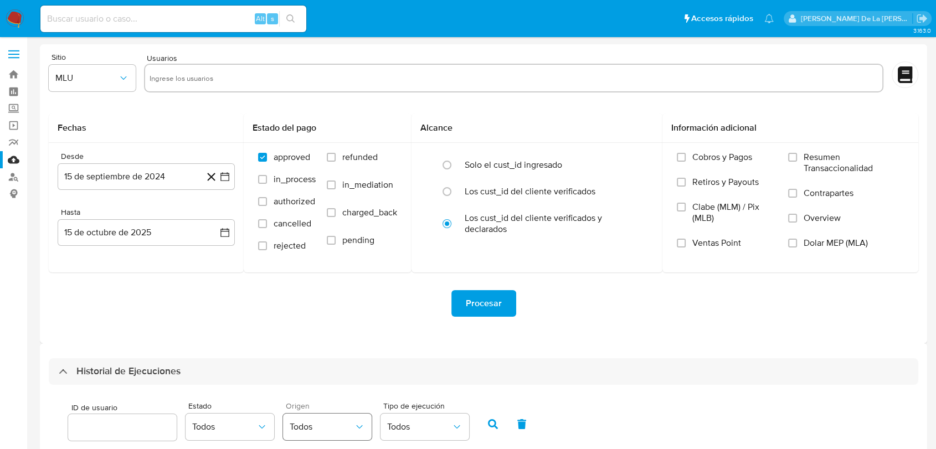
scroll to position [184, 0]
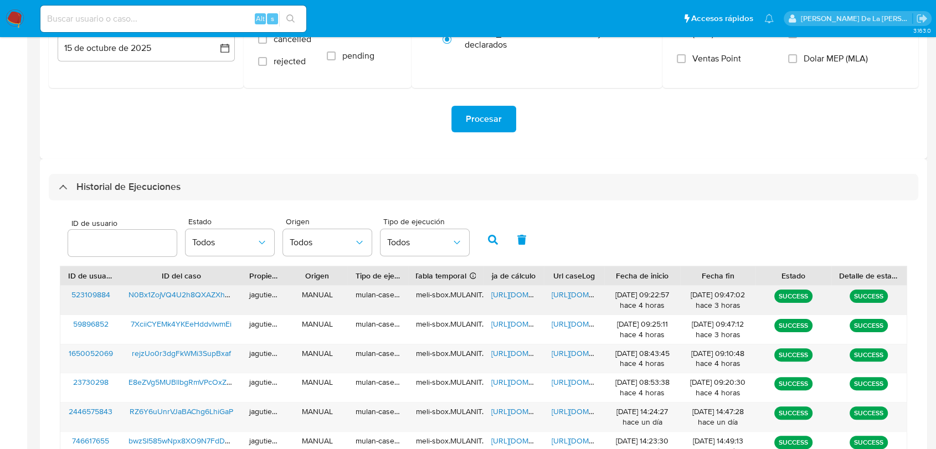
click at [509, 299] on span "[URL][DOMAIN_NAME]" at bounding box center [529, 294] width 76 height 11
click at [572, 298] on span "[URL][DOMAIN_NAME]" at bounding box center [590, 294] width 76 height 11
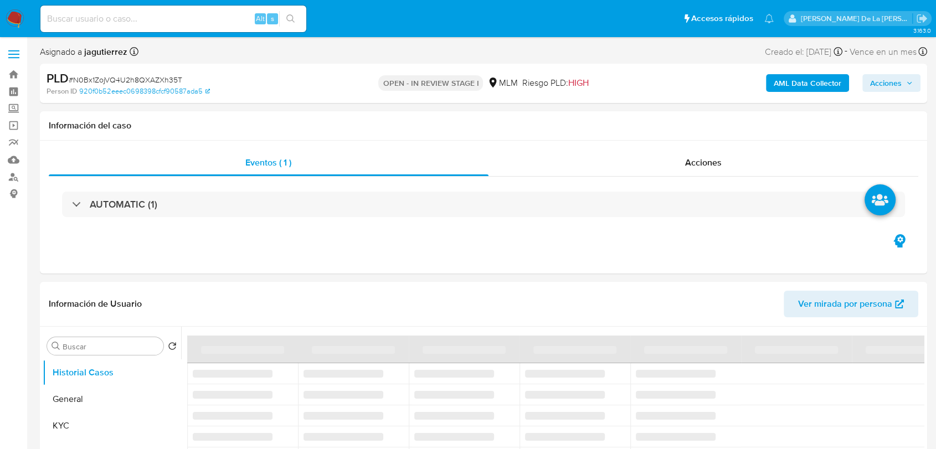
select select "10"
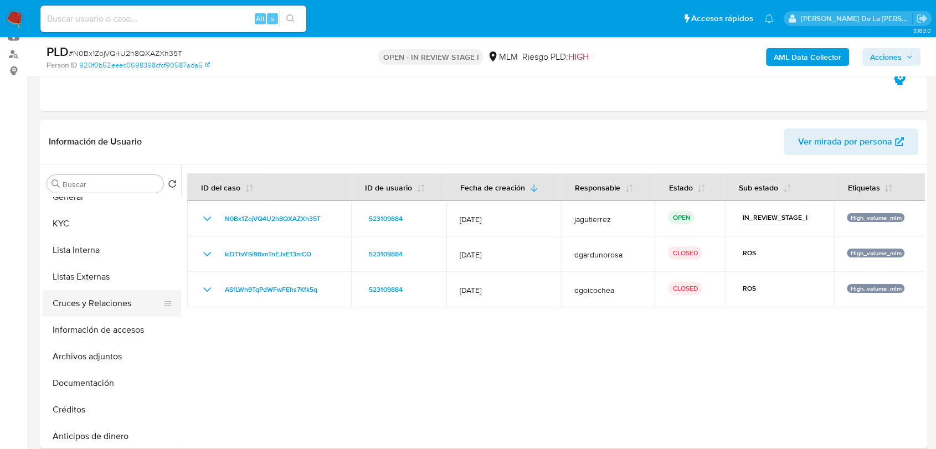
scroll to position [61, 0]
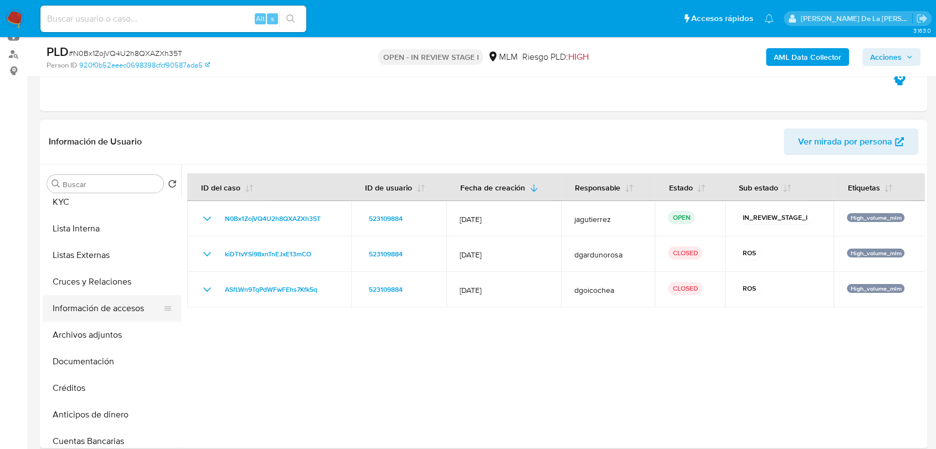
click at [118, 302] on button "Información de accesos" at bounding box center [108, 308] width 130 height 27
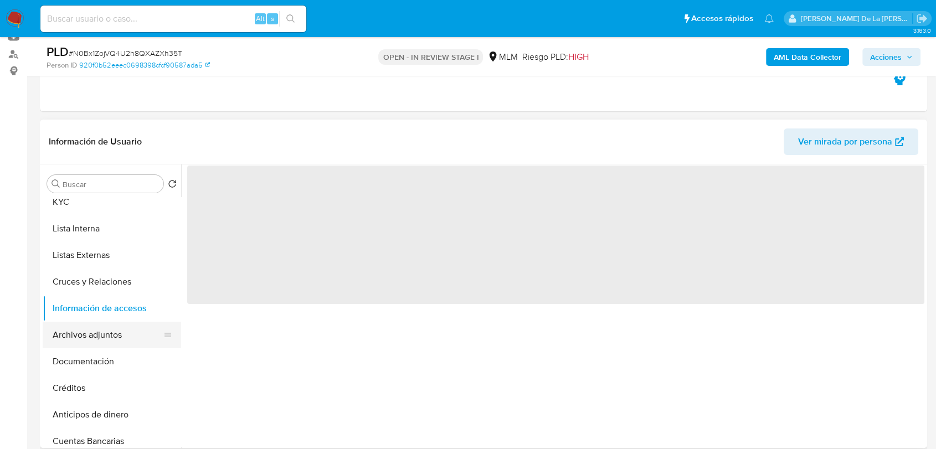
drag, startPoint x: 119, startPoint y: 334, endPoint x: 112, endPoint y: 337, distance: 7.9
click at [117, 334] on button "Archivos adjuntos" at bounding box center [108, 335] width 130 height 27
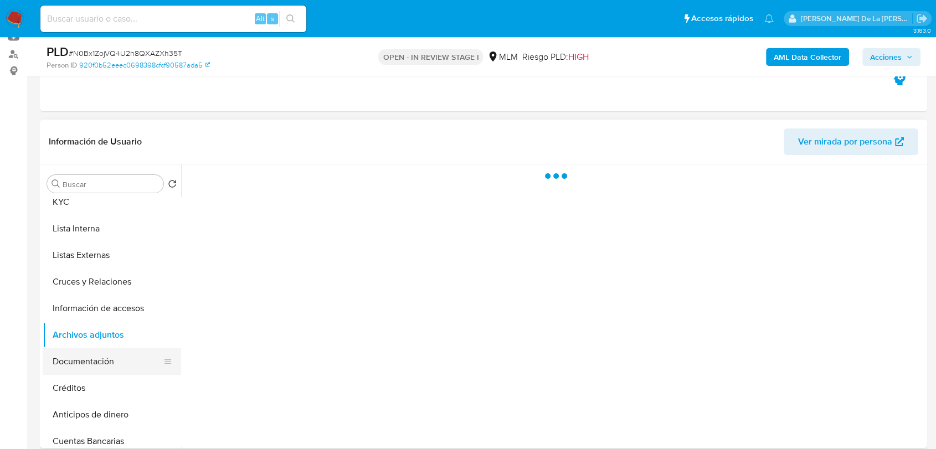
click at [97, 355] on button "Documentación" at bounding box center [108, 361] width 130 height 27
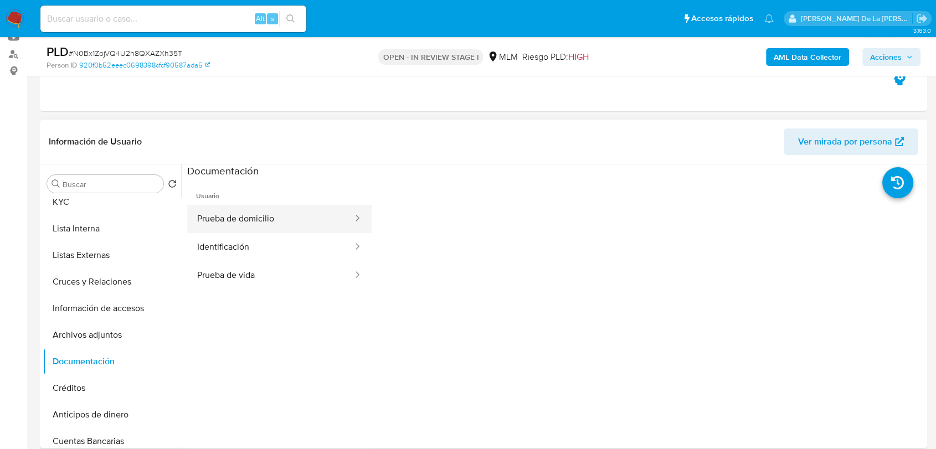
click at [252, 224] on button "Prueba de domicilio" at bounding box center [270, 219] width 167 height 28
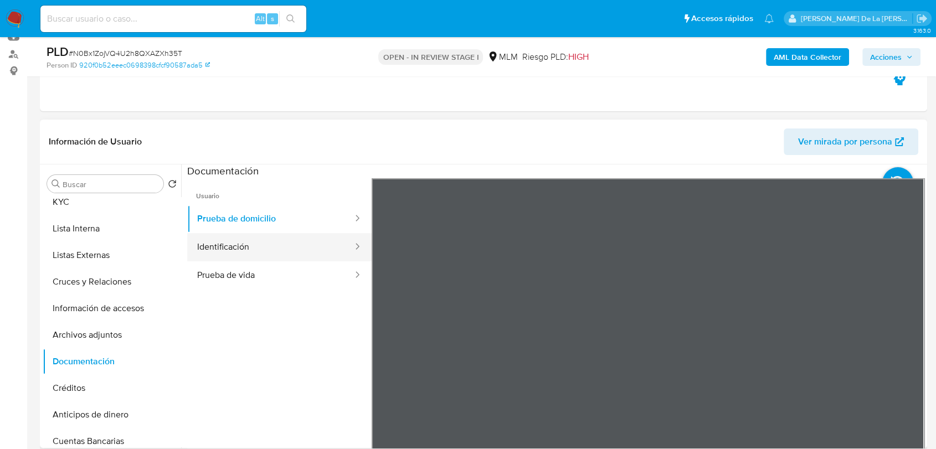
click at [310, 253] on button "Identificación" at bounding box center [270, 247] width 167 height 28
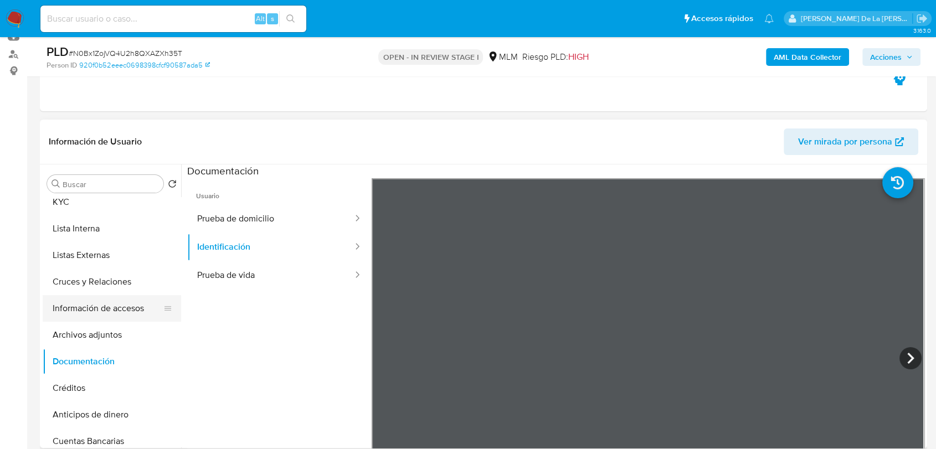
click at [110, 305] on button "Información de accesos" at bounding box center [108, 308] width 130 height 27
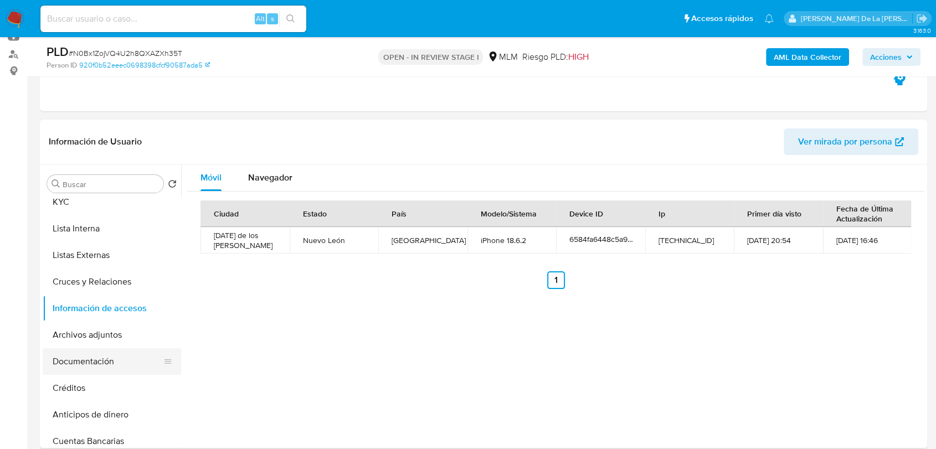
click at [121, 371] on button "Documentación" at bounding box center [108, 361] width 130 height 27
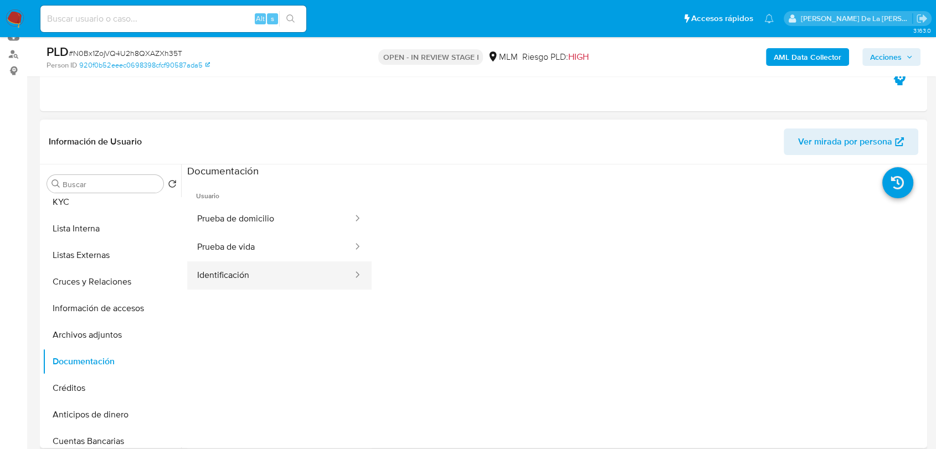
click at [261, 283] on button "Identificación" at bounding box center [270, 275] width 167 height 28
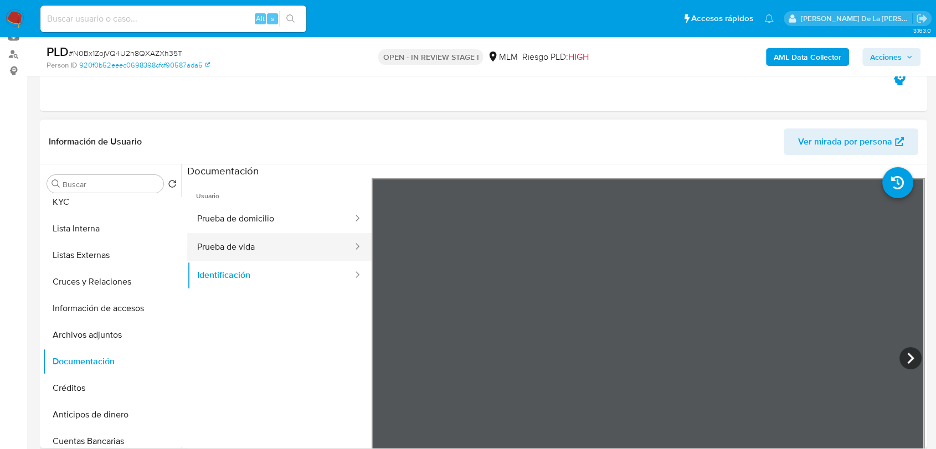
click at [334, 249] on button "Prueba de vida" at bounding box center [270, 247] width 167 height 28
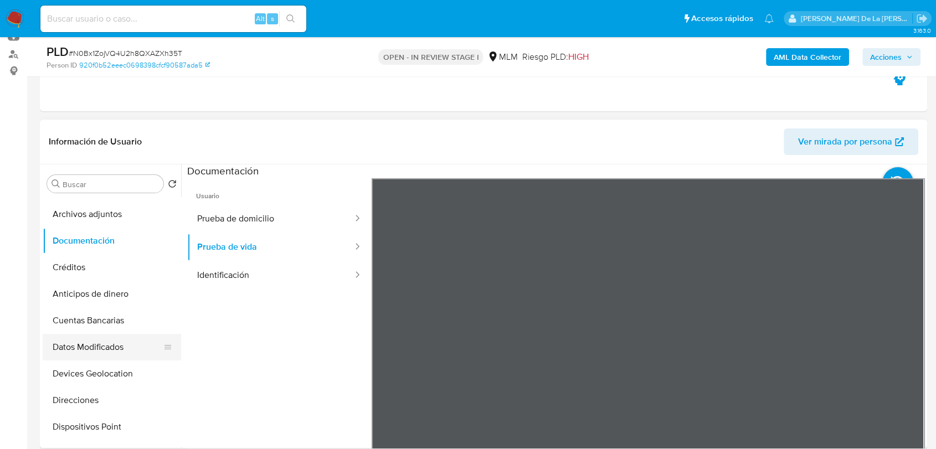
scroll to position [184, 0]
click at [109, 270] on button "Créditos" at bounding box center [108, 265] width 130 height 27
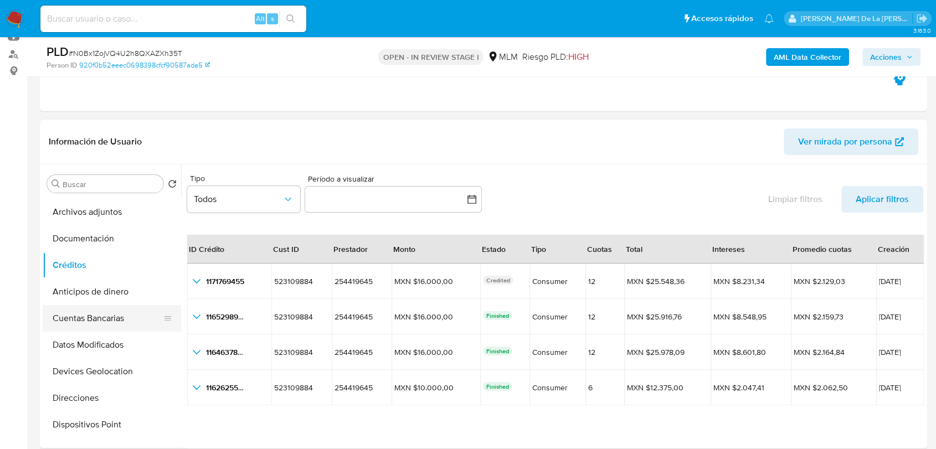
click at [131, 320] on button "Cuentas Bancarias" at bounding box center [108, 318] width 130 height 27
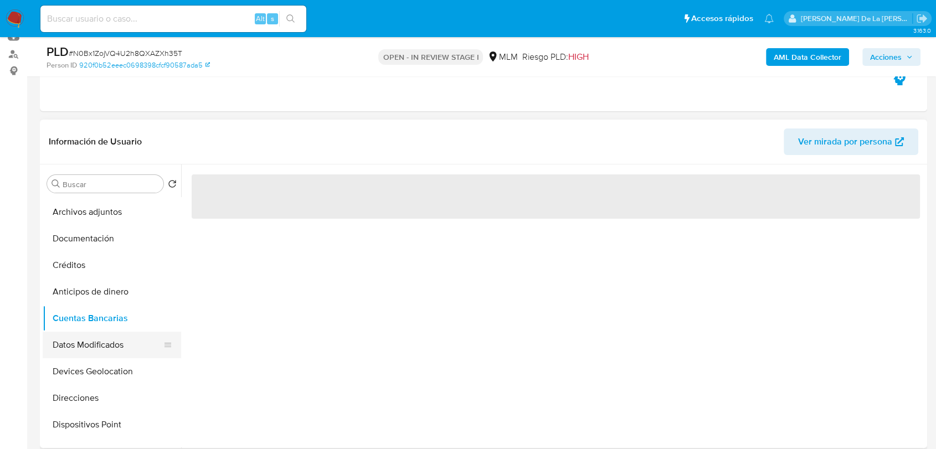
click at [110, 351] on button "Datos Modificados" at bounding box center [108, 345] width 130 height 27
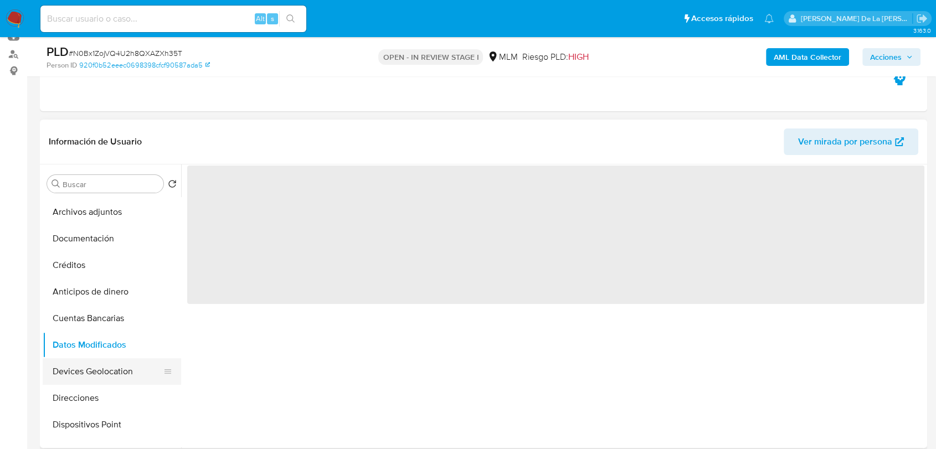
click at [109, 370] on button "Devices Geolocation" at bounding box center [108, 371] width 130 height 27
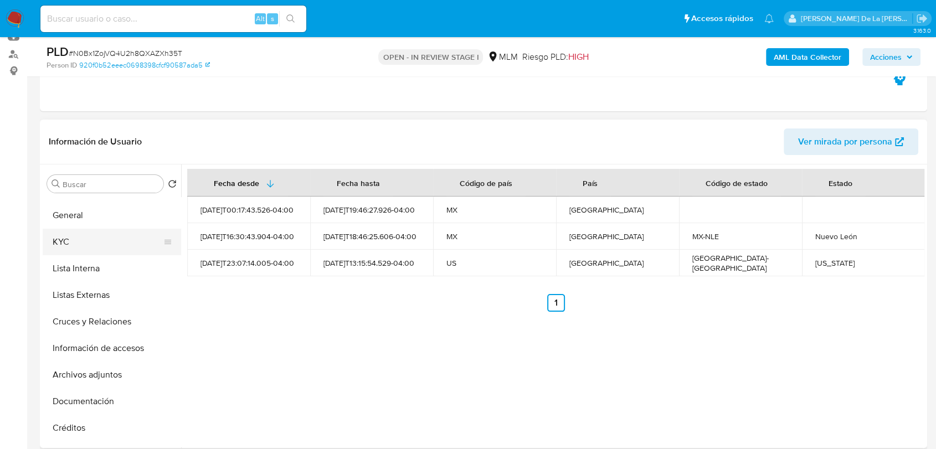
scroll to position [0, 0]
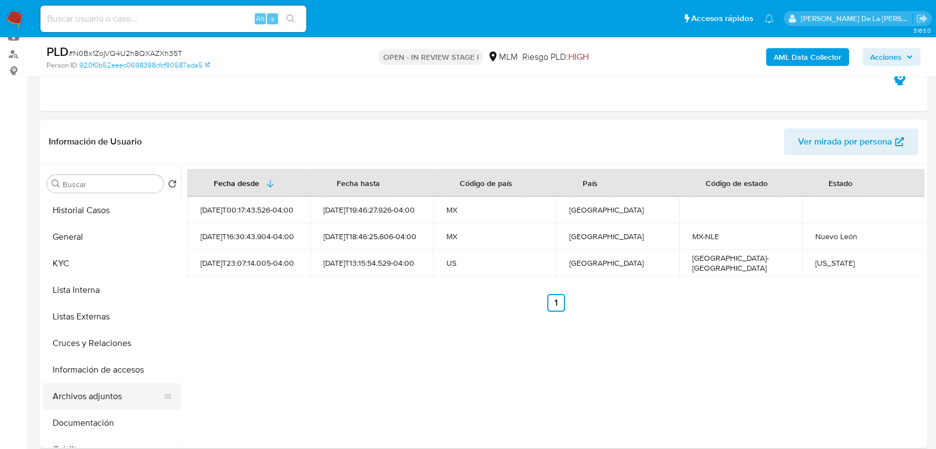
click at [124, 387] on button "Archivos adjuntos" at bounding box center [108, 396] width 130 height 27
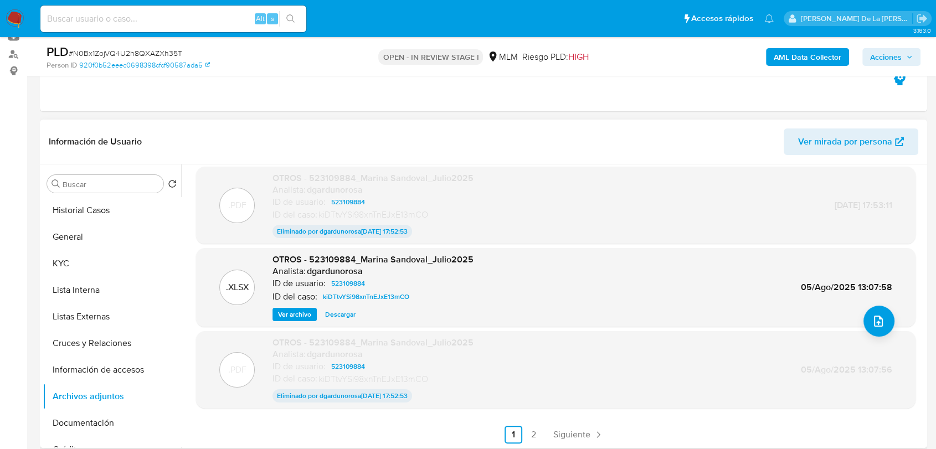
scroll to position [90, 0]
click at [571, 404] on link "Siguiente" at bounding box center [578, 434] width 59 height 18
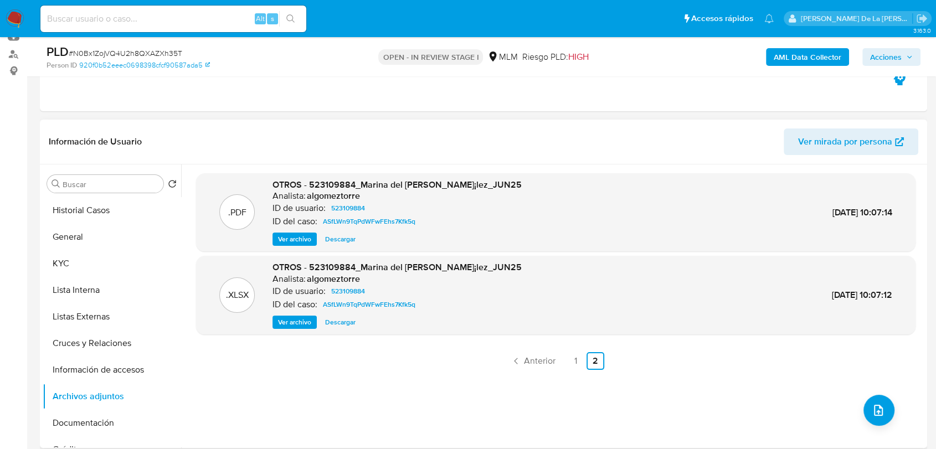
click at [292, 234] on span "Ver archivo" at bounding box center [294, 239] width 33 height 11
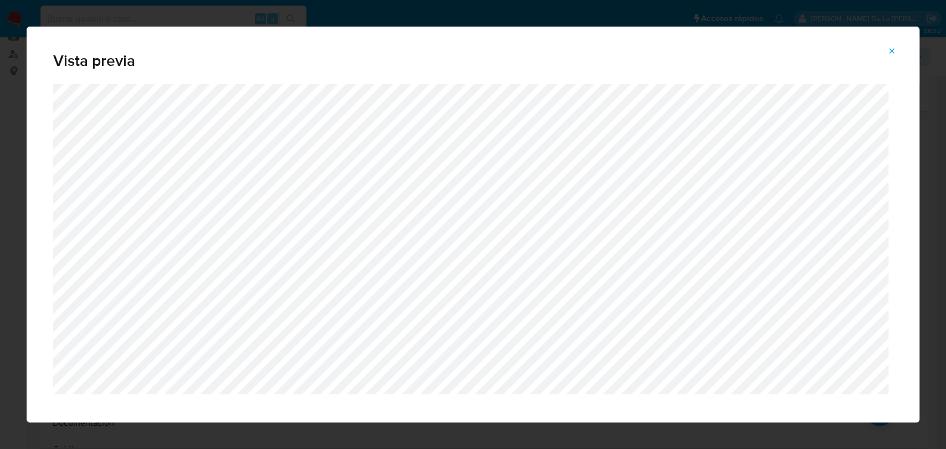
click at [850, 55] on icon "Attachment preview" at bounding box center [891, 51] width 9 height 9
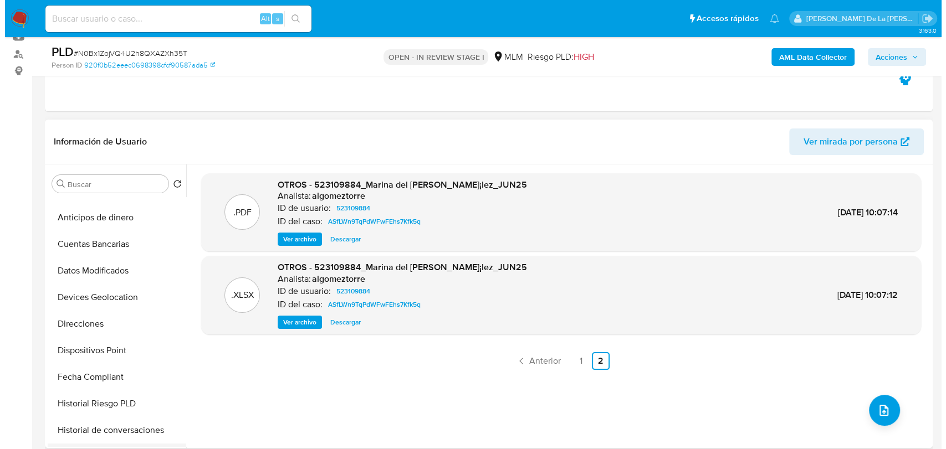
scroll to position [369, 0]
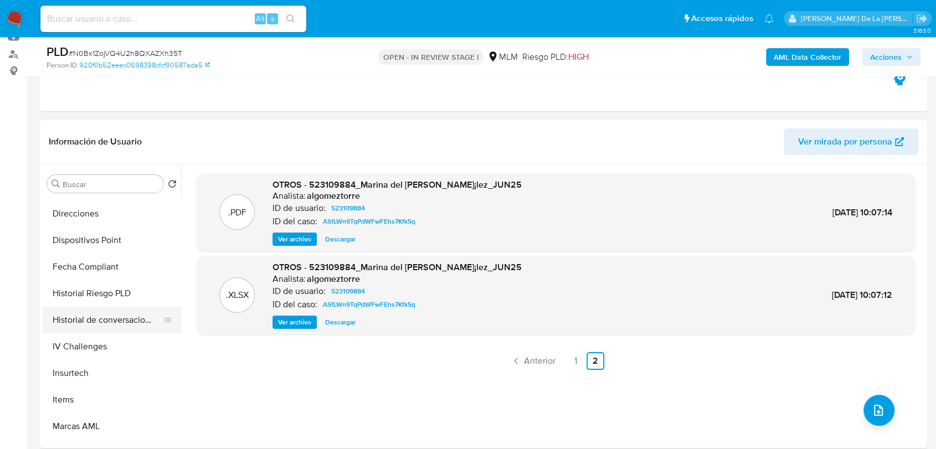
click at [112, 311] on button "Historial de conversaciones" at bounding box center [108, 320] width 130 height 27
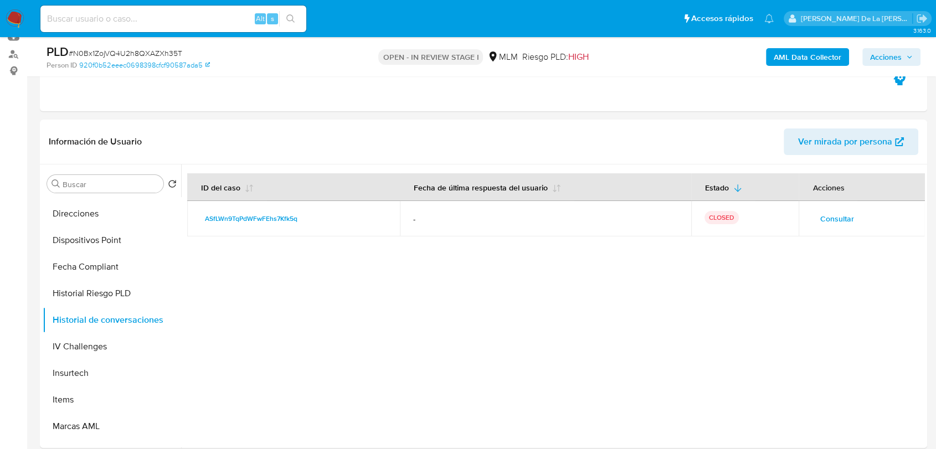
click at [838, 224] on span "Consultar" at bounding box center [837, 219] width 34 height 16
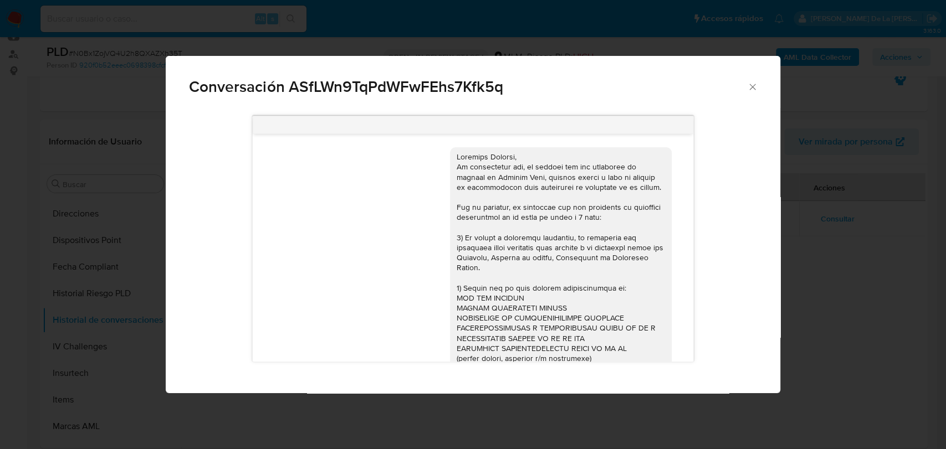
scroll to position [168, 0]
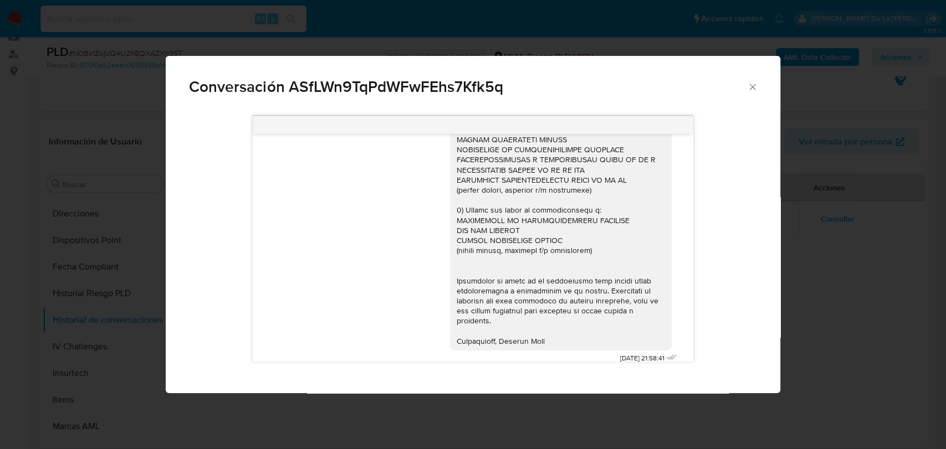
click at [754, 79] on div "Conversación ASfLWn9TqPdWFwFEhs7Kfk5q" at bounding box center [473, 82] width 614 height 53
click at [752, 85] on icon "Cerrar" at bounding box center [752, 86] width 11 height 11
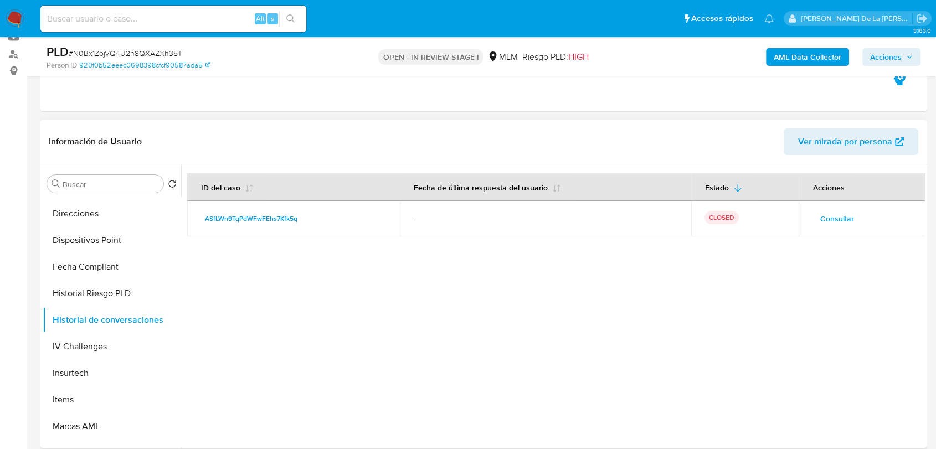
click at [836, 224] on span "Consultar" at bounding box center [837, 219] width 34 height 16
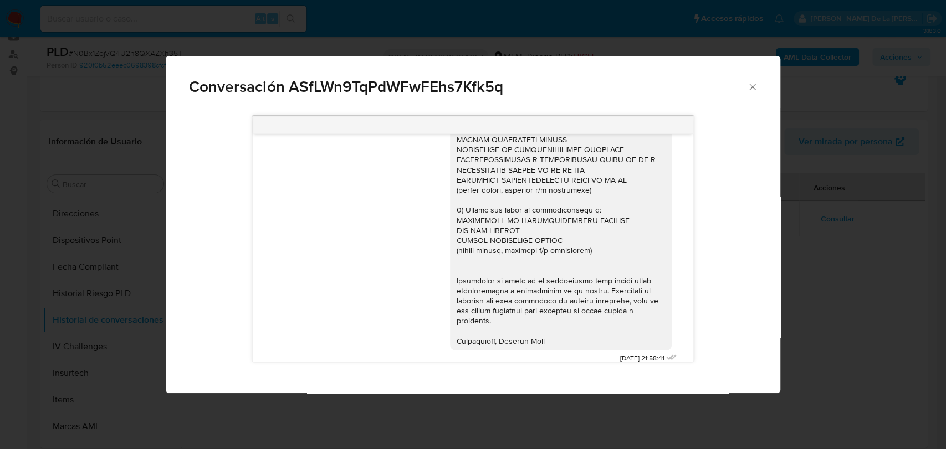
click at [747, 87] on icon "Cerrar" at bounding box center [752, 86] width 11 height 11
